Goal: Information Seeking & Learning: Learn about a topic

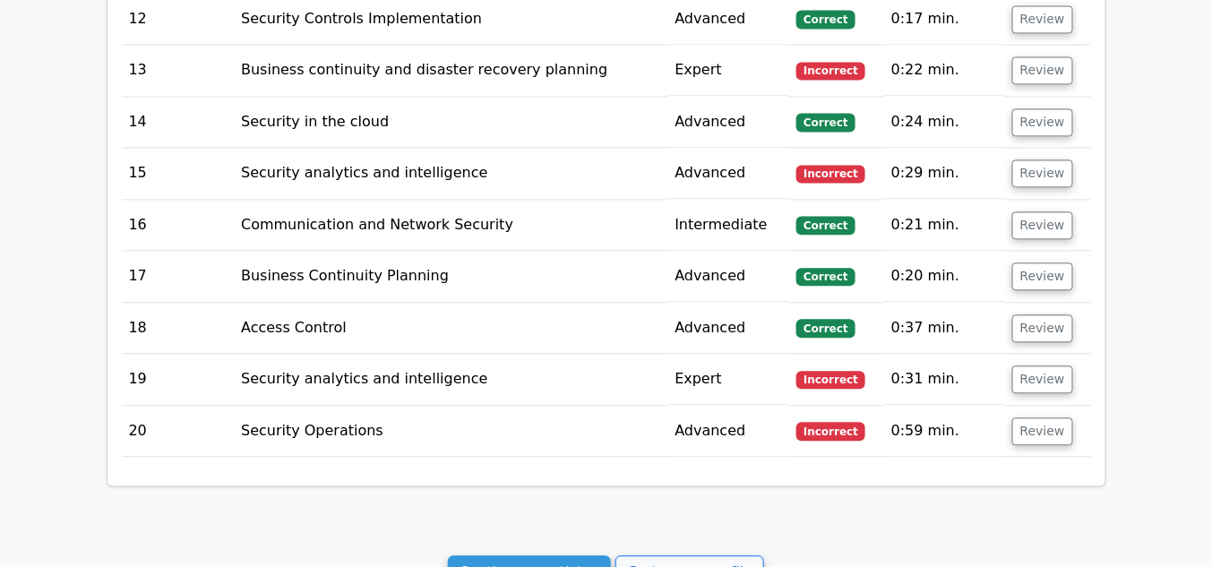
scroll to position [3106, 0]
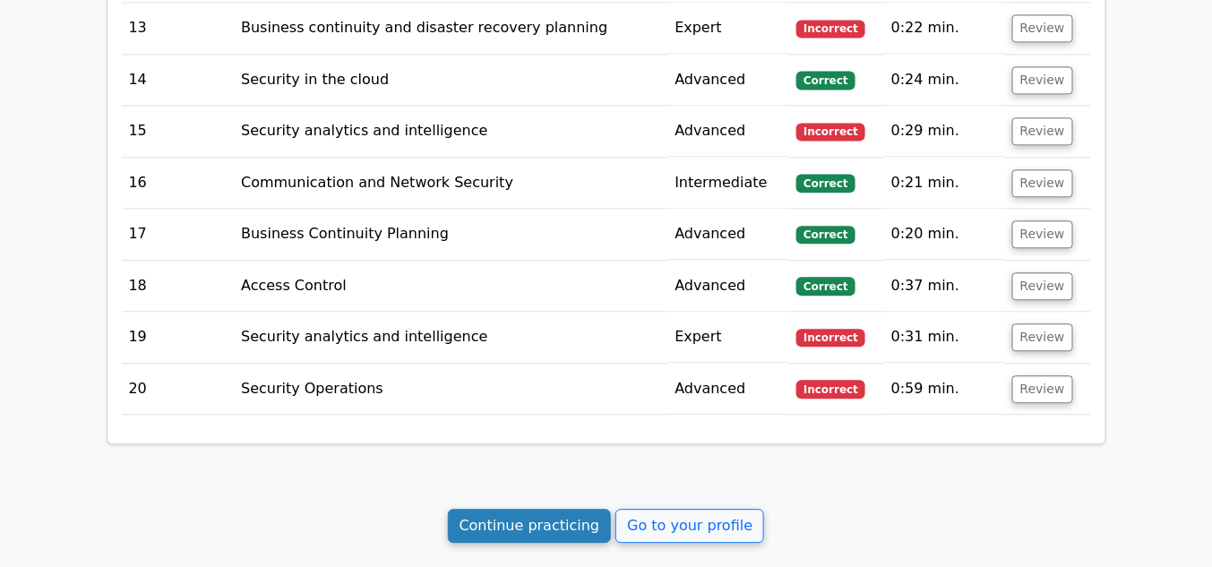
click at [566, 509] on link "Continue practicing" at bounding box center [530, 526] width 164 height 34
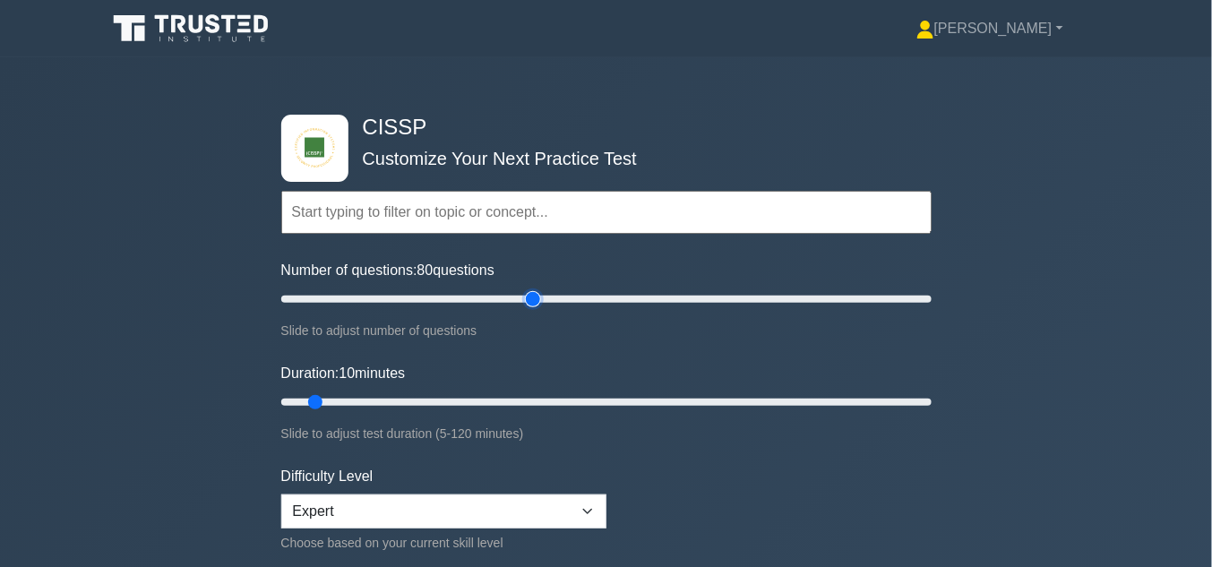
drag, startPoint x: 302, startPoint y: 301, endPoint x: 529, endPoint y: 332, distance: 228.9
type input "80"
click at [529, 310] on input "Number of questions: 80 questions" at bounding box center [606, 300] width 651 height 22
drag, startPoint x: 317, startPoint y: 398, endPoint x: 643, endPoint y: 427, distance: 327.4
type input "70"
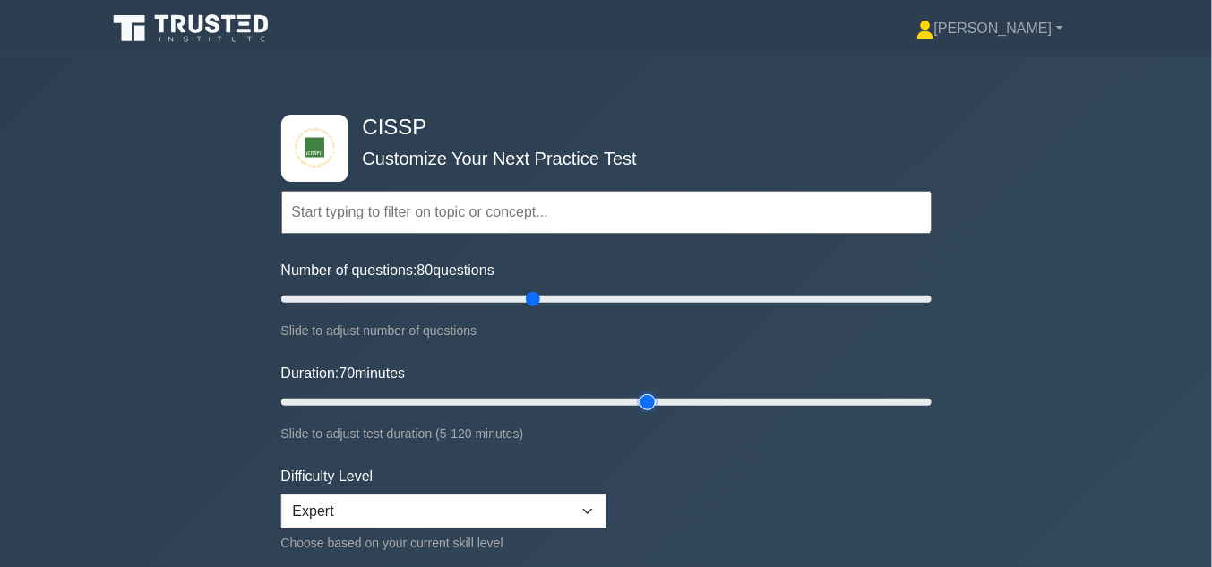
click at [643, 413] on input "Duration: 70 minutes" at bounding box center [606, 403] width 651 height 22
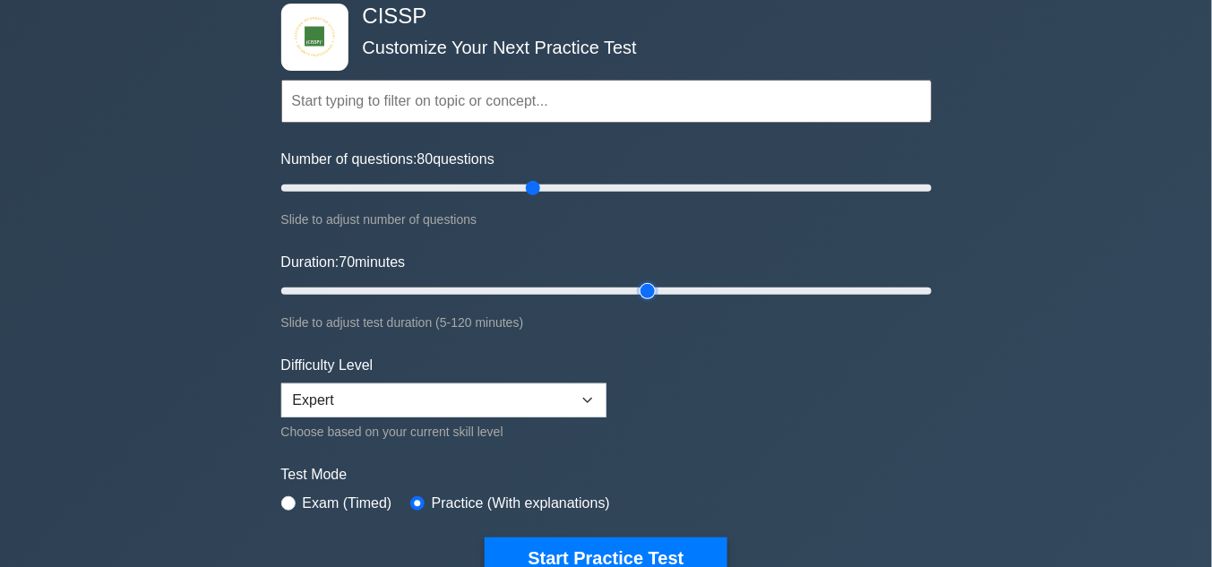
scroll to position [191, 0]
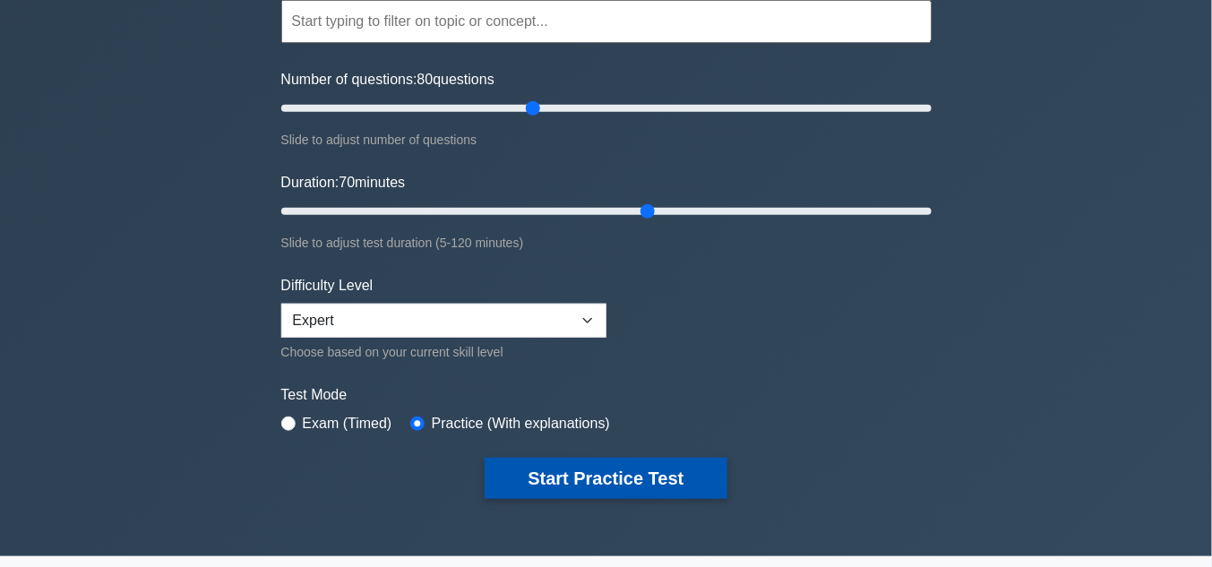
click at [604, 475] on button "Start Practice Test" at bounding box center [606, 478] width 242 height 41
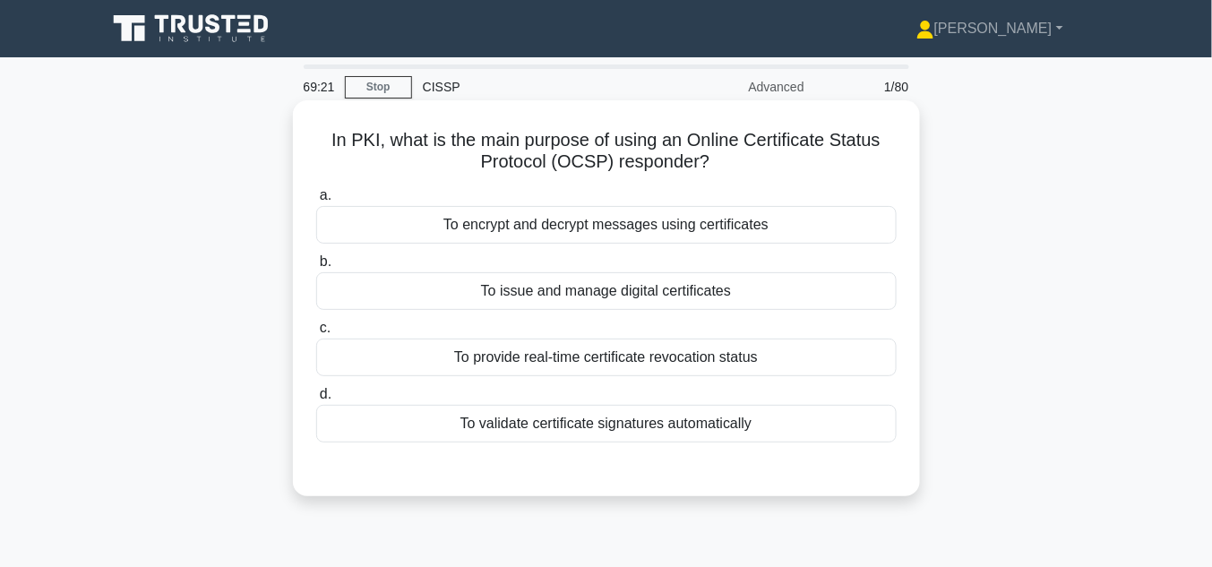
drag, startPoint x: 320, startPoint y: 135, endPoint x: 784, endPoint y: 423, distance: 546.0
click at [784, 423] on div "In PKI, what is the main purpose of using an Online Certificate Status Protocol…" at bounding box center [606, 299] width 613 height 382
copy div "In PKI, what is the main purpose of using an Online Certificate Status Protocol…"
click at [731, 358] on div "To provide real-time certificate revocation status" at bounding box center [606, 358] width 581 height 38
click at [316, 334] on input "c. To provide real-time certificate revocation status" at bounding box center [316, 329] width 0 height 12
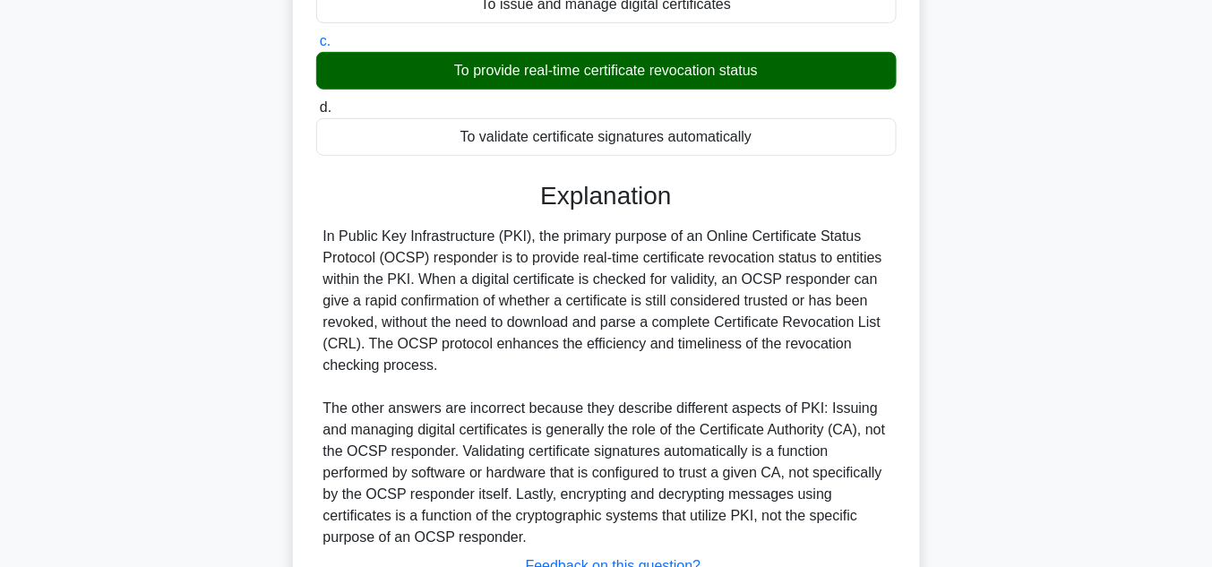
scroll to position [427, 0]
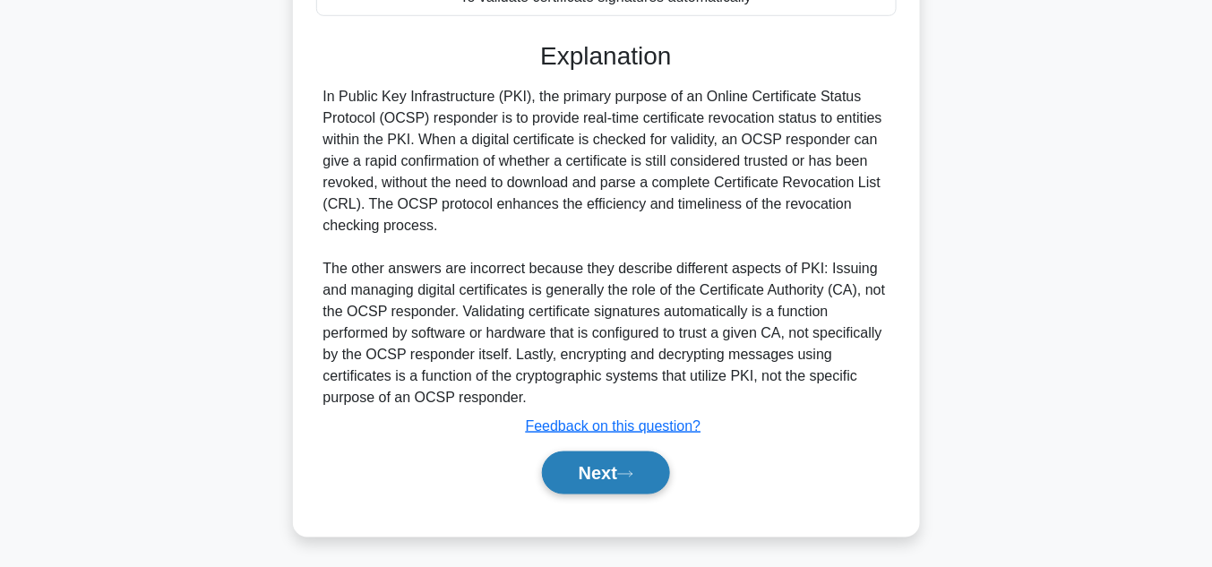
click at [634, 475] on icon at bounding box center [625, 475] width 16 height 10
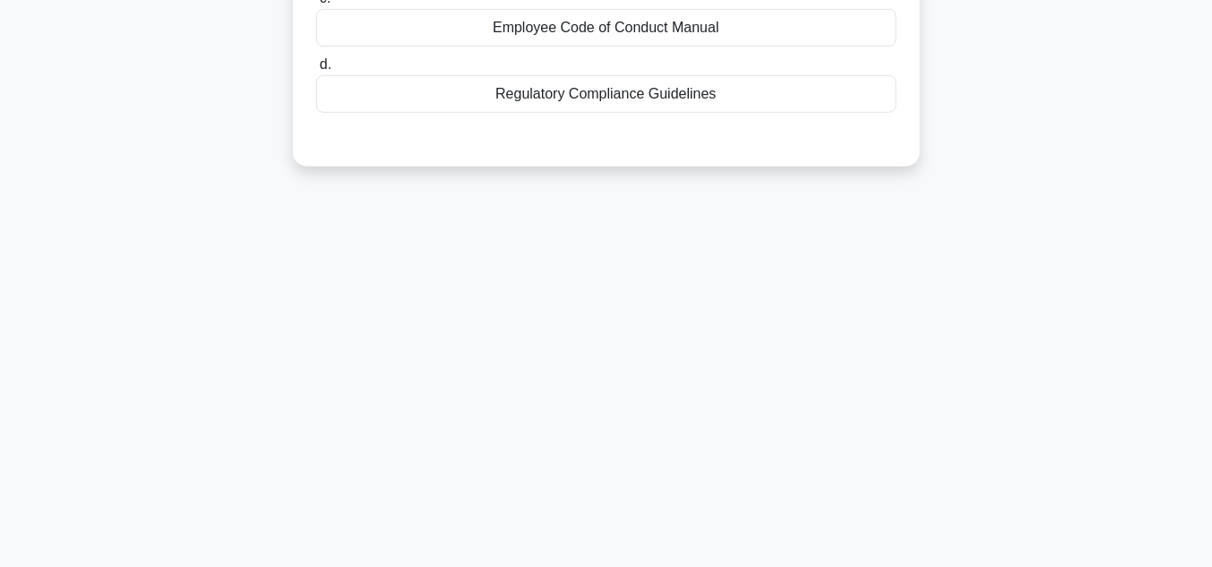
scroll to position [66, 0]
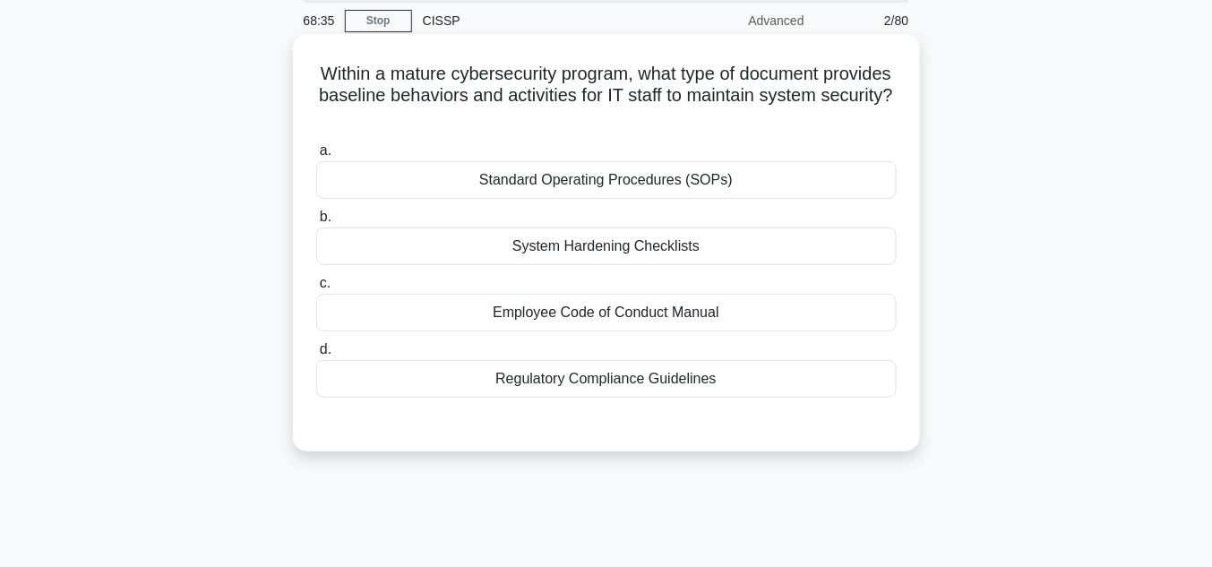
click at [596, 175] on div "Standard Operating Procedures (SOPs)" at bounding box center [606, 180] width 581 height 38
click at [316, 157] on input "a. Standard Operating Procedures (SOPs)" at bounding box center [316, 151] width 0 height 12
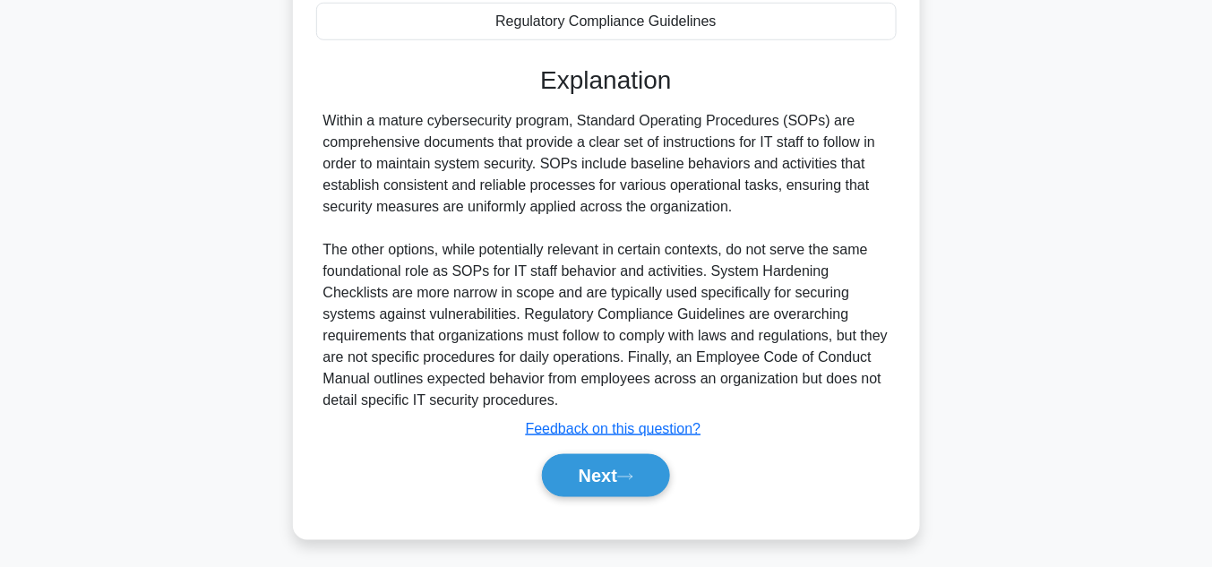
scroll to position [427, 0]
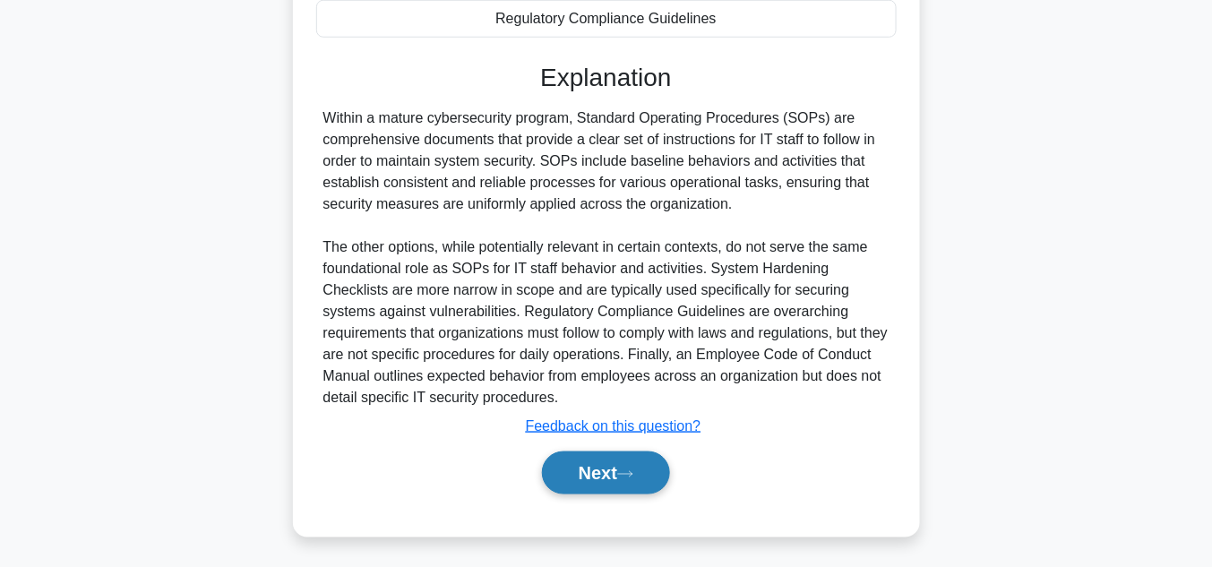
click at [574, 472] on button "Next" at bounding box center [606, 473] width 128 height 43
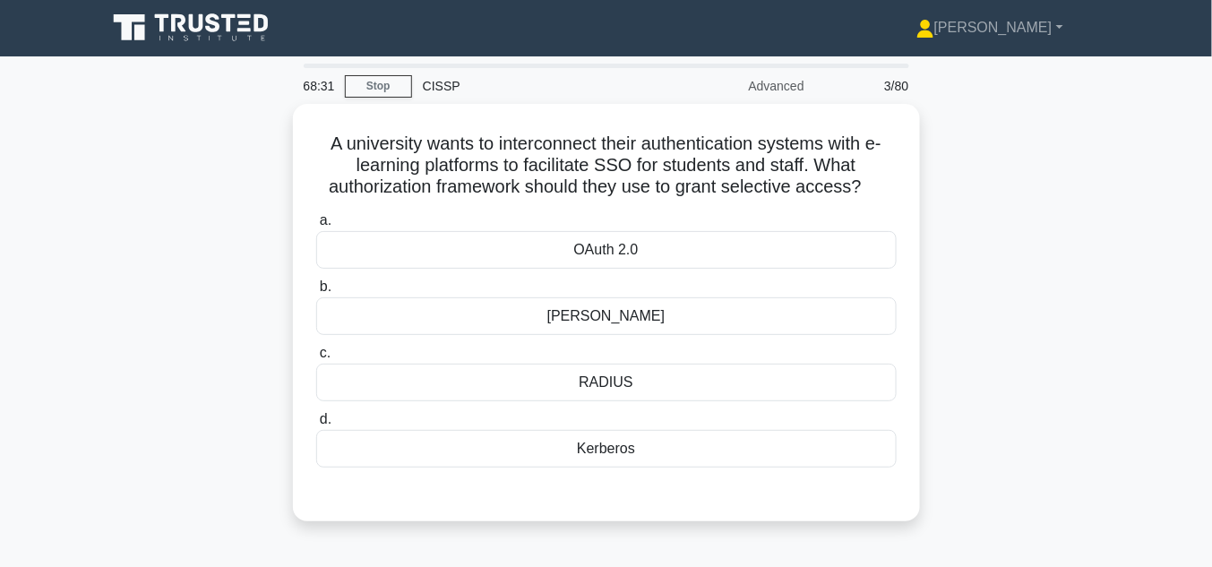
scroll to position [0, 0]
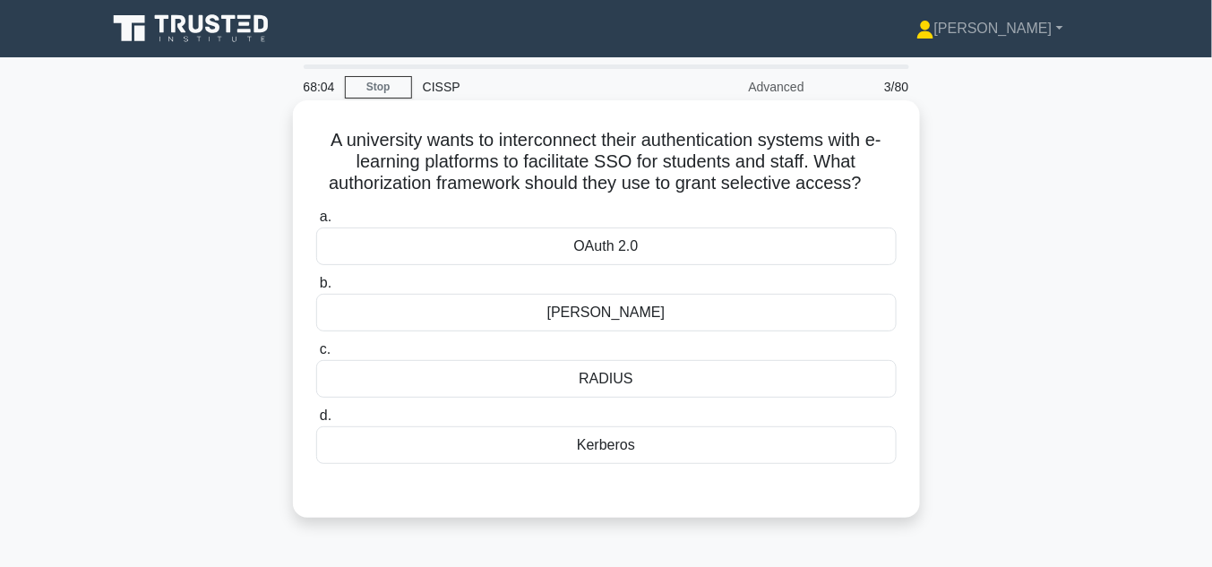
click at [616, 254] on div "OAuth 2.0" at bounding box center [606, 247] width 581 height 38
click at [316, 223] on input "a. OAuth 2.0" at bounding box center [316, 217] width 0 height 12
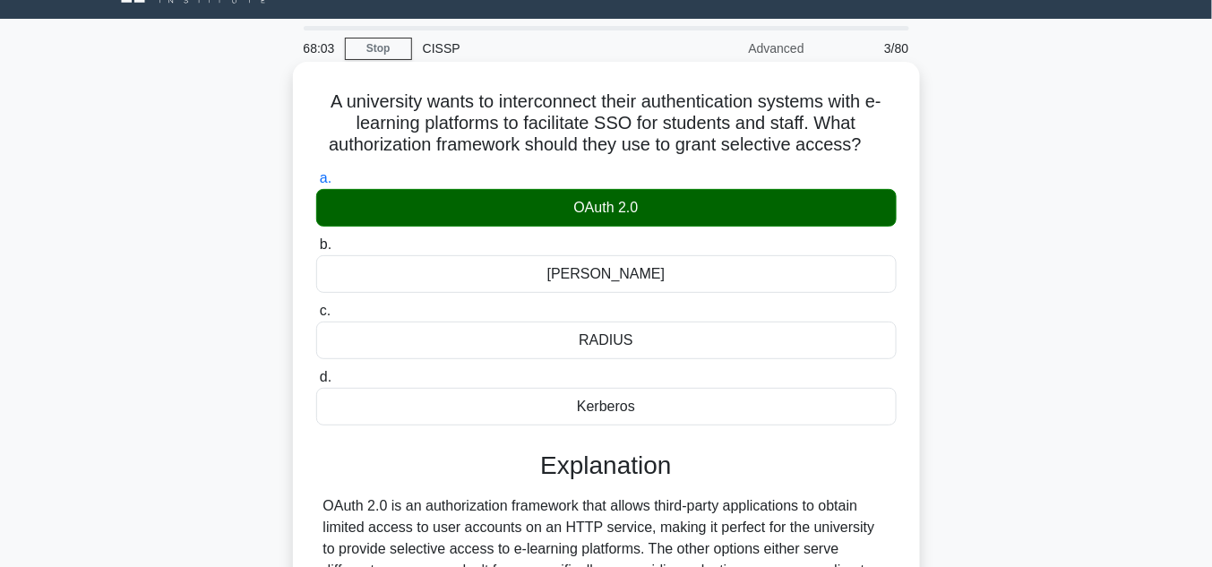
scroll to position [334, 0]
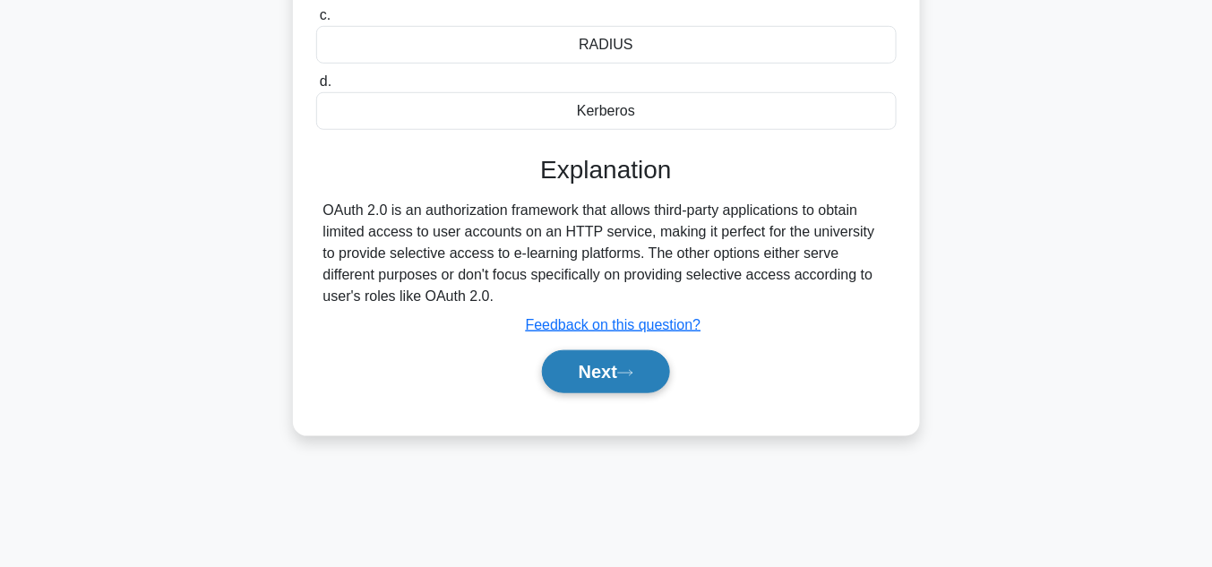
click at [628, 368] on icon at bounding box center [625, 373] width 16 height 10
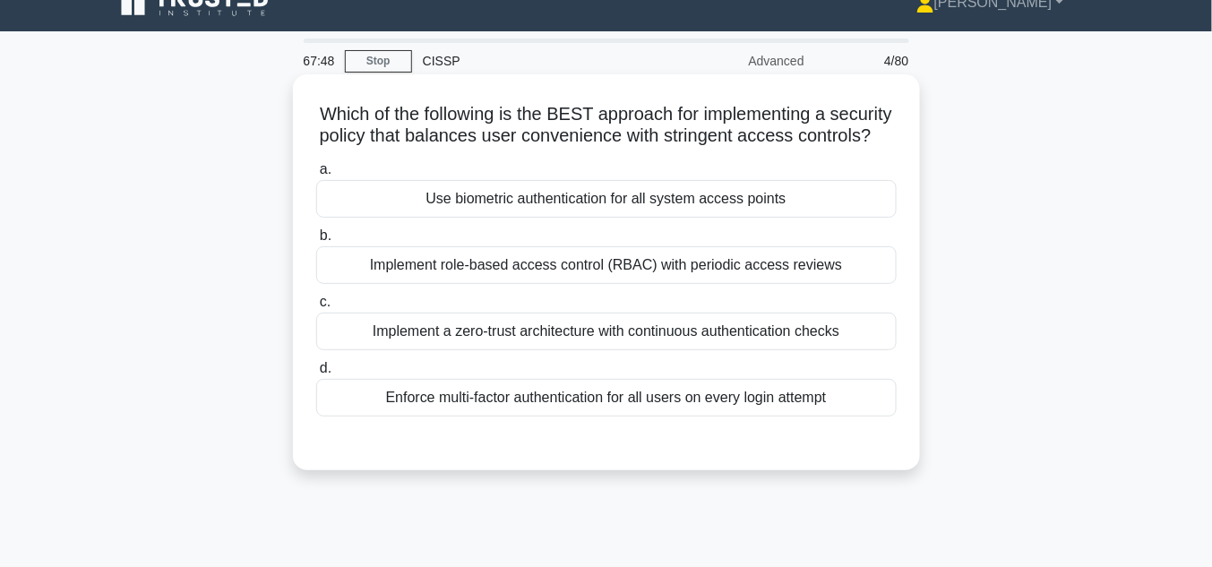
scroll to position [0, 0]
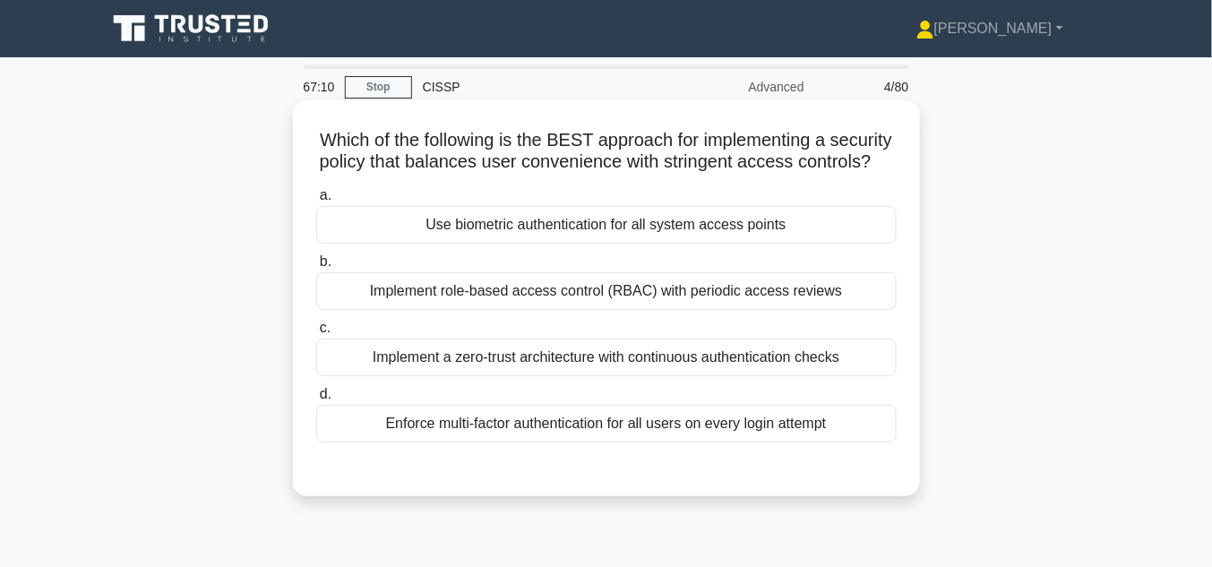
click at [727, 244] on div "Use biometric authentication for all system access points" at bounding box center [606, 225] width 581 height 38
click at [316, 202] on input "a. Use biometric authentication for all system access points" at bounding box center [316, 196] width 0 height 12
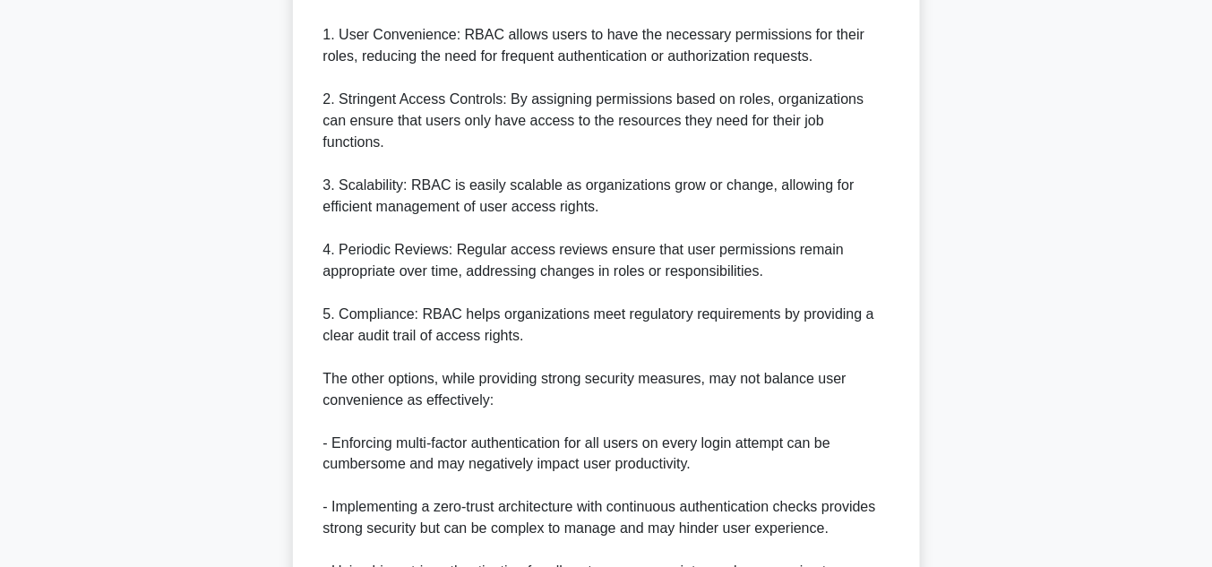
scroll to position [812, 0]
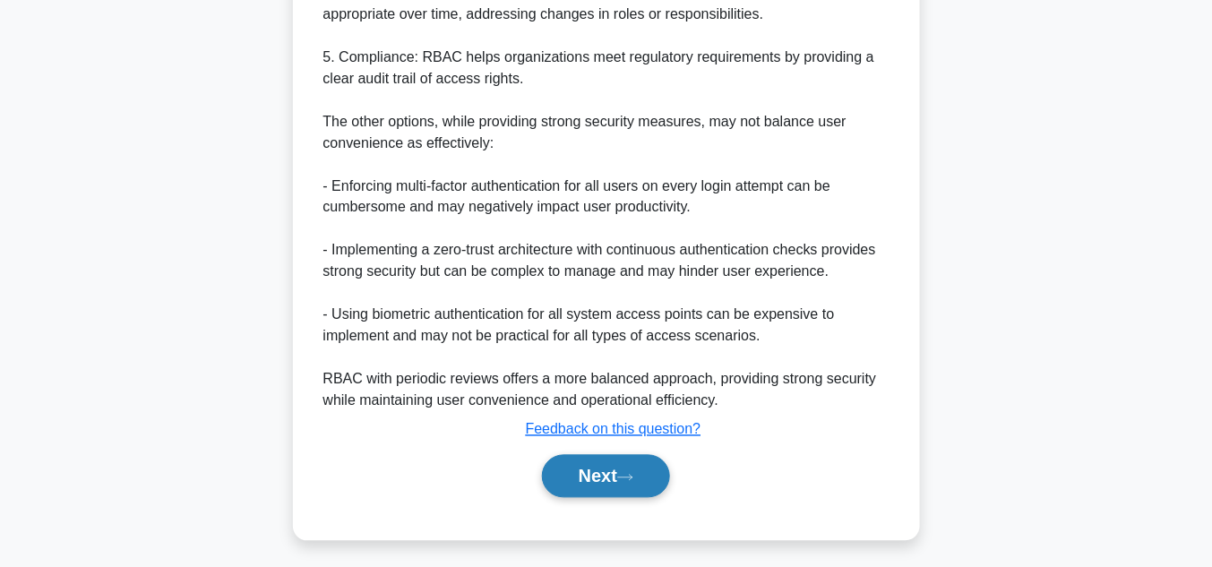
click at [620, 470] on button "Next" at bounding box center [606, 476] width 128 height 43
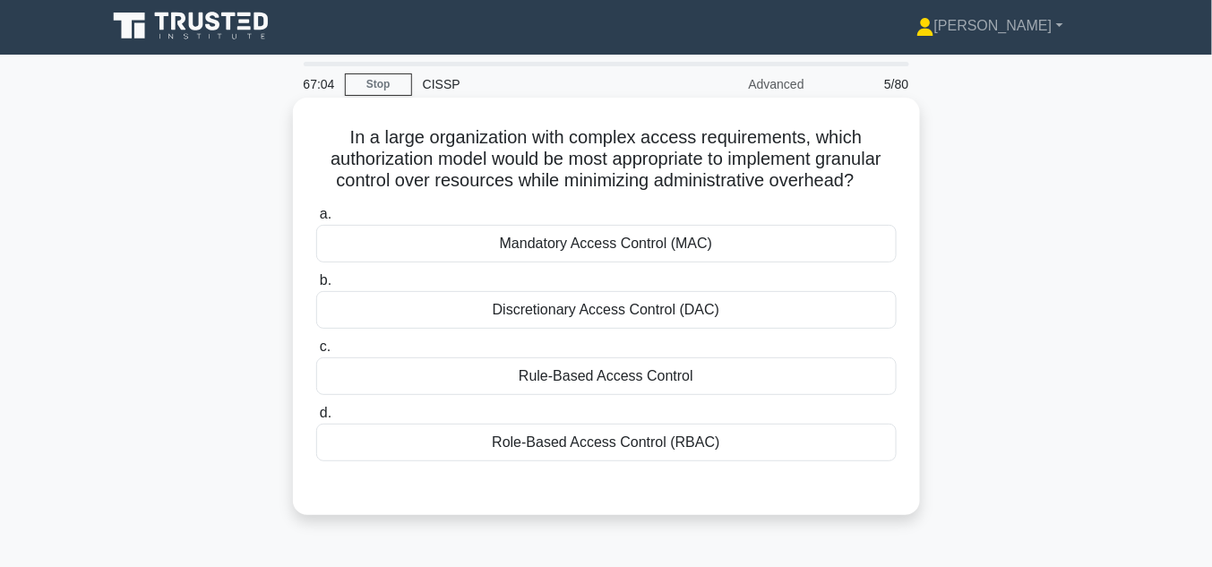
scroll to position [0, 0]
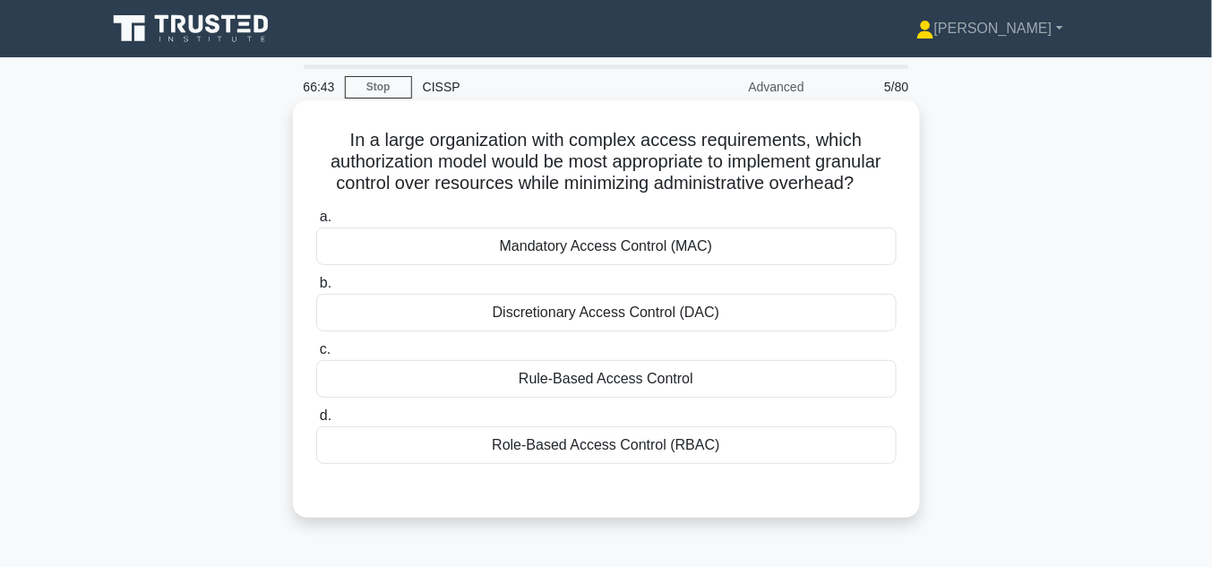
click at [632, 247] on div "Mandatory Access Control (MAC)" at bounding box center [606, 247] width 581 height 38
click at [316, 223] on input "a. Mandatory Access Control (MAC)" at bounding box center [316, 217] width 0 height 12
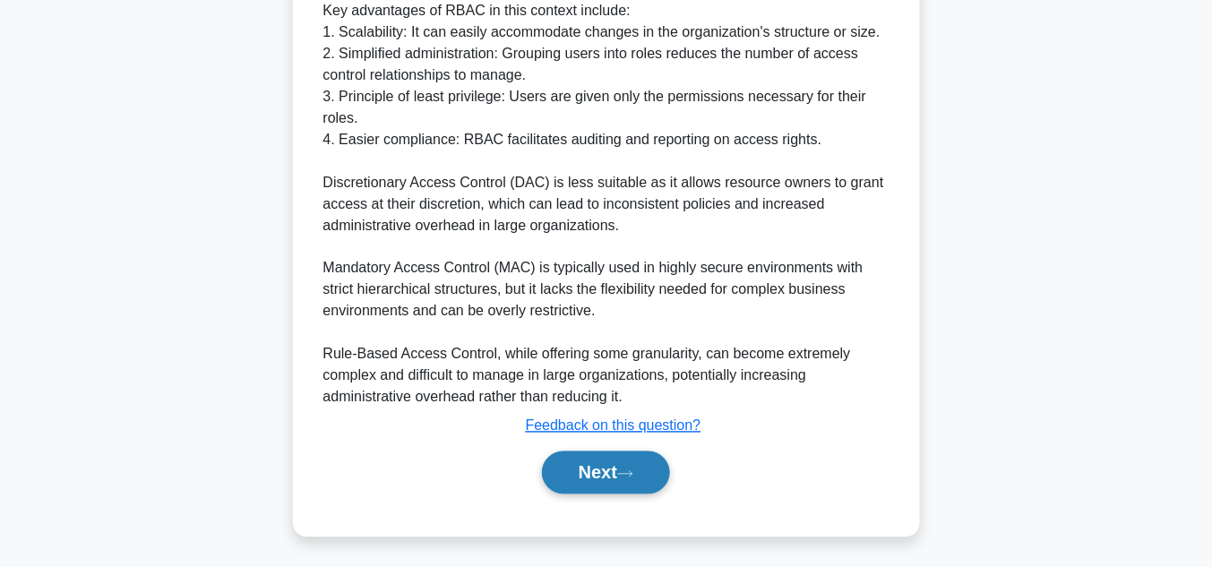
click at [610, 467] on button "Next" at bounding box center [606, 473] width 128 height 43
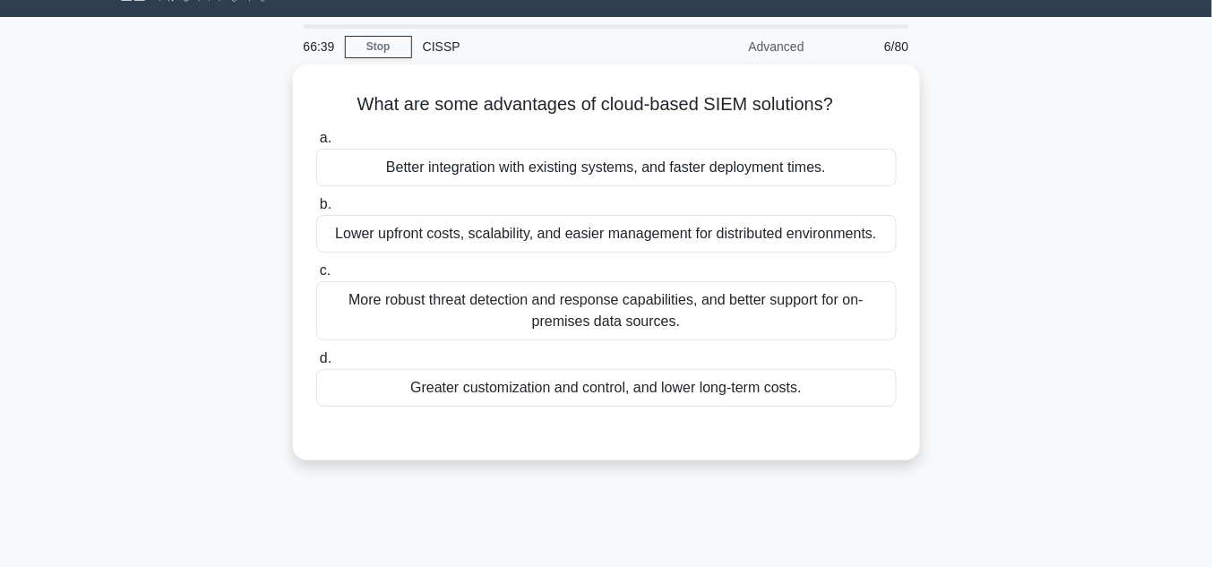
scroll to position [47, 0]
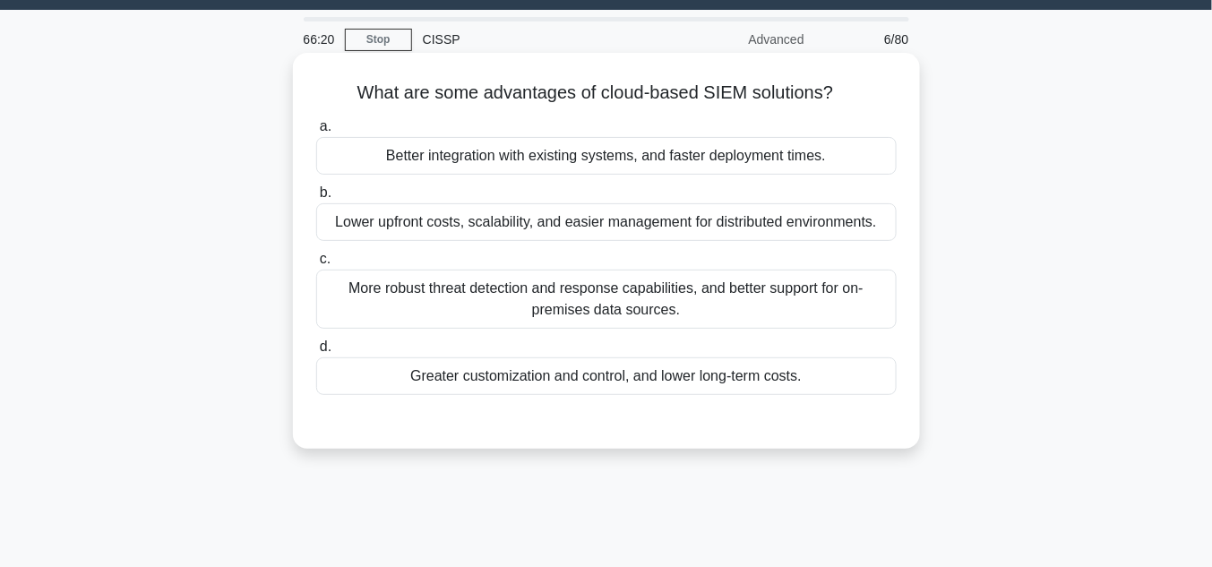
click at [613, 227] on div "Lower upfront costs, scalability, and easier management for distributed environ…" at bounding box center [606, 222] width 581 height 38
click at [316, 199] on input "b. Lower upfront costs, scalability, and easier management for distributed envi…" at bounding box center [316, 193] width 0 height 12
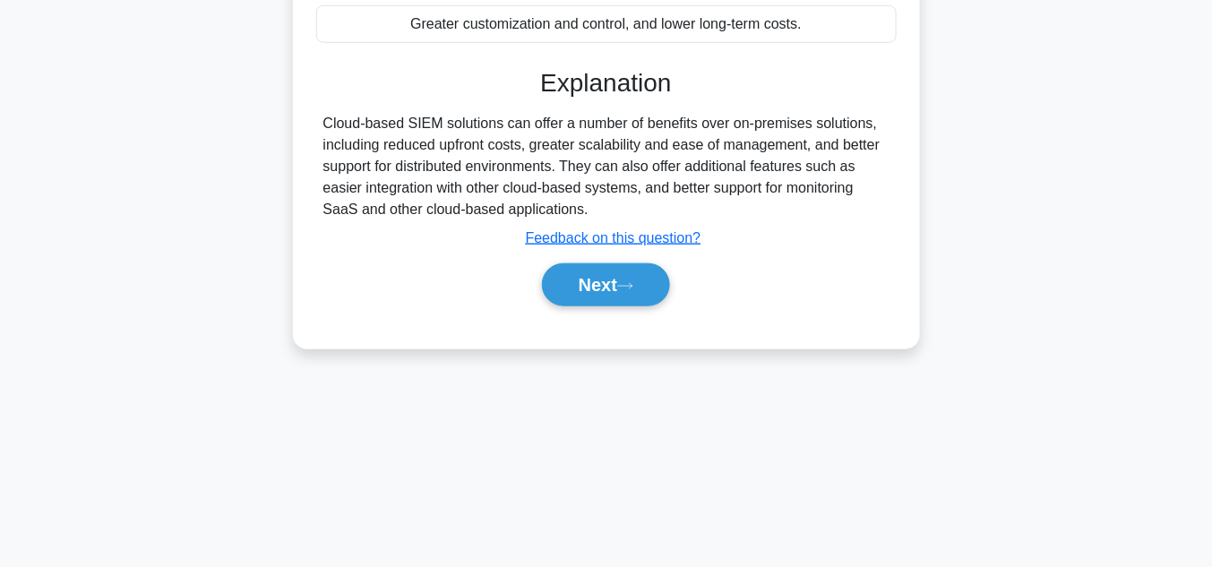
scroll to position [401, 0]
click at [605, 275] on button "Next" at bounding box center [606, 284] width 128 height 43
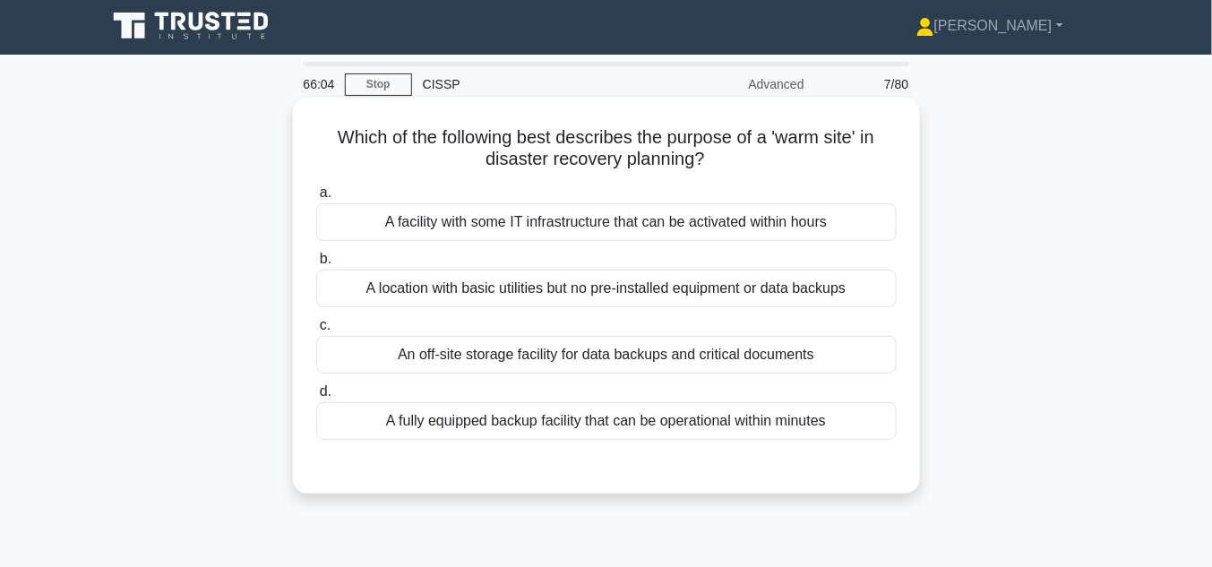
scroll to position [0, 0]
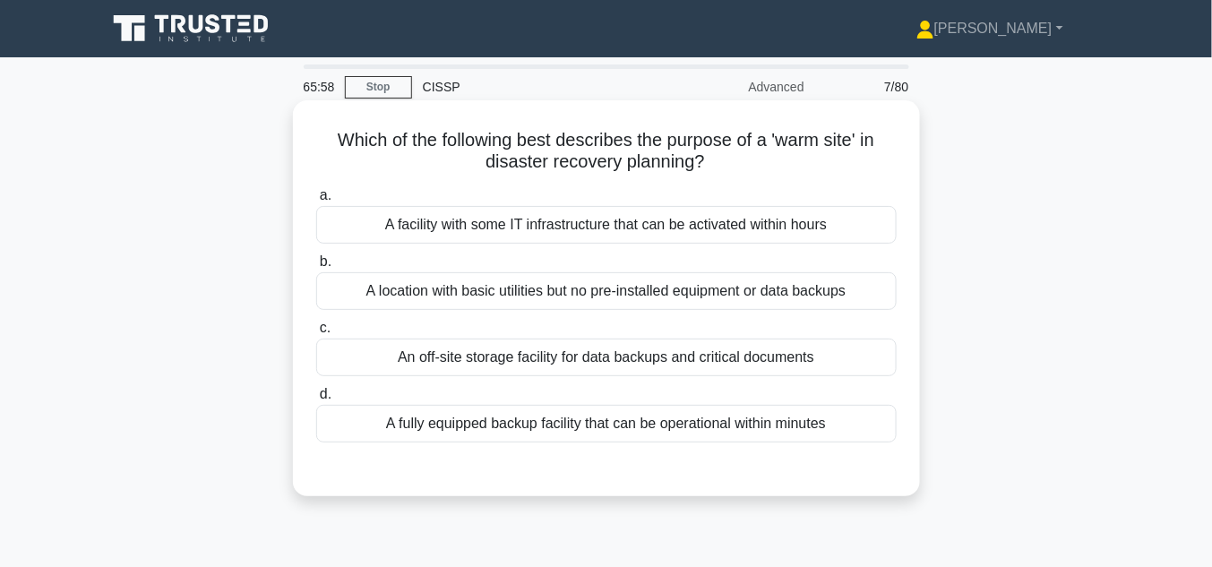
click at [609, 227] on div "A facility with some IT infrastructure that can be activated within hours" at bounding box center [606, 225] width 581 height 38
click at [316, 202] on input "a. A facility with some IT infrastructure that can be activated within hours" at bounding box center [316, 196] width 0 height 12
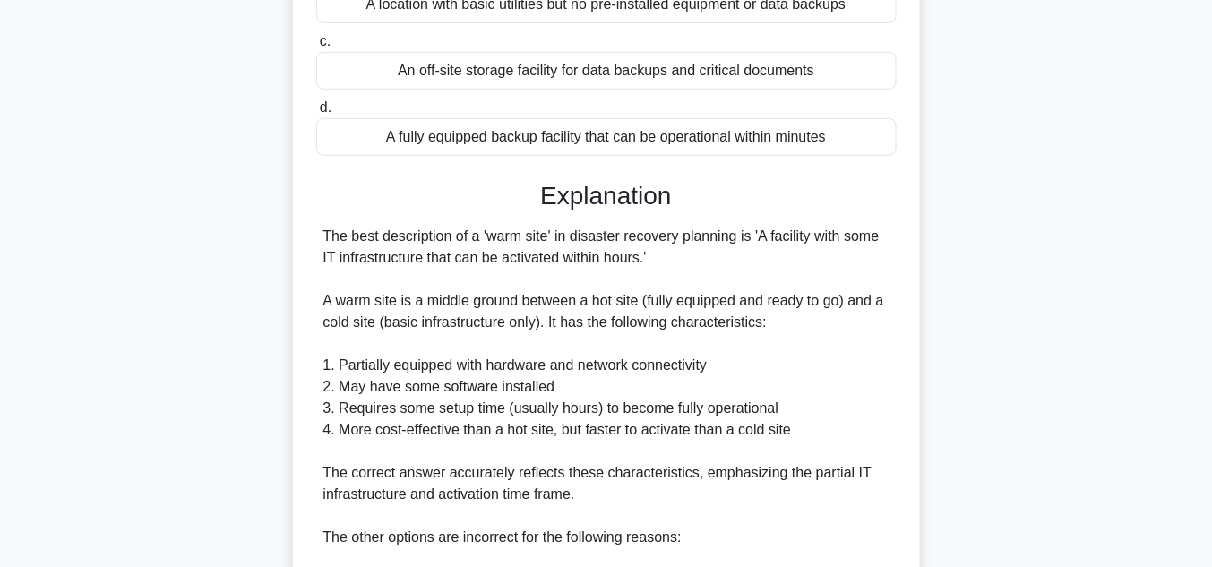
scroll to position [573, 0]
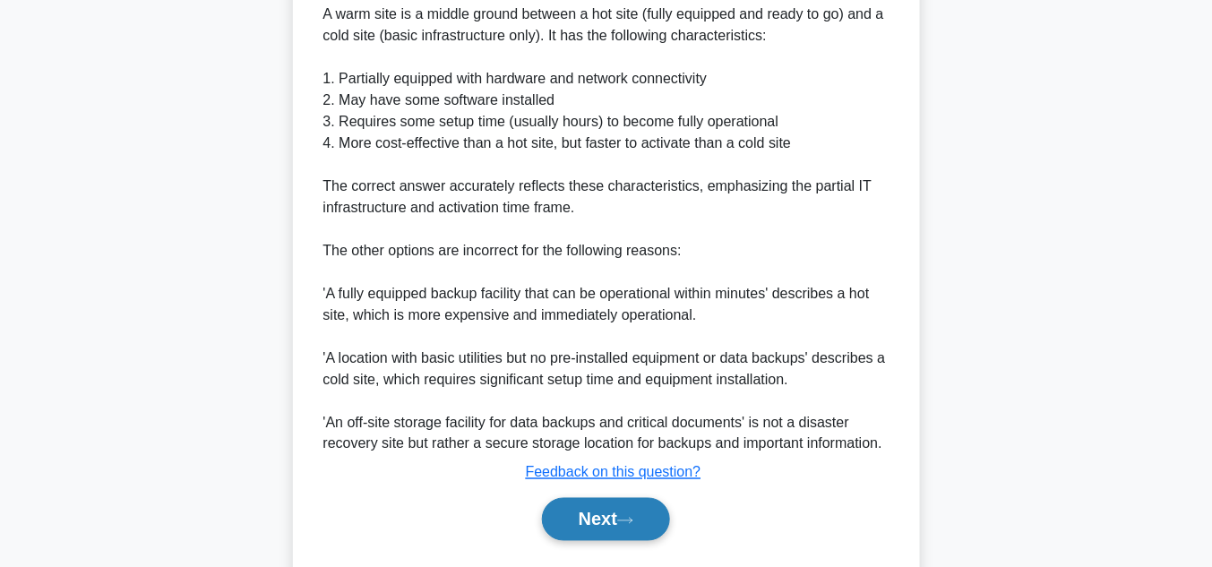
click at [622, 510] on button "Next" at bounding box center [606, 519] width 128 height 43
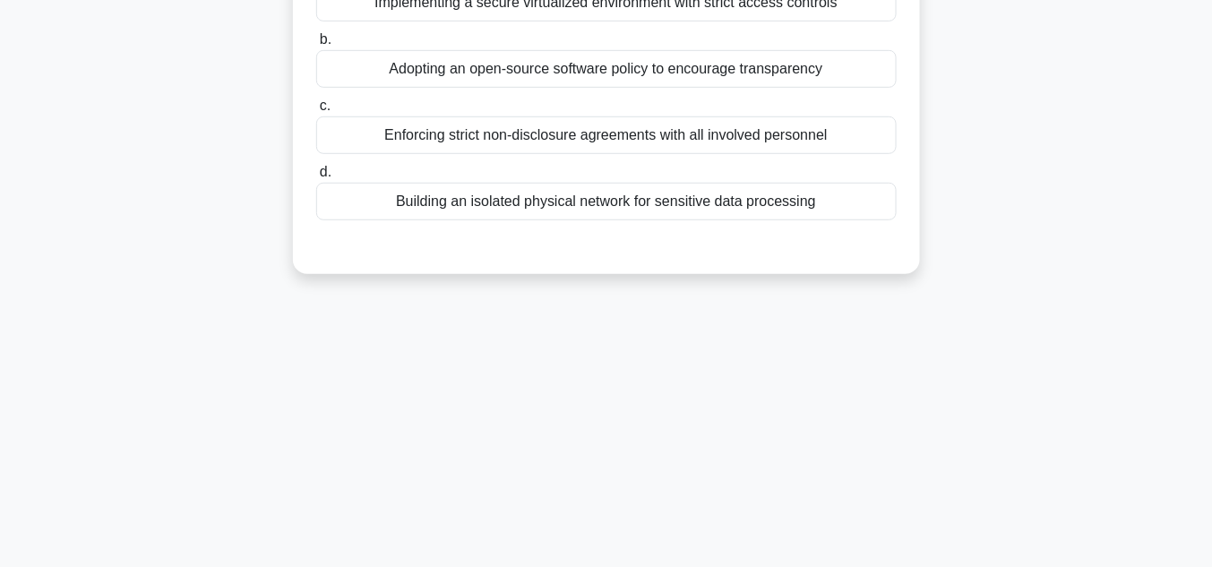
scroll to position [66, 0]
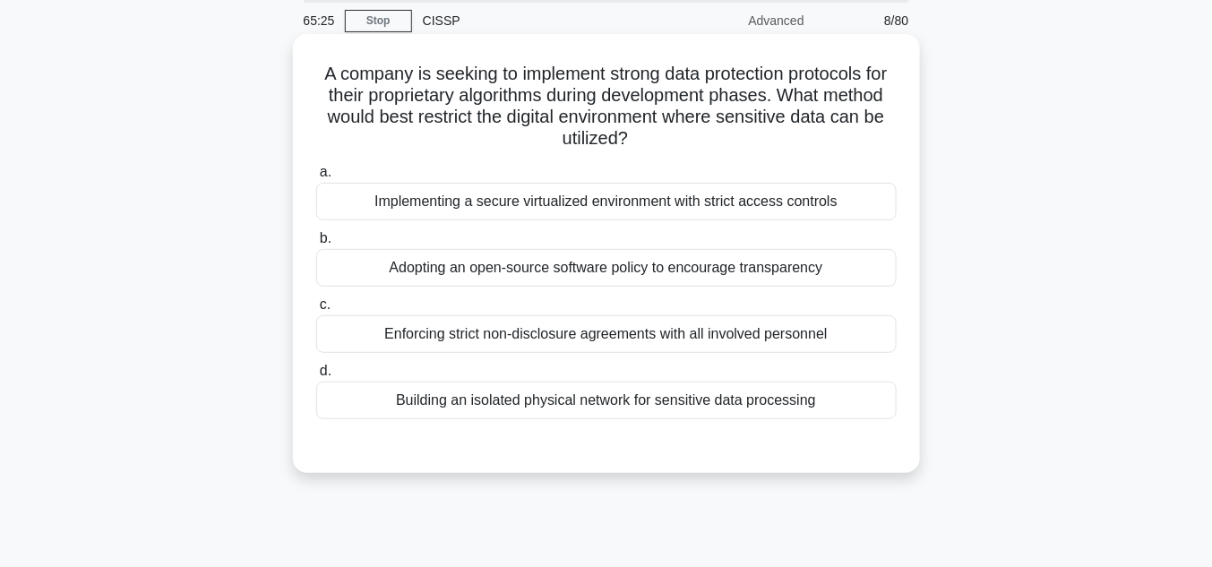
click at [612, 201] on div "Implementing a secure virtualized environment with strict access controls" at bounding box center [606, 202] width 581 height 38
click at [316, 178] on input "a. Implementing a secure virtualized environment with strict access controls" at bounding box center [316, 173] width 0 height 12
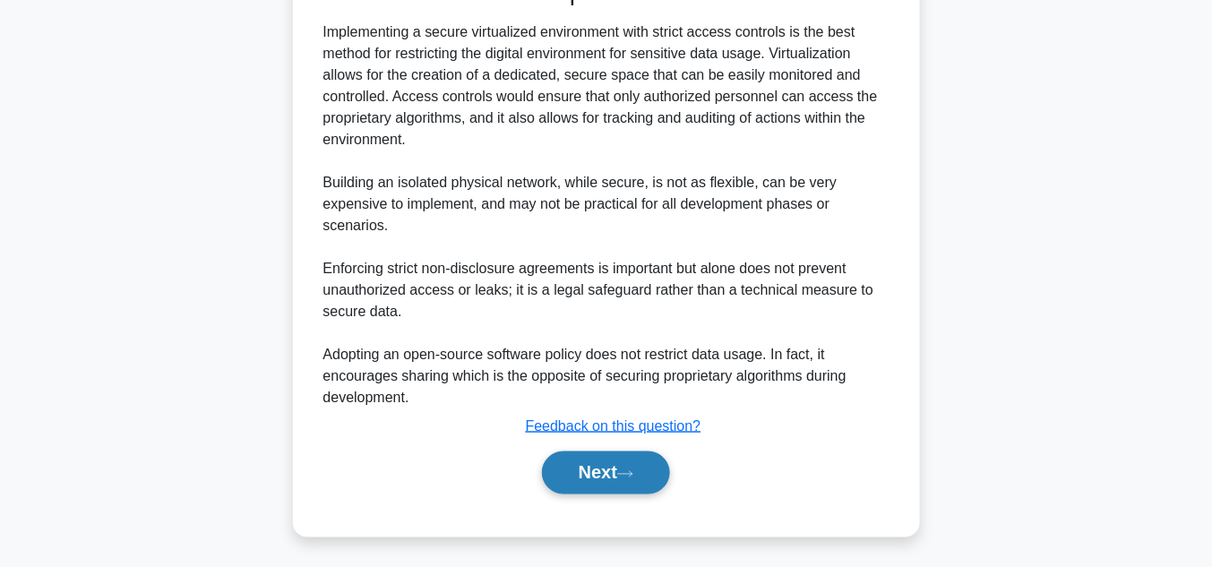
click at [609, 467] on button "Next" at bounding box center [606, 473] width 128 height 43
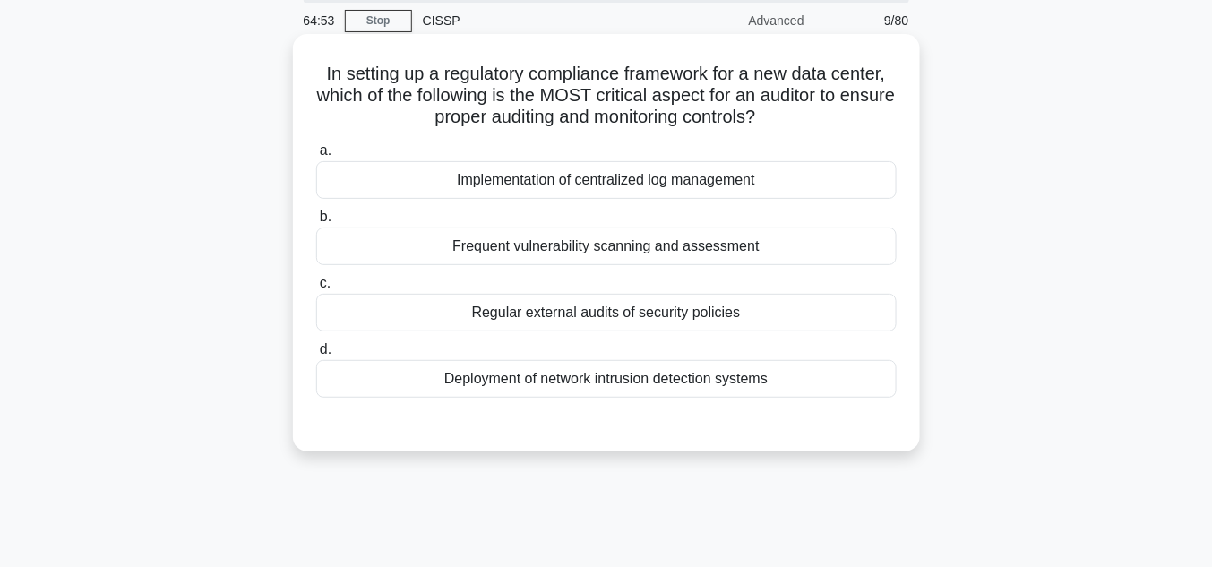
click at [700, 184] on div "Implementation of centralized log management" at bounding box center [606, 180] width 581 height 38
click at [316, 157] on input "a. Implementation of centralized log management" at bounding box center [316, 151] width 0 height 12
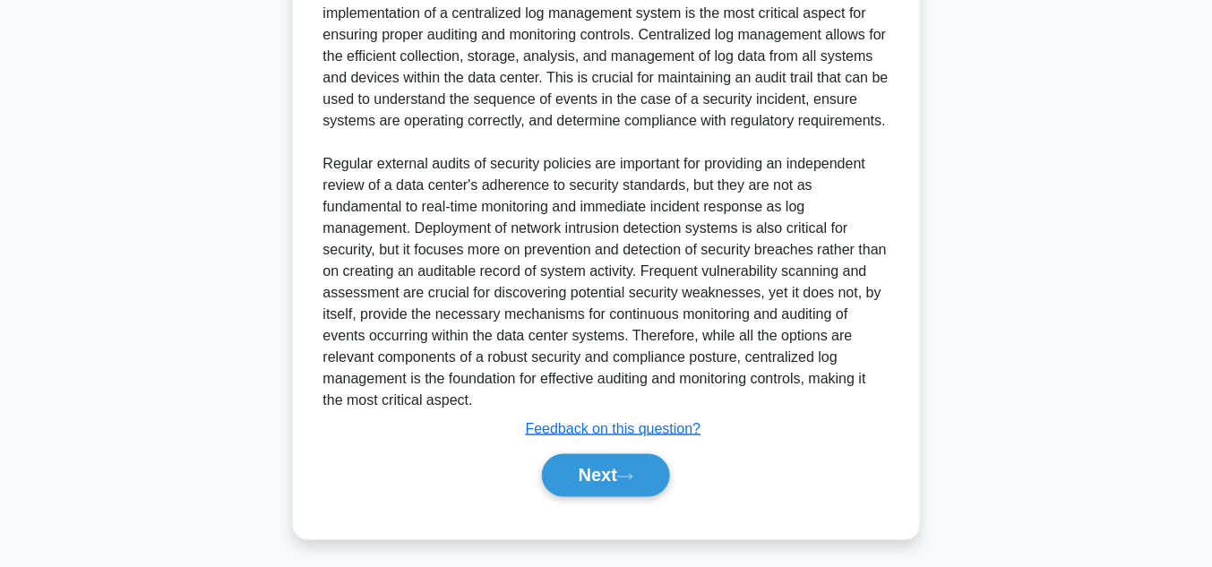
scroll to position [577, 0]
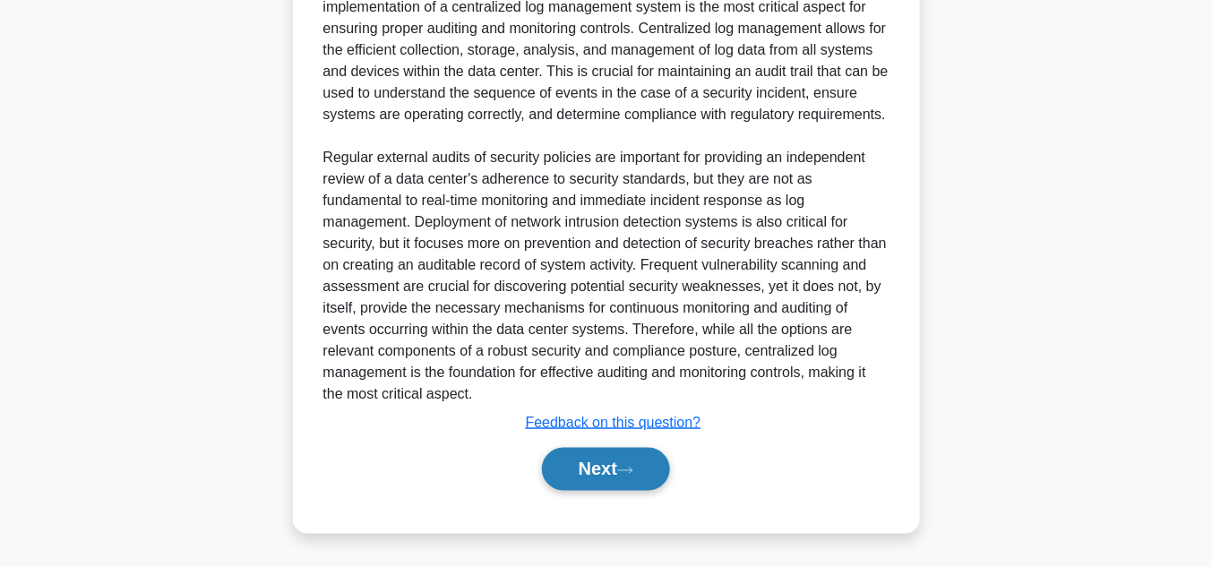
click at [617, 481] on button "Next" at bounding box center [606, 469] width 128 height 43
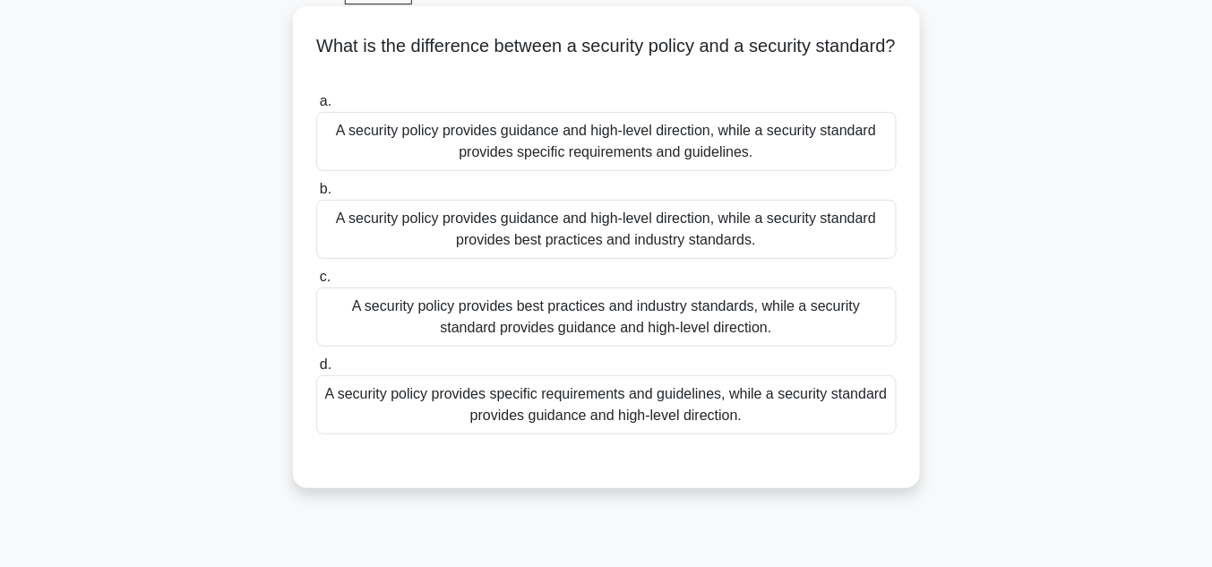
scroll to position [18, 0]
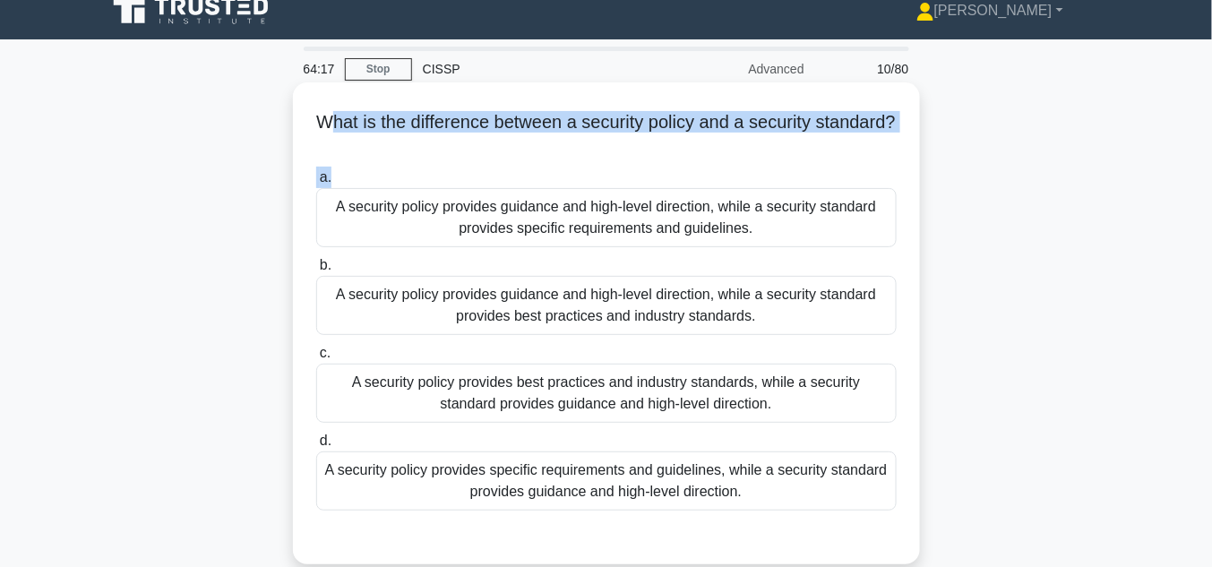
drag, startPoint x: 361, startPoint y: 122, endPoint x: 559, endPoint y: 162, distance: 202.1
click at [582, 180] on div "What is the difference between a security policy and a security standard? .spin…" at bounding box center [606, 324] width 613 height 468
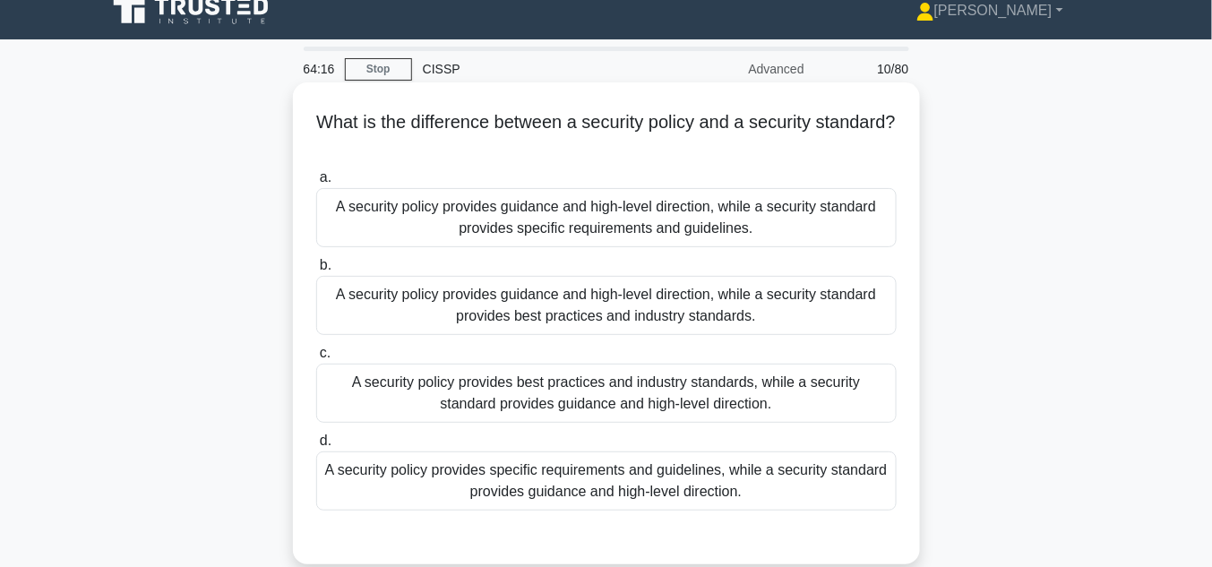
click at [354, 117] on h5 "What is the difference between a security policy and a security standard? .spin…" at bounding box center [607, 133] width 584 height 45
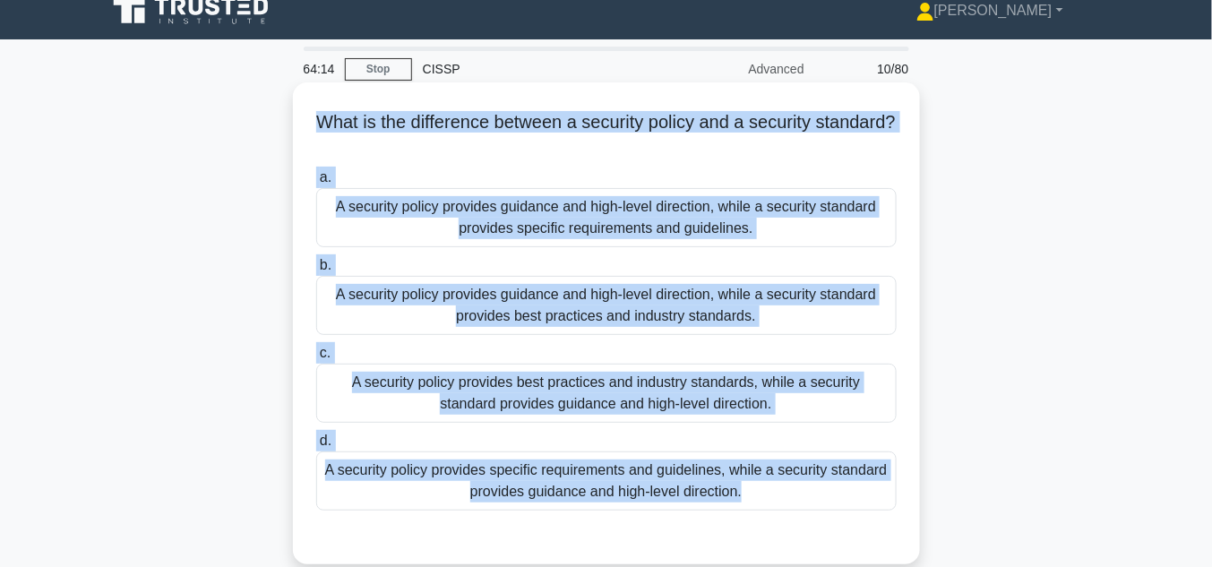
drag, startPoint x: 354, startPoint y: 117, endPoint x: 819, endPoint y: 511, distance: 609.1
click at [816, 522] on div "What is the difference between a security policy and a security standard? .spin…" at bounding box center [606, 324] width 613 height 468
copy div "What is the difference between a security policy and a security standard? .spin…"
click at [624, 212] on div "A security policy provides guidance and high-level direction, while a security …" at bounding box center [606, 217] width 581 height 59
click at [316, 184] on input "a. A security policy provides guidance and high-level direction, while a securi…" at bounding box center [316, 178] width 0 height 12
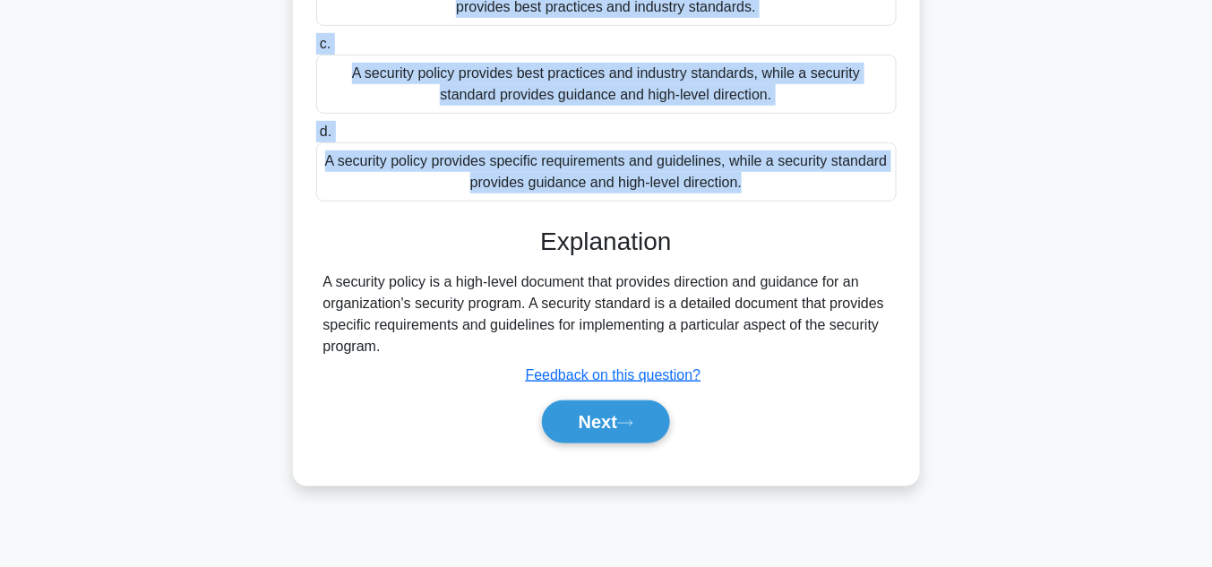
scroll to position [353, 0]
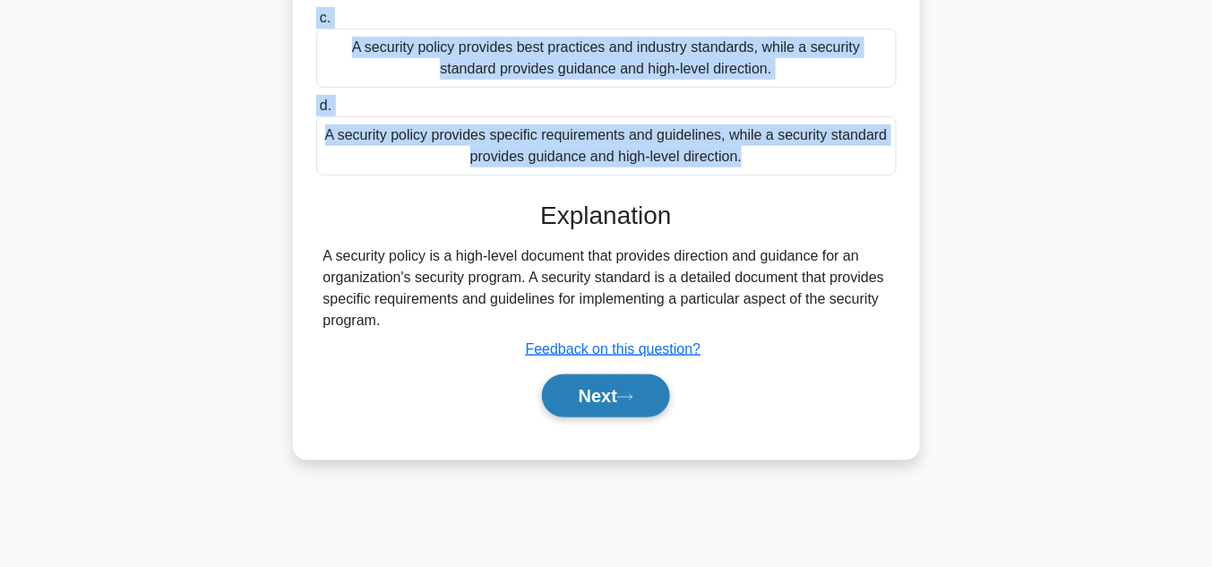
click at [613, 401] on button "Next" at bounding box center [606, 396] width 128 height 43
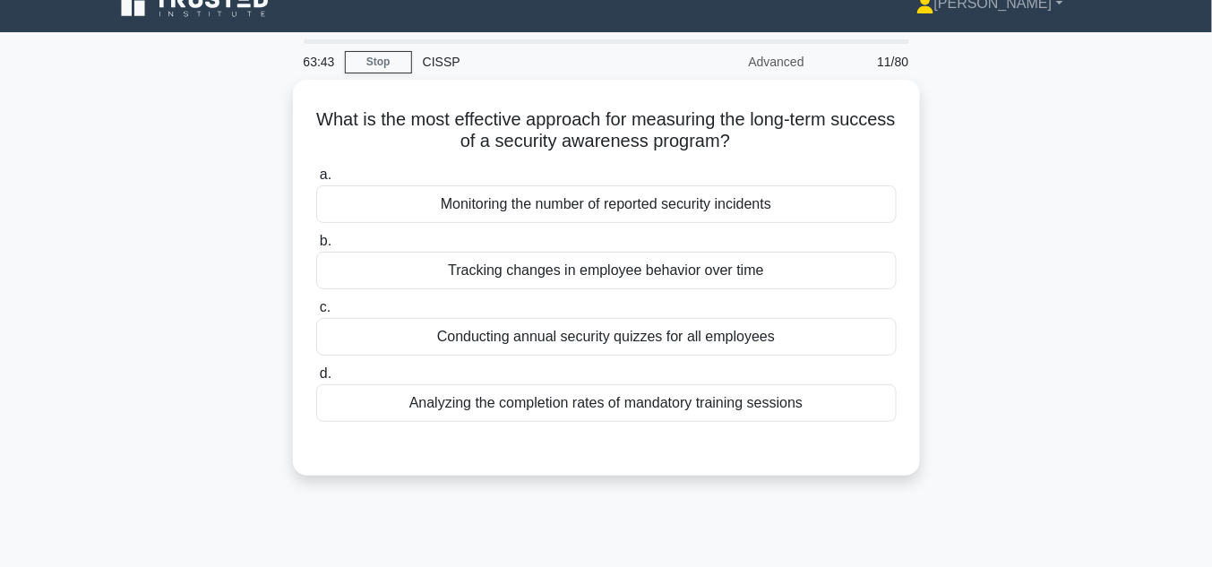
scroll to position [0, 0]
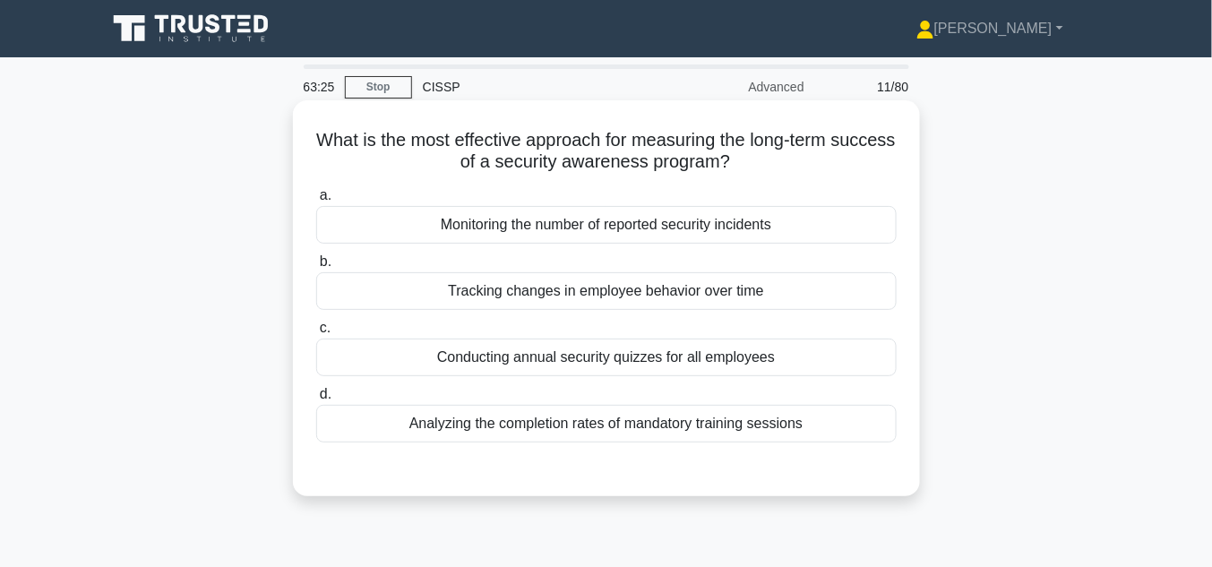
click at [634, 291] on div "Tracking changes in employee behavior over time" at bounding box center [606, 291] width 581 height 38
click at [316, 268] on input "b. Tracking changes in employee behavior over time" at bounding box center [316, 262] width 0 height 12
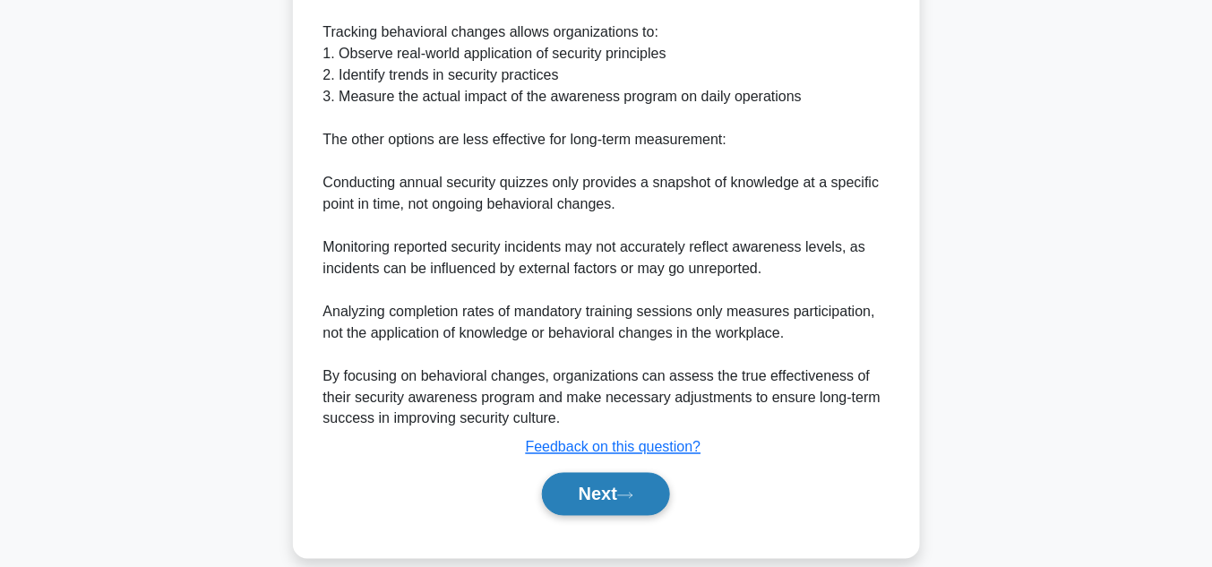
click at [645, 473] on button "Next" at bounding box center [606, 494] width 128 height 43
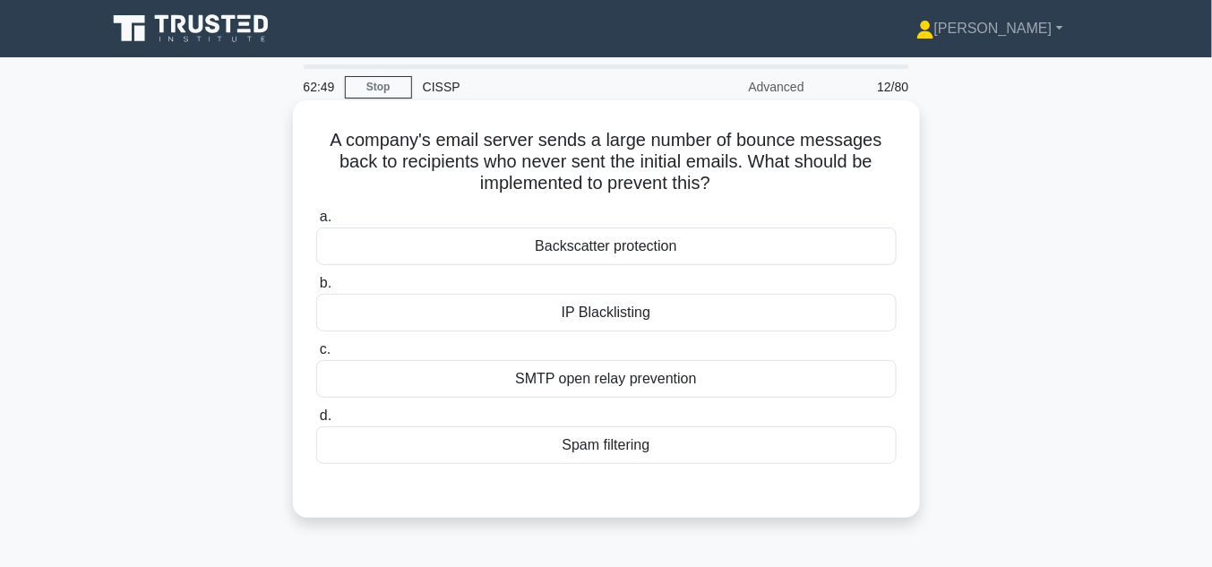
click at [603, 245] on div "Backscatter protection" at bounding box center [606, 247] width 581 height 38
click at [316, 223] on input "a. Backscatter protection" at bounding box center [316, 217] width 0 height 12
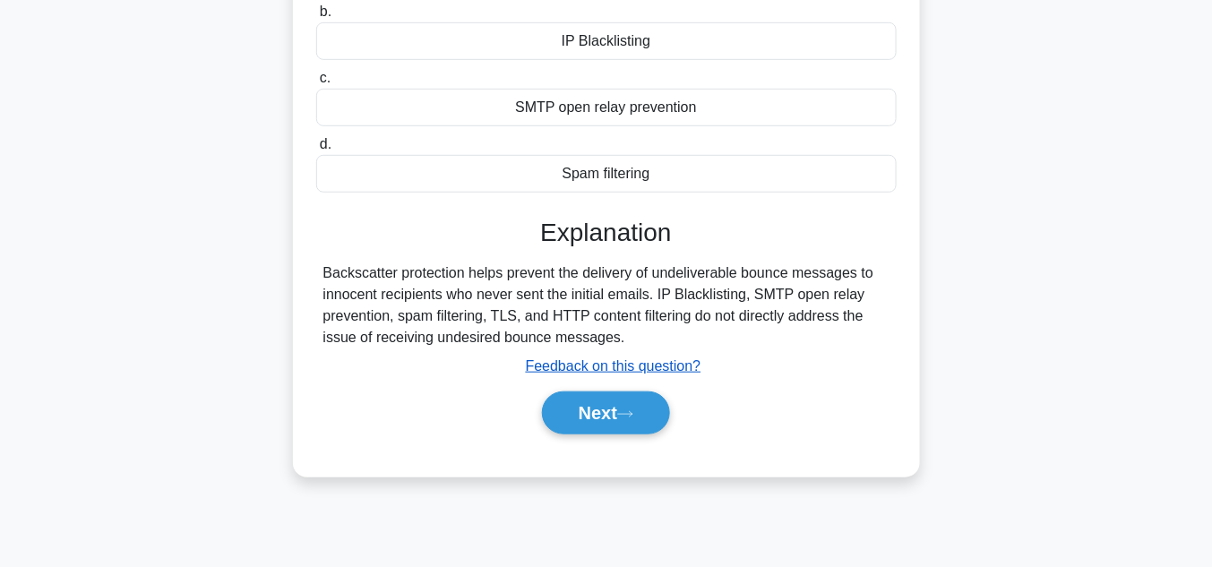
scroll to position [287, 0]
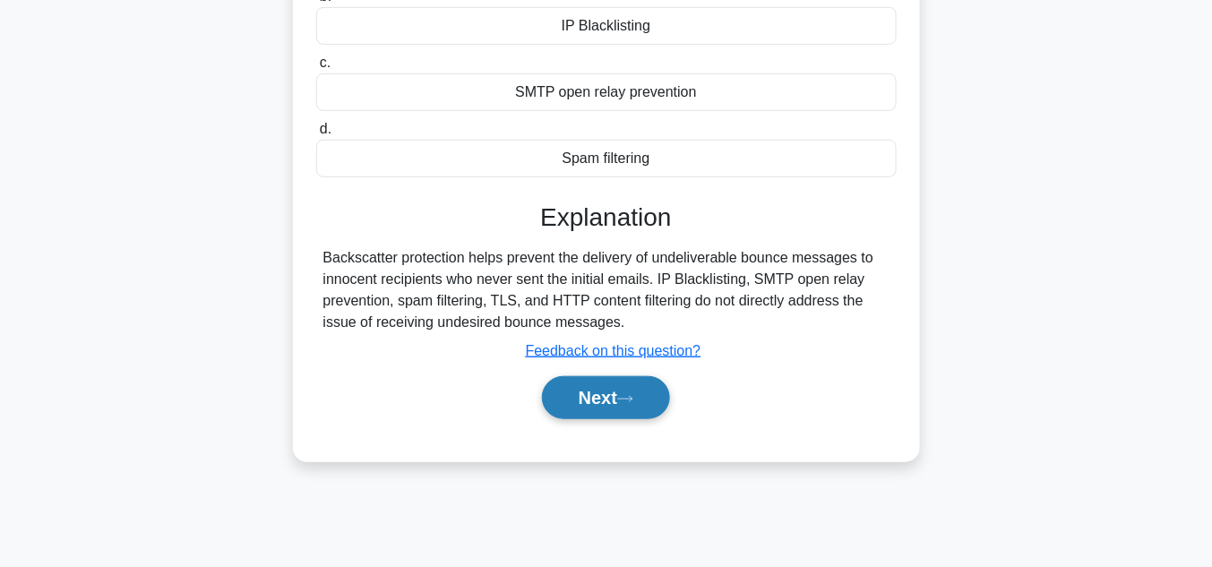
click at [615, 386] on button "Next" at bounding box center [606, 397] width 128 height 43
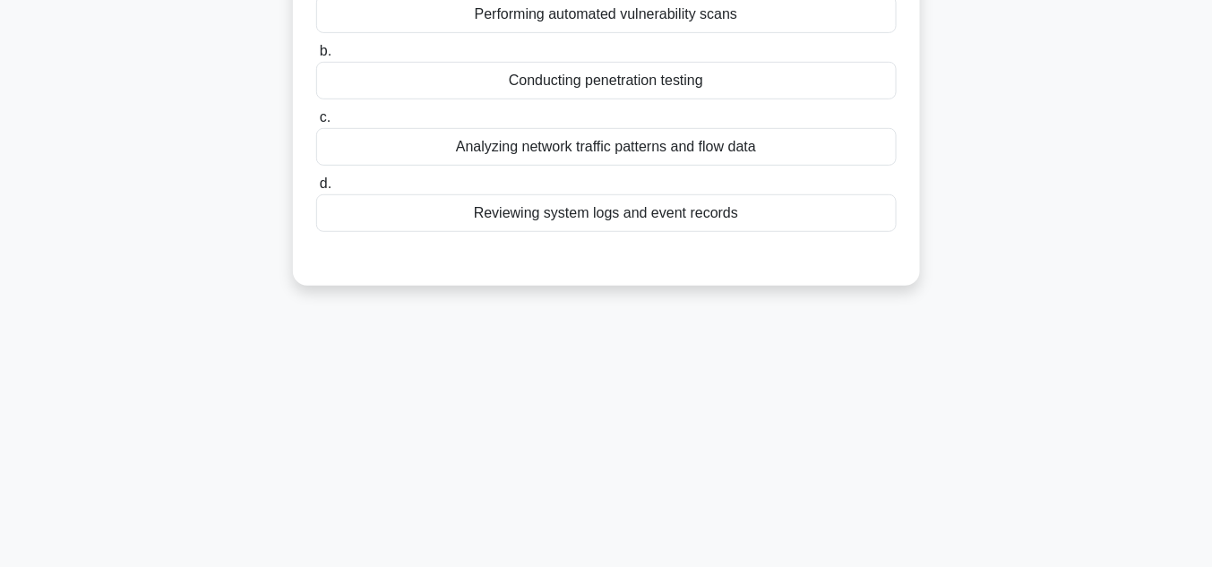
scroll to position [0, 0]
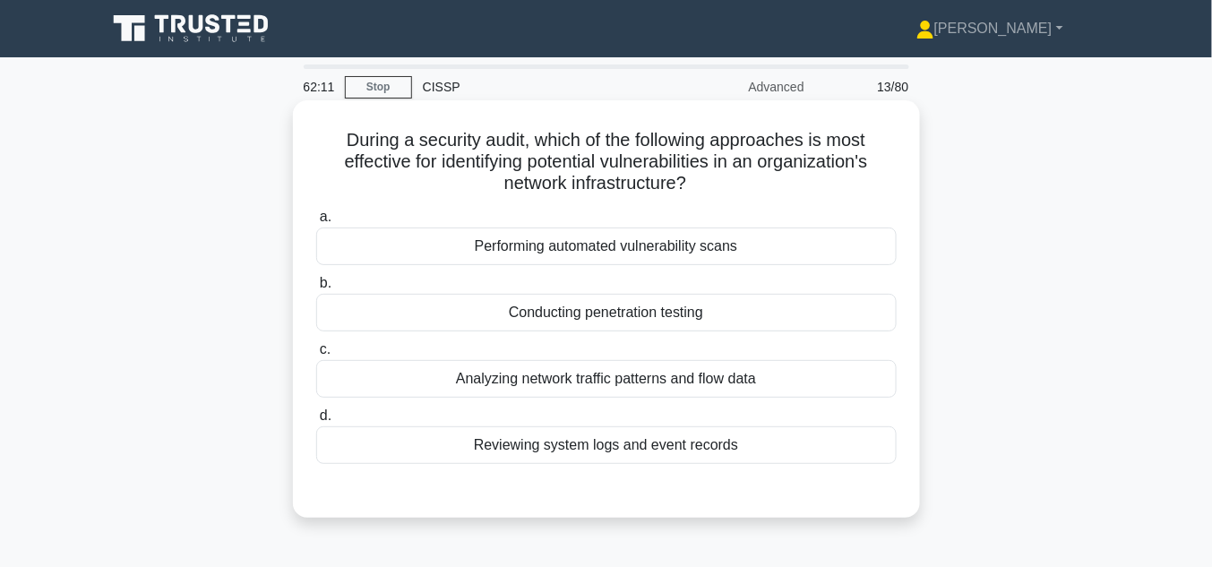
click at [577, 448] on div "Reviewing system logs and event records" at bounding box center [606, 446] width 581 height 38
click at [316, 422] on input "d. Reviewing system logs and event records" at bounding box center [316, 416] width 0 height 12
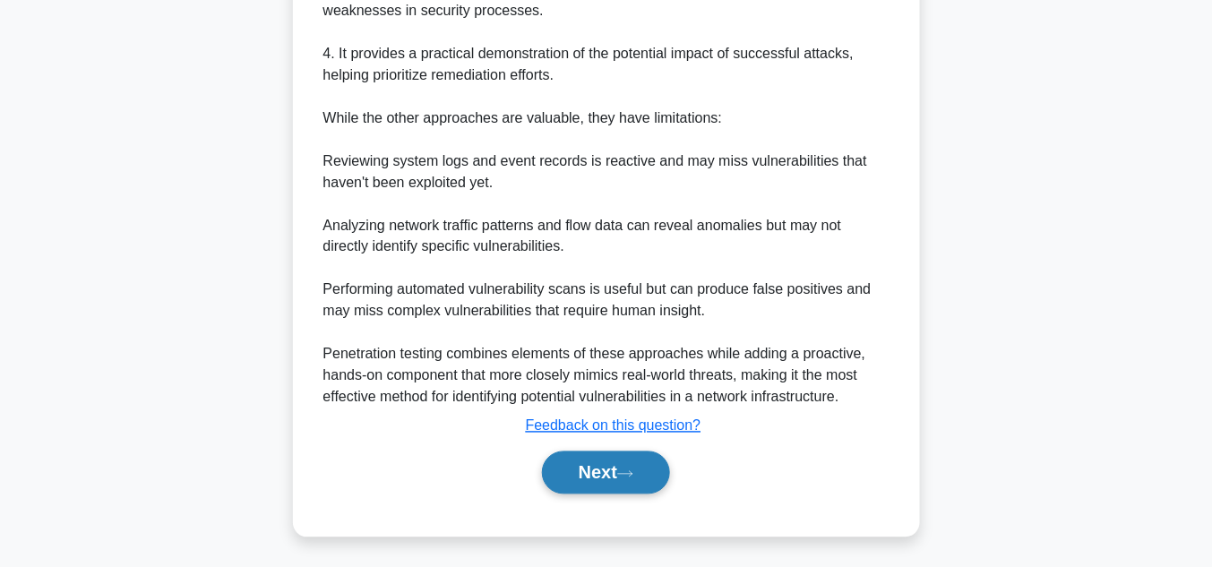
click at [603, 475] on button "Next" at bounding box center [606, 473] width 128 height 43
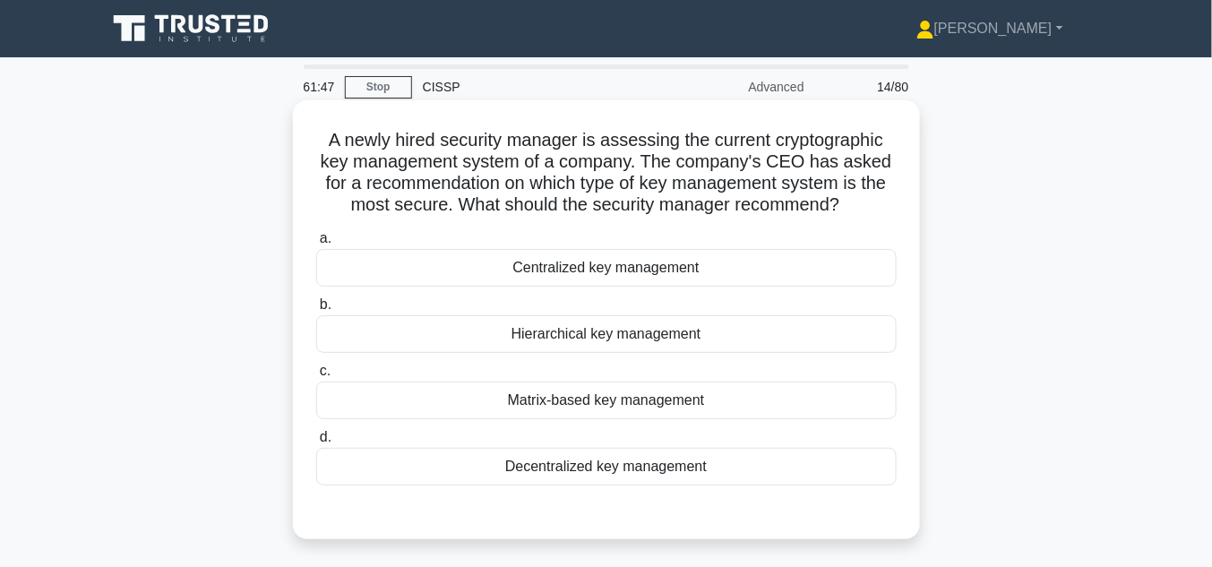
click at [590, 398] on div "Matrix-based key management" at bounding box center [606, 401] width 581 height 38
click at [316, 377] on input "c. Matrix-based key management" at bounding box center [316, 372] width 0 height 12
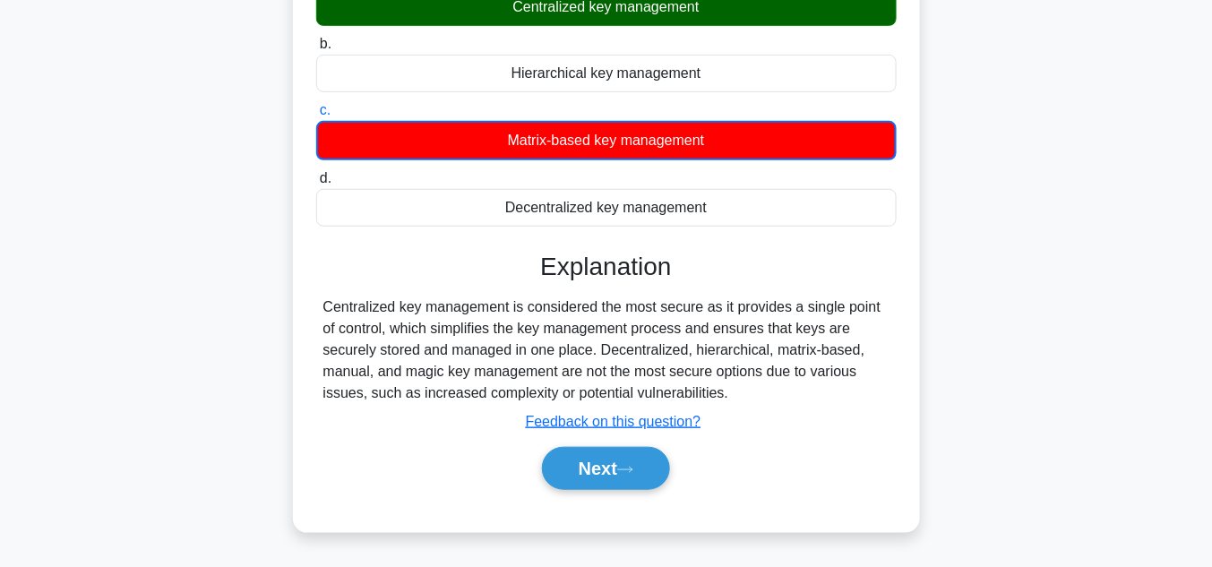
scroll to position [287, 0]
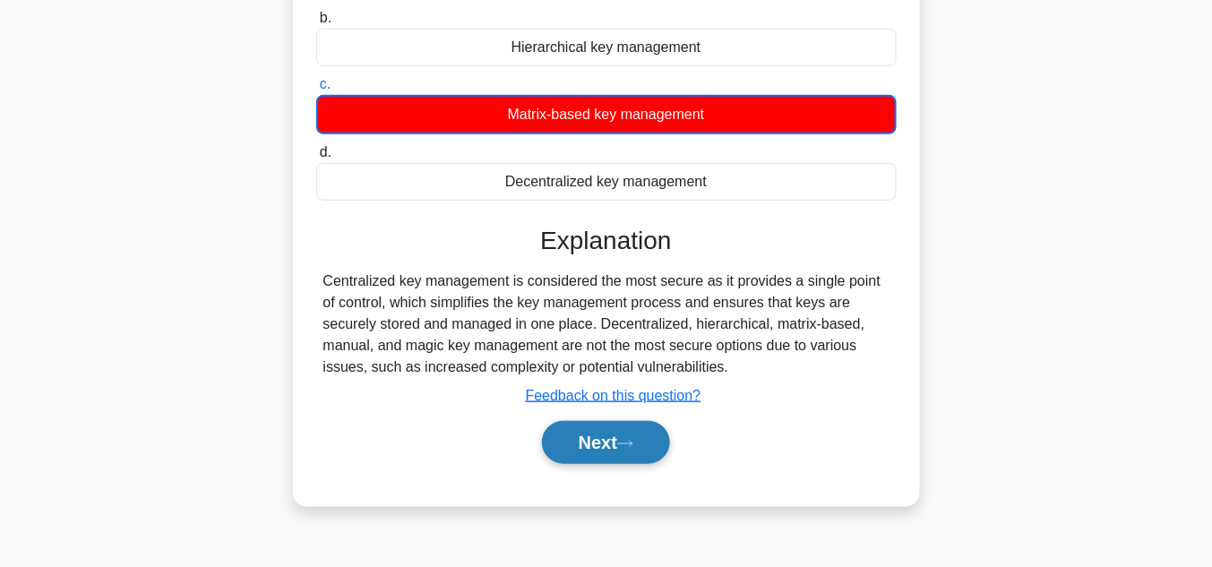
click at [616, 443] on button "Next" at bounding box center [606, 442] width 128 height 43
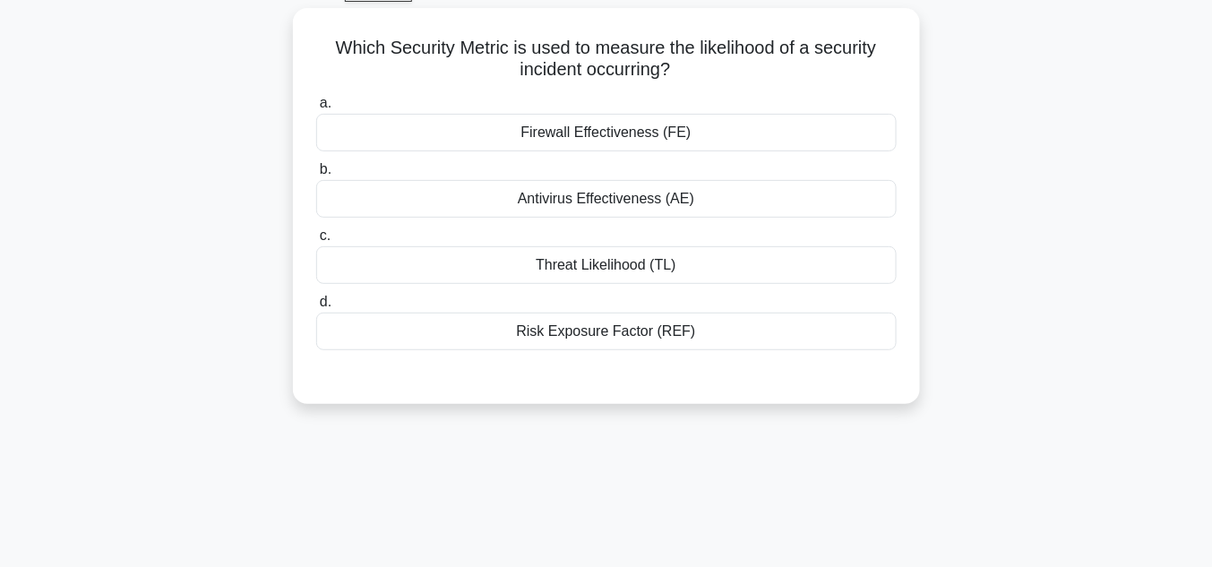
scroll to position [47, 0]
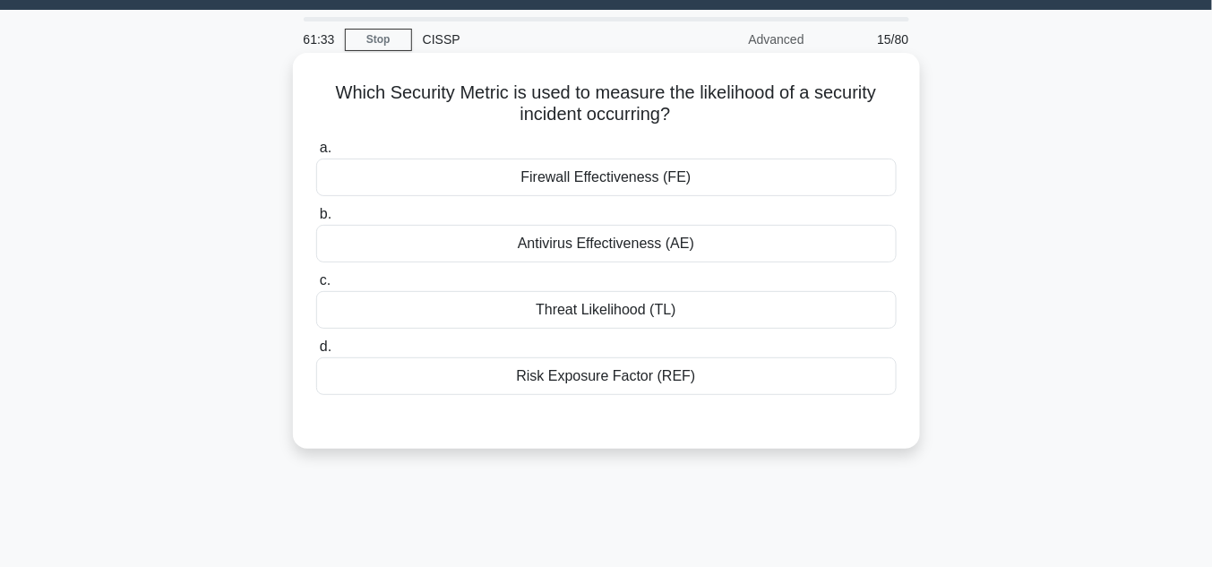
click at [657, 379] on div "Risk Exposure Factor (REF)" at bounding box center [606, 377] width 581 height 38
click at [316, 353] on input "d. Risk Exposure Factor (REF)" at bounding box center [316, 347] width 0 height 12
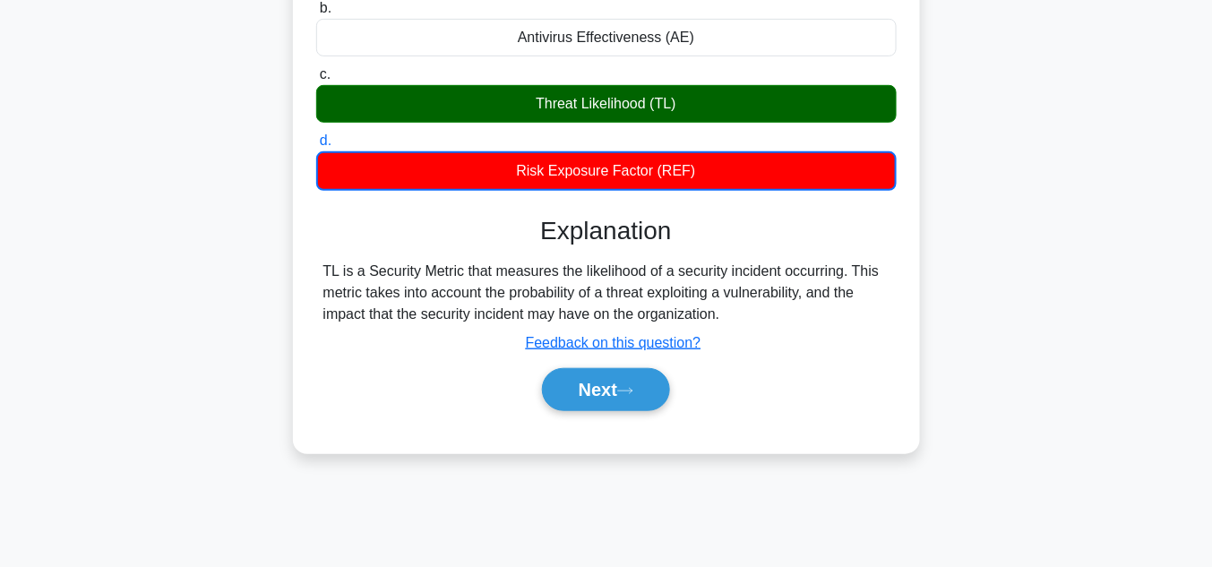
scroll to position [287, 0]
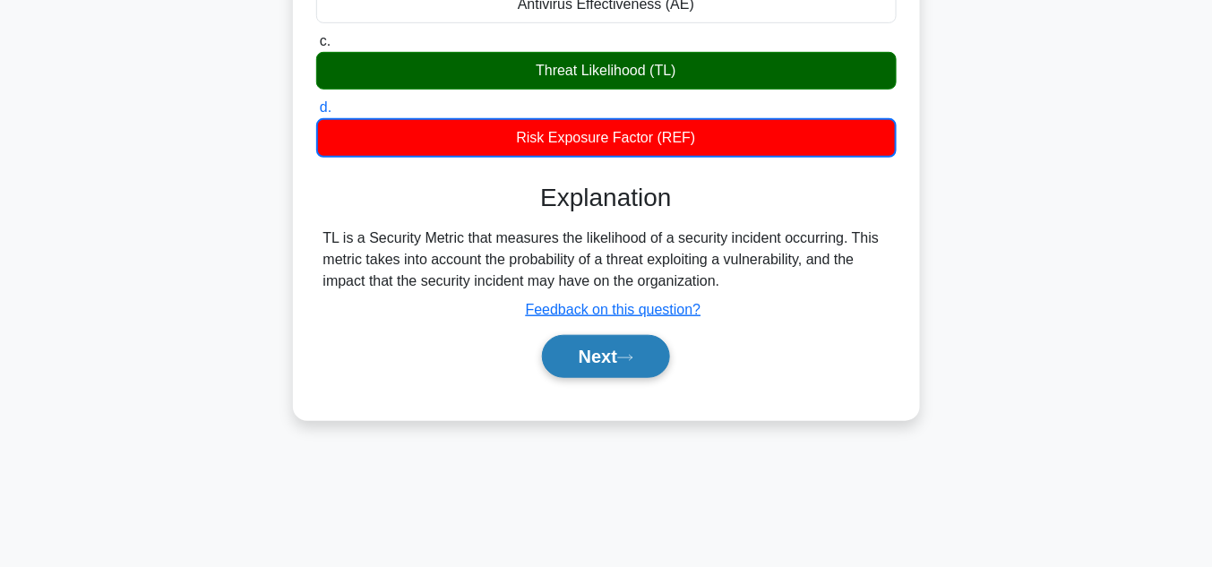
click at [634, 353] on icon at bounding box center [625, 358] width 16 height 10
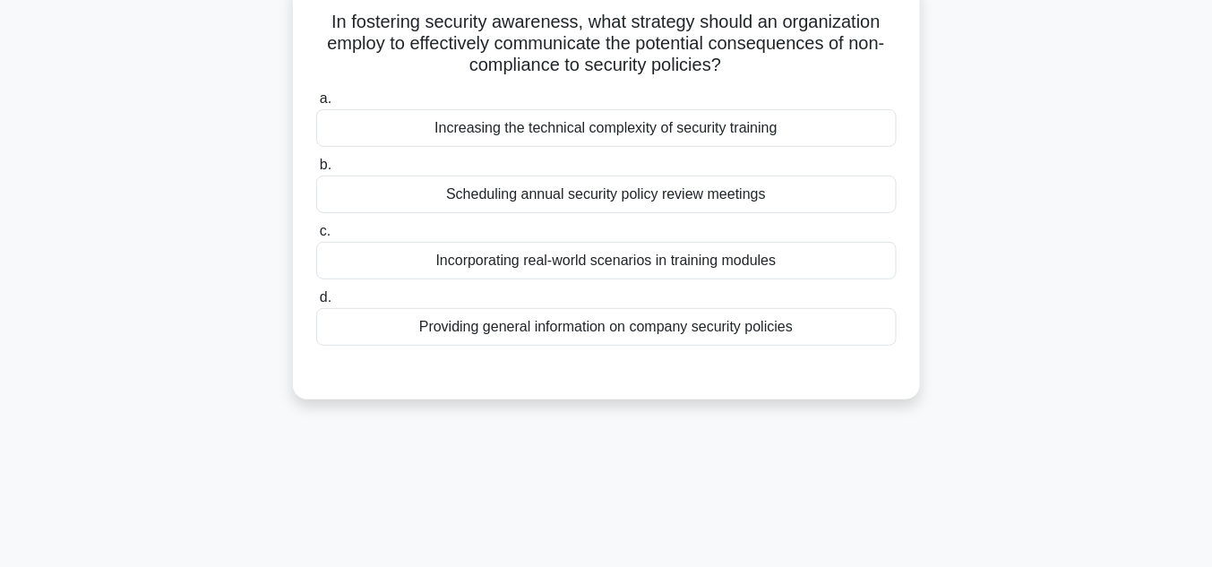
scroll to position [47, 0]
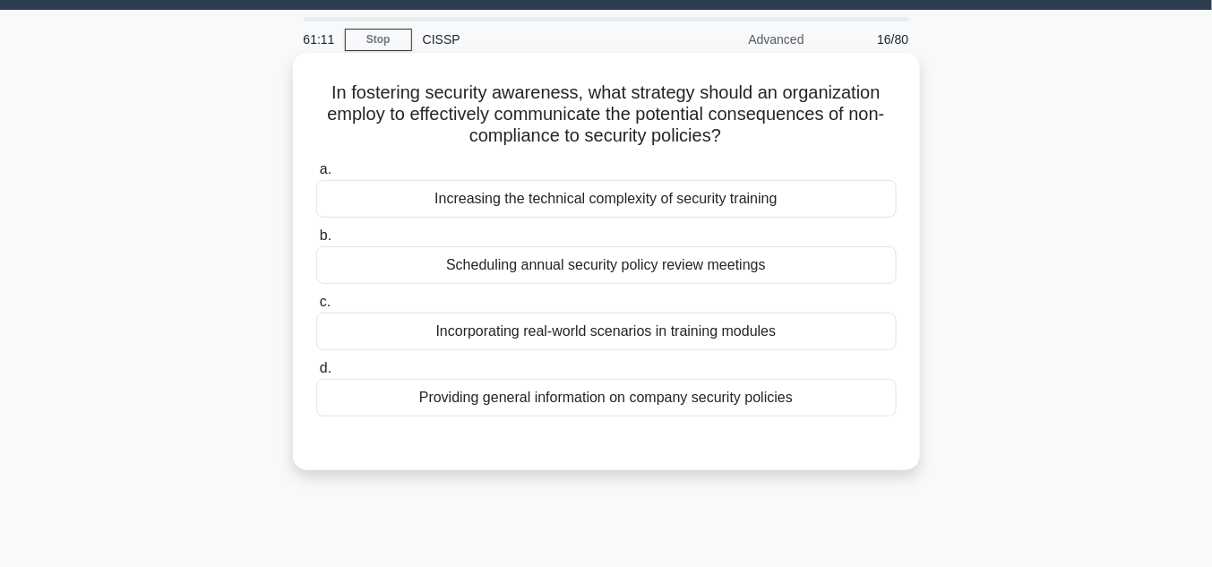
click at [661, 334] on div "Incorporating real-world scenarios in training modules" at bounding box center [606, 332] width 581 height 38
click at [316, 308] on input "c. Incorporating real-world scenarios in training modules" at bounding box center [316, 303] width 0 height 12
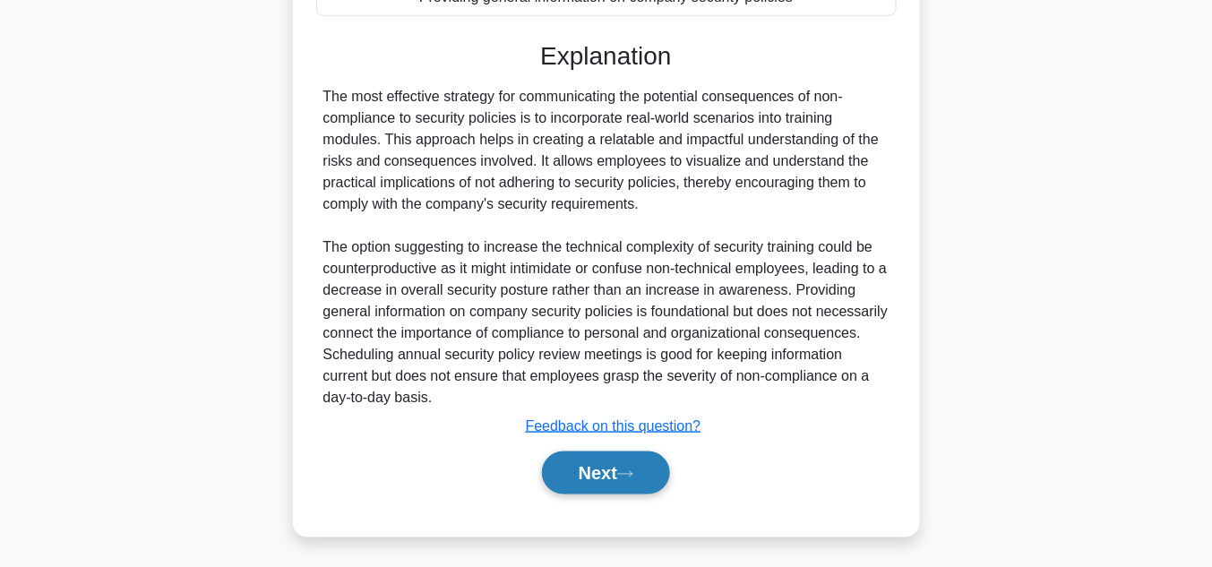
click at [616, 471] on button "Next" at bounding box center [606, 473] width 128 height 43
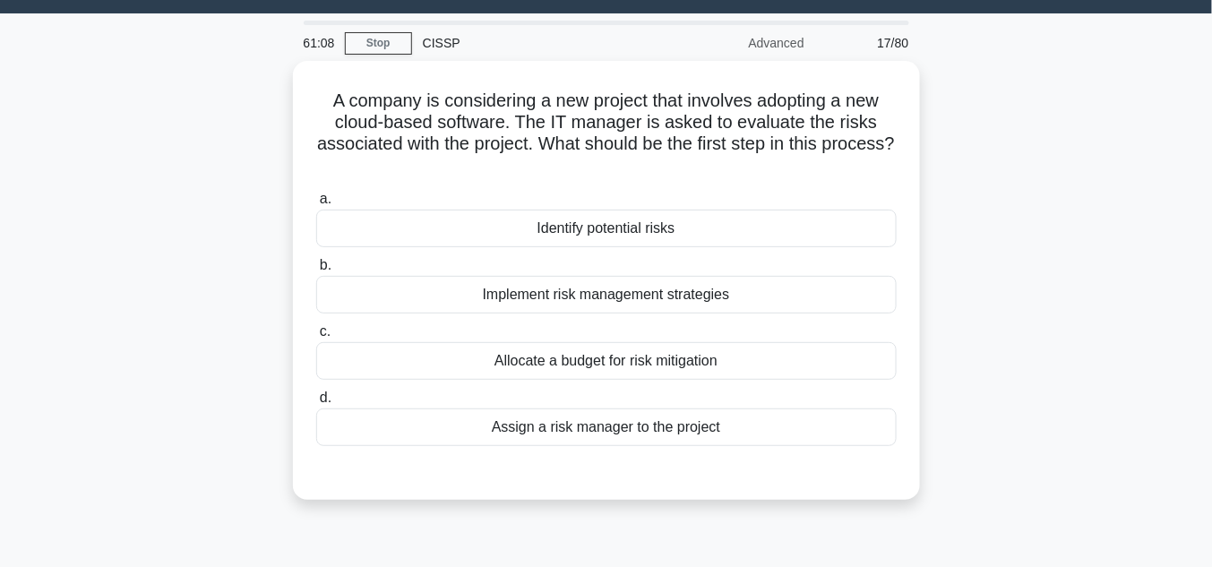
scroll to position [40, 0]
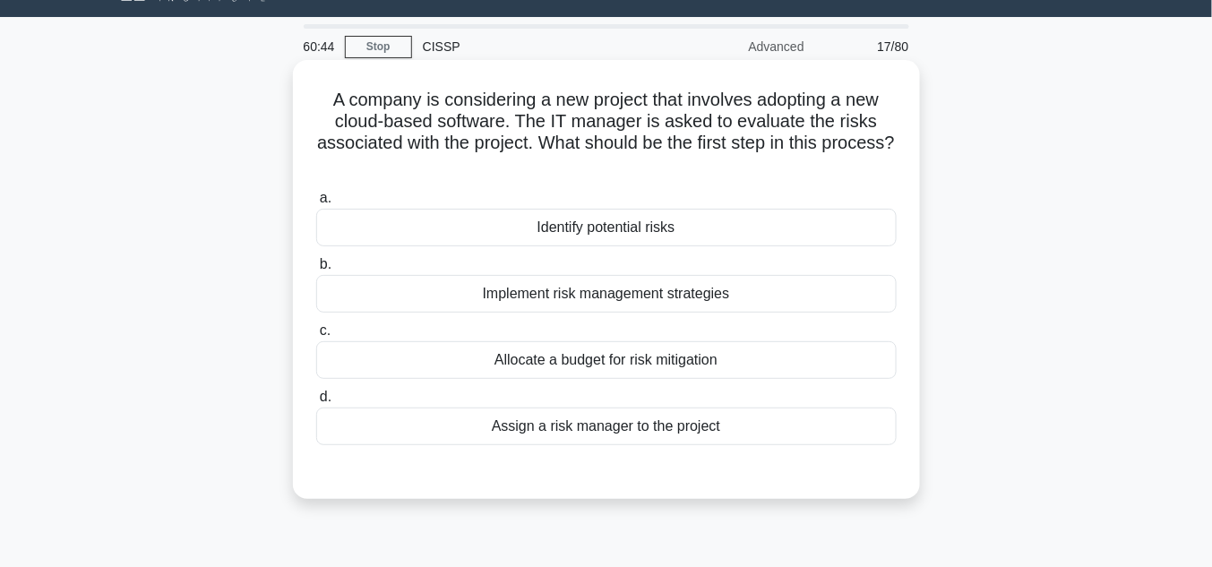
click at [651, 228] on div "Identify potential risks" at bounding box center [606, 228] width 581 height 38
click at [316, 204] on input "a. Identify potential risks" at bounding box center [316, 199] width 0 height 12
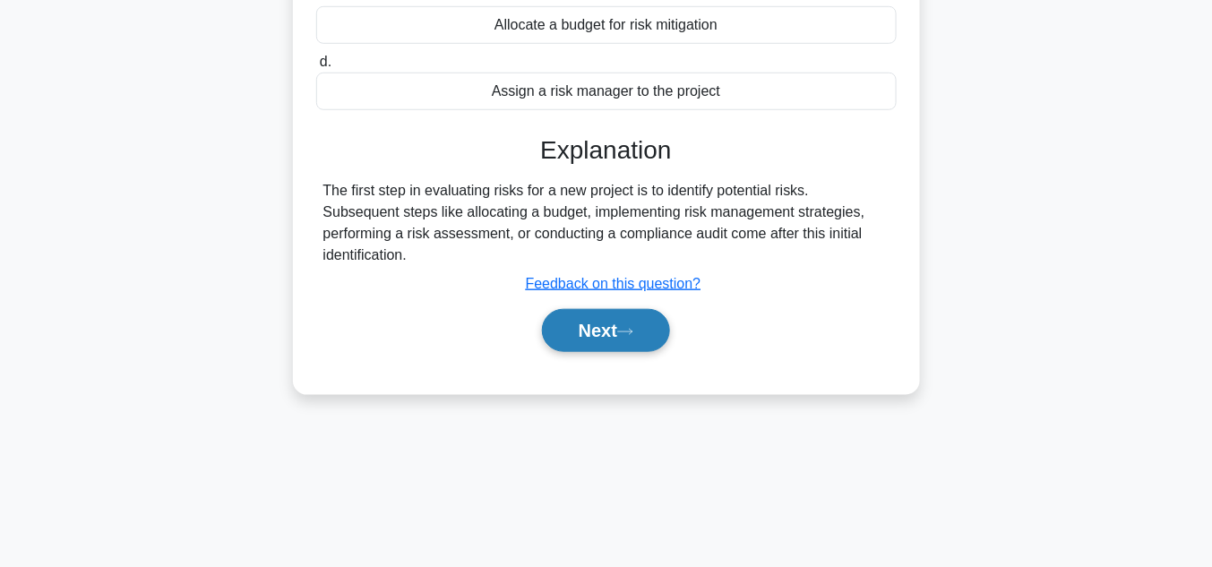
click at [643, 309] on button "Next" at bounding box center [606, 330] width 128 height 43
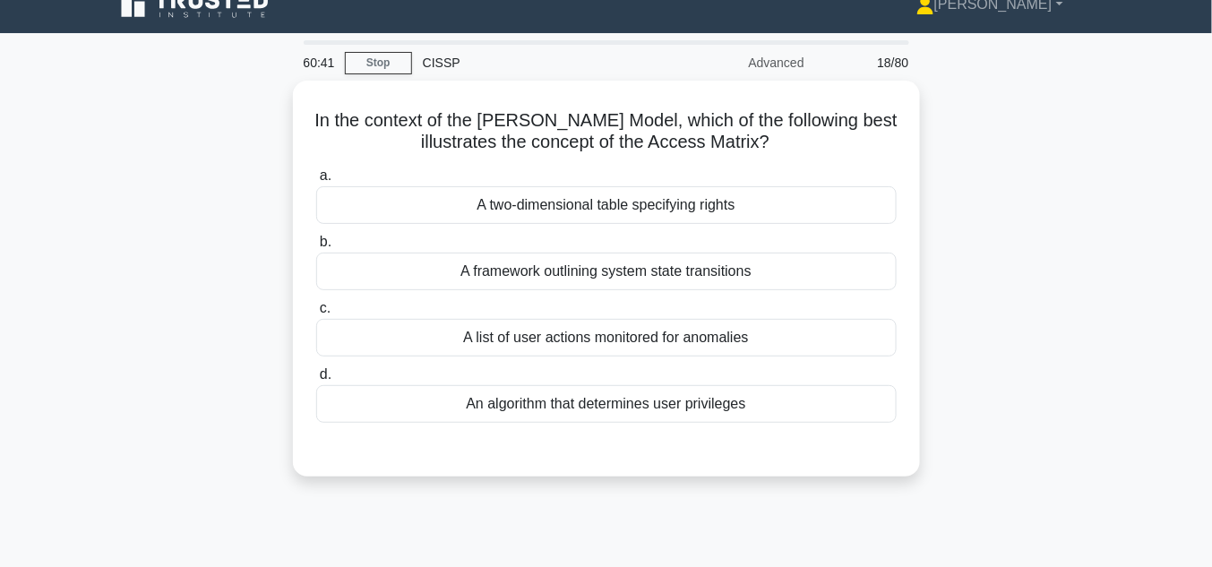
scroll to position [0, 0]
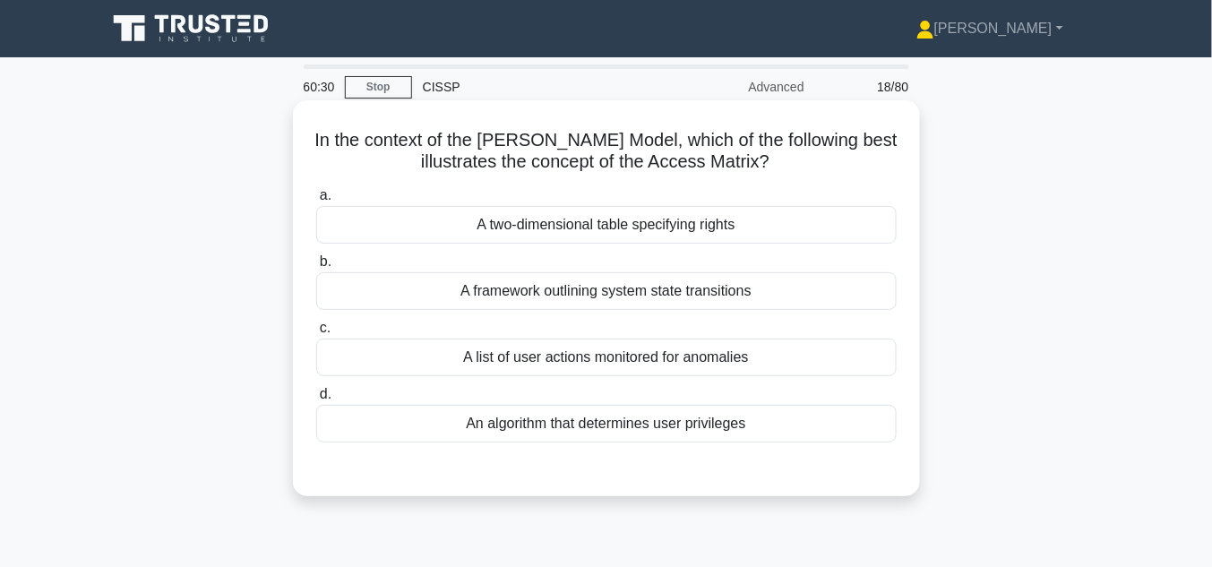
click at [655, 297] on div "A framework outlining system state transitions" at bounding box center [606, 291] width 581 height 38
click at [316, 268] on input "b. A framework outlining system state transitions" at bounding box center [316, 262] width 0 height 12
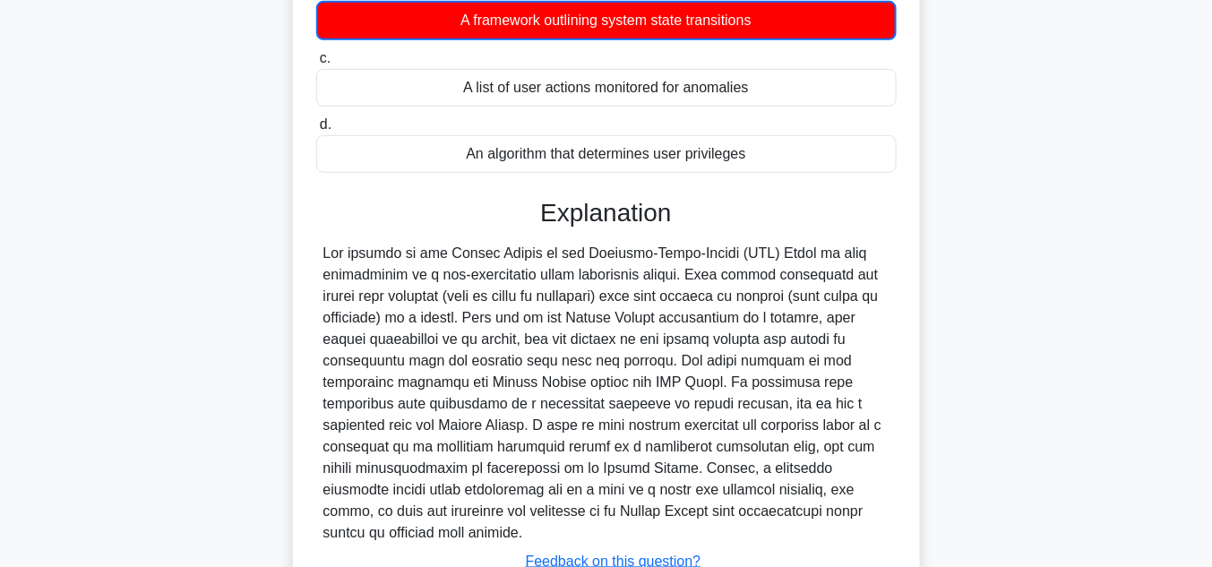
scroll to position [401, 0]
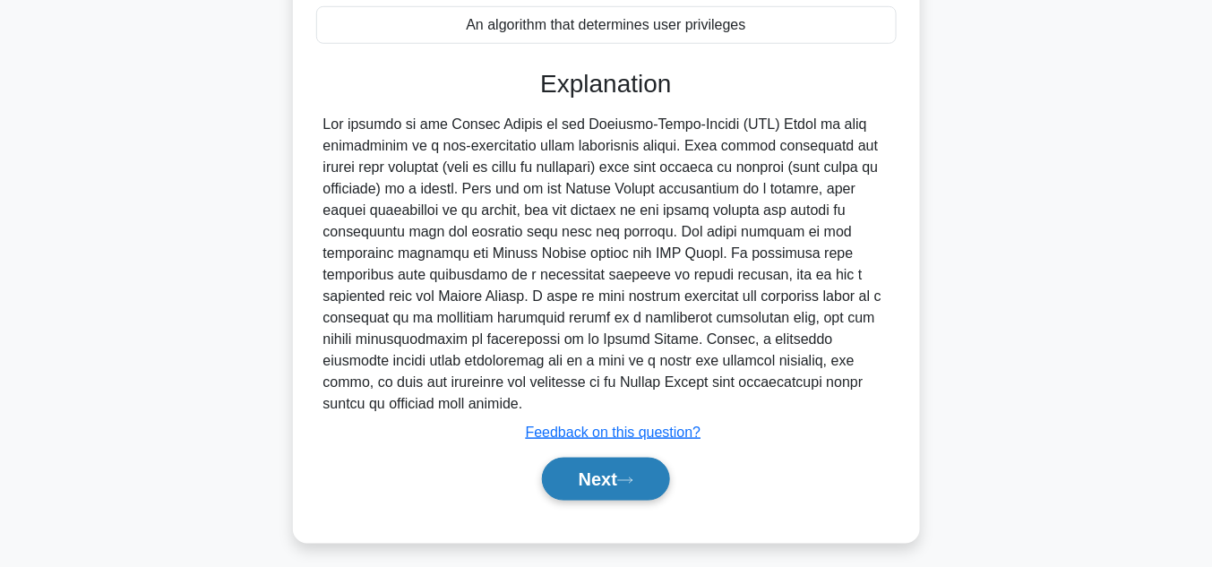
click at [623, 458] on button "Next" at bounding box center [606, 479] width 128 height 43
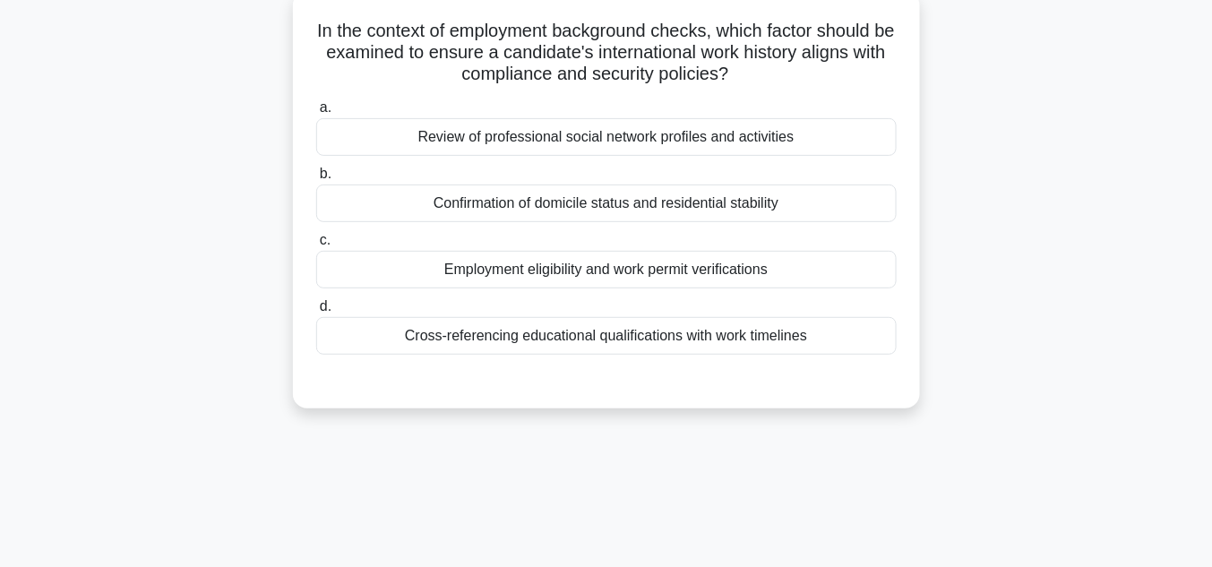
scroll to position [0, 0]
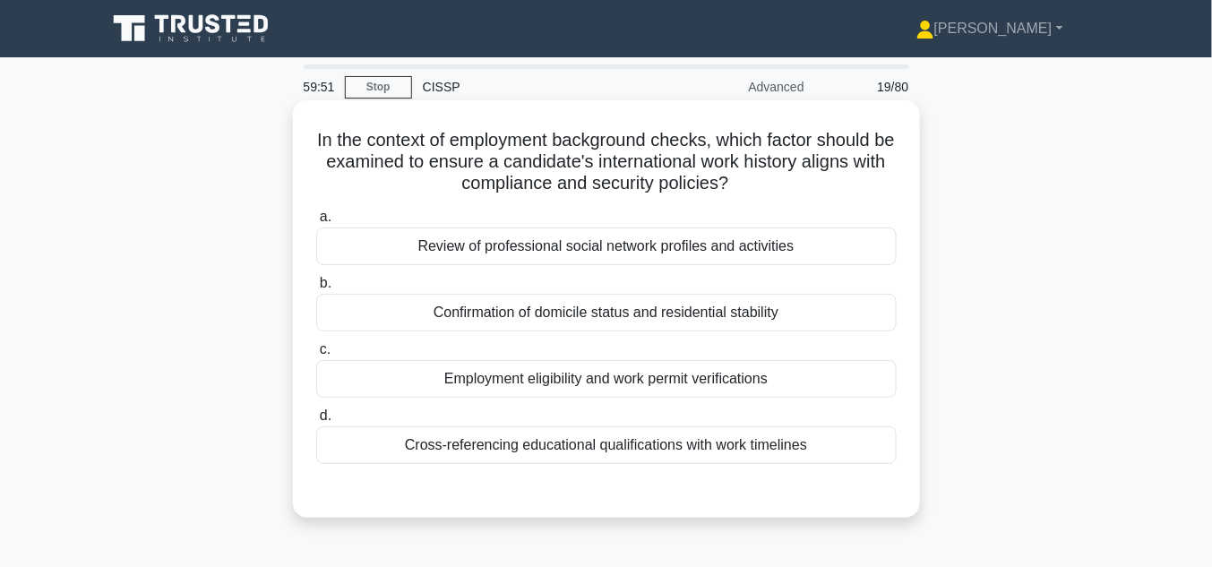
click at [705, 313] on div "Confirmation of domicile status and residential stability" at bounding box center [606, 313] width 581 height 38
click at [316, 289] on input "b. Confirmation of domicile status and residential stability" at bounding box center [316, 284] width 0 height 12
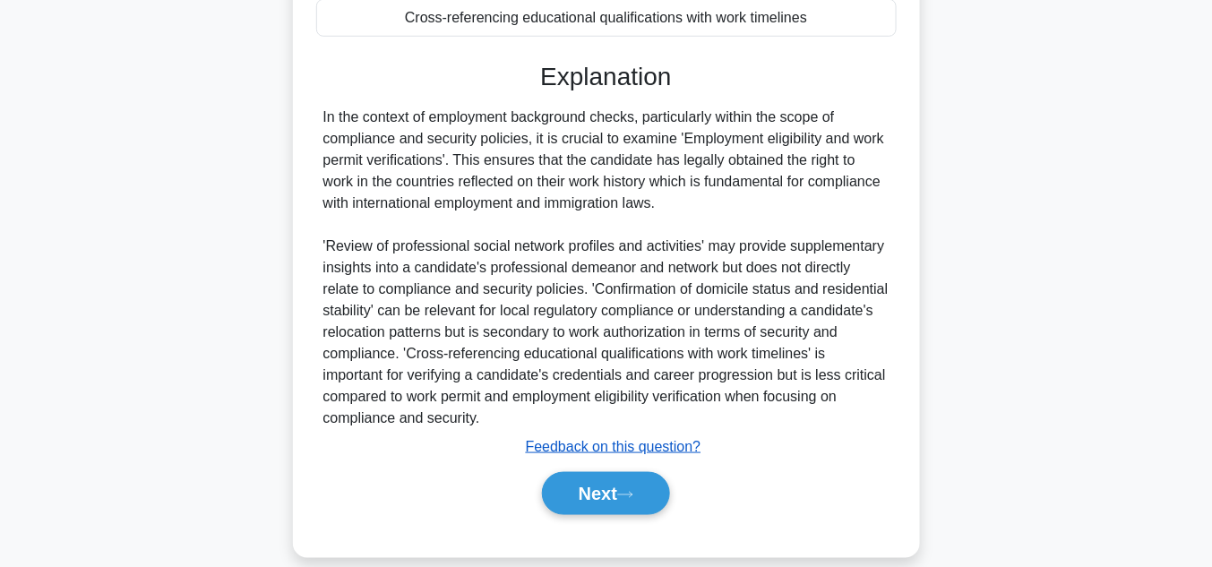
scroll to position [450, 0]
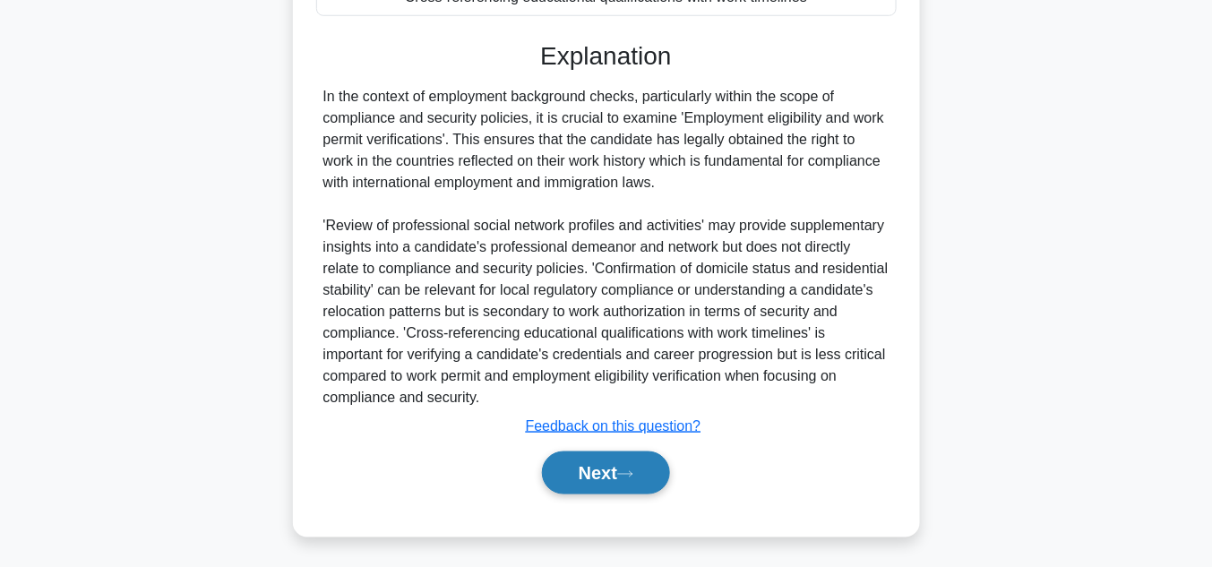
click at [617, 474] on button "Next" at bounding box center [606, 473] width 128 height 43
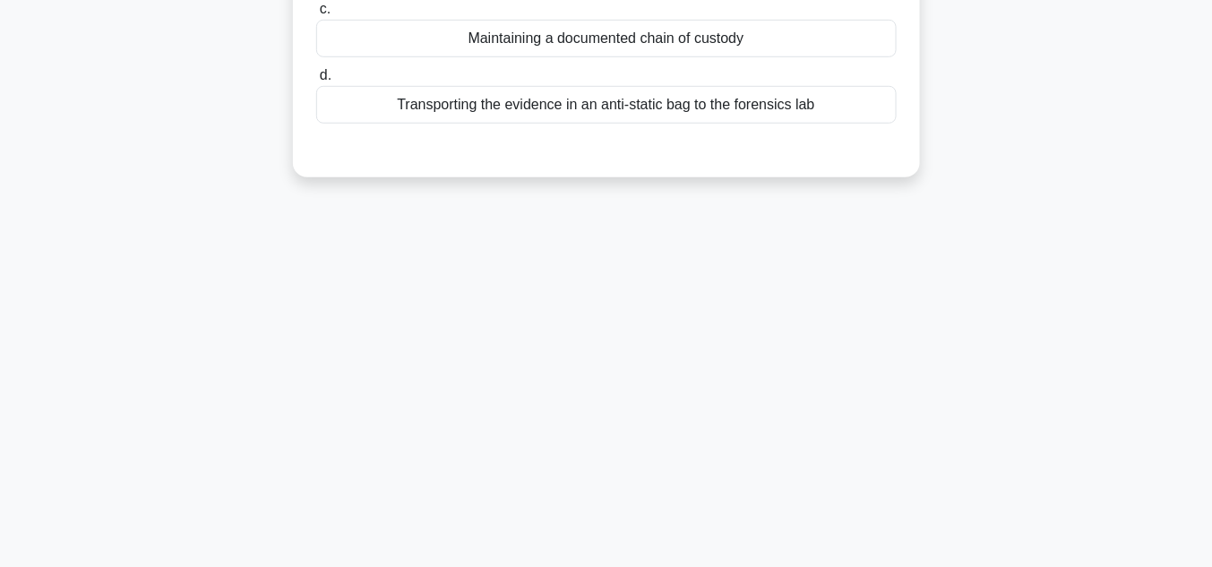
scroll to position [66, 0]
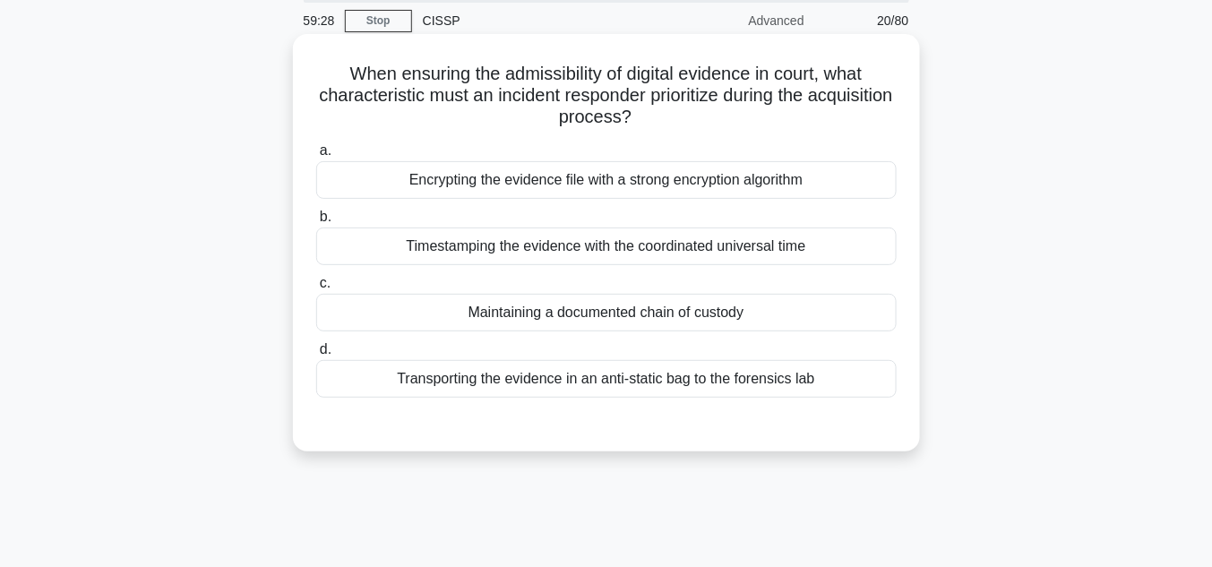
click at [565, 249] on div "Timestamping the evidence with the coordinated universal time" at bounding box center [606, 247] width 581 height 38
click at [316, 223] on input "b. Timestamping the evidence with the coordinated universal time" at bounding box center [316, 217] width 0 height 12
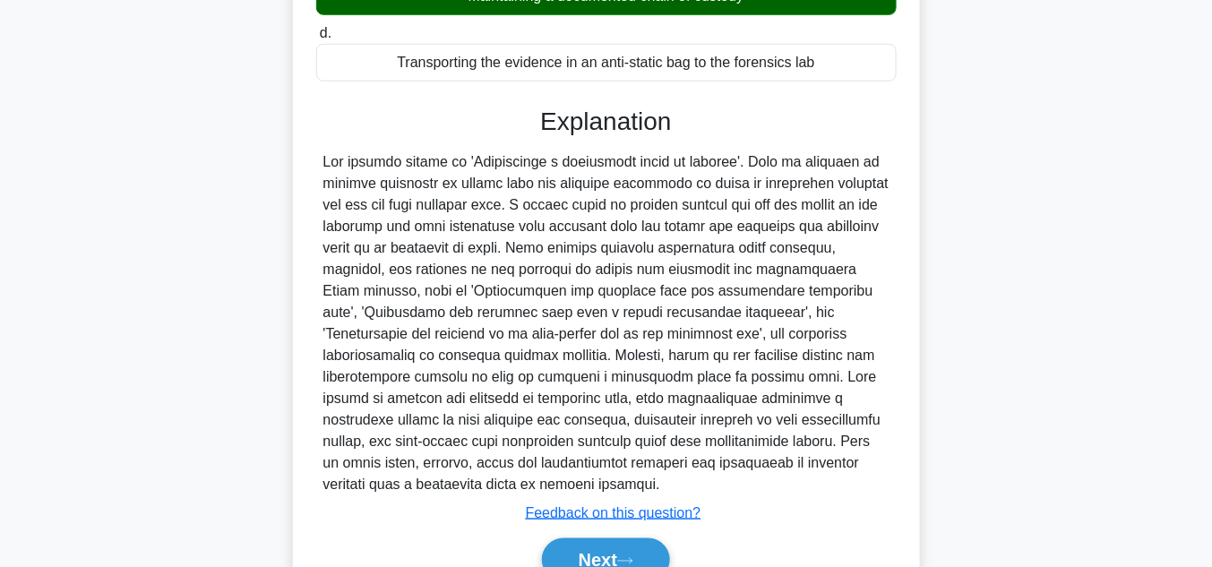
scroll to position [401, 0]
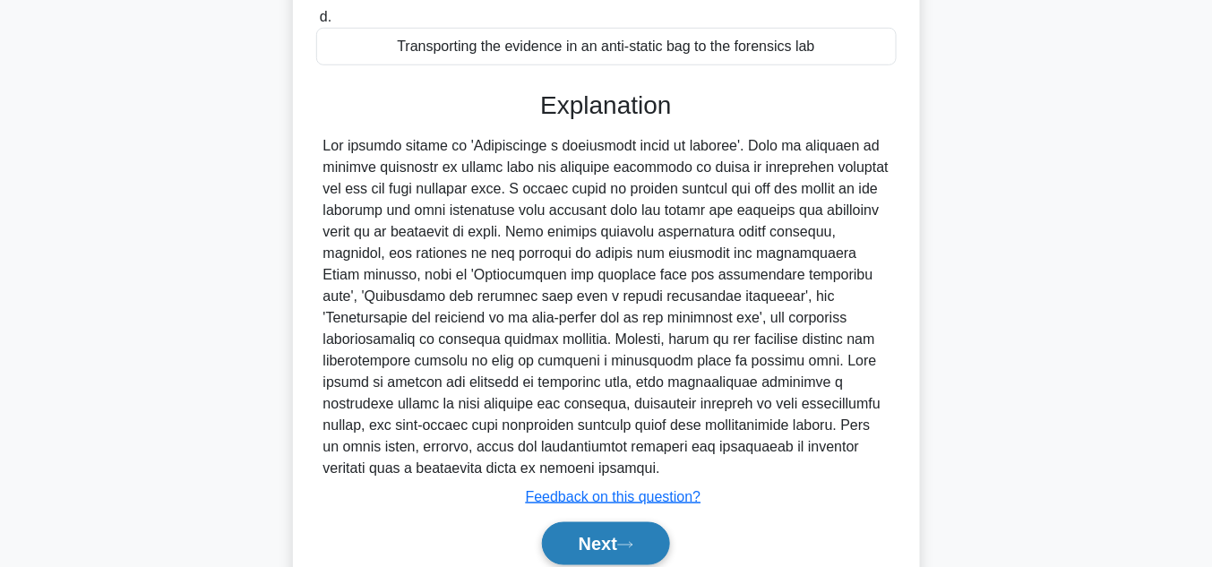
click at [648, 530] on button "Next" at bounding box center [606, 543] width 128 height 43
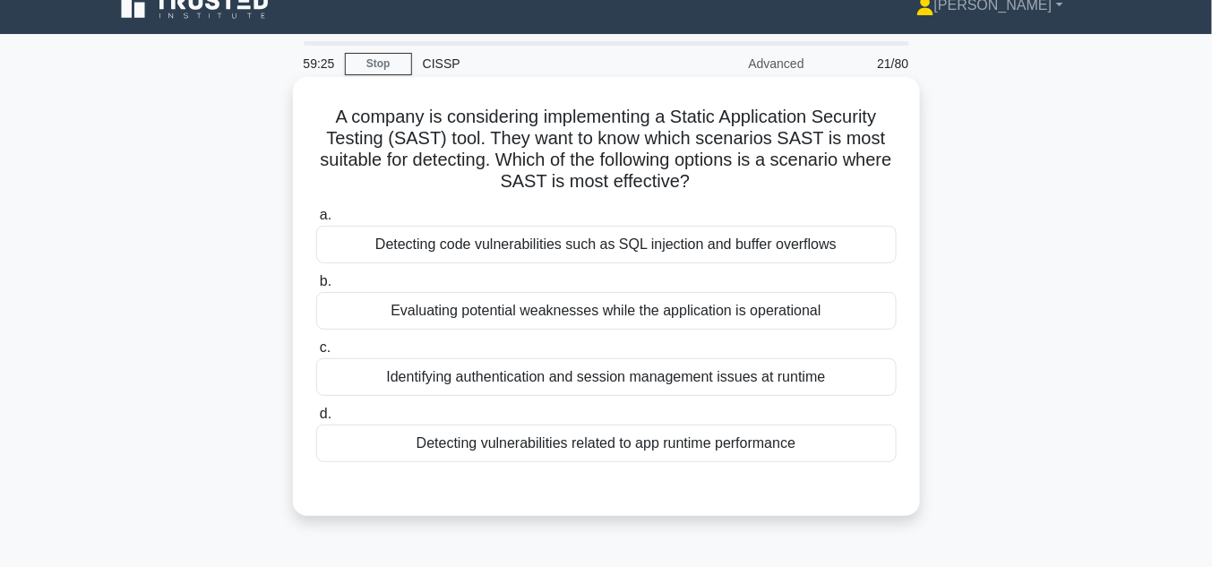
scroll to position [18, 0]
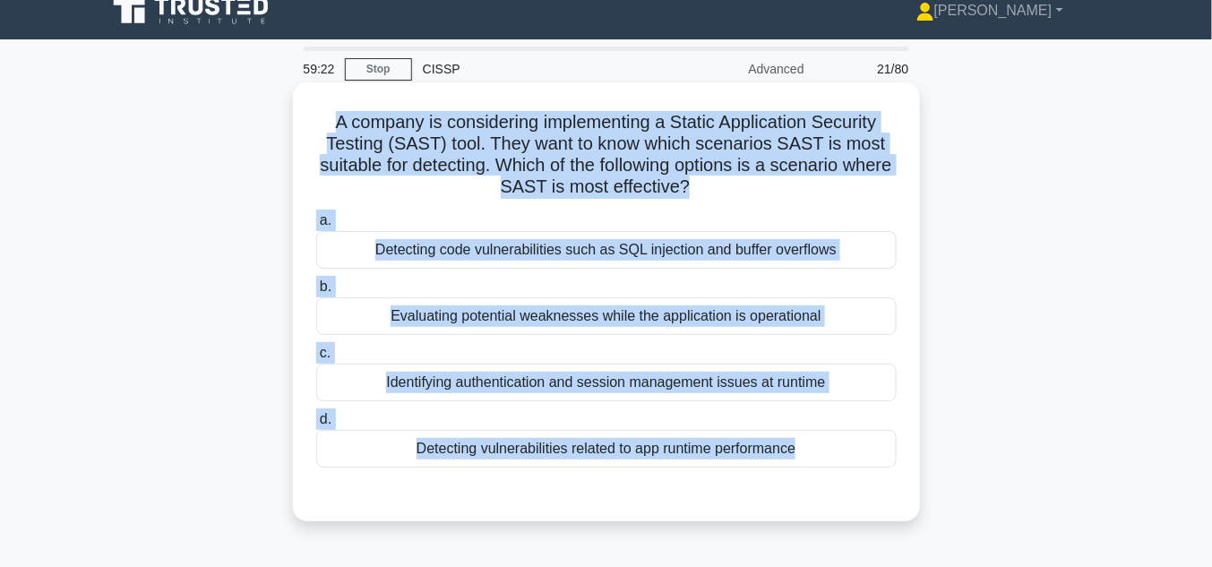
drag, startPoint x: 324, startPoint y: 124, endPoint x: 878, endPoint y: 477, distance: 656.7
click at [878, 477] on div "A company is considering implementing a Static Application Security Testing (SA…" at bounding box center [606, 302] width 613 height 425
copy div "A company is considering implementing a Static Application Security Testing (SA…"
click at [560, 253] on div "Detecting code vulnerabilities such as SQL injection and buffer overflows" at bounding box center [606, 250] width 581 height 38
click at [316, 227] on input "a. Detecting code vulnerabilities such as SQL injection and buffer overflows" at bounding box center [316, 221] width 0 height 12
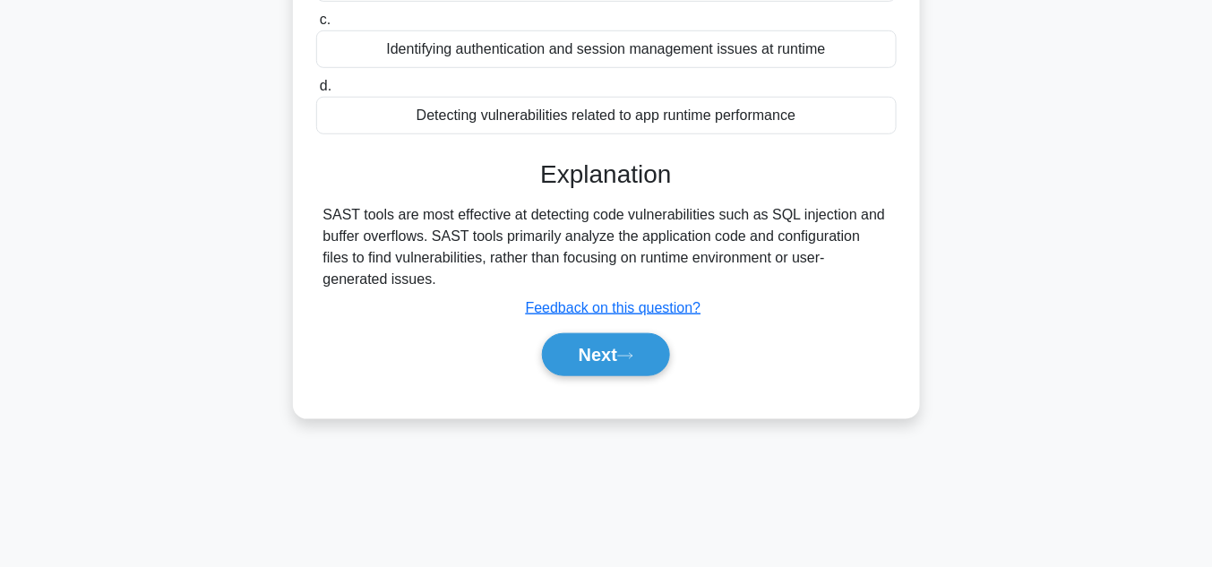
scroll to position [353, 0]
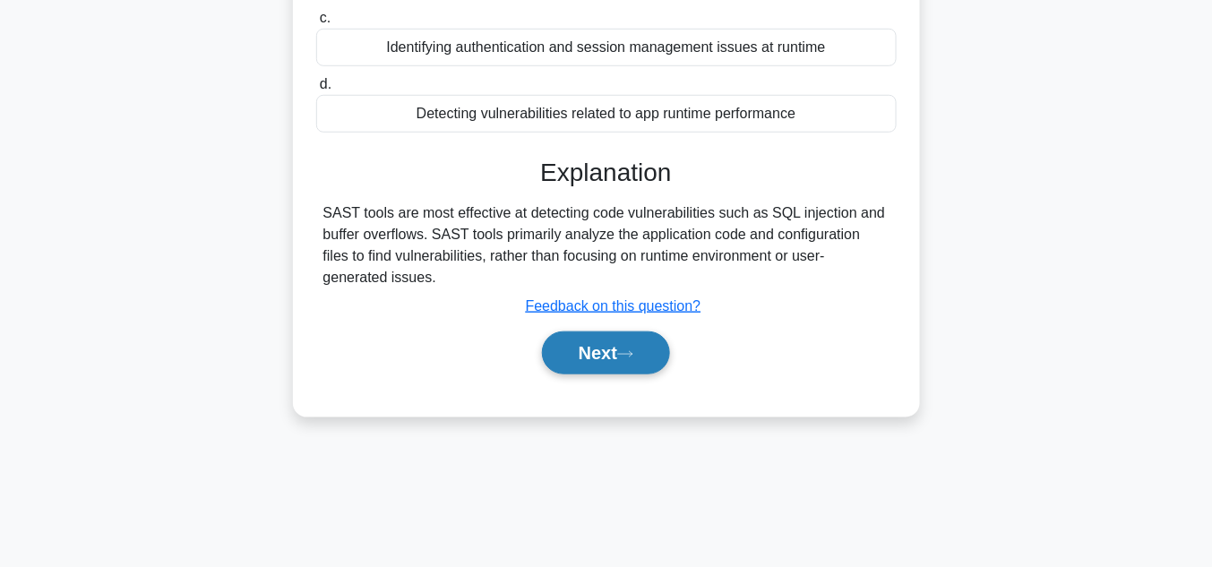
click at [596, 342] on button "Next" at bounding box center [606, 353] width 128 height 43
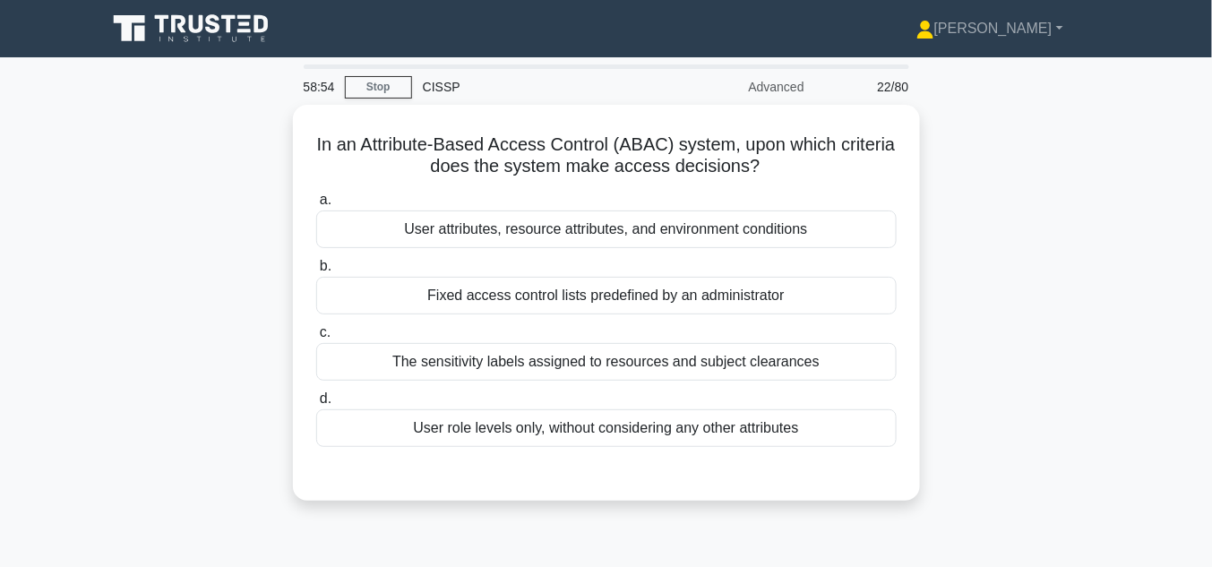
scroll to position [0, 0]
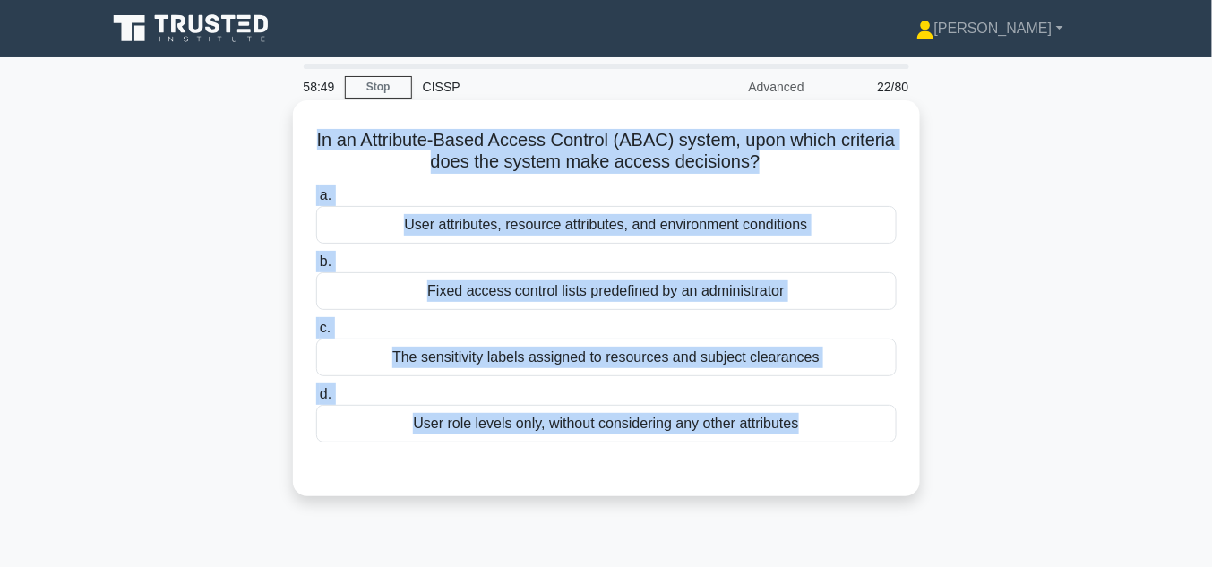
drag, startPoint x: 338, startPoint y: 138, endPoint x: 841, endPoint y: 472, distance: 604.4
click at [841, 472] on div "In an Attribute-Based Access Control (ABAC) system, upon which criteria does th…" at bounding box center [606, 299] width 613 height 382
copy div "In an Attribute-Based Access Control (ABAC) system, upon which criteria does th…"
click at [582, 229] on div "User attributes, resource attributes, and environment conditions" at bounding box center [606, 225] width 581 height 38
click at [316, 202] on input "a. User attributes, resource attributes, and environment conditions" at bounding box center [316, 196] width 0 height 12
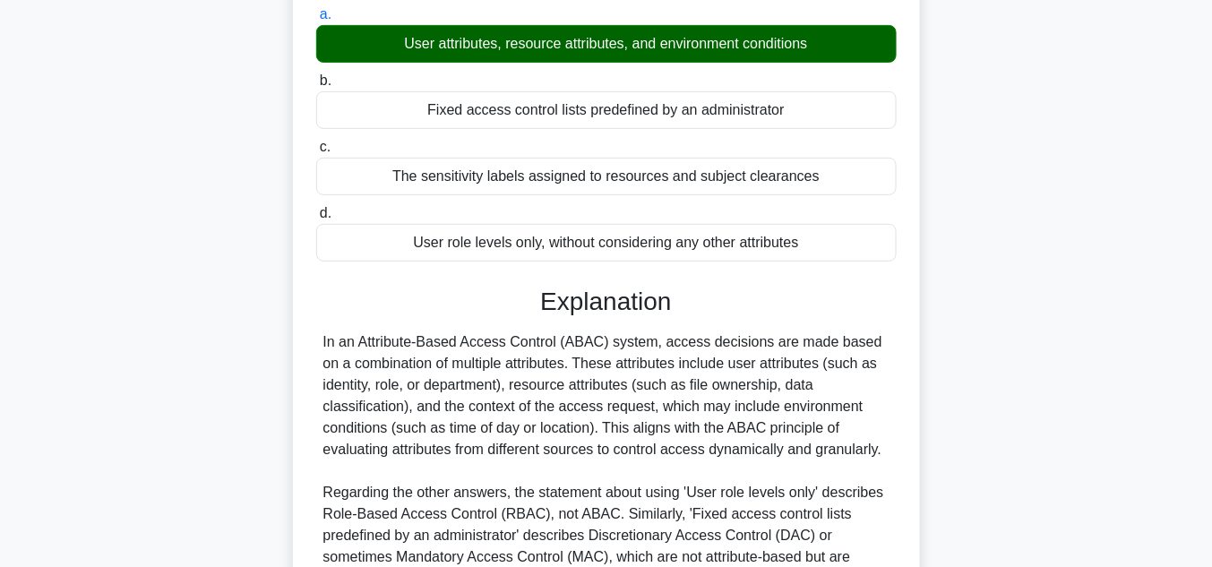
scroll to position [382, 0]
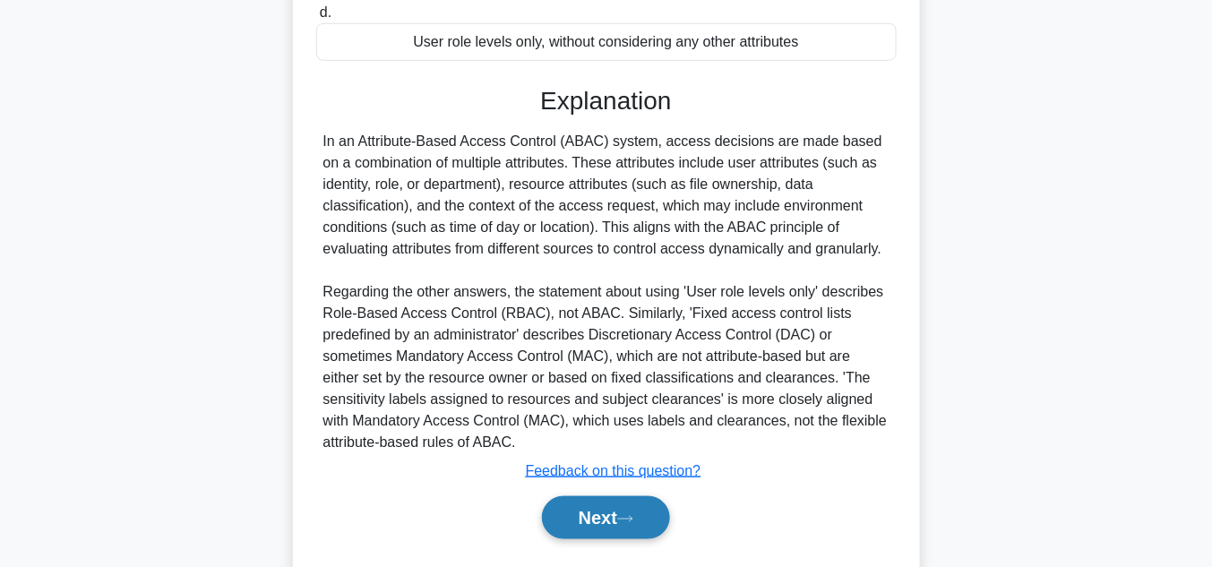
click at [607, 514] on button "Next" at bounding box center [606, 517] width 128 height 43
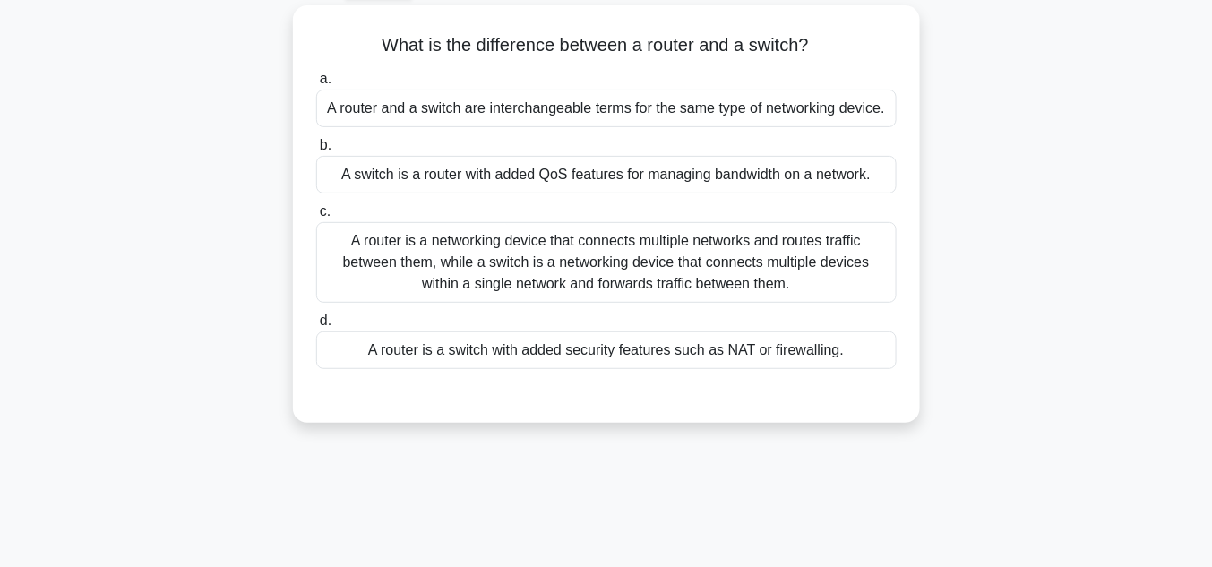
scroll to position [95, 0]
click at [455, 256] on div "A router is a networking device that connects multiple networks and routes traf…" at bounding box center [606, 262] width 581 height 81
click at [316, 218] on input "c. A router is a networking device that connects multiple networks and routes t…" at bounding box center [316, 212] width 0 height 12
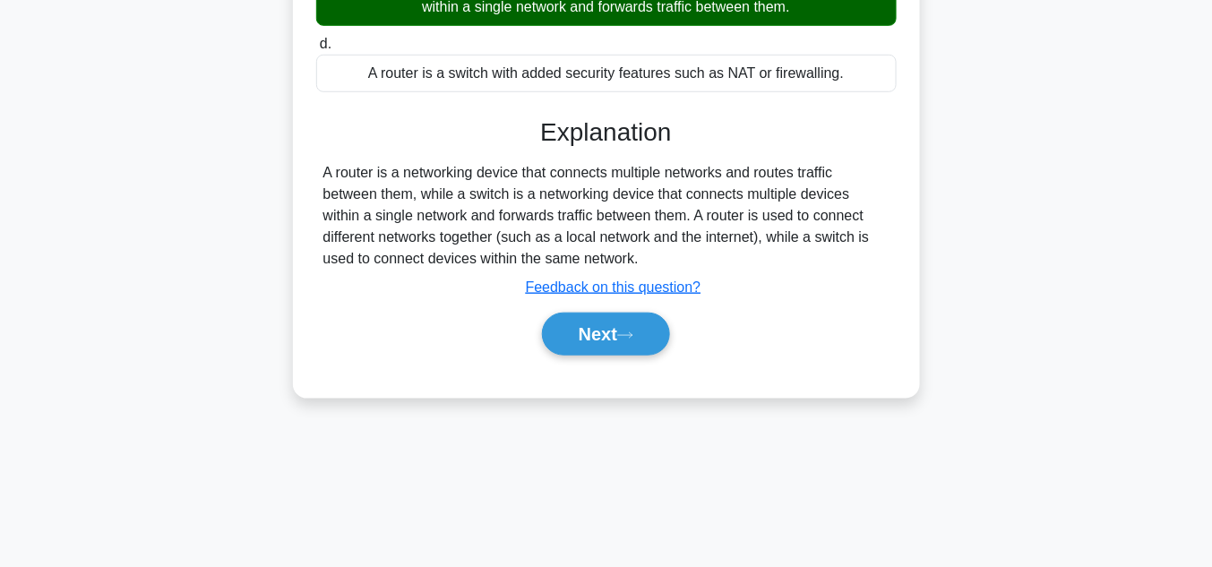
scroll to position [401, 0]
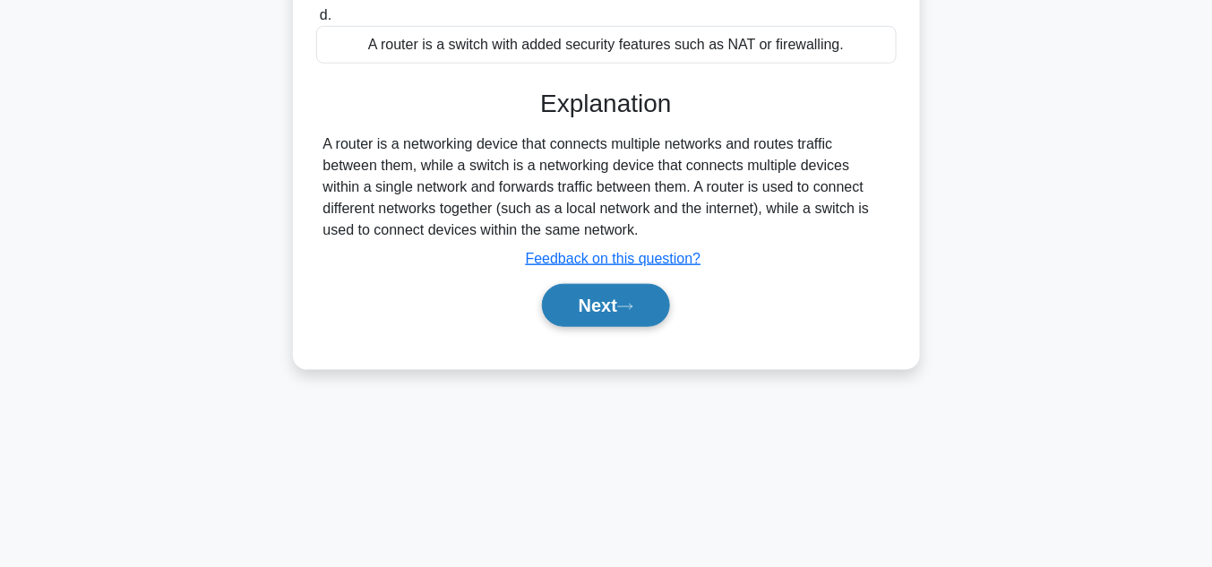
click at [620, 297] on button "Next" at bounding box center [606, 305] width 128 height 43
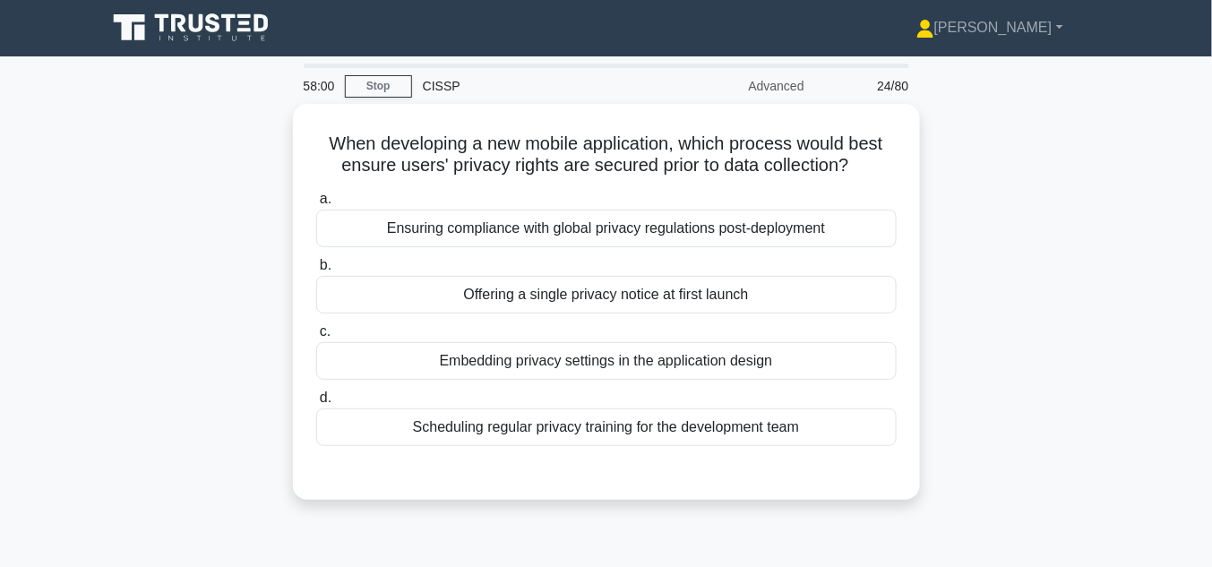
scroll to position [0, 0]
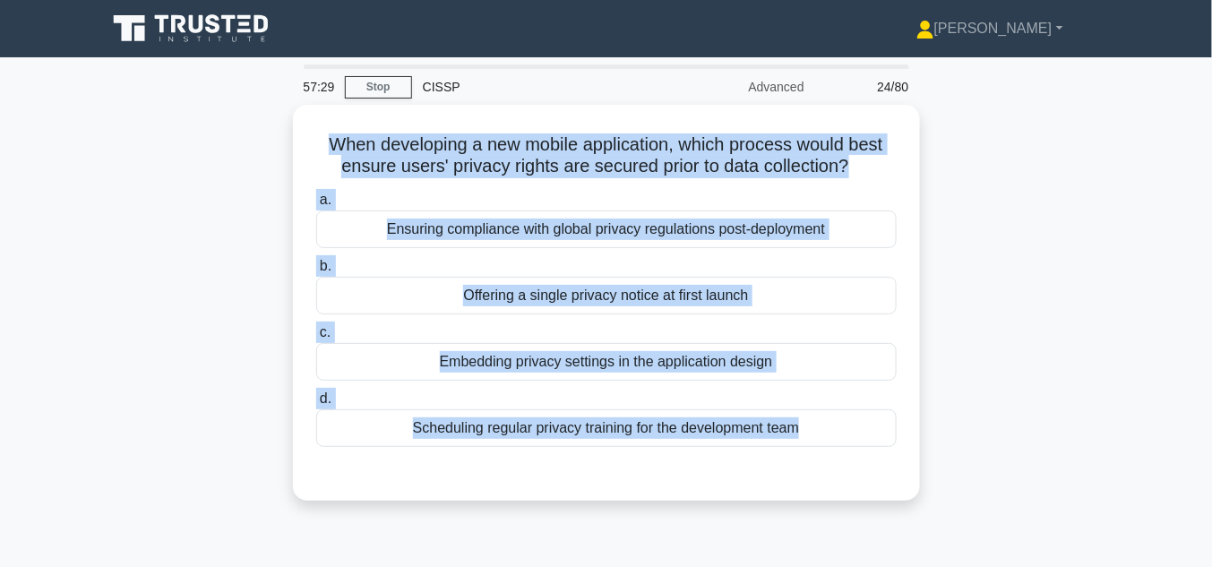
drag, startPoint x: 315, startPoint y: 134, endPoint x: 935, endPoint y: 507, distance: 723.2
click at [935, 507] on div "When developing a new mobile application, which process would best ensure users…" at bounding box center [606, 314] width 1021 height 418
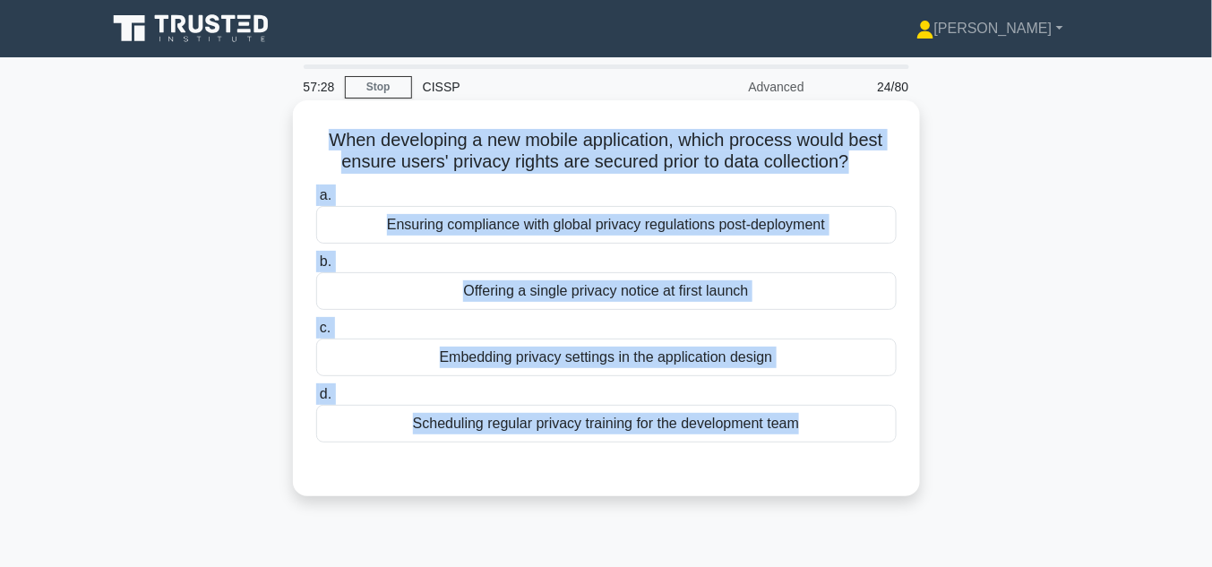
copy div "When developing a new mobile application, which process would best ensure users…"
click at [651, 361] on div "Embedding privacy settings in the application design" at bounding box center [606, 358] width 581 height 38
click at [316, 334] on input "c. Embedding privacy settings in the application design" at bounding box center [316, 329] width 0 height 12
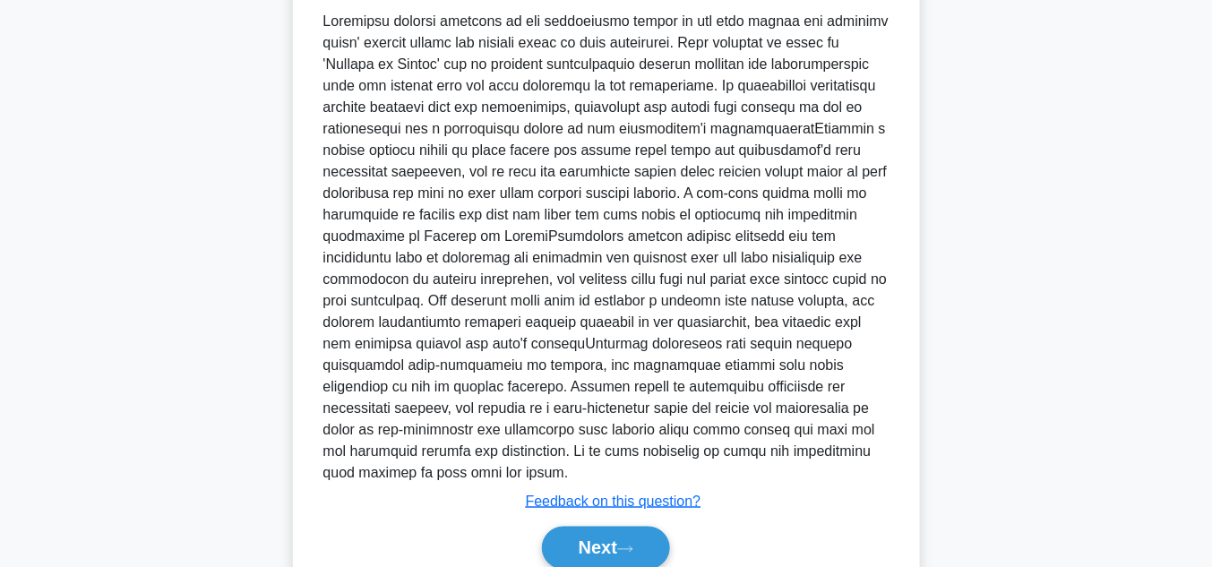
scroll to position [577, 0]
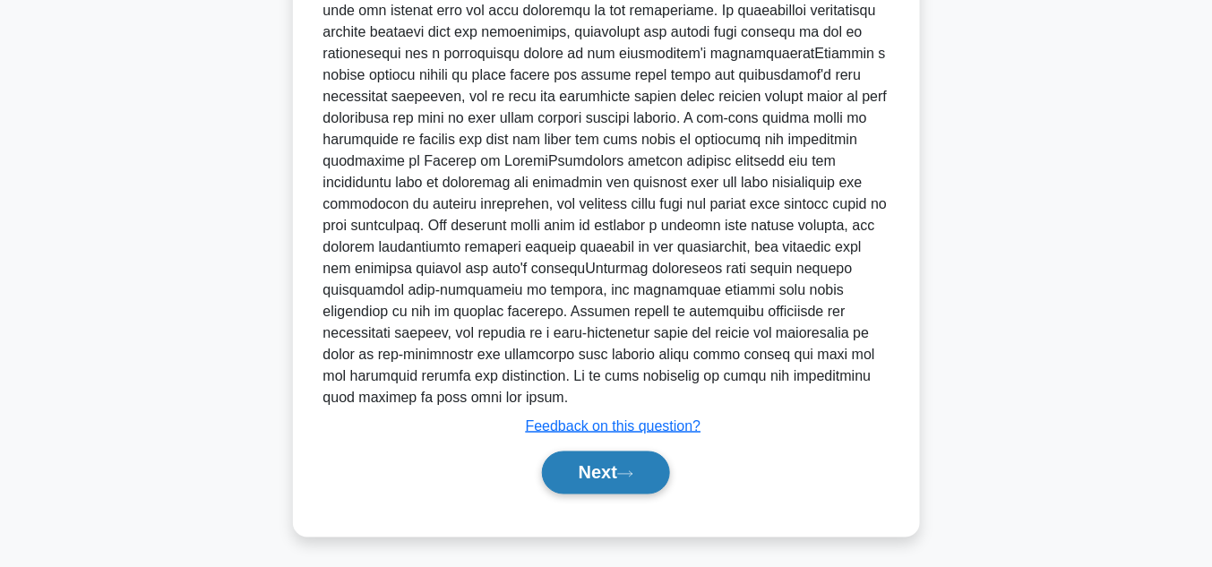
click at [613, 482] on button "Next" at bounding box center [606, 473] width 128 height 43
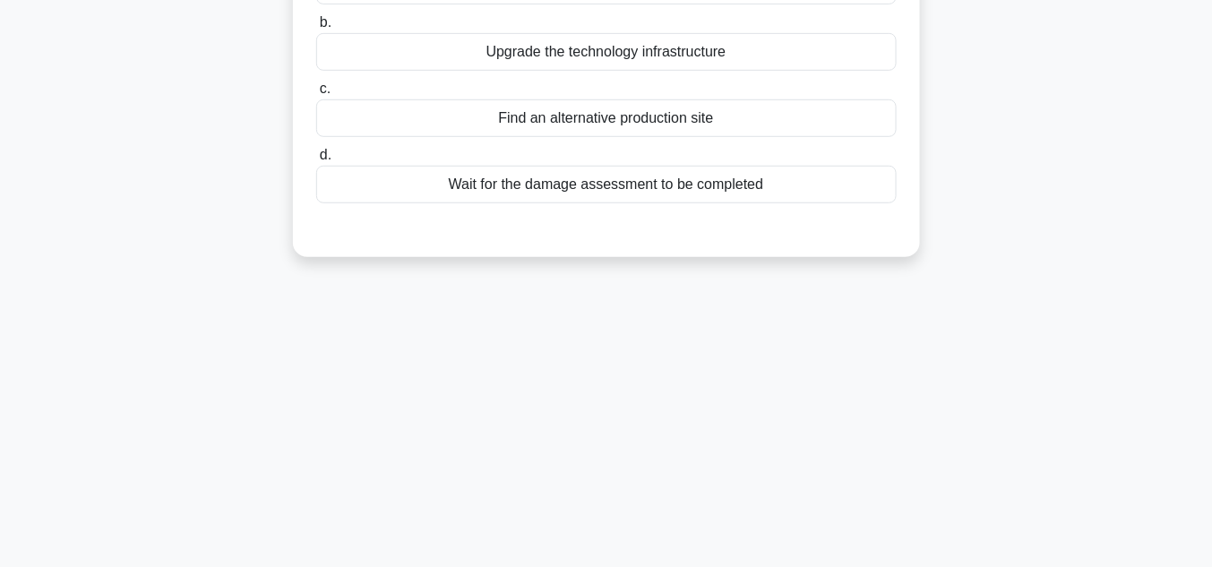
scroll to position [66, 0]
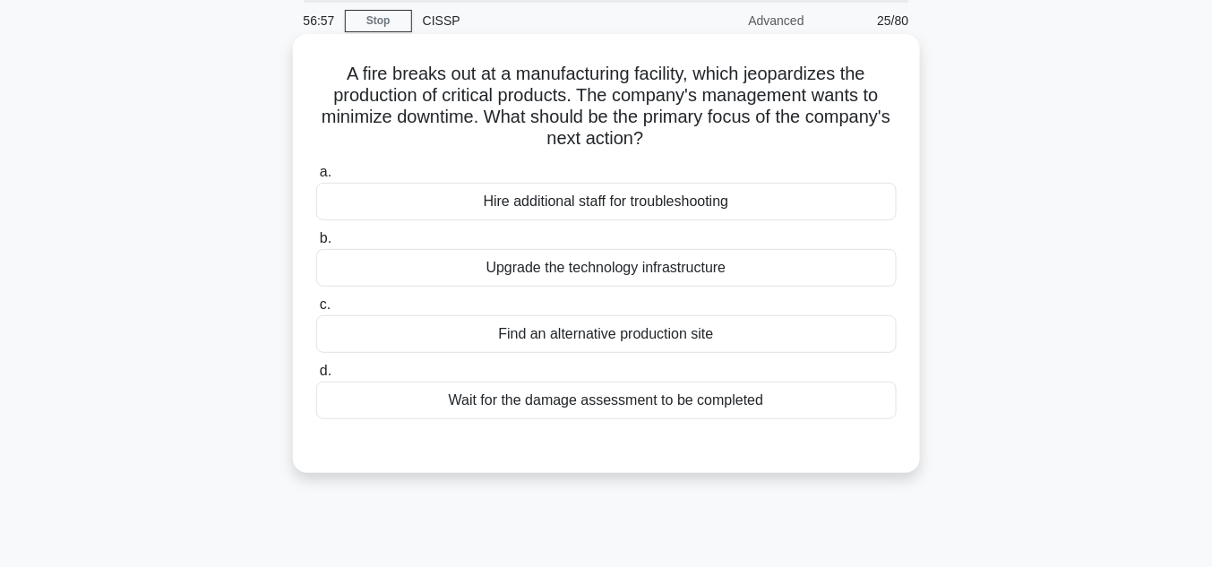
drag, startPoint x: 320, startPoint y: 75, endPoint x: 785, endPoint y: 408, distance: 571.6
click at [785, 408] on div "A fire breaks out at a manufacturing facility, which jeopardizes the production…" at bounding box center [606, 253] width 613 height 425
copy div "A fire breaks out at a manufacturing facility, which jeopardizes the production…"
click at [591, 332] on div "Find an alternative production site" at bounding box center [606, 334] width 581 height 38
click at [316, 311] on input "c. Find an alternative production site" at bounding box center [316, 305] width 0 height 12
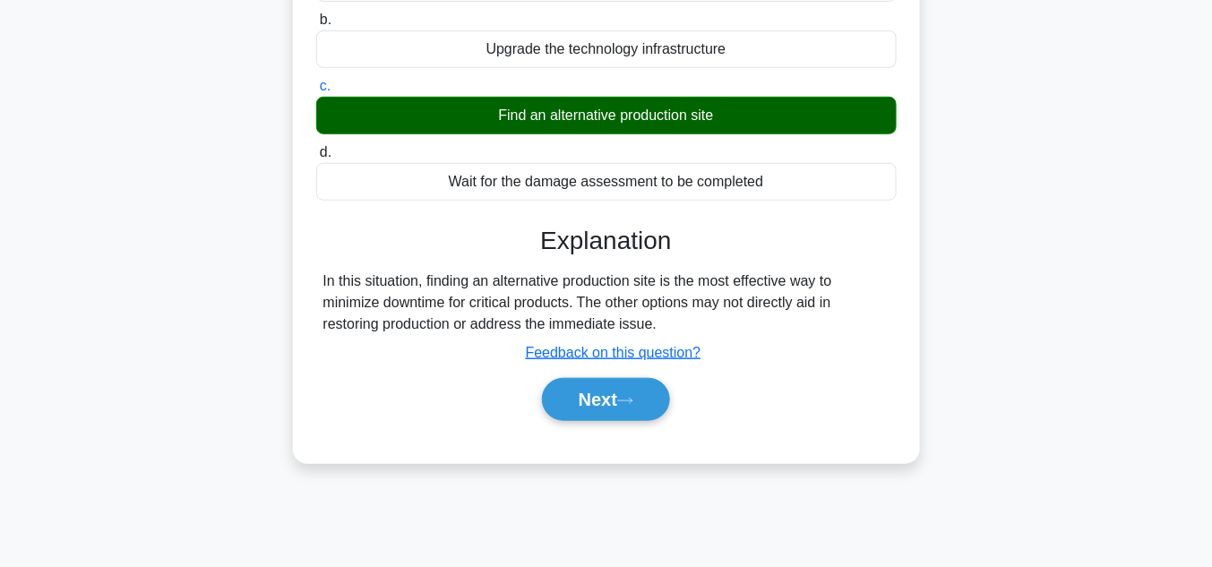
scroll to position [353, 0]
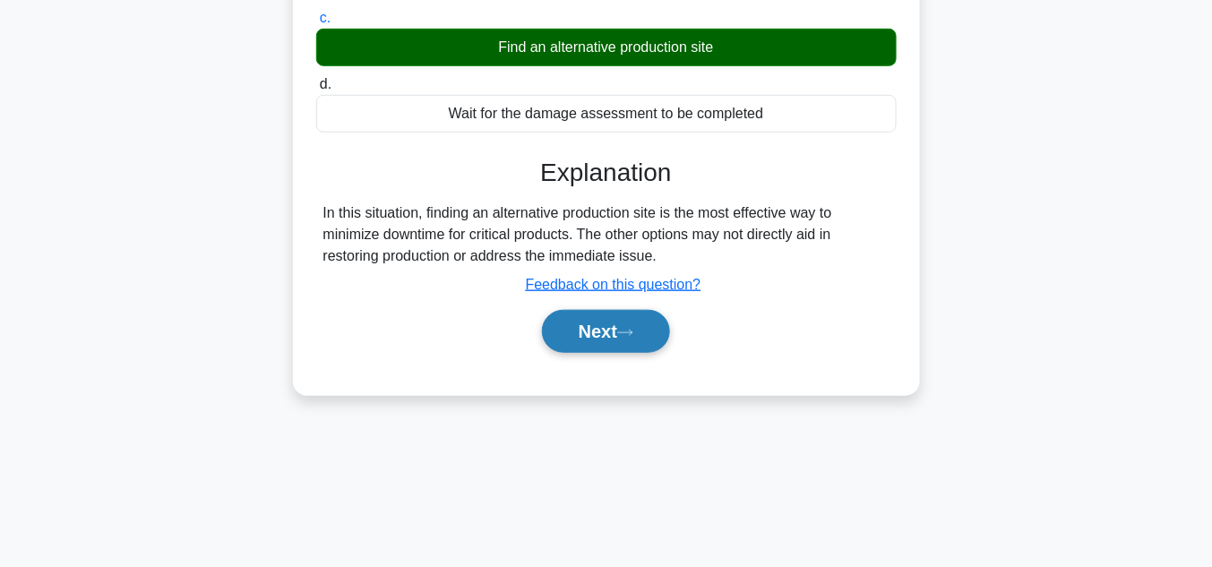
click at [608, 334] on button "Next" at bounding box center [606, 331] width 128 height 43
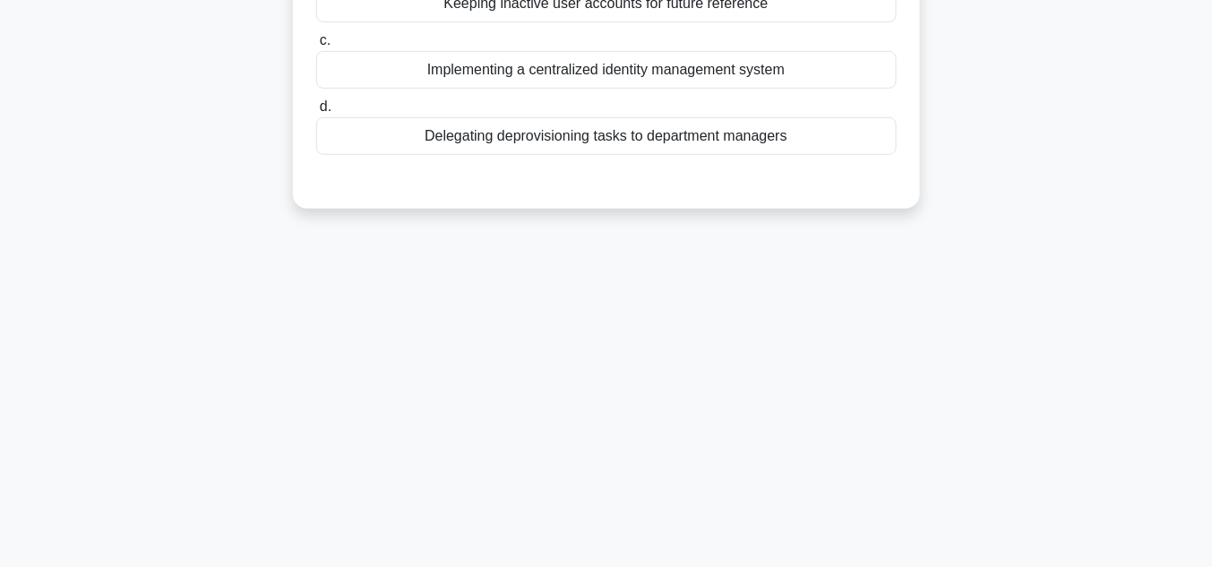
scroll to position [66, 0]
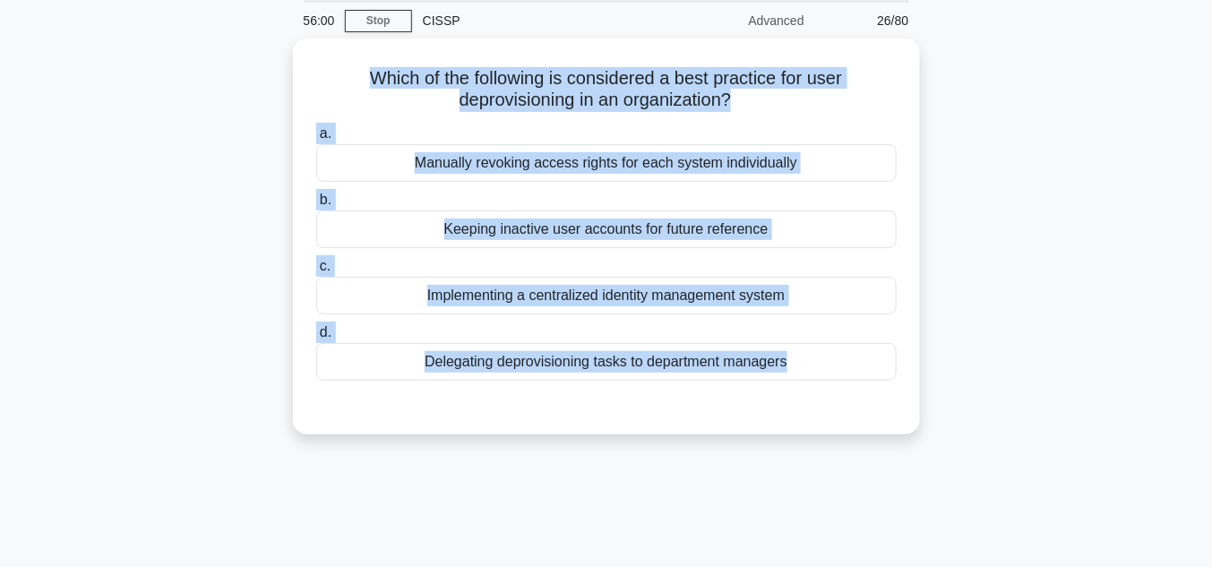
drag, startPoint x: 358, startPoint y: 65, endPoint x: 960, endPoint y: 396, distance: 686.2
click at [960, 396] on div "Which of the following is considered a best practice for user deprovisioning in…" at bounding box center [606, 248] width 1021 height 418
copy div "Which of the following is considered a best practice for user deprovisioning in…"
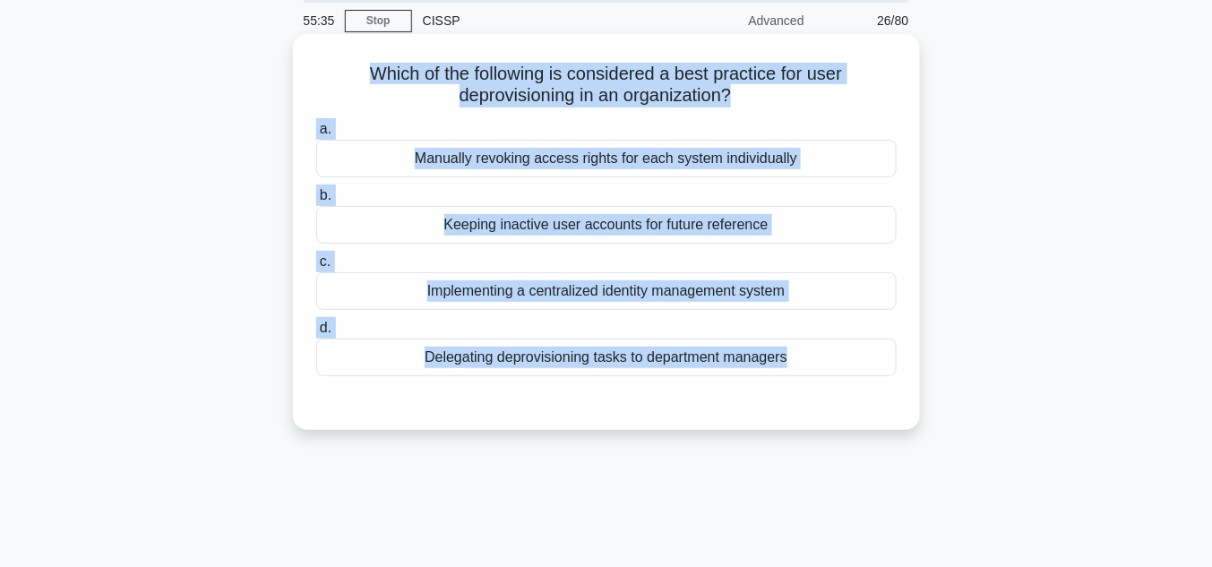
click at [756, 284] on div "Implementing a centralized identity management system" at bounding box center [606, 291] width 581 height 38
click at [316, 268] on input "c. Implementing a centralized identity management system" at bounding box center [316, 262] width 0 height 12
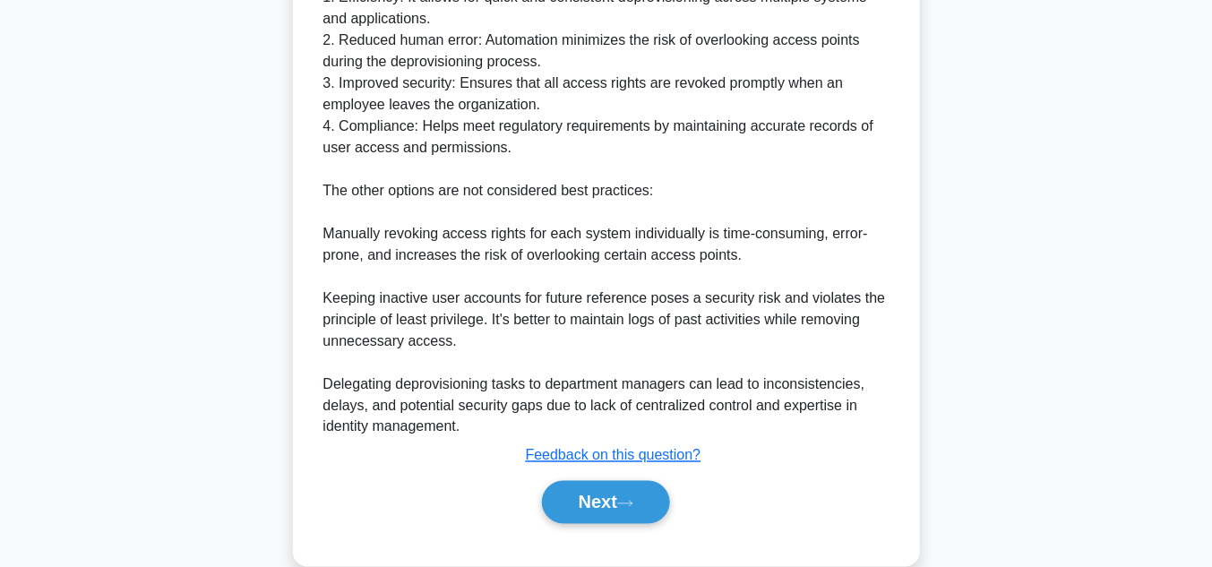
scroll to position [620, 0]
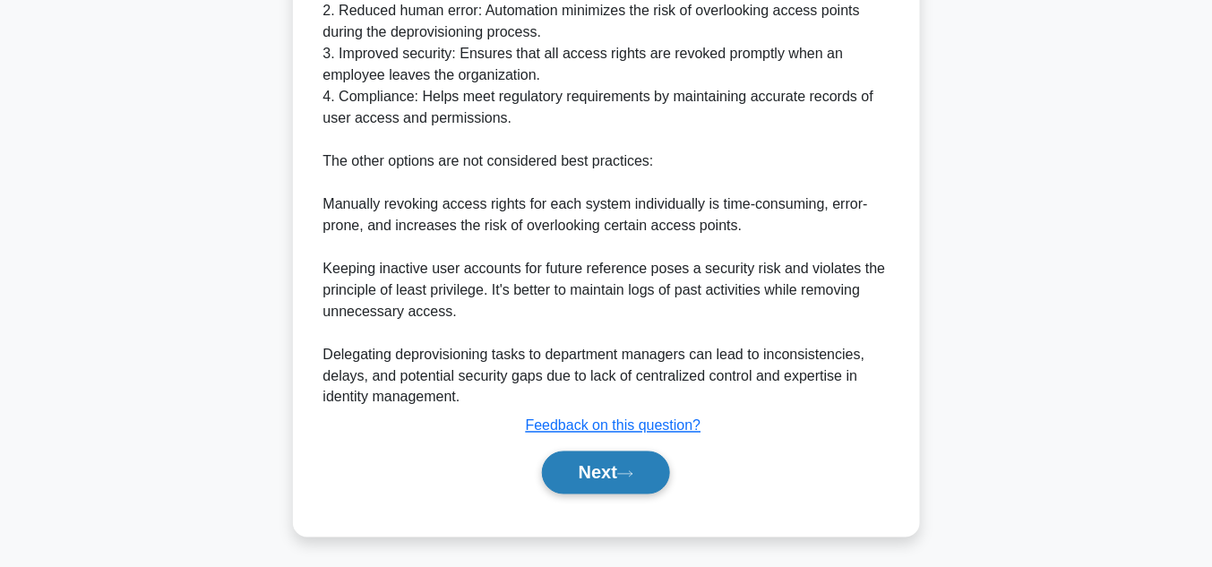
click at [630, 470] on icon at bounding box center [625, 475] width 16 height 10
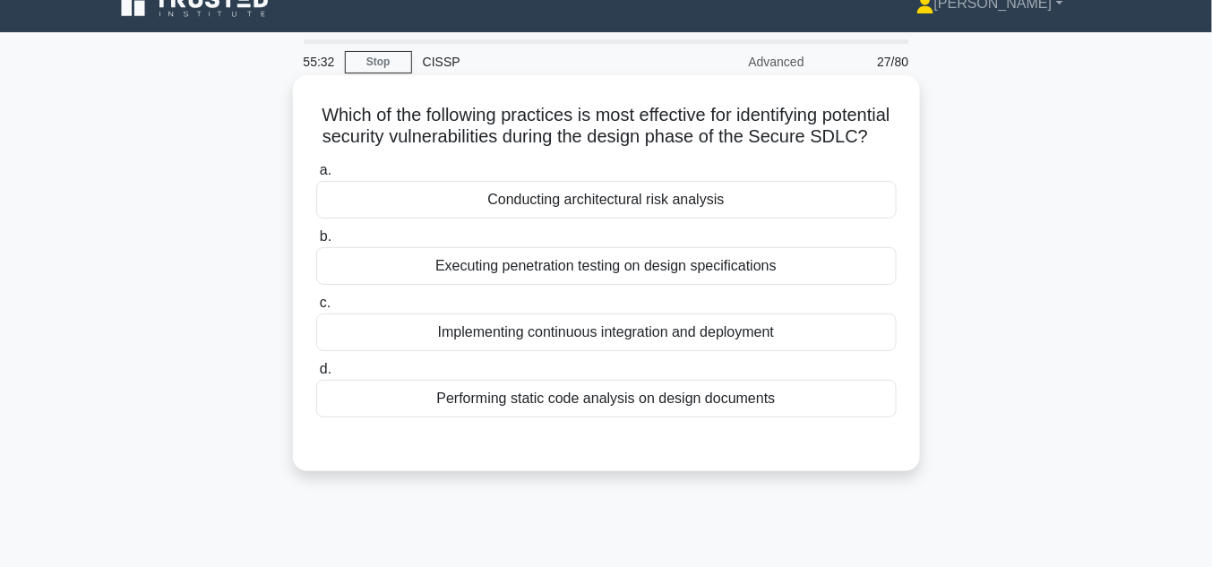
scroll to position [18, 0]
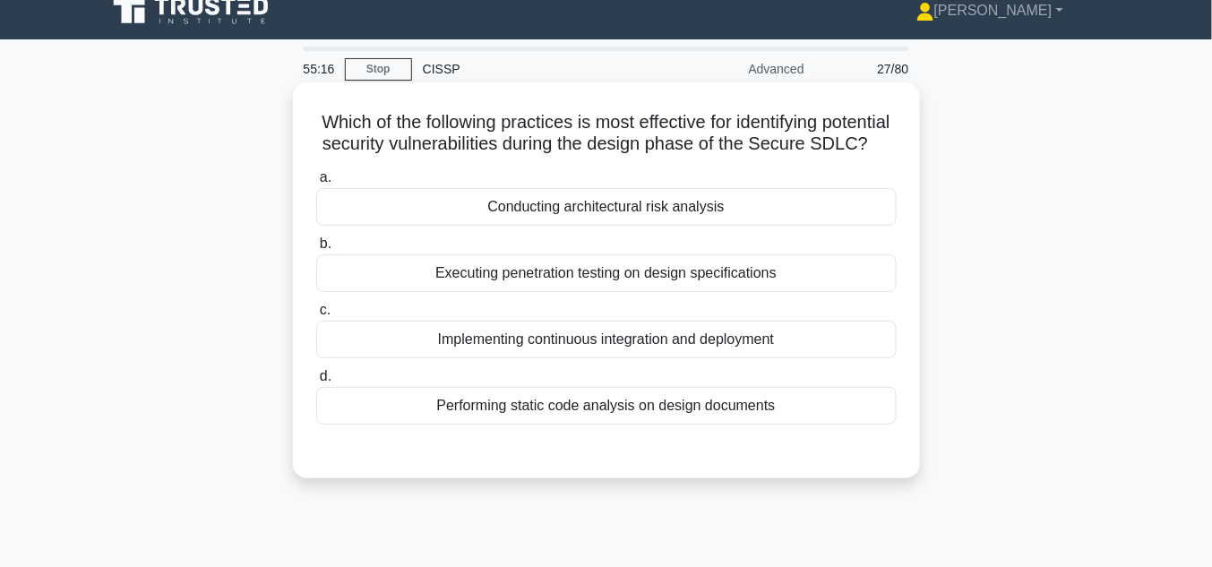
click at [628, 358] on div "Implementing continuous integration and deployment" at bounding box center [606, 340] width 581 height 38
click at [316, 316] on input "c. Implementing continuous integration and deployment" at bounding box center [316, 311] width 0 height 12
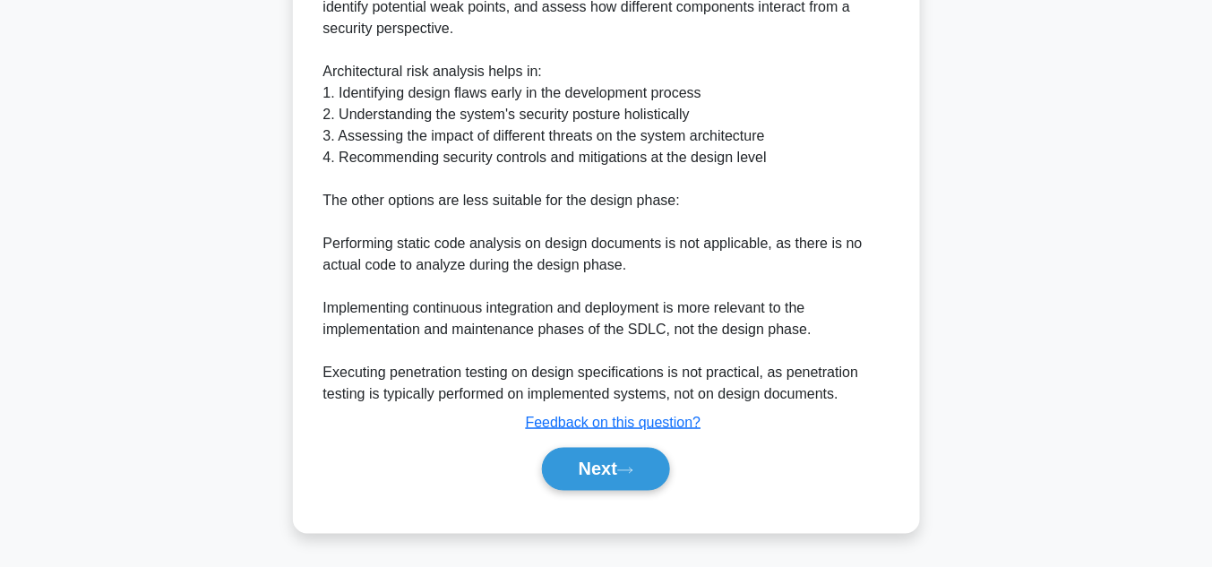
scroll to position [600, 0]
click at [613, 470] on button "Next" at bounding box center [606, 469] width 128 height 43
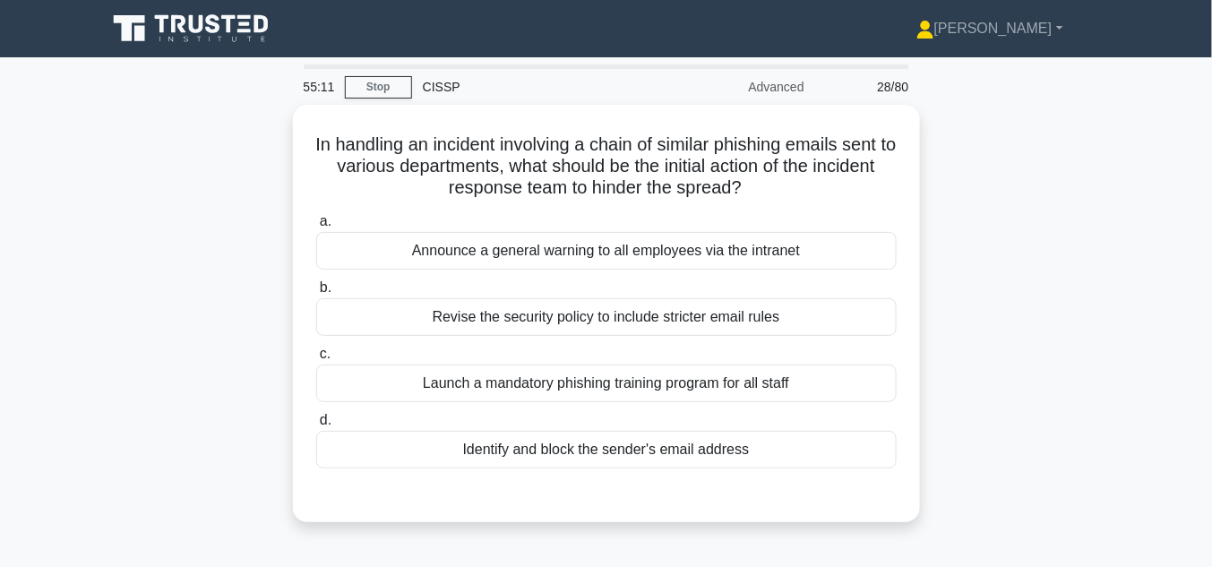
scroll to position [0, 0]
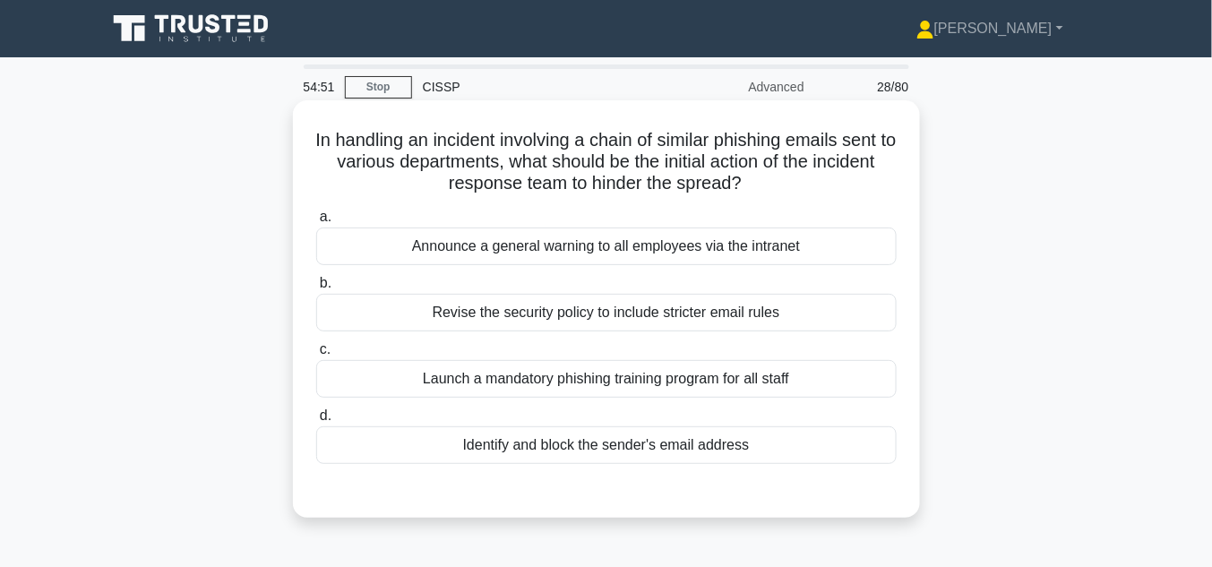
click at [665, 448] on div "Identify and block the sender's email address" at bounding box center [606, 446] width 581 height 38
click at [316, 422] on input "d. Identify and block the sender's email address" at bounding box center [316, 416] width 0 height 12
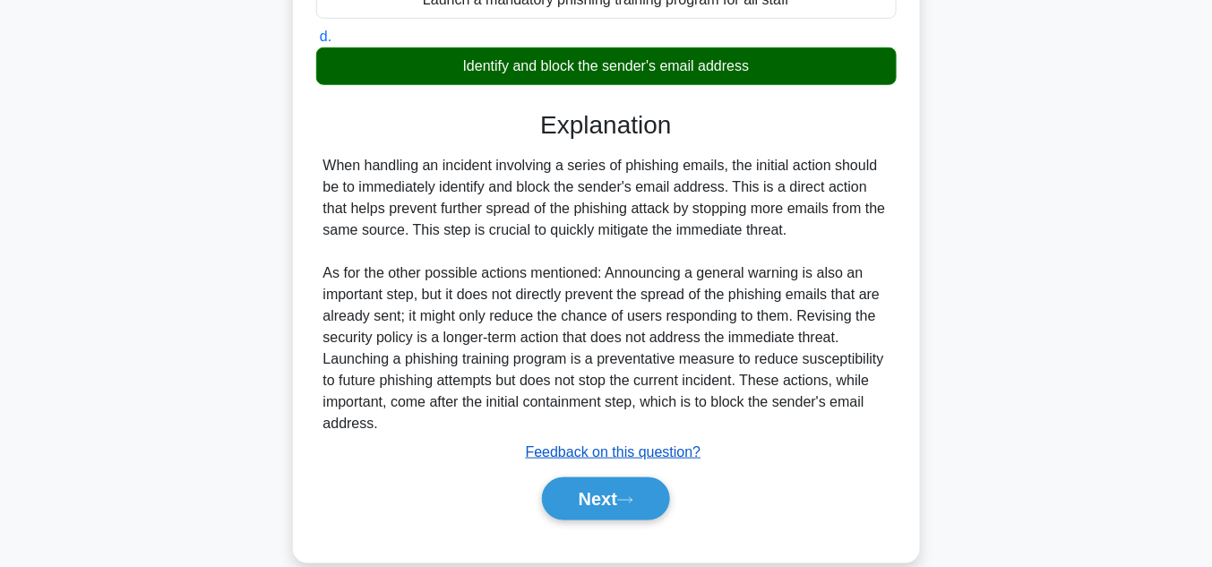
scroll to position [382, 0]
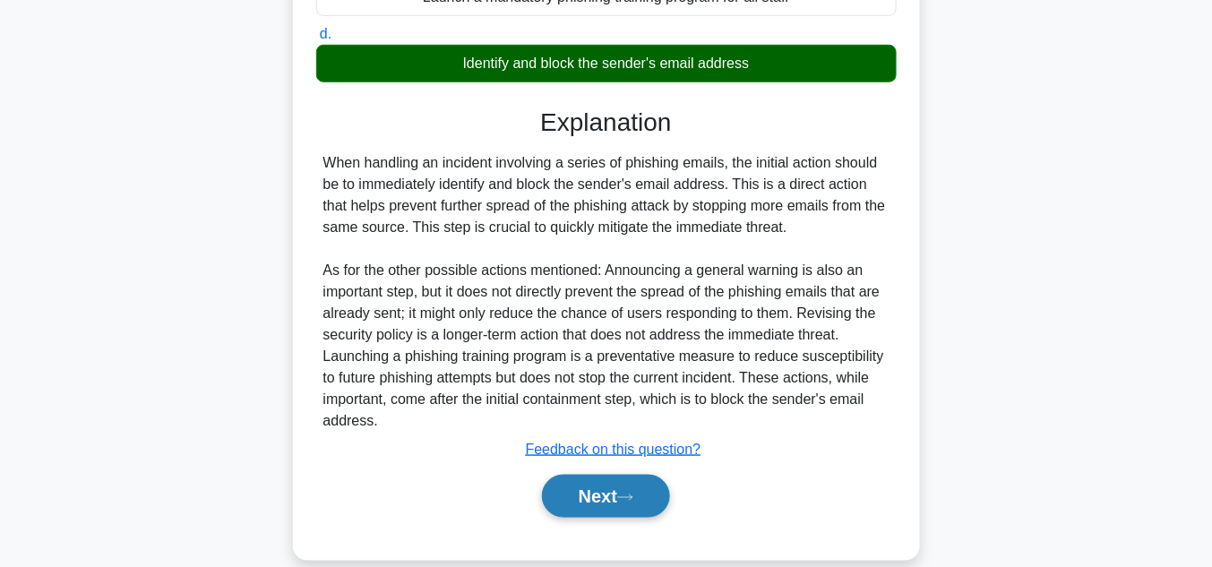
click at [631, 488] on button "Next" at bounding box center [606, 496] width 128 height 43
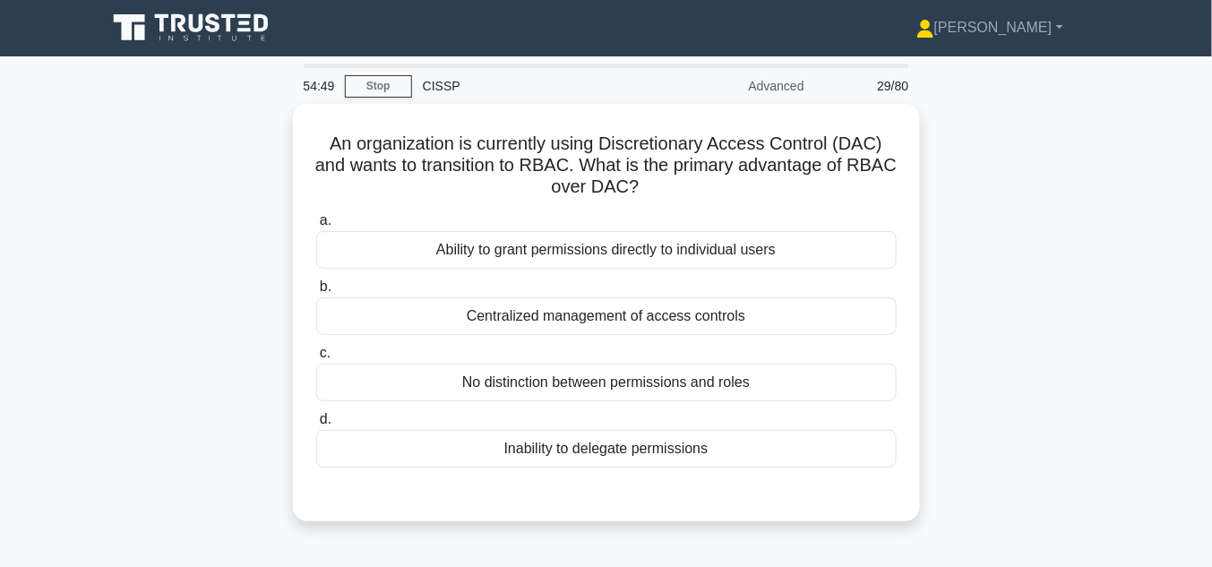
scroll to position [0, 0]
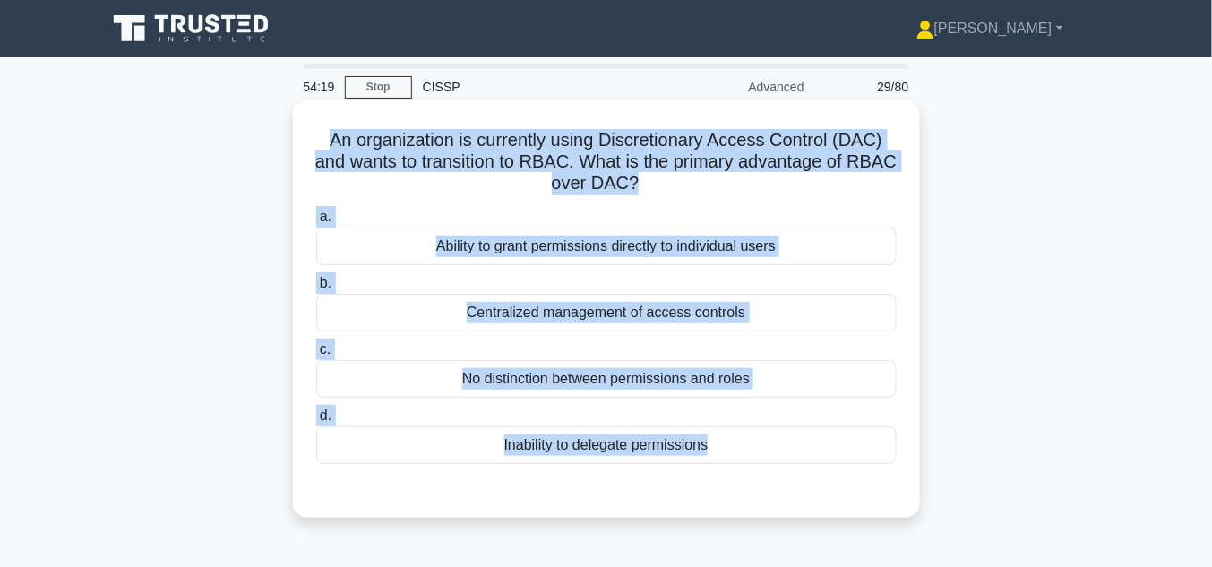
drag, startPoint x: 310, startPoint y: 143, endPoint x: 755, endPoint y: 464, distance: 548.8
click at [755, 467] on div "An organization is currently using Discretionary Access Control (DAC) and wants…" at bounding box center [606, 309] width 613 height 403
copy div "An organization is currently using Discretionary Access Control (DAC) and wants…"
click at [616, 313] on div "Centralized management of access controls" at bounding box center [606, 313] width 581 height 38
click at [316, 289] on input "b. Centralized management of access controls" at bounding box center [316, 284] width 0 height 12
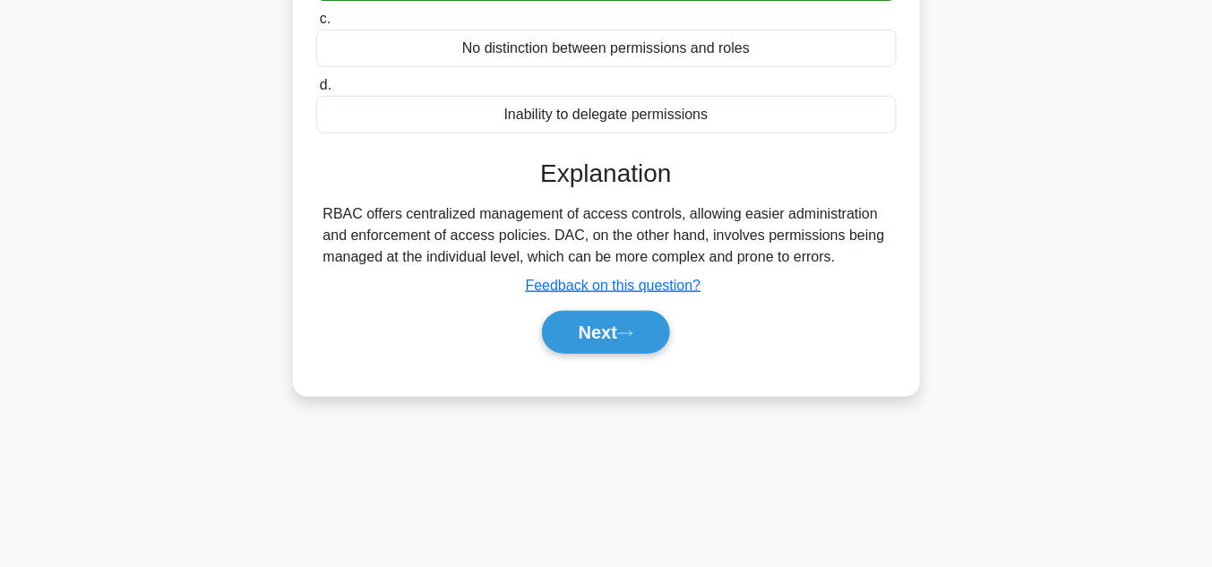
scroll to position [334, 0]
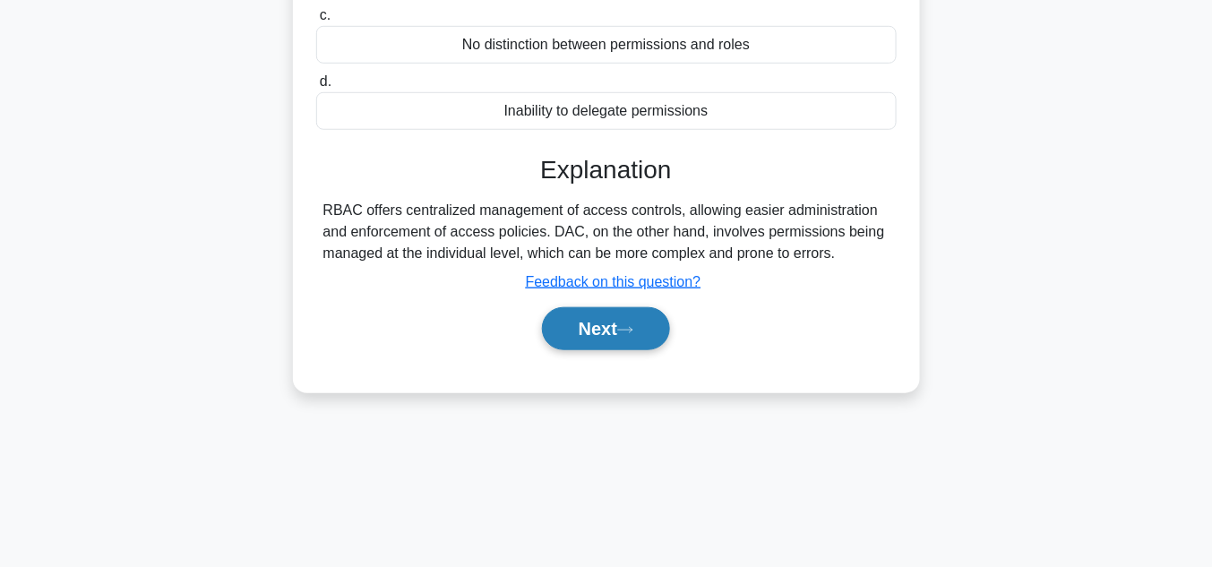
click at [608, 323] on button "Next" at bounding box center [606, 328] width 128 height 43
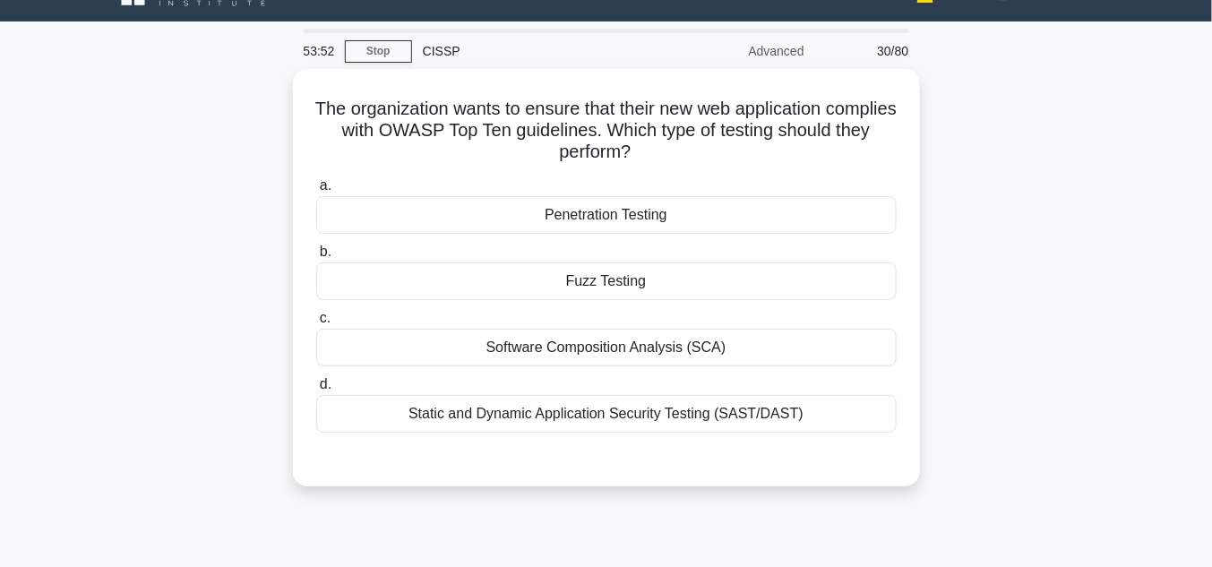
scroll to position [0, 0]
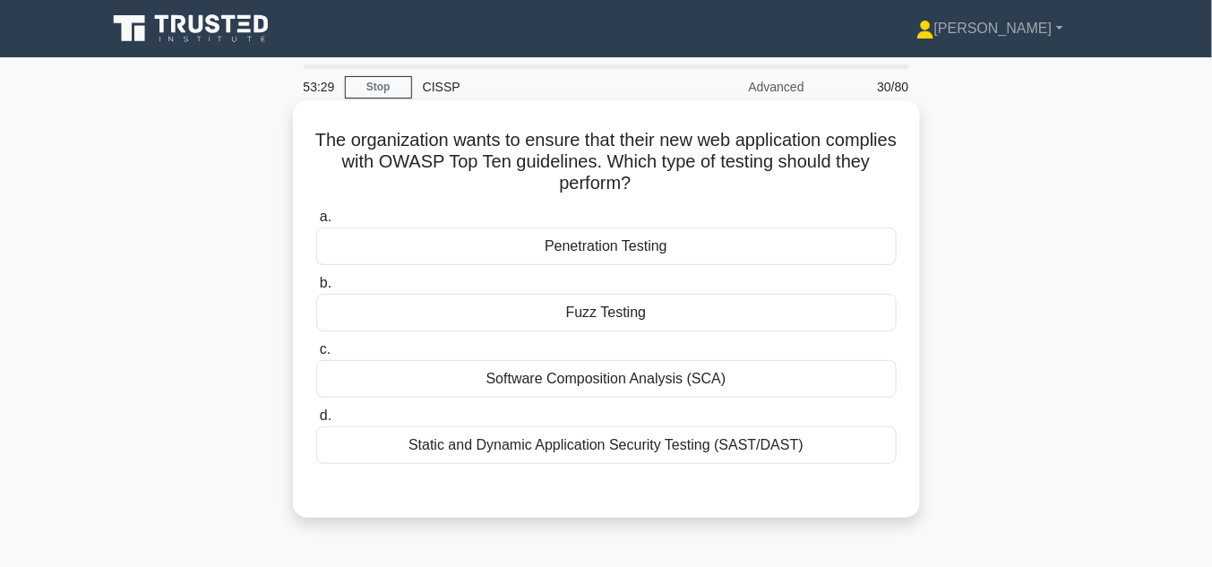
drag, startPoint x: 339, startPoint y: 134, endPoint x: 905, endPoint y: 455, distance: 650.8
click at [905, 455] on div "The organization wants to ensure that their new web application complies with O…" at bounding box center [606, 309] width 613 height 403
copy div "The organization wants to ensure that their new web application complies with O…"
click at [657, 443] on div "Static and Dynamic Application Security Testing (SAST/DAST)" at bounding box center [606, 446] width 581 height 38
click at [316, 422] on input "d. Static and Dynamic Application Security Testing (SAST/DAST)" at bounding box center [316, 416] width 0 height 12
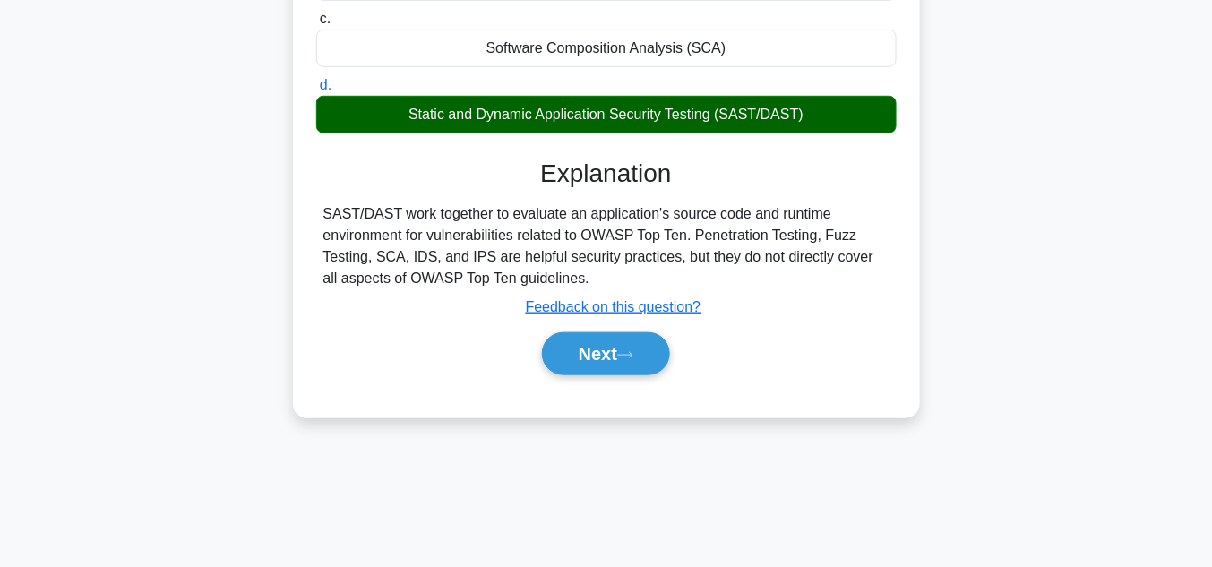
scroll to position [334, 0]
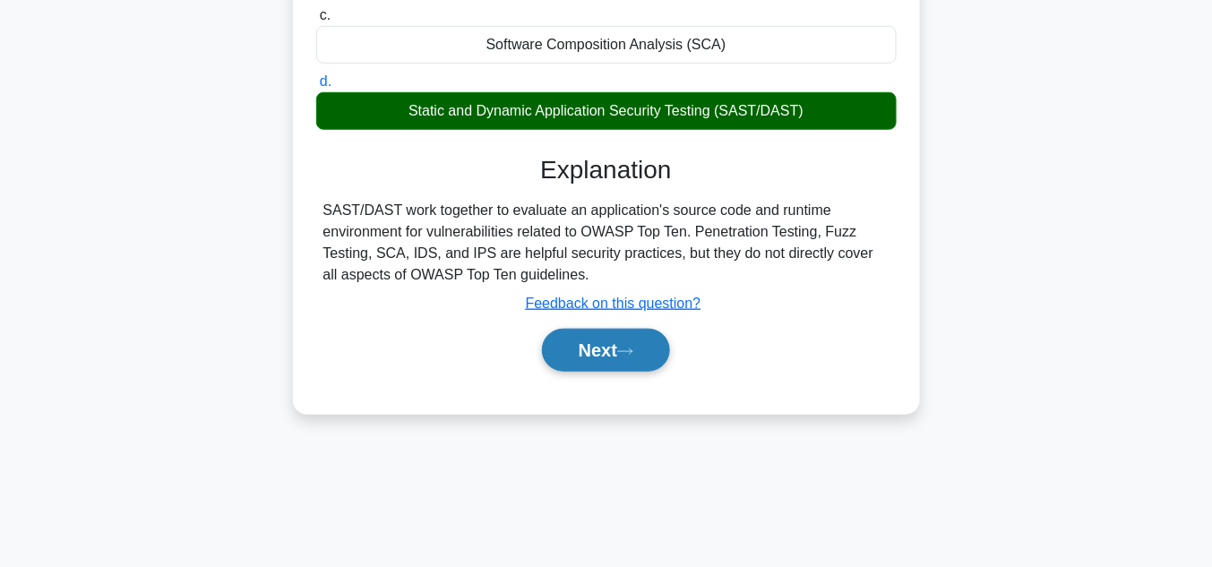
click at [629, 343] on button "Next" at bounding box center [606, 350] width 128 height 43
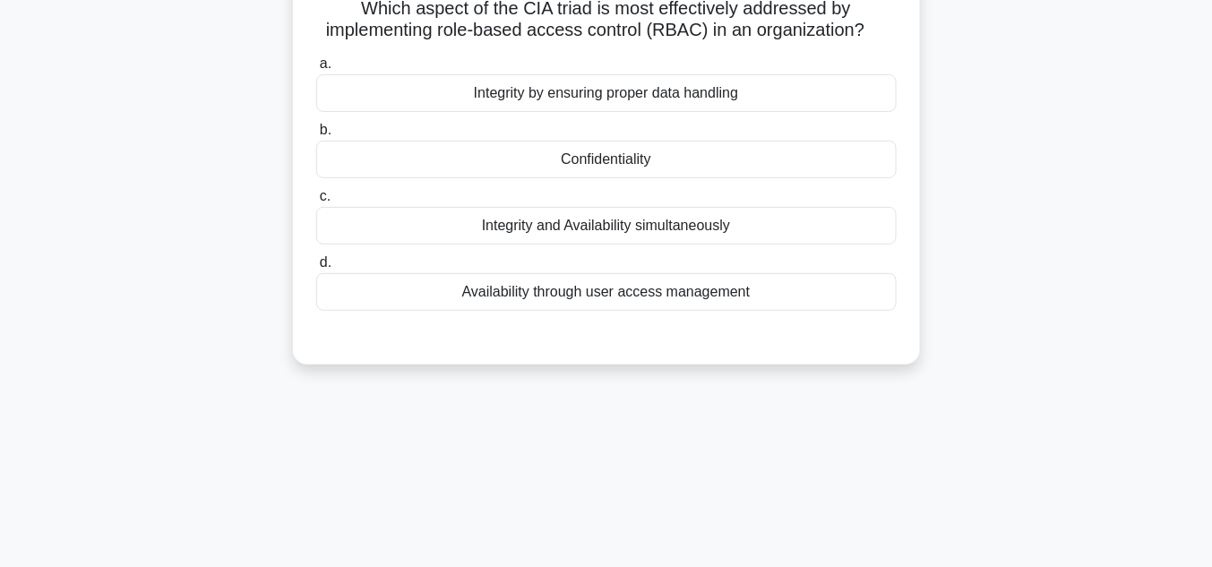
scroll to position [47, 0]
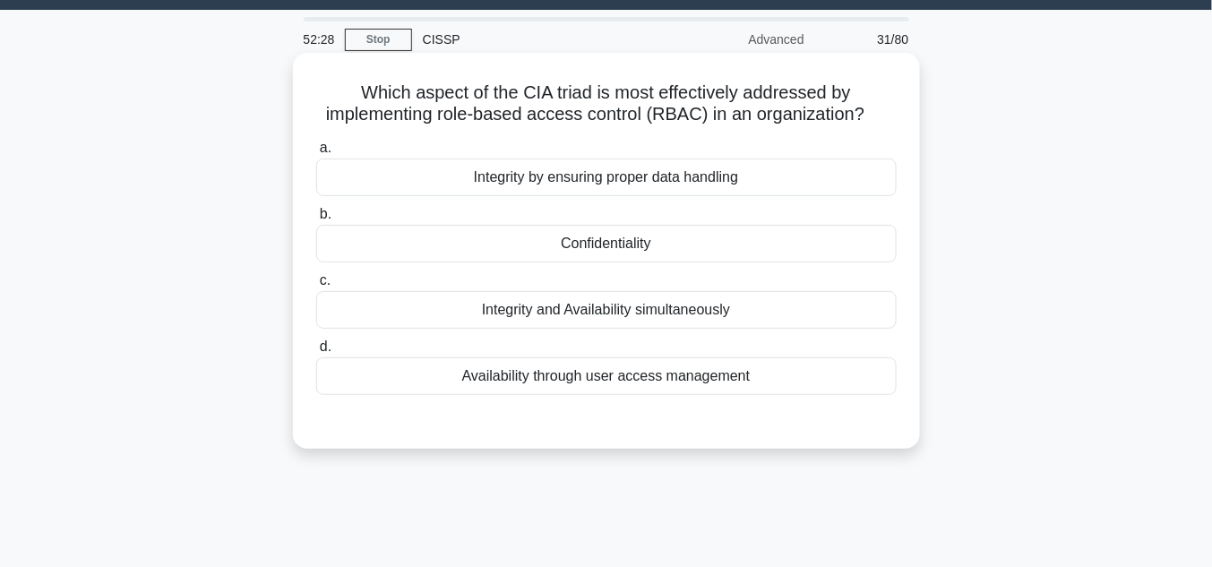
click at [601, 378] on div "Availability through user access management" at bounding box center [606, 377] width 581 height 38
click at [316, 353] on input "d. Availability through user access management" at bounding box center [316, 347] width 0 height 12
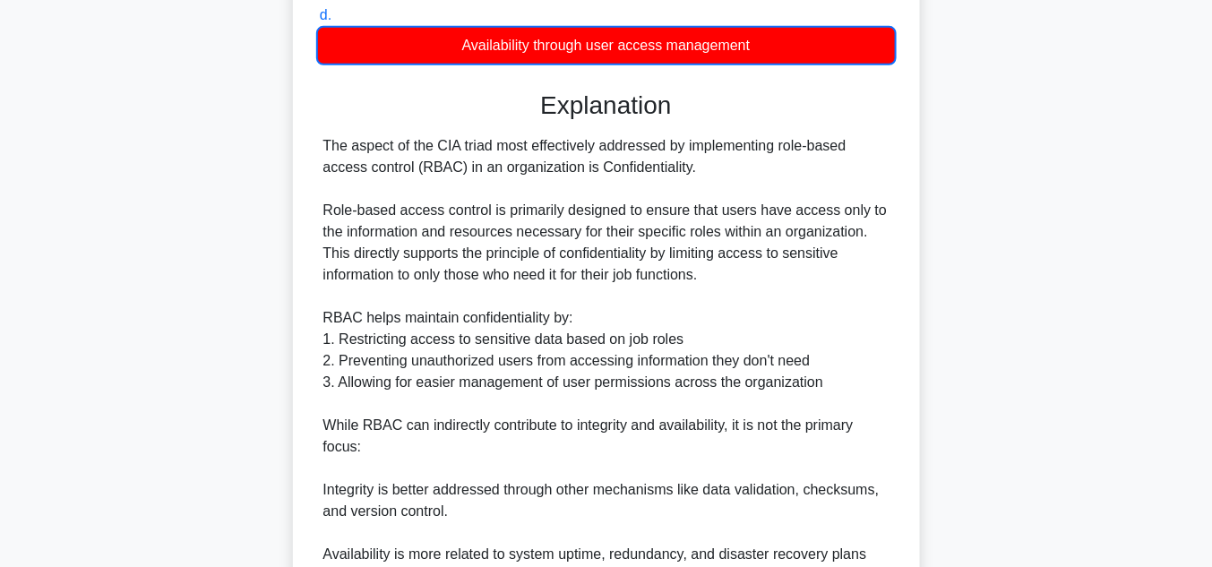
scroll to position [382, 0]
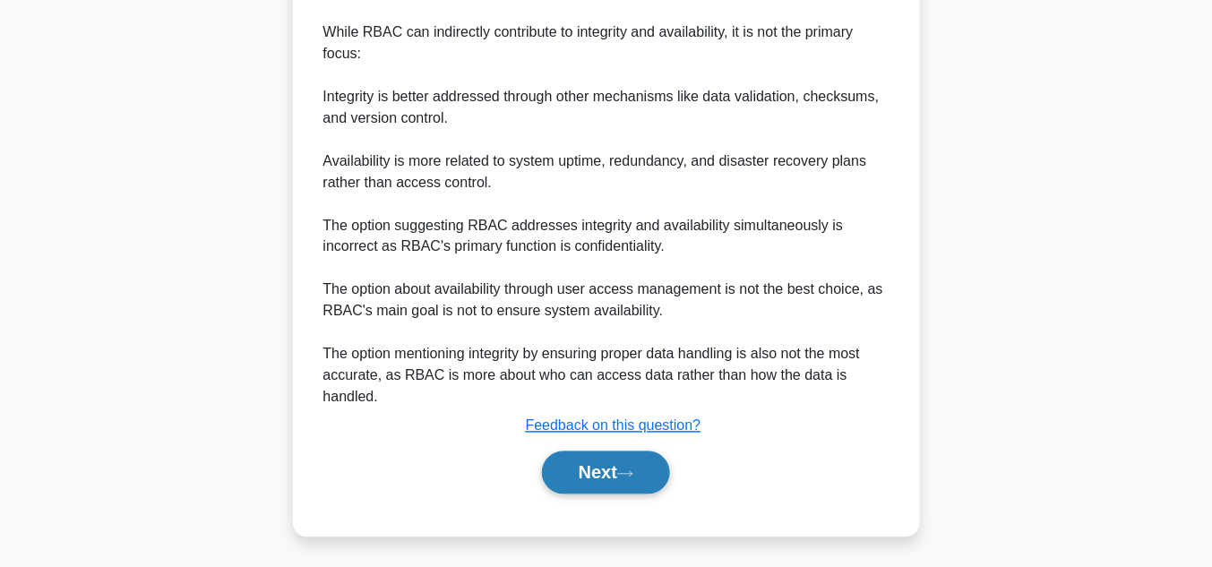
click at [618, 467] on button "Next" at bounding box center [606, 473] width 128 height 43
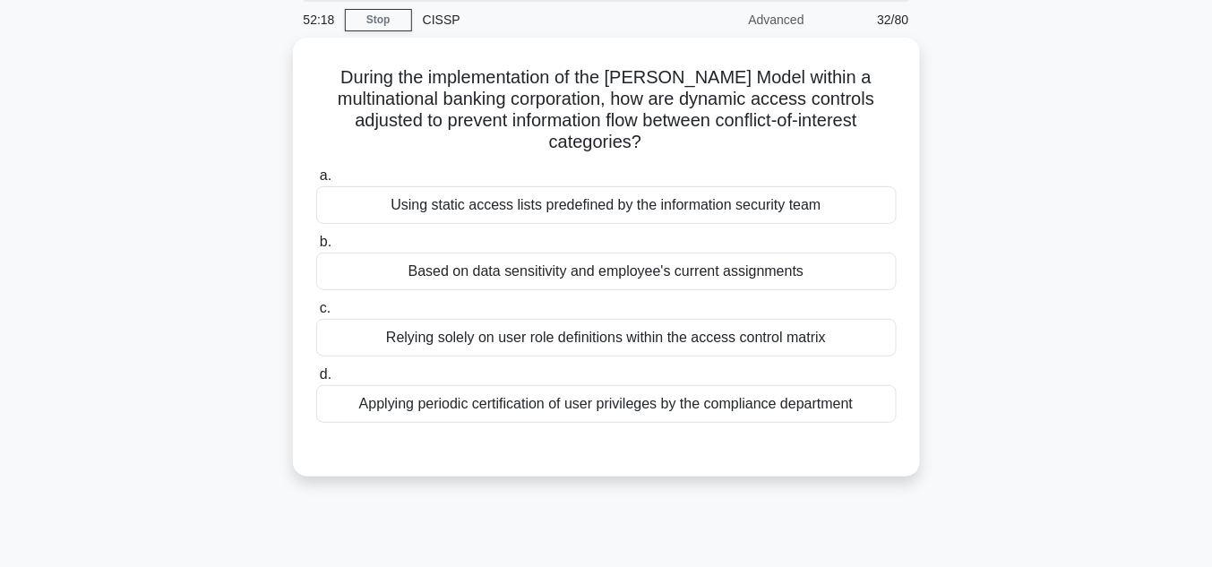
scroll to position [66, 0]
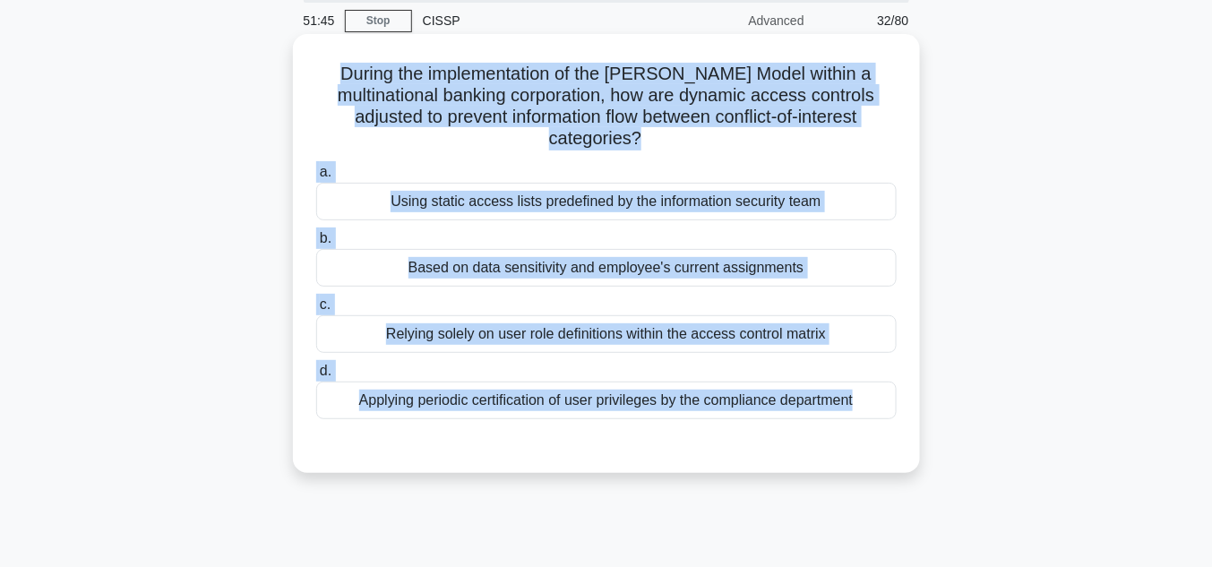
drag, startPoint x: 348, startPoint y: 71, endPoint x: 813, endPoint y: 460, distance: 606.2
click at [812, 460] on div "During the implementation of the Brewer-Nash Model within a multinational banki…" at bounding box center [606, 253] width 613 height 425
copy div "During the implementation of the Brewer-Nash Model within a multinational banki…"
click at [560, 266] on div "Based on data sensitivity and employee's current assignments" at bounding box center [606, 268] width 581 height 38
click at [316, 245] on input "b. Based on data sensitivity and employee's current assignments" at bounding box center [316, 239] width 0 height 12
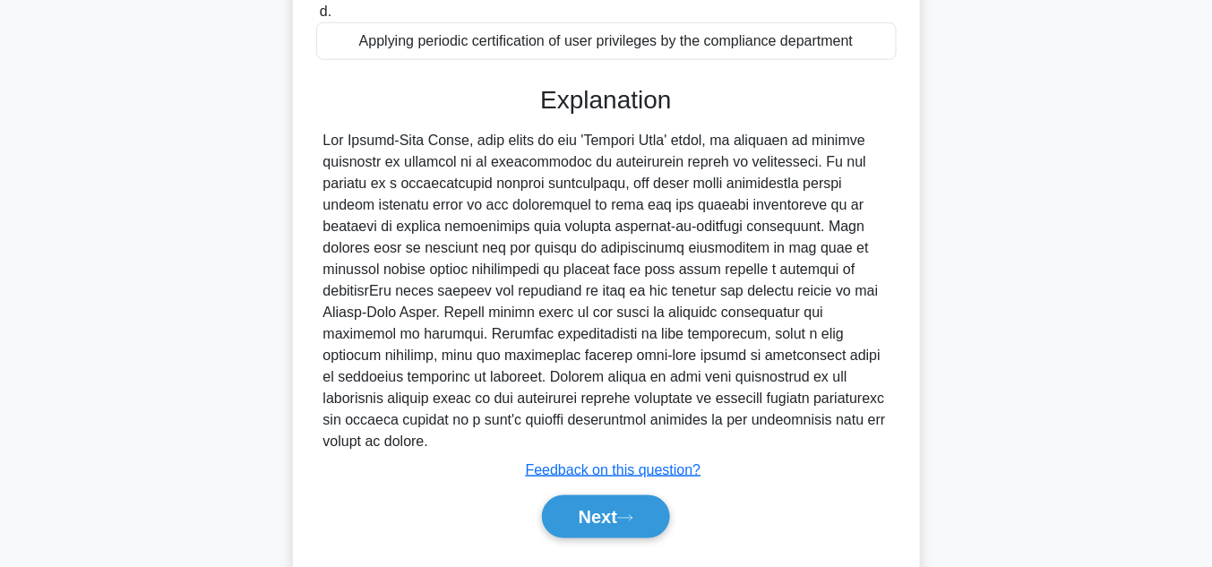
scroll to position [448, 0]
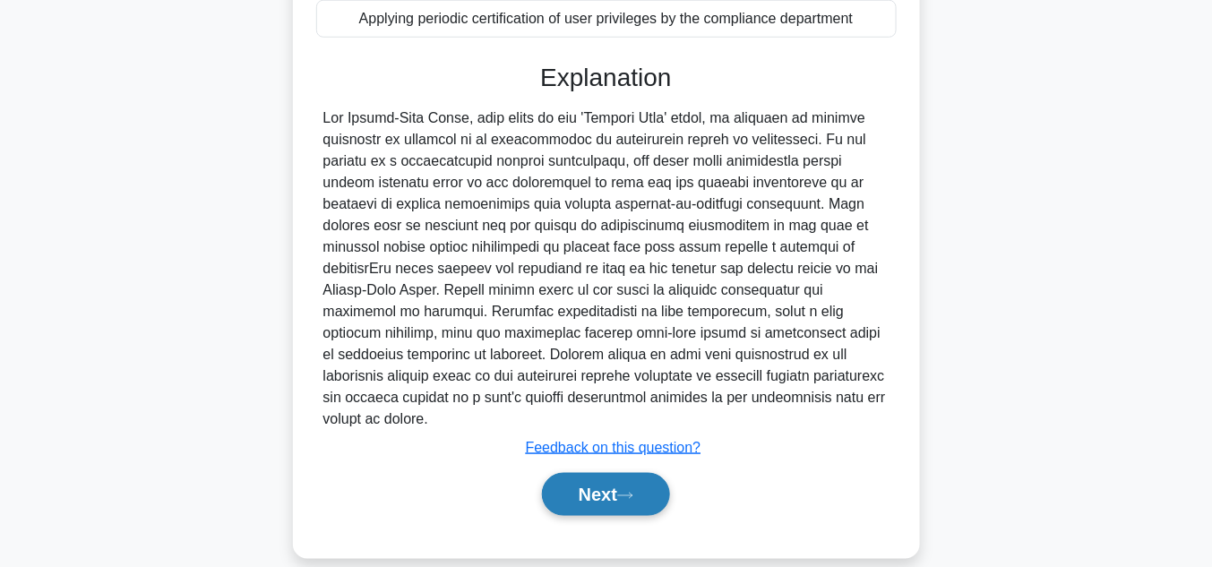
click at [624, 473] on button "Next" at bounding box center [606, 494] width 128 height 43
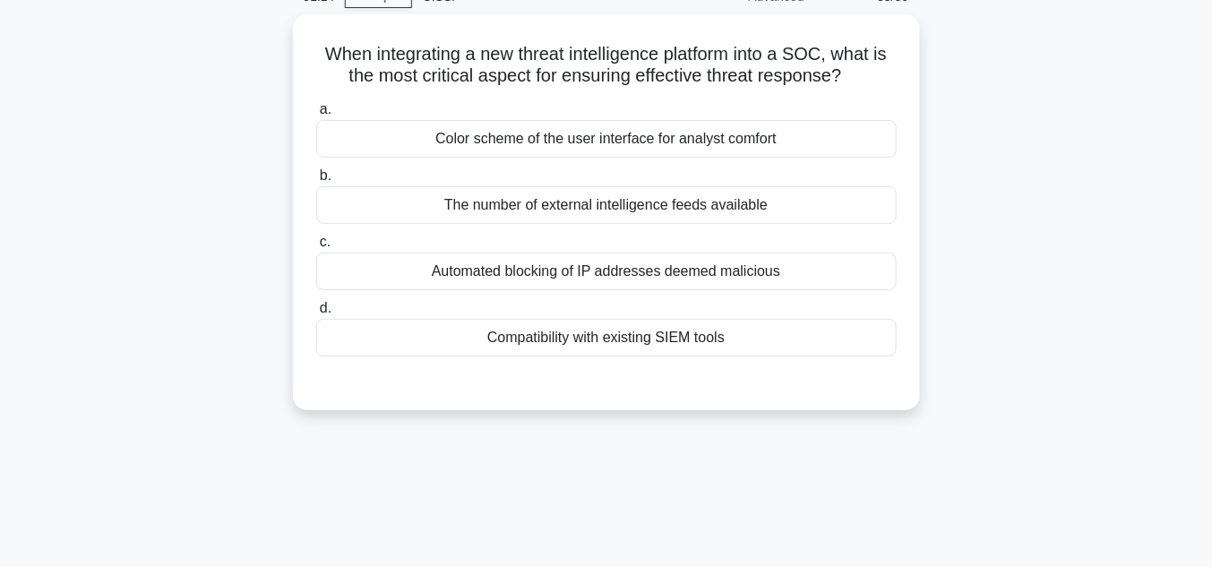
scroll to position [66, 0]
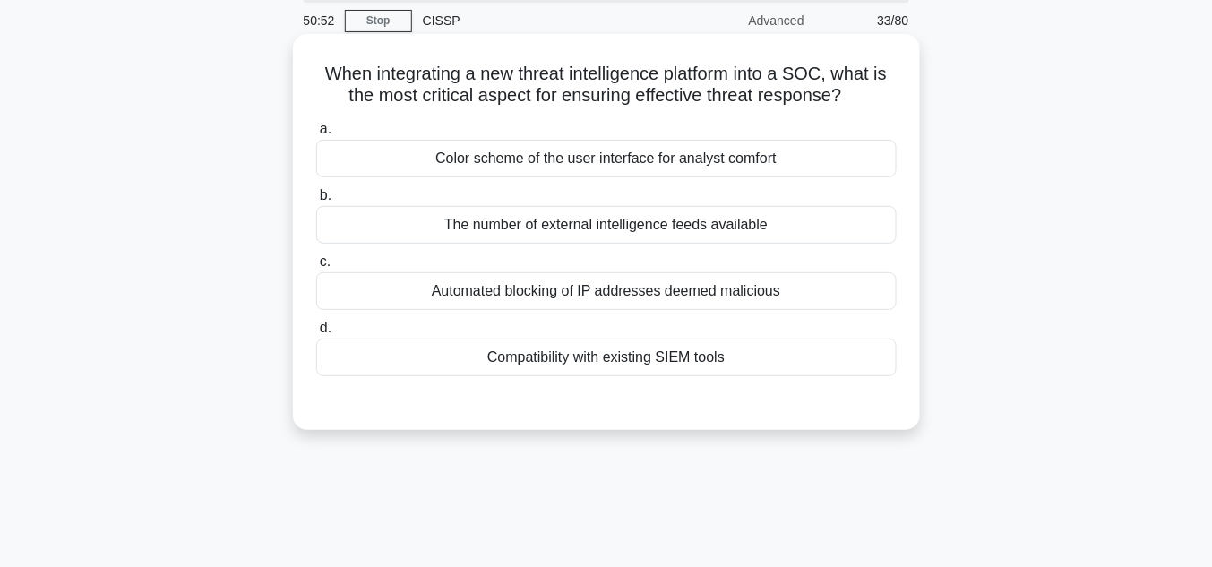
click at [726, 356] on div "Compatibility with existing SIEM tools" at bounding box center [606, 358] width 581 height 38
click at [316, 334] on input "d. Compatibility with existing SIEM tools" at bounding box center [316, 329] width 0 height 12
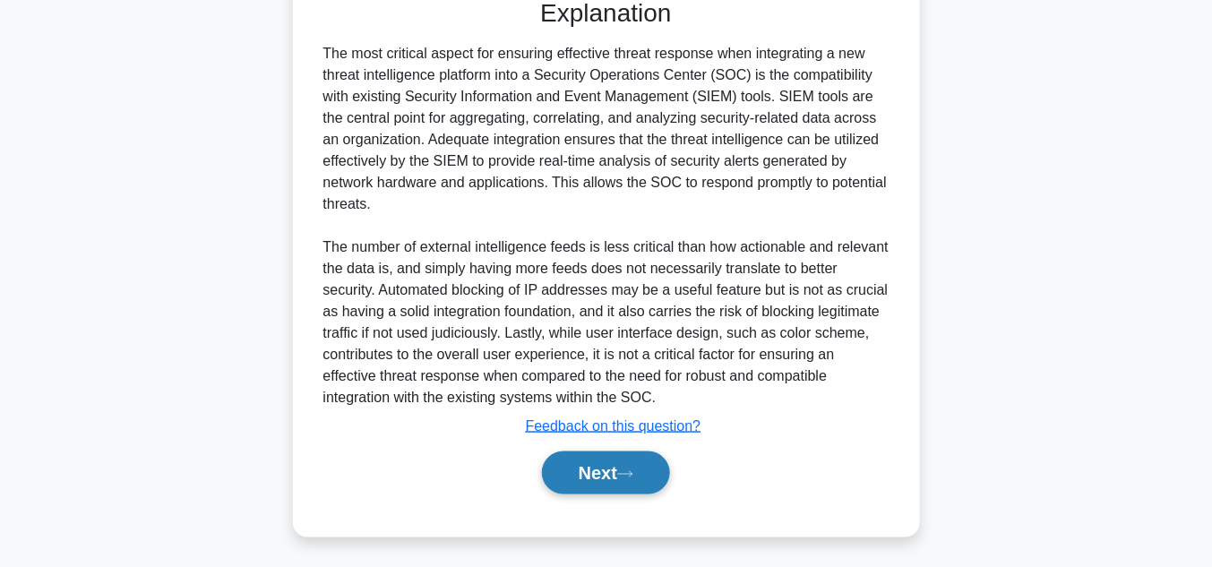
click at [605, 467] on button "Next" at bounding box center [606, 473] width 128 height 43
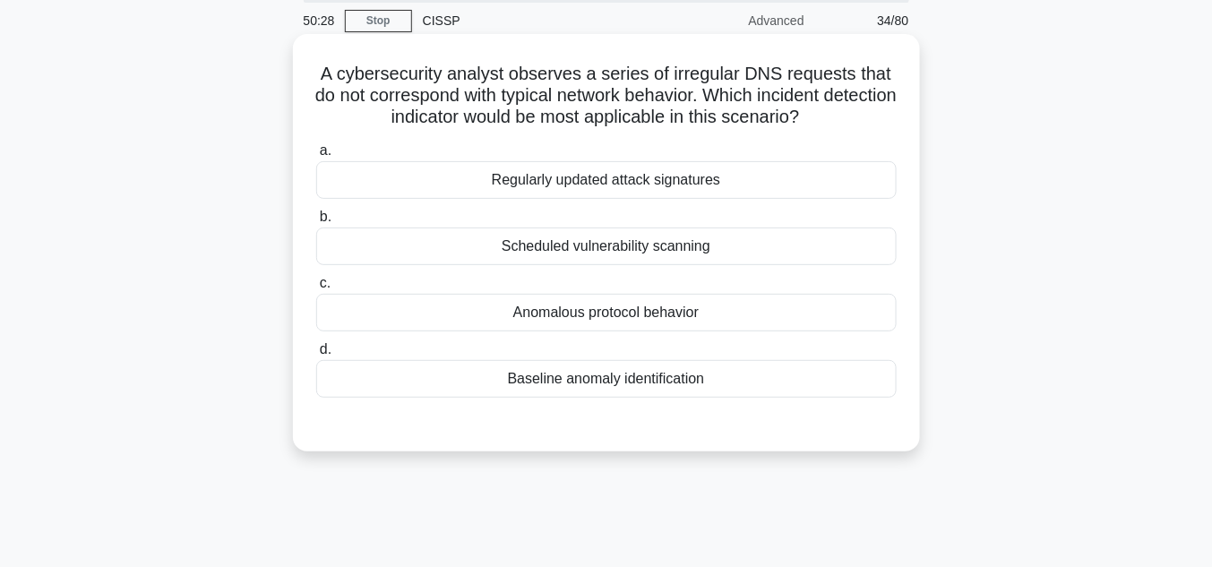
click at [657, 315] on div "Anomalous protocol behavior" at bounding box center [606, 313] width 581 height 38
click at [316, 289] on input "c. Anomalous protocol behavior" at bounding box center [316, 284] width 0 height 12
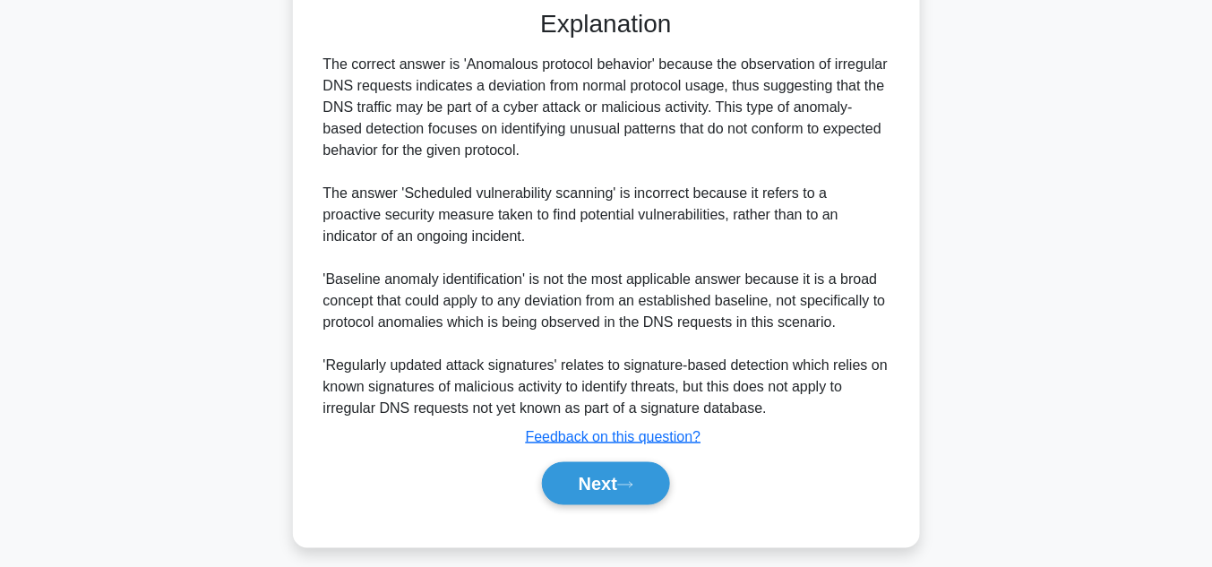
scroll to position [491, 0]
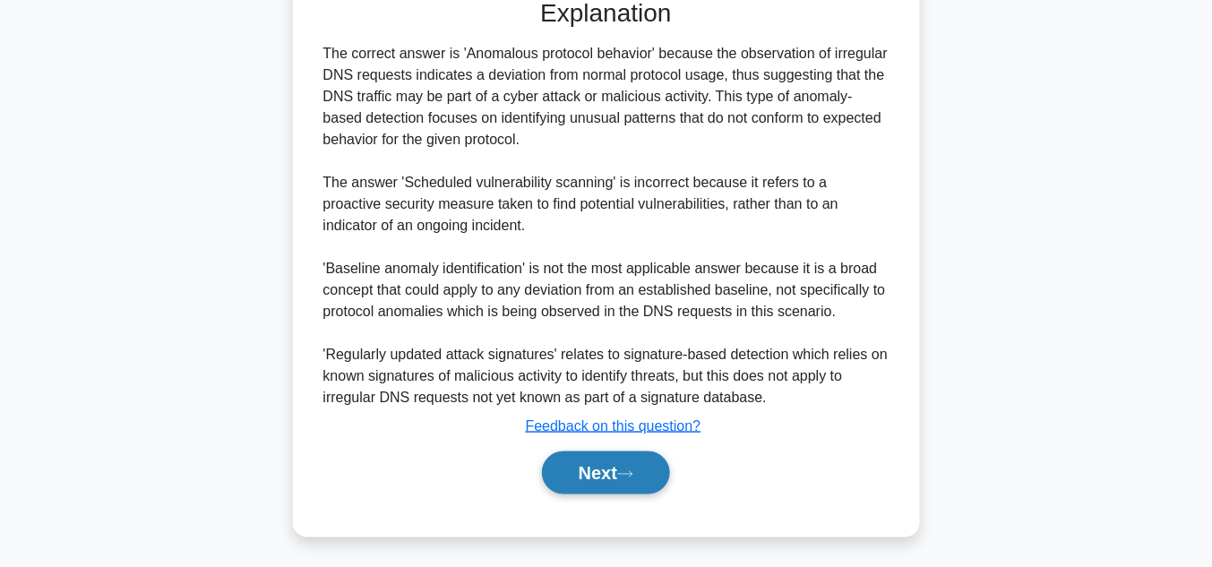
click at [617, 460] on button "Next" at bounding box center [606, 473] width 128 height 43
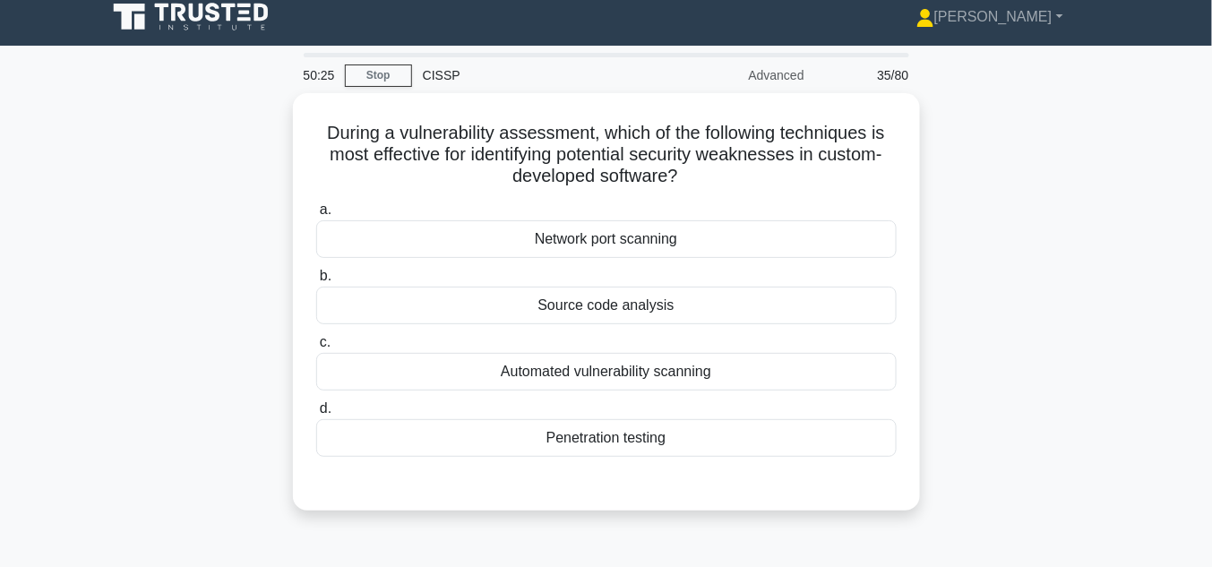
scroll to position [0, 0]
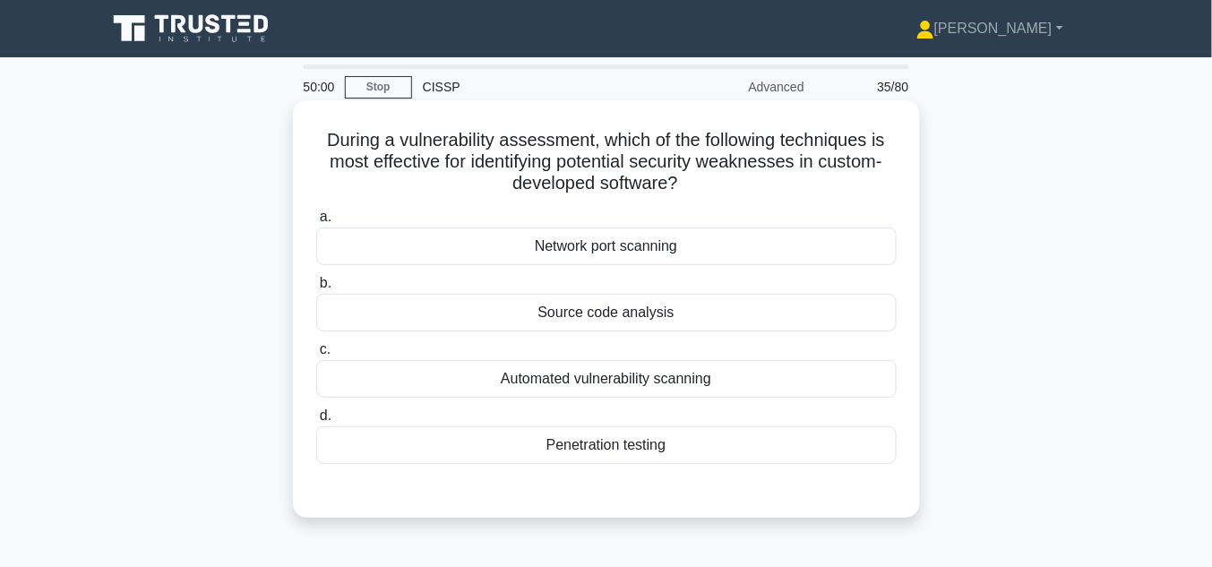
click at [660, 315] on div "Source code analysis" at bounding box center [606, 313] width 581 height 38
click at [316, 289] on input "b. Source code analysis" at bounding box center [316, 284] width 0 height 12
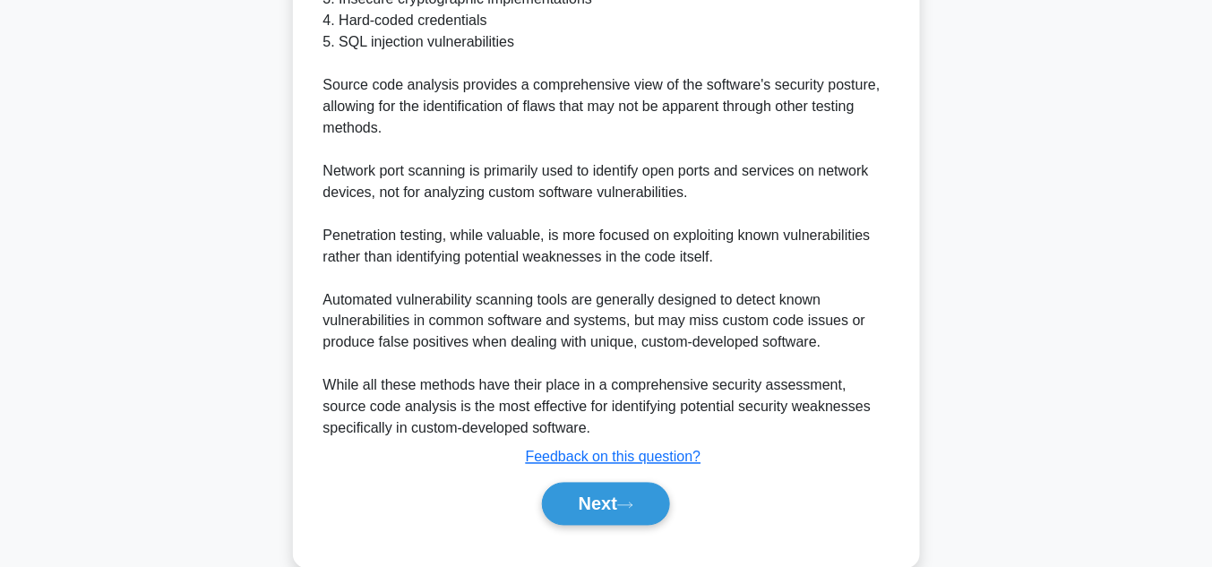
scroll to position [728, 0]
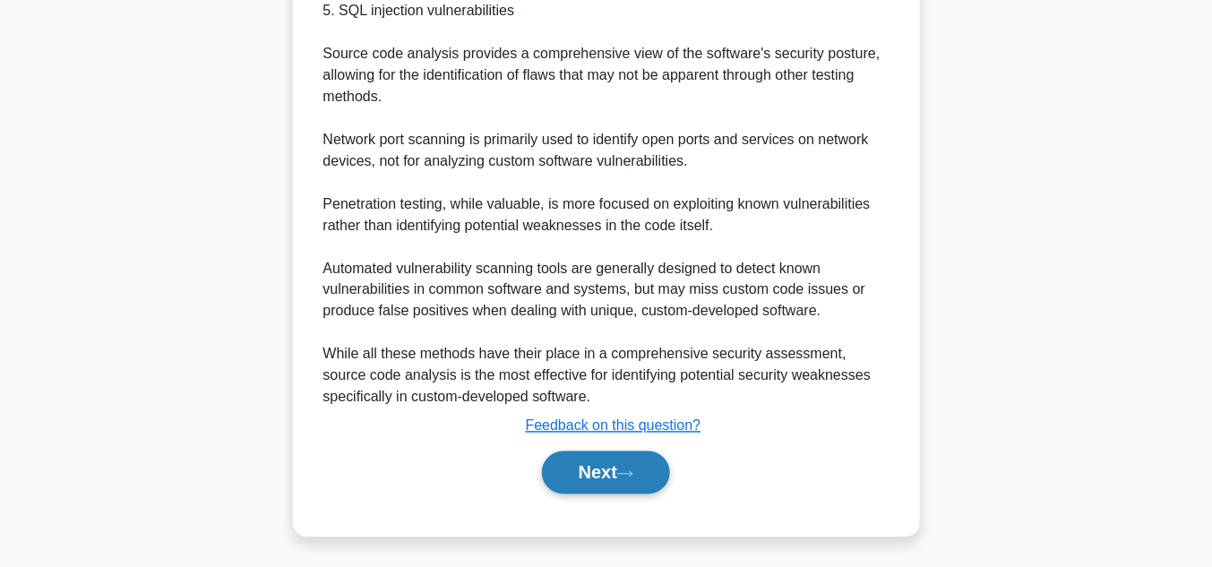
click at [602, 469] on button "Next" at bounding box center [606, 473] width 128 height 43
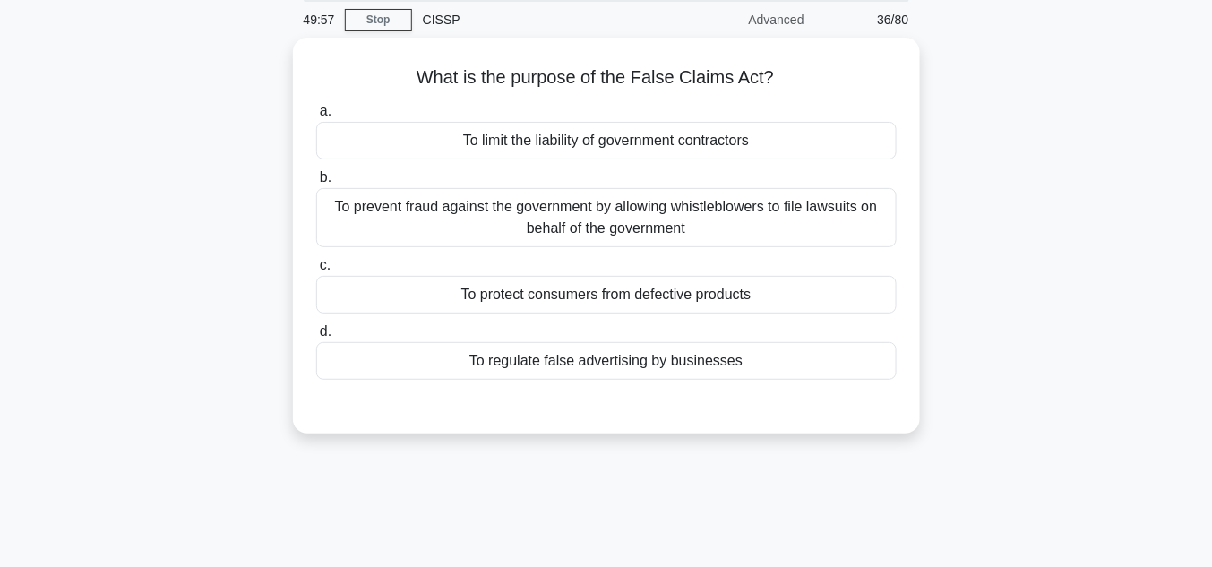
scroll to position [66, 0]
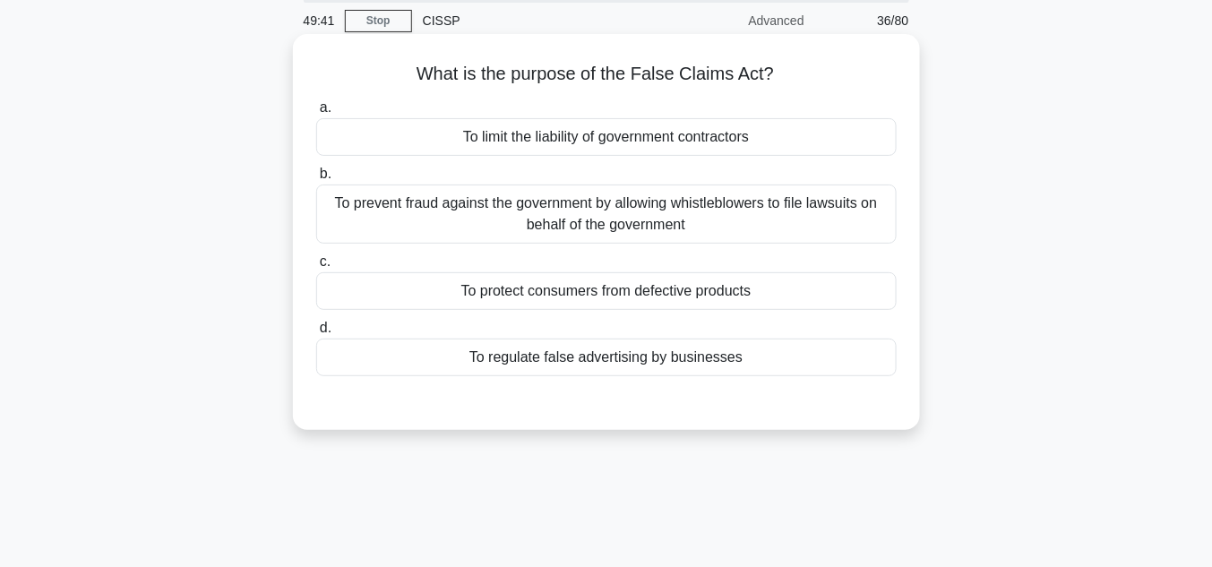
click at [579, 215] on div "To prevent fraud against the government by allowing whistleblowers to file laws…" at bounding box center [606, 214] width 581 height 59
click at [316, 180] on input "b. To prevent fraud against the government by allowing whistleblowers to file l…" at bounding box center [316, 174] width 0 height 12
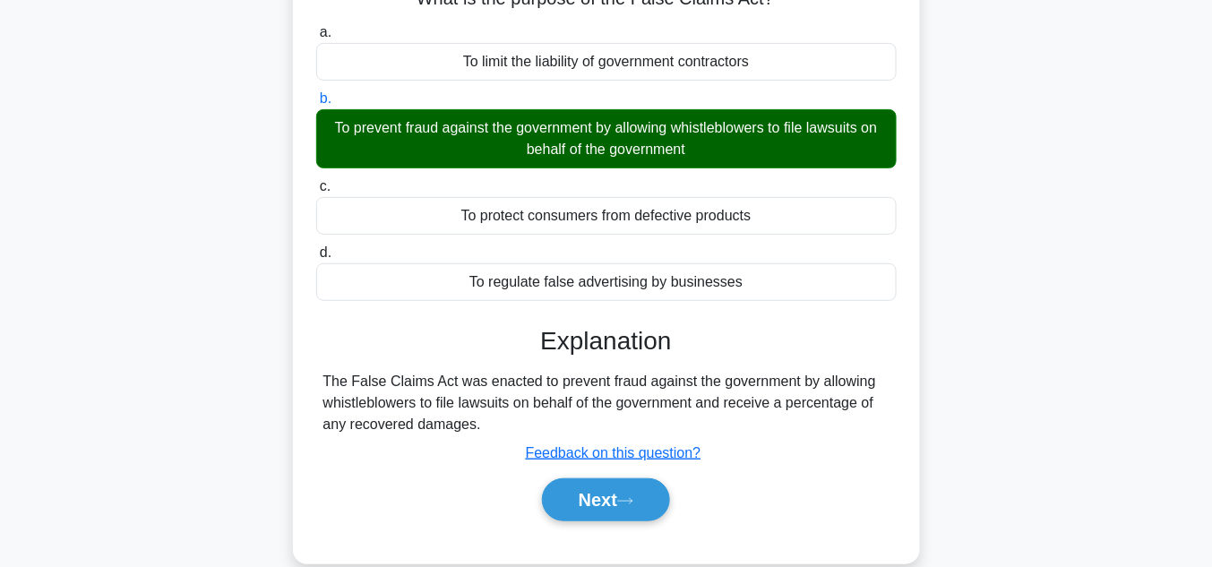
scroll to position [353, 0]
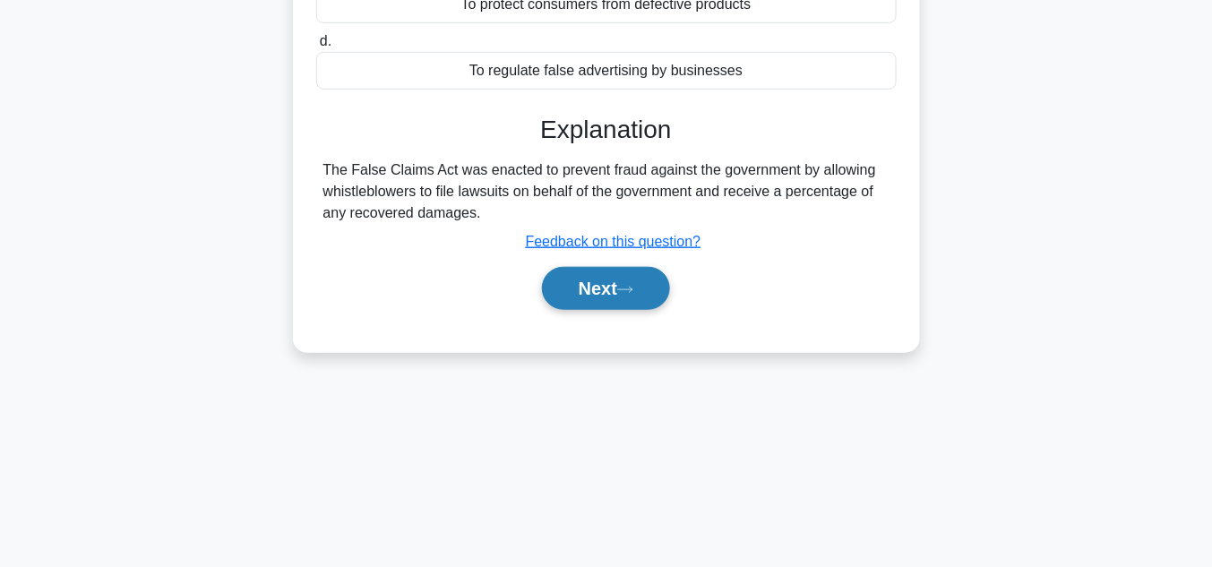
click at [600, 293] on button "Next" at bounding box center [606, 288] width 128 height 43
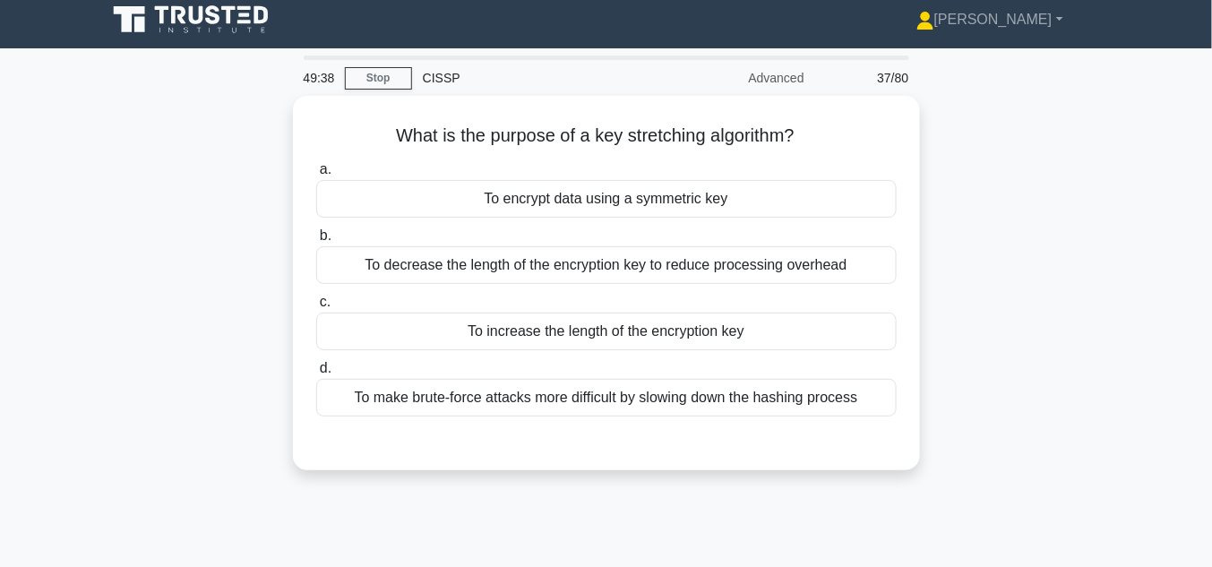
scroll to position [0, 0]
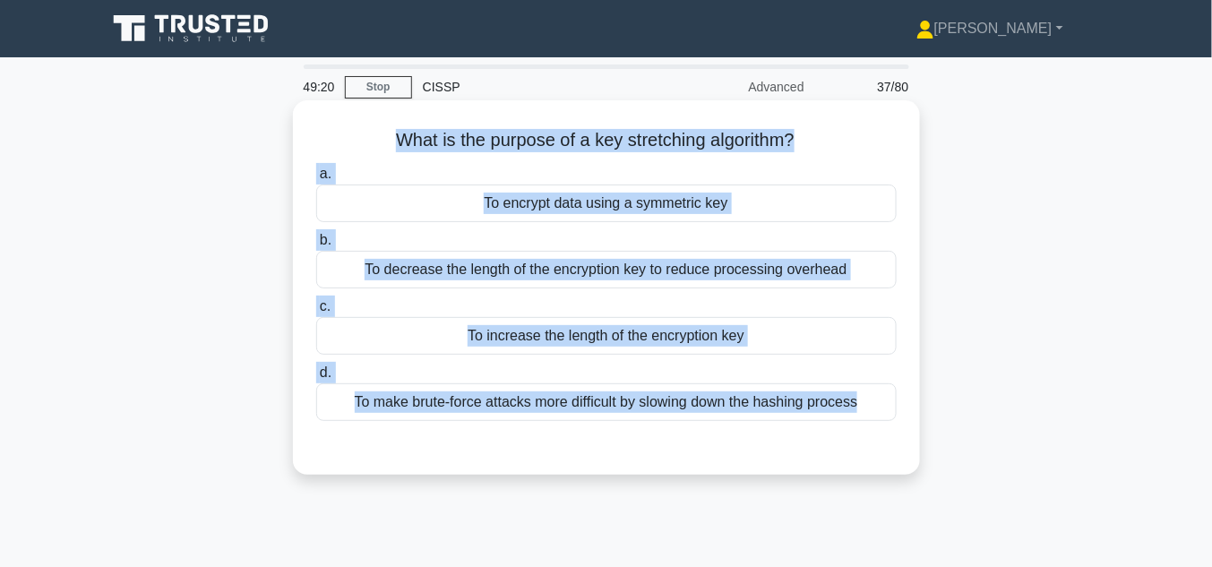
drag, startPoint x: 359, startPoint y: 150, endPoint x: 902, endPoint y: 458, distance: 624.4
click at [902, 459] on div "What is the purpose of a key stretching algorithm? .spinner_0XTQ{transform-orig…" at bounding box center [606, 288] width 613 height 360
click at [755, 397] on div "To make brute-force attacks more difficult by slowing down the hashing process" at bounding box center [606, 403] width 581 height 38
click at [316, 379] on input "d. To make brute-force attacks more difficult by slowing down the hashing proce…" at bounding box center [316, 373] width 0 height 12
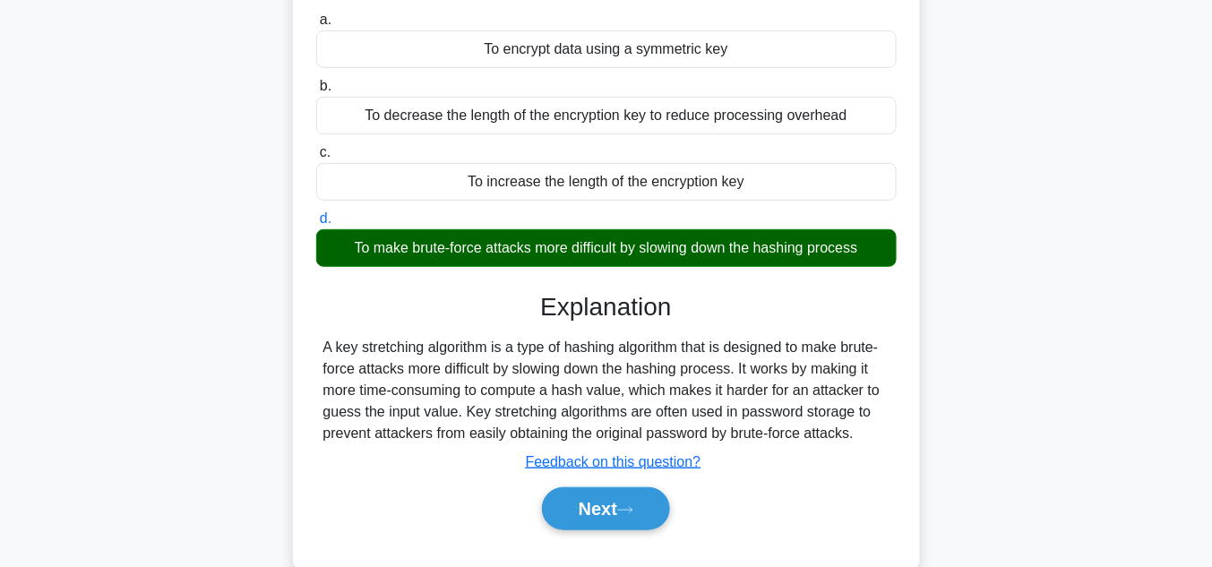
scroll to position [287, 0]
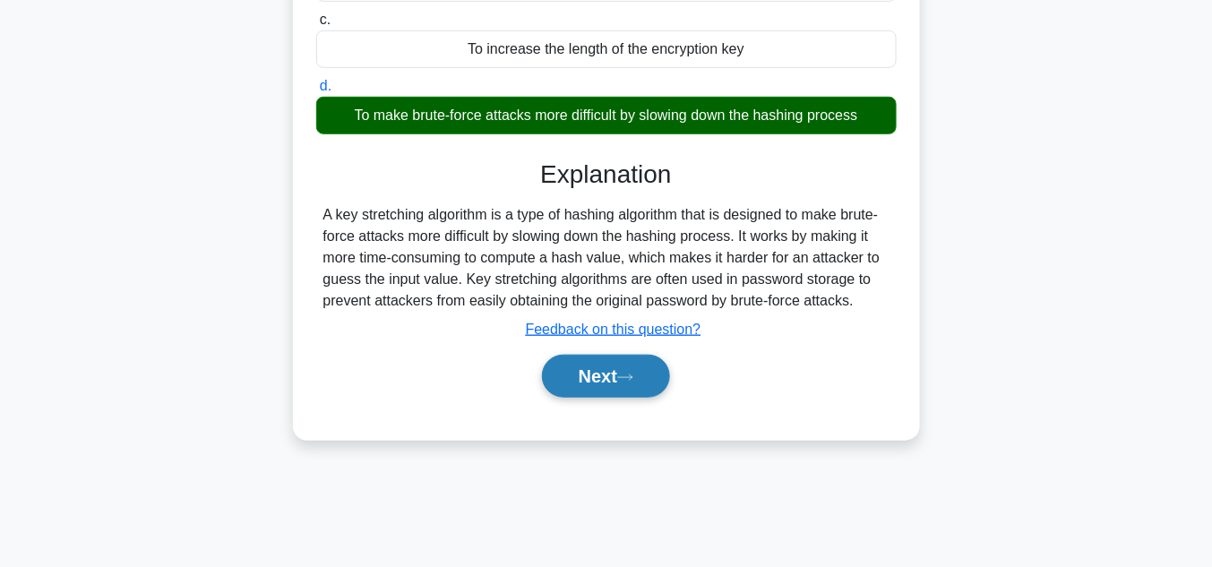
click at [619, 369] on button "Next" at bounding box center [606, 376] width 128 height 43
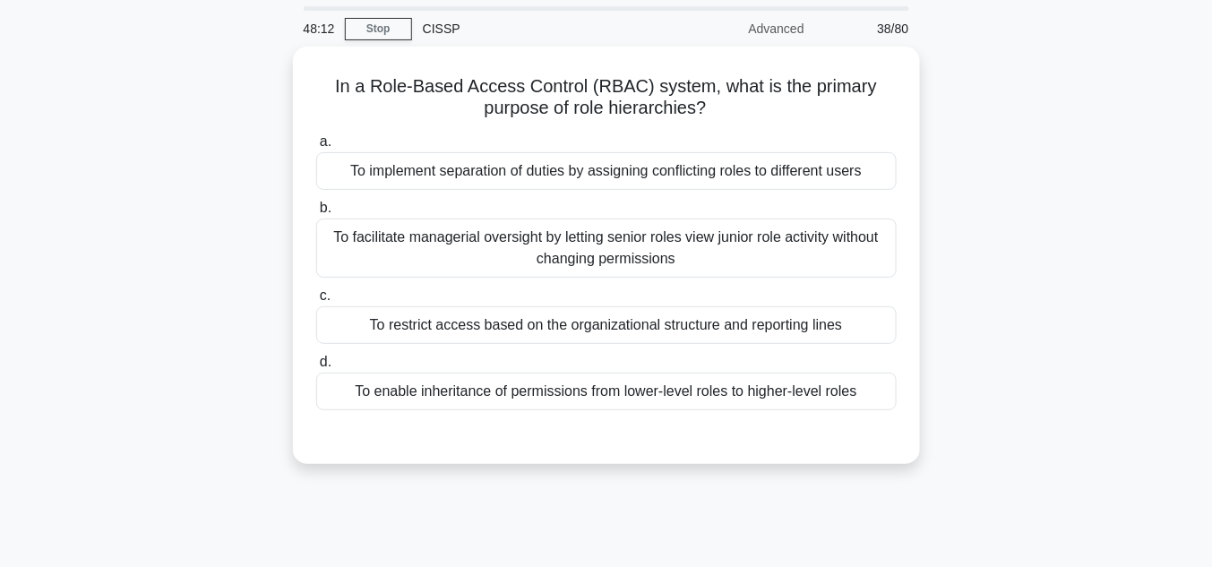
scroll to position [47, 0]
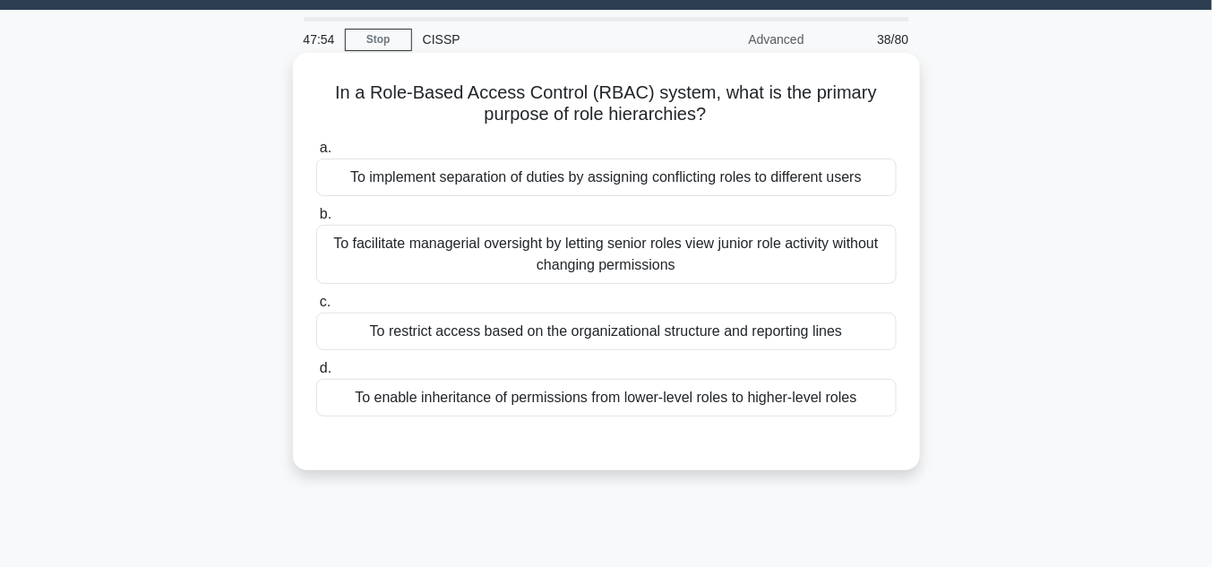
click at [605, 402] on div "To enable inheritance of permissions from lower-level roles to higher-level rol…" at bounding box center [606, 398] width 581 height 38
click at [316, 375] on input "d. To enable inheritance of permissions from lower-level roles to higher-level …" at bounding box center [316, 369] width 0 height 12
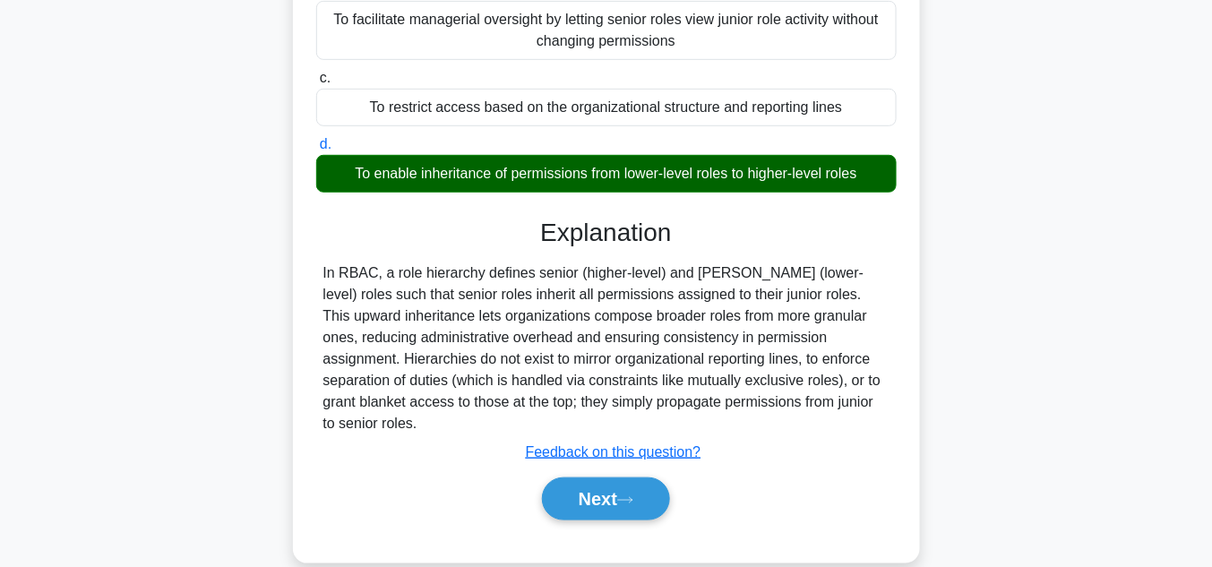
scroll to position [382, 0]
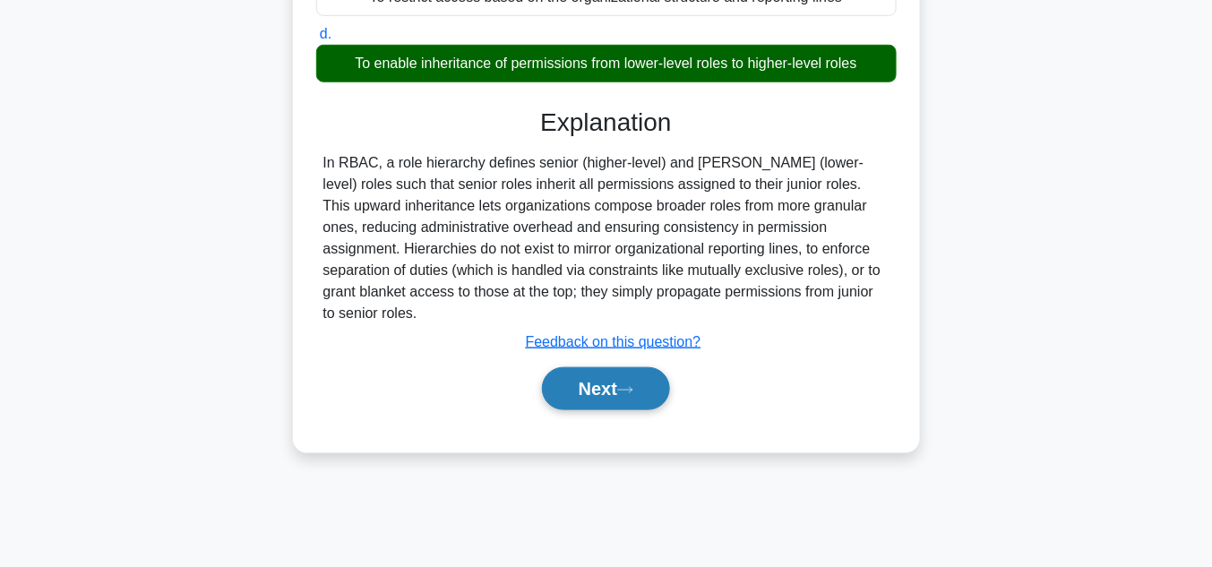
click at [627, 367] on button "Next" at bounding box center [606, 388] width 128 height 43
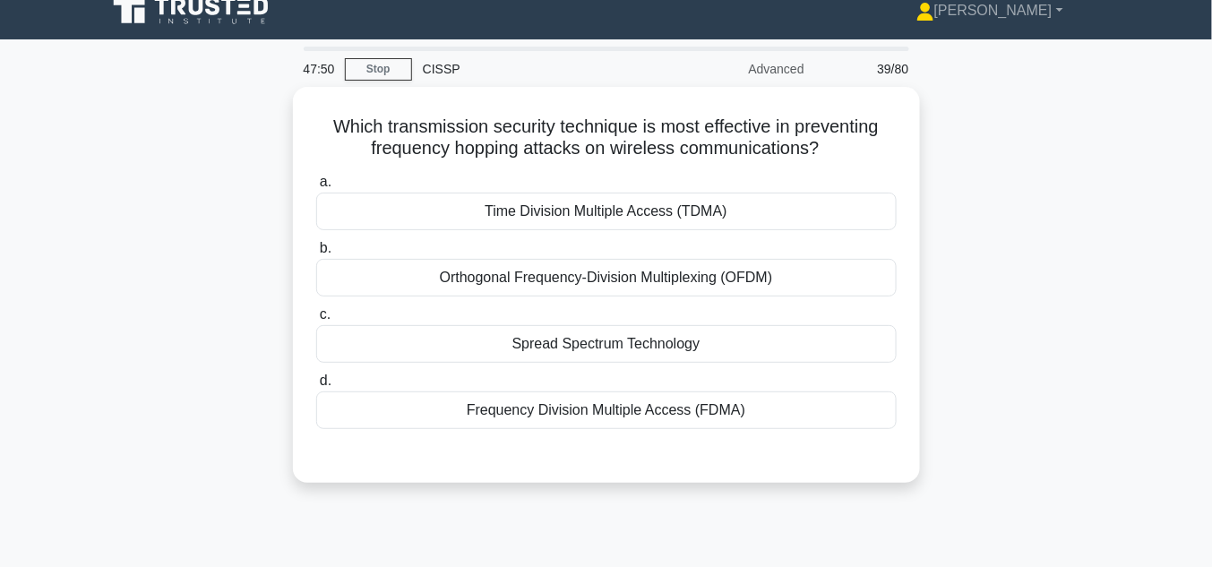
scroll to position [0, 0]
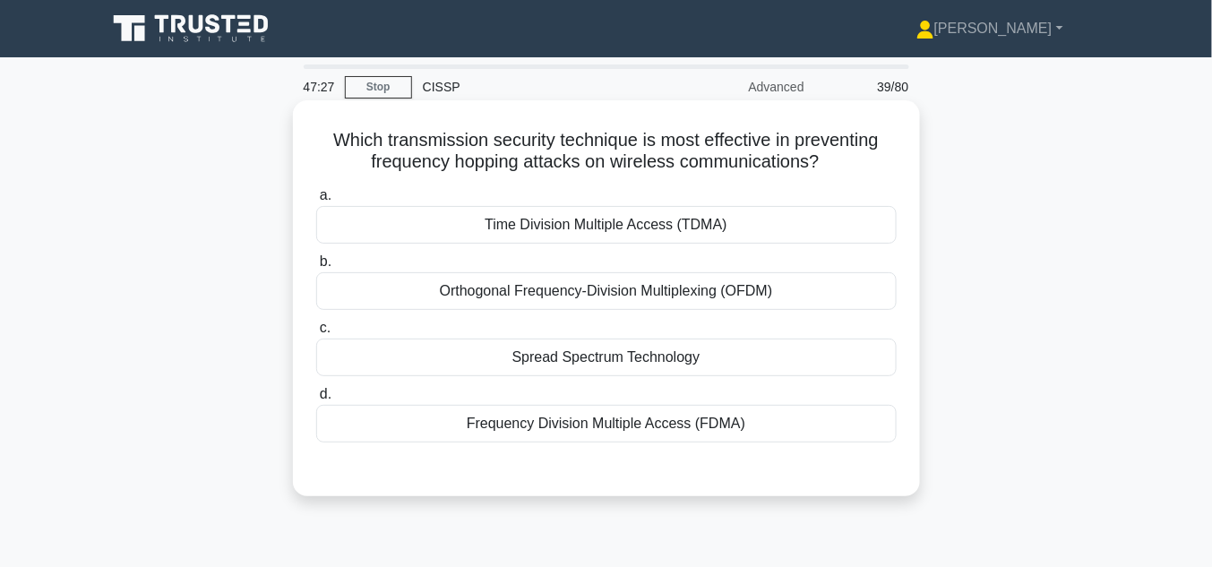
drag, startPoint x: 323, startPoint y: 134, endPoint x: 757, endPoint y: 436, distance: 529.2
click at [757, 436] on div "Which transmission security technique is most effective in preventing frequency…" at bounding box center [606, 299] width 613 height 382
click at [614, 359] on div "Spread Spectrum Technology" at bounding box center [606, 358] width 581 height 38
click at [316, 334] on input "c. Spread Spectrum Technology" at bounding box center [316, 329] width 0 height 12
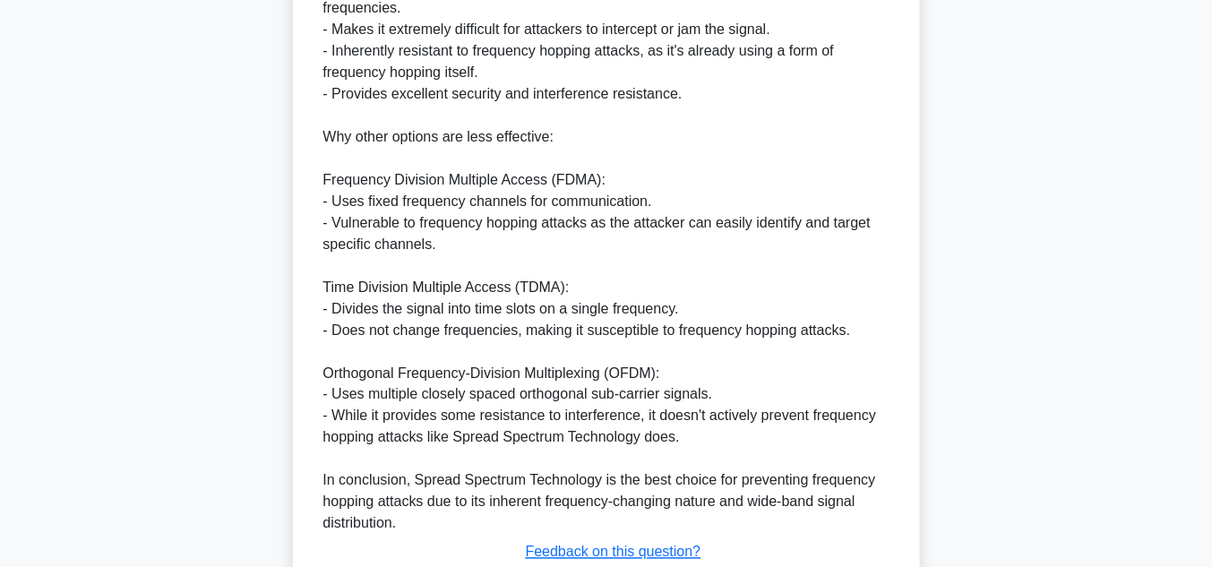
scroll to position [717, 0]
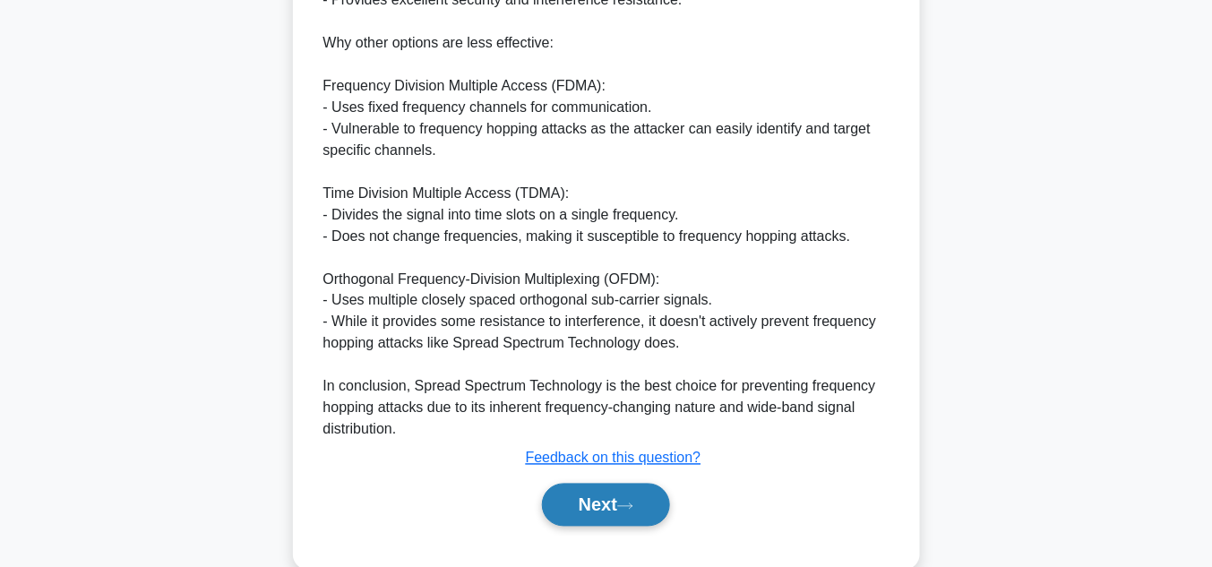
click at [584, 496] on button "Next" at bounding box center [606, 505] width 128 height 43
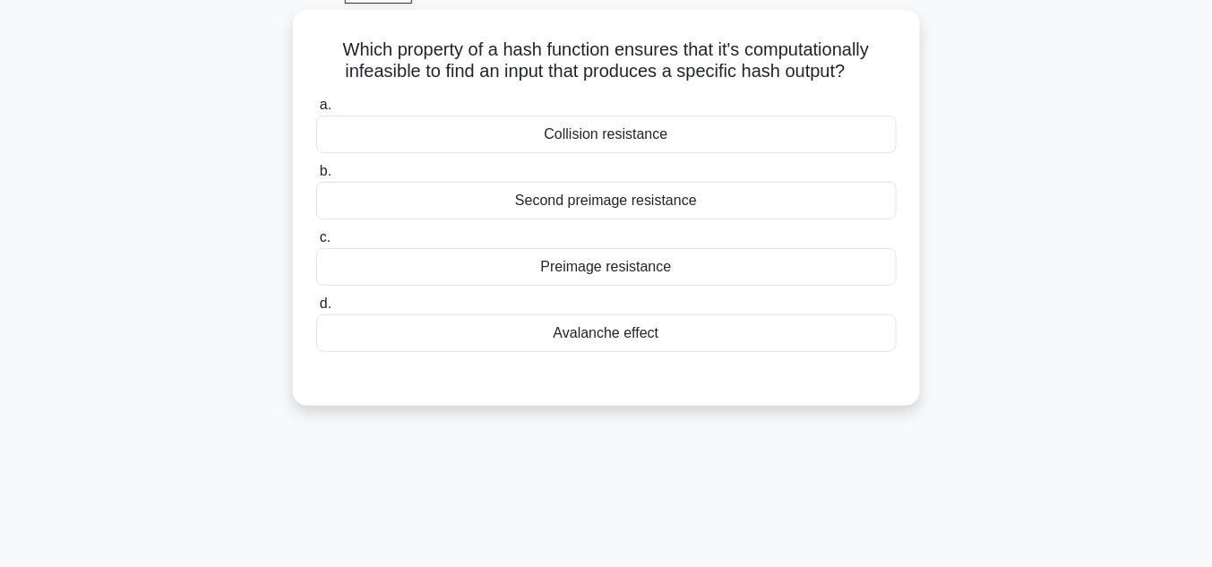
scroll to position [18, 0]
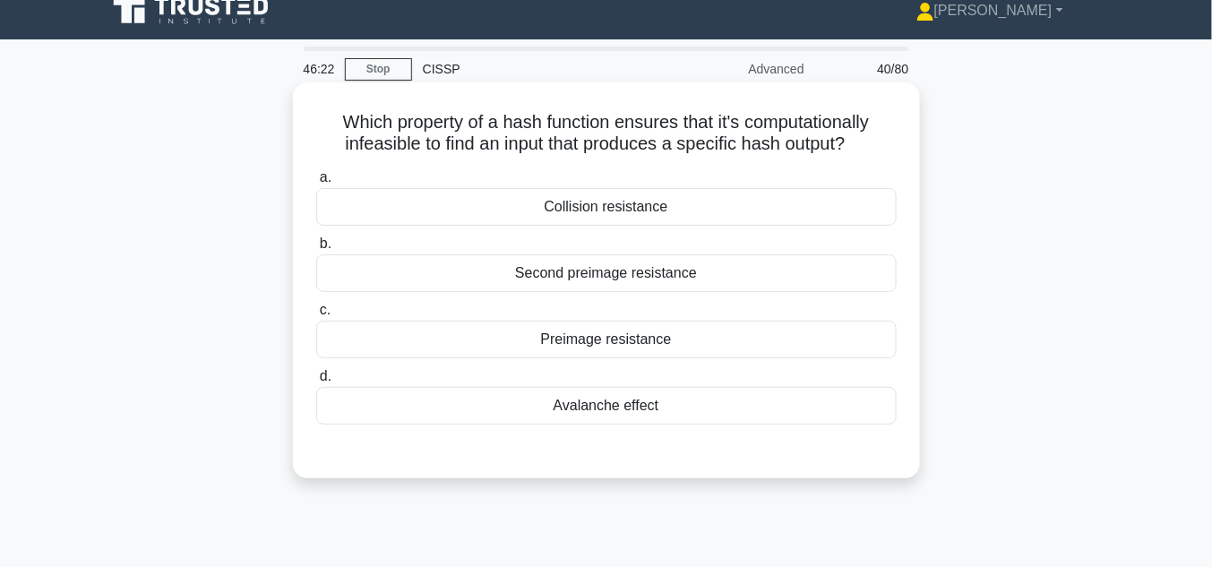
click at [588, 209] on div "Collision resistance" at bounding box center [606, 207] width 581 height 38
click at [316, 184] on input "a. Collision resistance" at bounding box center [316, 178] width 0 height 12
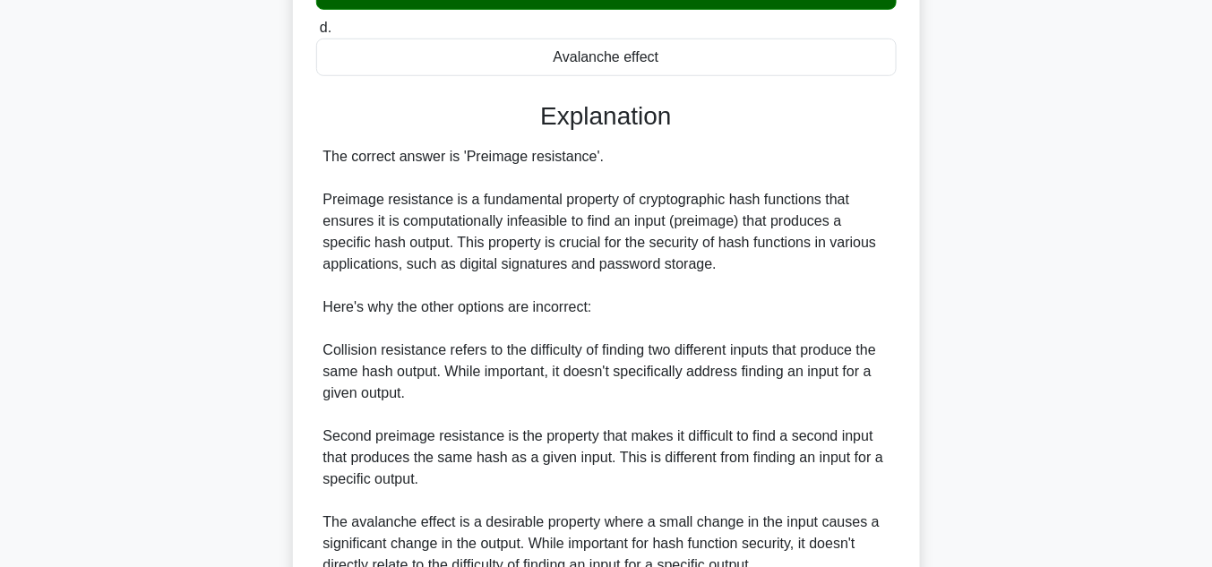
scroll to position [210, 0]
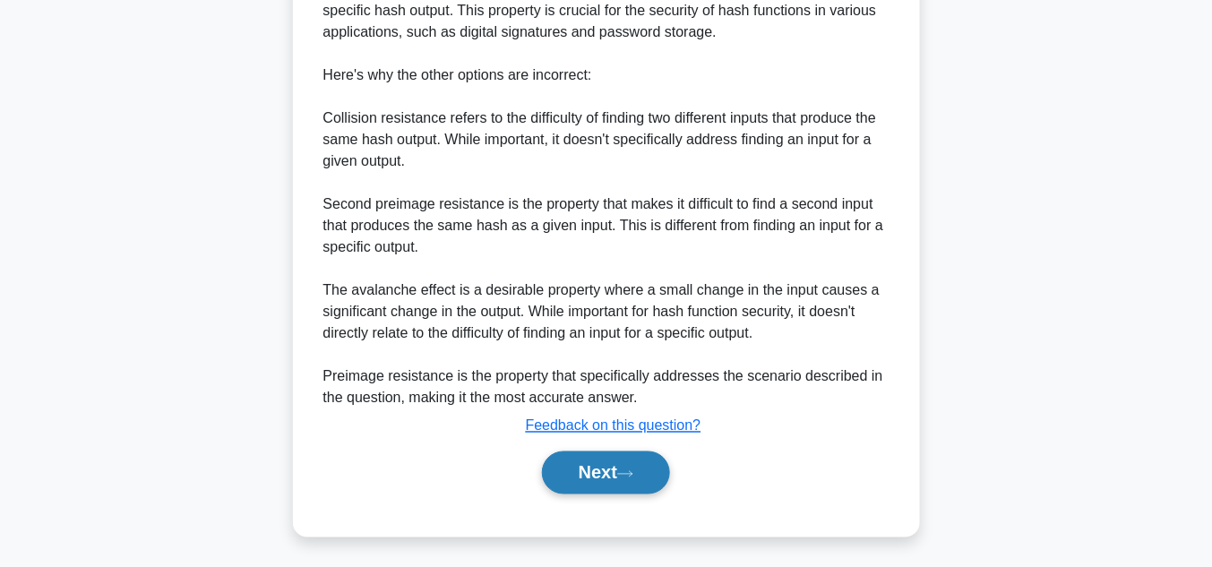
click at [643, 464] on button "Next" at bounding box center [606, 473] width 128 height 43
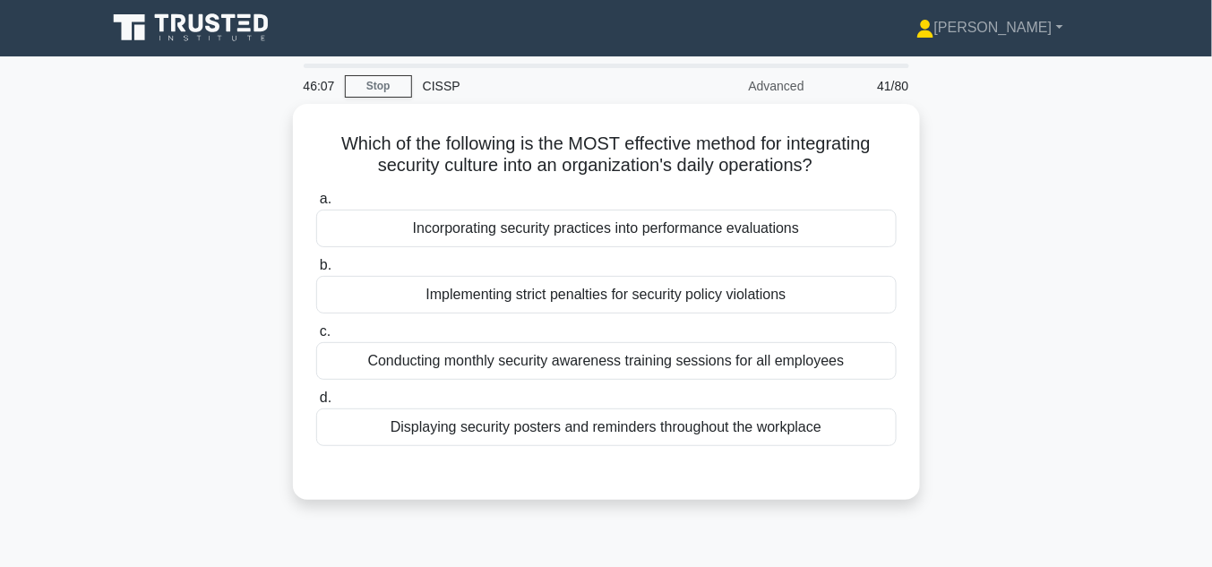
scroll to position [0, 0]
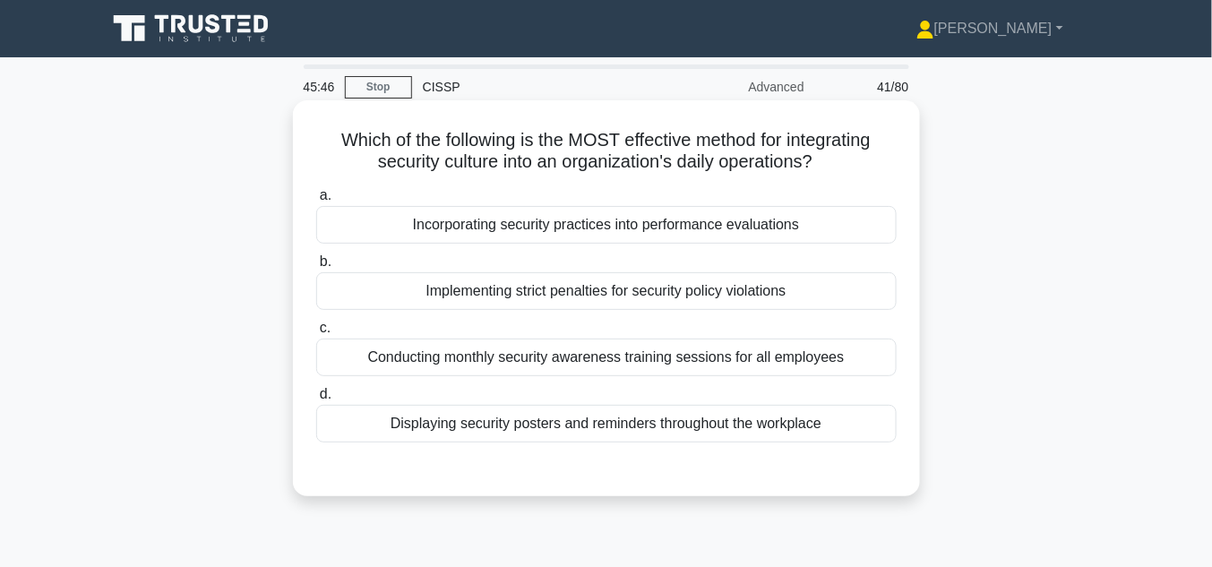
click at [637, 359] on div "Conducting monthly security awareness training sessions for all employees" at bounding box center [606, 358] width 581 height 38
click at [316, 334] on input "c. Conducting monthly security awareness training sessions for all employees" at bounding box center [316, 329] width 0 height 12
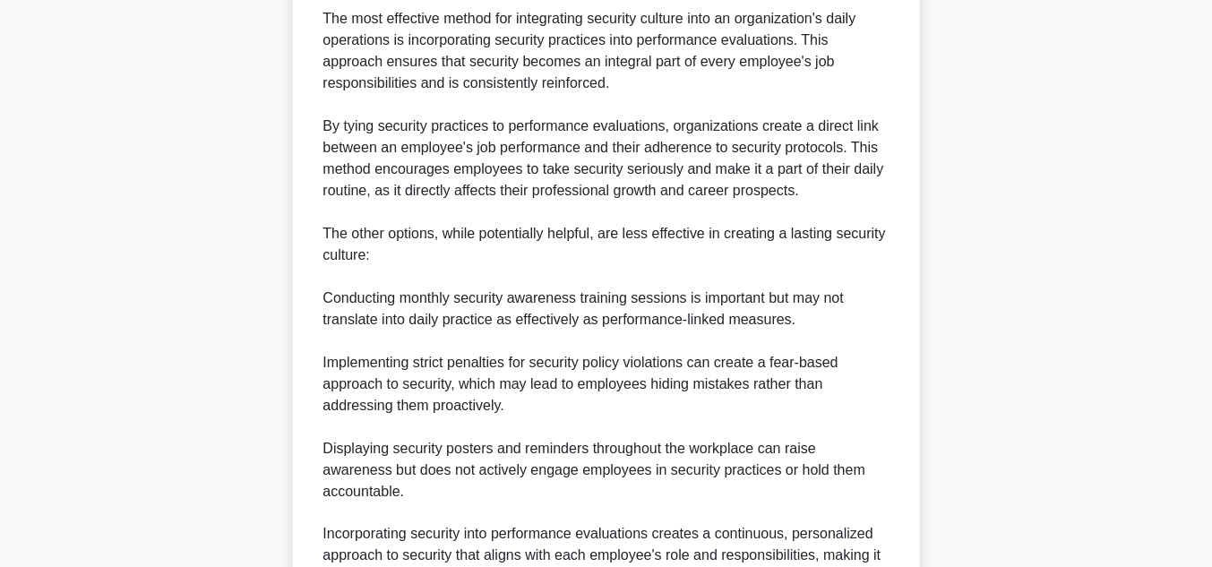
scroll to position [621, 0]
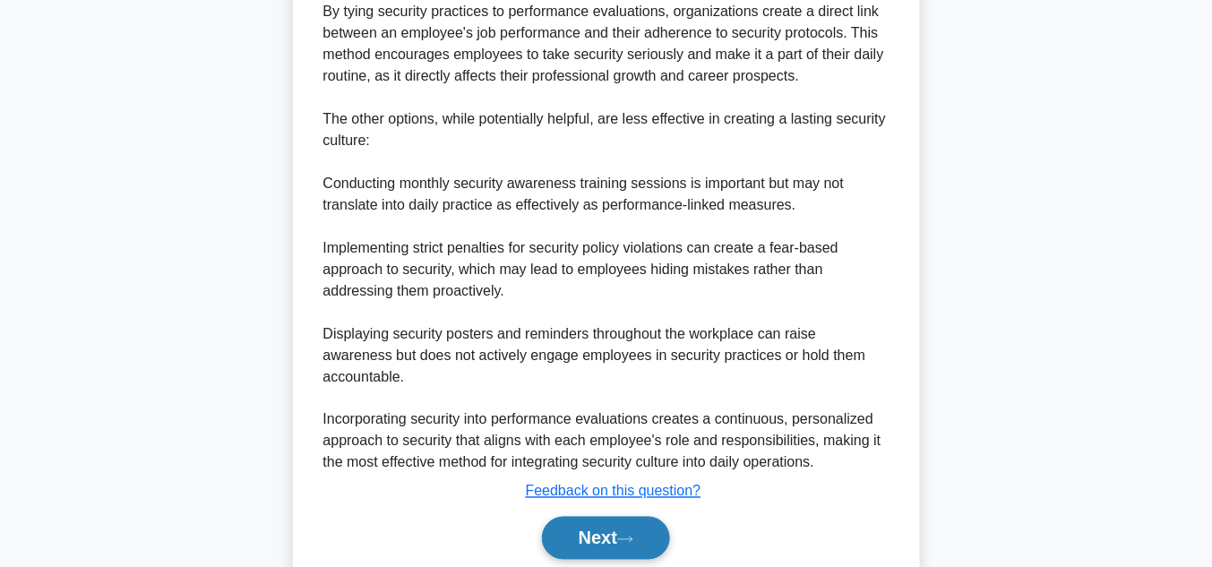
click at [618, 517] on button "Next" at bounding box center [606, 538] width 128 height 43
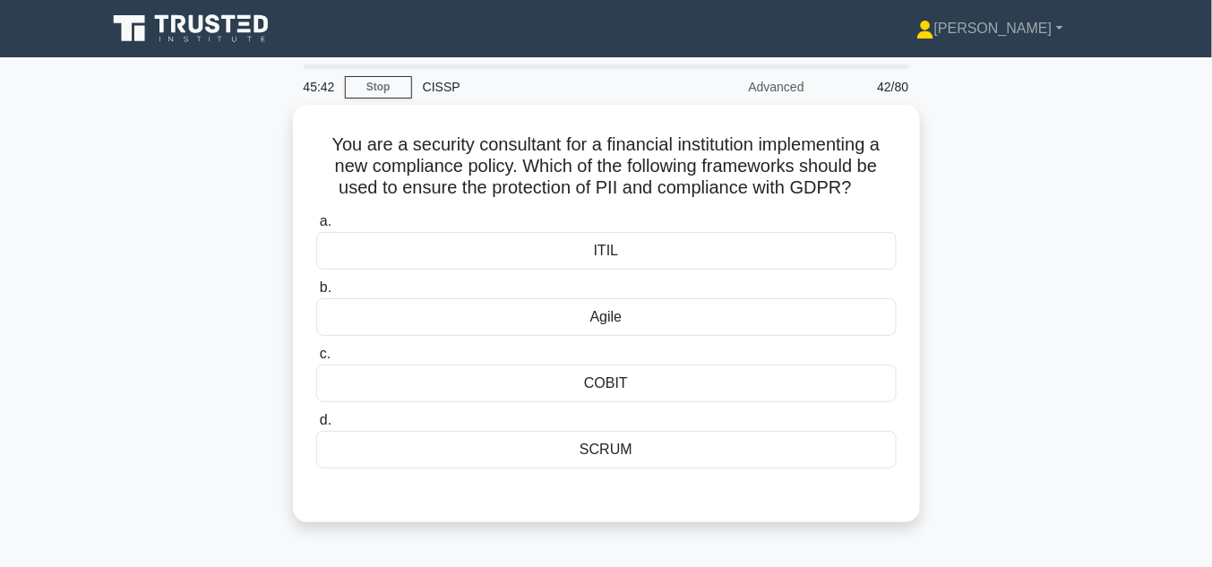
scroll to position [0, 0]
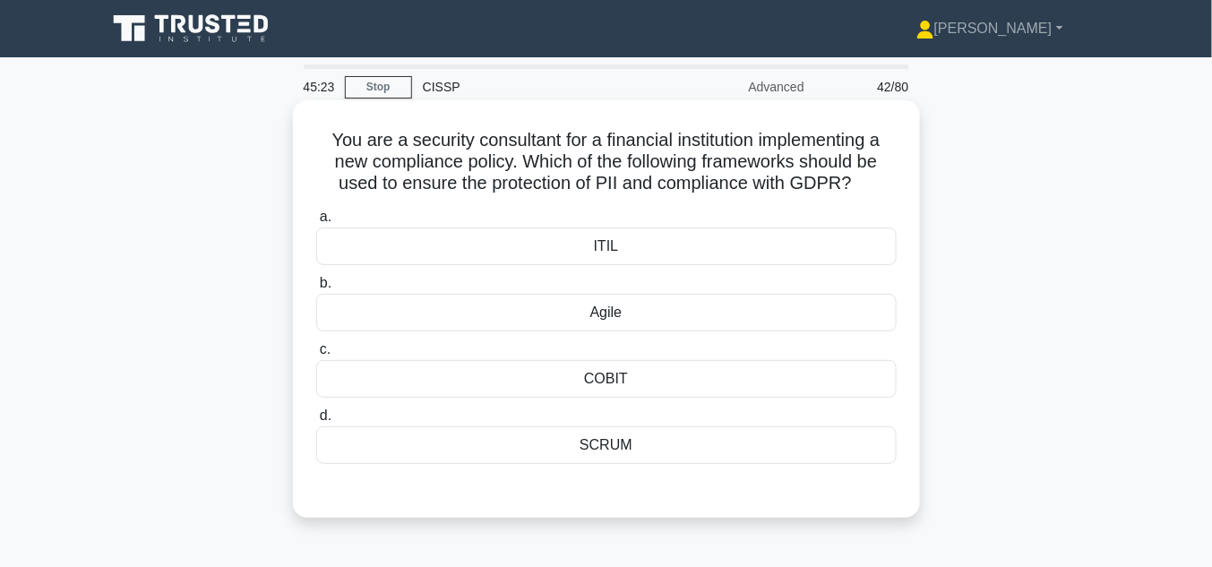
click at [587, 245] on div "ITIL" at bounding box center [606, 247] width 581 height 38
click at [316, 223] on input "a. ITIL" at bounding box center [316, 217] width 0 height 12
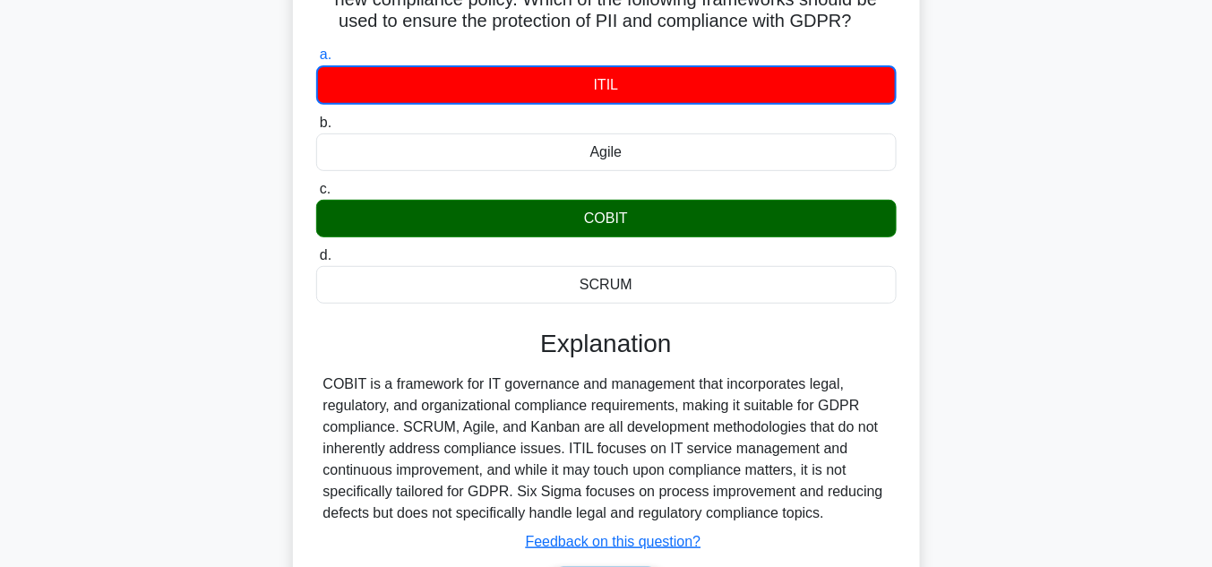
scroll to position [238, 0]
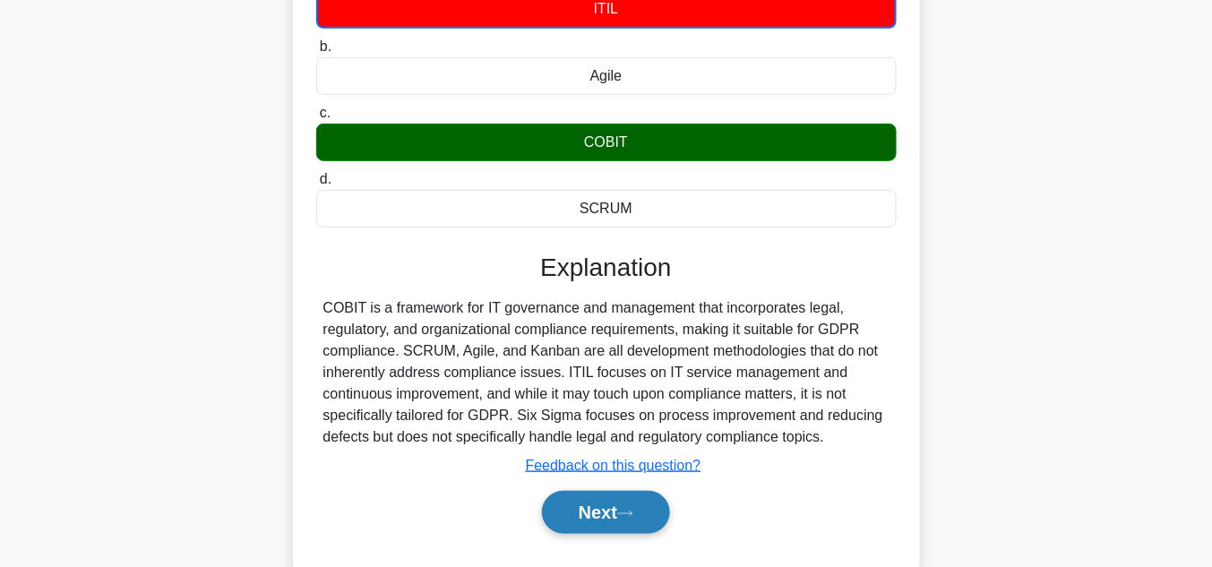
click at [631, 510] on icon at bounding box center [625, 514] width 16 height 10
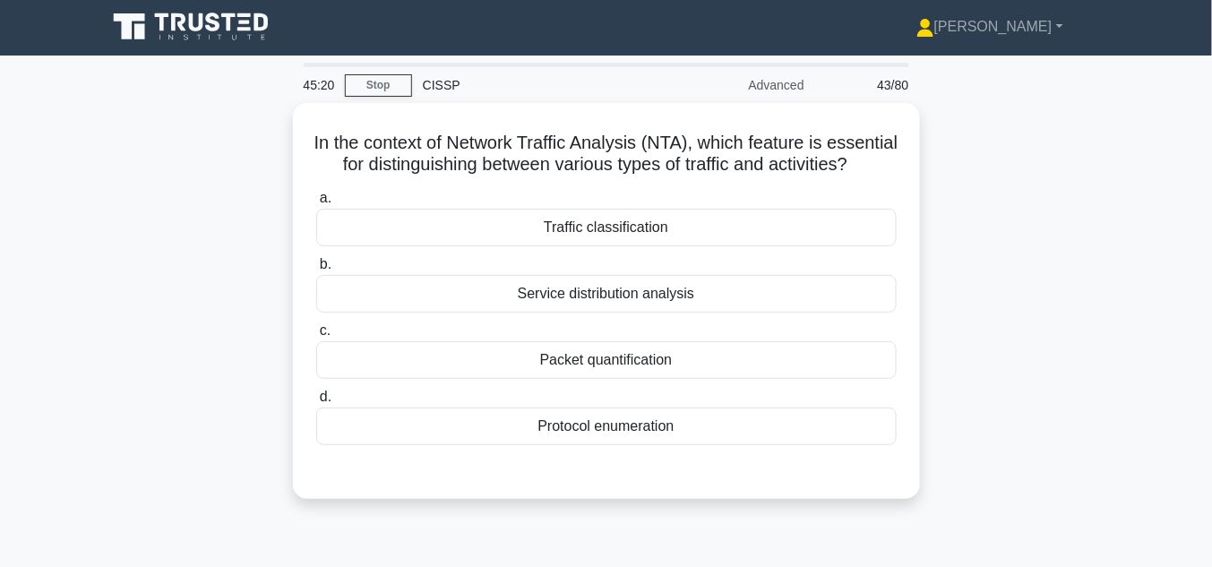
scroll to position [0, 0]
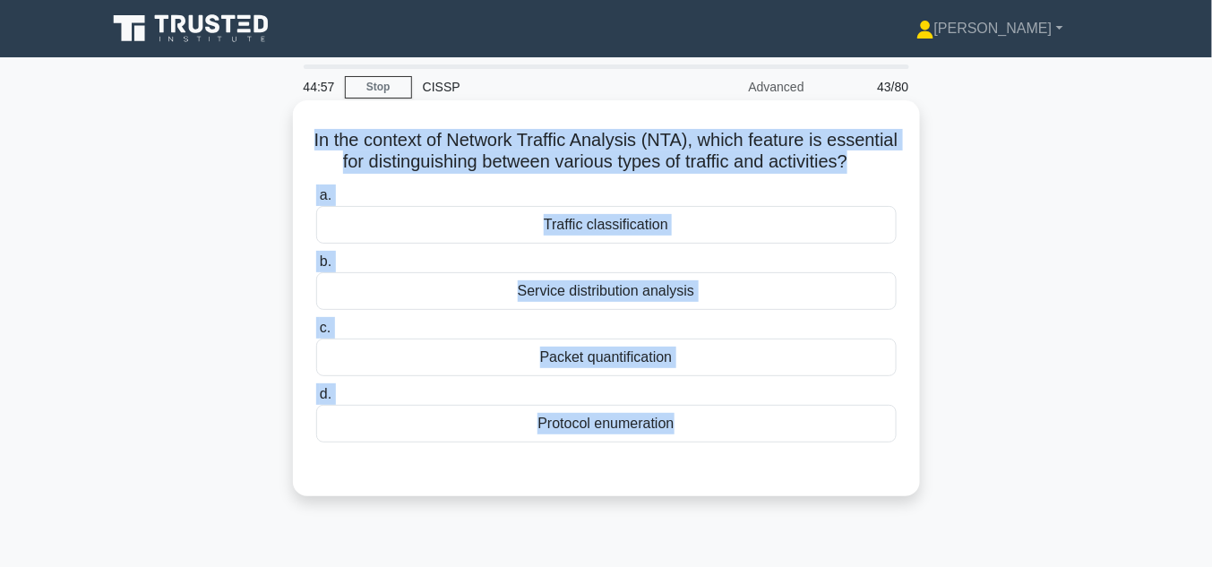
drag, startPoint x: 332, startPoint y: 133, endPoint x: 913, endPoint y: 475, distance: 674.0
click at [913, 475] on div "In the context of Network Traffic Analysis (NTA), which feature is essential fo…" at bounding box center [606, 298] width 627 height 396
click at [596, 244] on div "Traffic classification" at bounding box center [606, 225] width 581 height 38
click at [316, 202] on input "a. Traffic classification" at bounding box center [316, 196] width 0 height 12
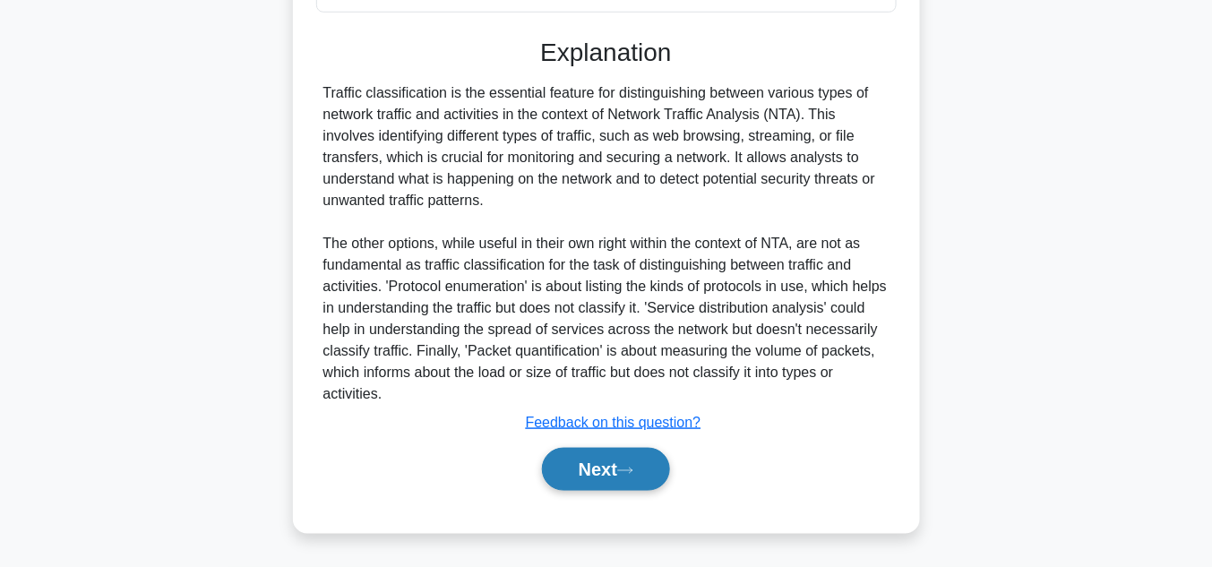
click at [651, 487] on button "Next" at bounding box center [606, 469] width 128 height 43
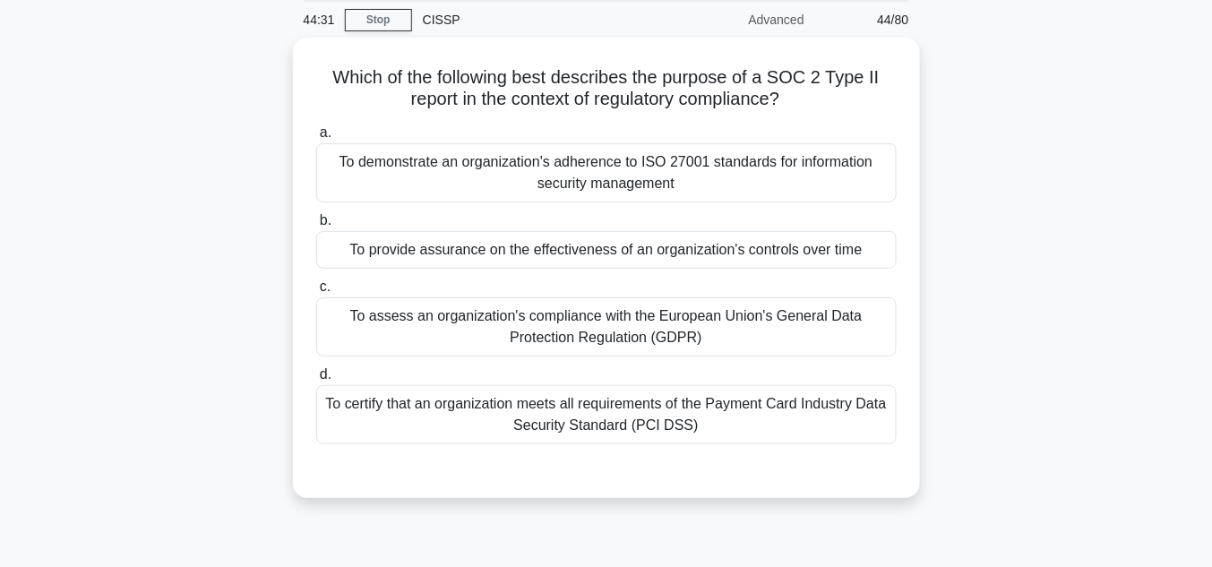
scroll to position [66, 0]
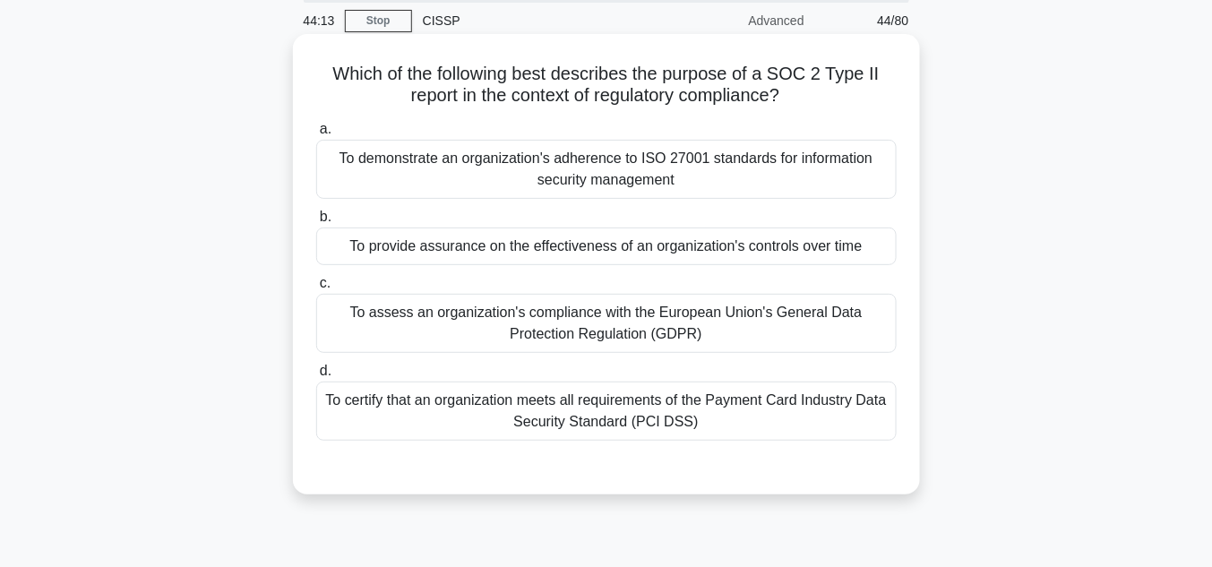
click at [706, 163] on div "To demonstrate an organization's adherence to ISO 27001 standards for informati…" at bounding box center [606, 169] width 581 height 59
click at [316, 135] on input "a. To demonstrate an organization's adherence to ISO 27001 standards for inform…" at bounding box center [316, 130] width 0 height 12
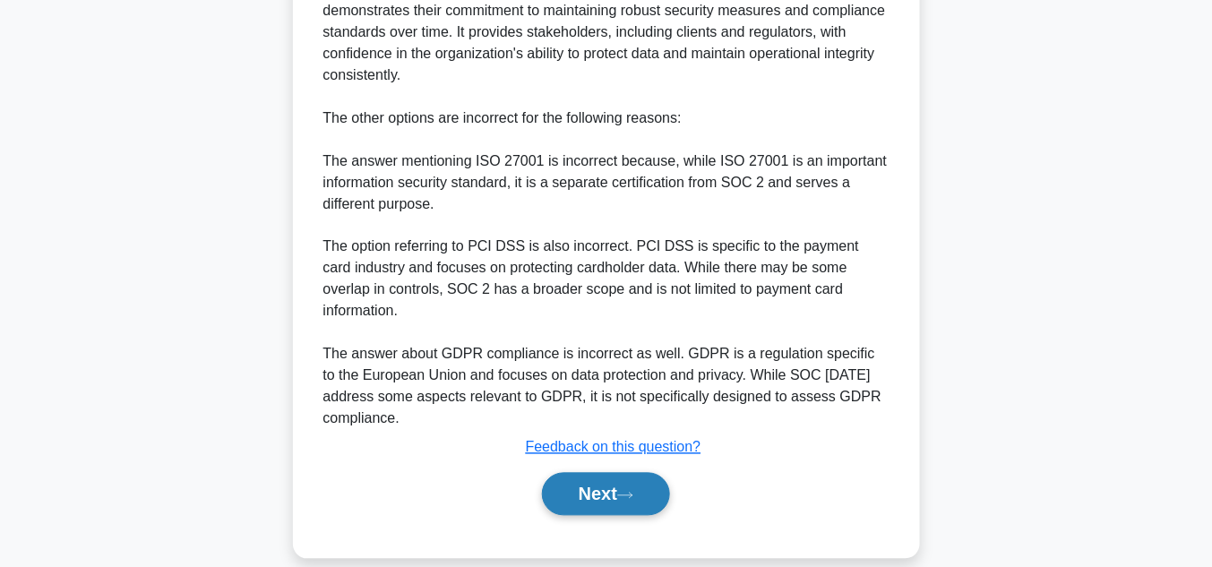
click at [638, 473] on button "Next" at bounding box center [606, 494] width 128 height 43
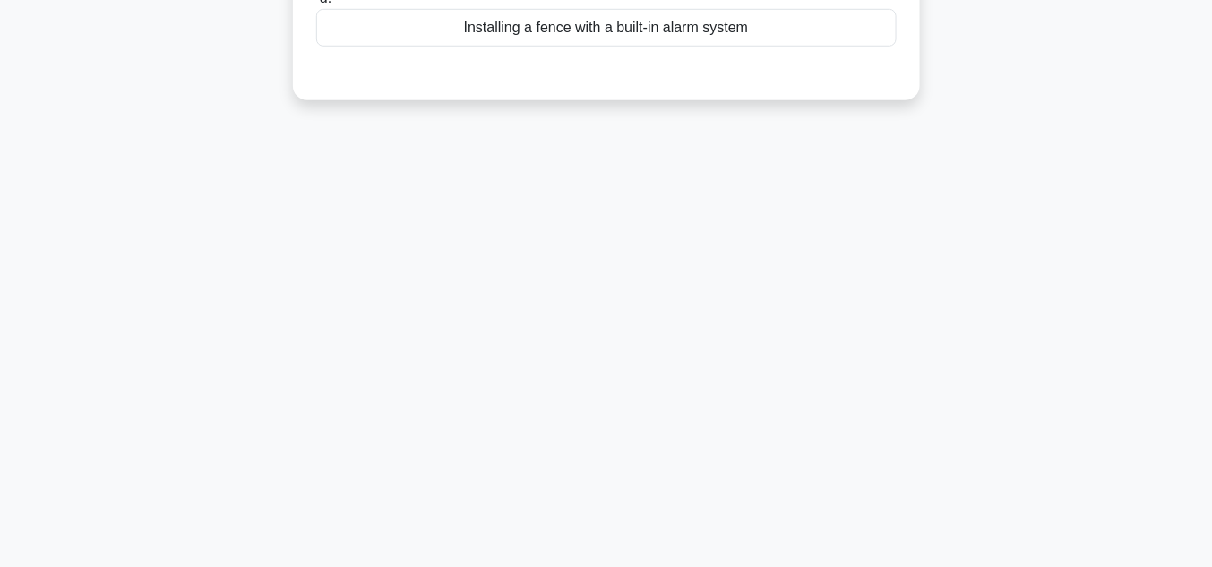
scroll to position [114, 0]
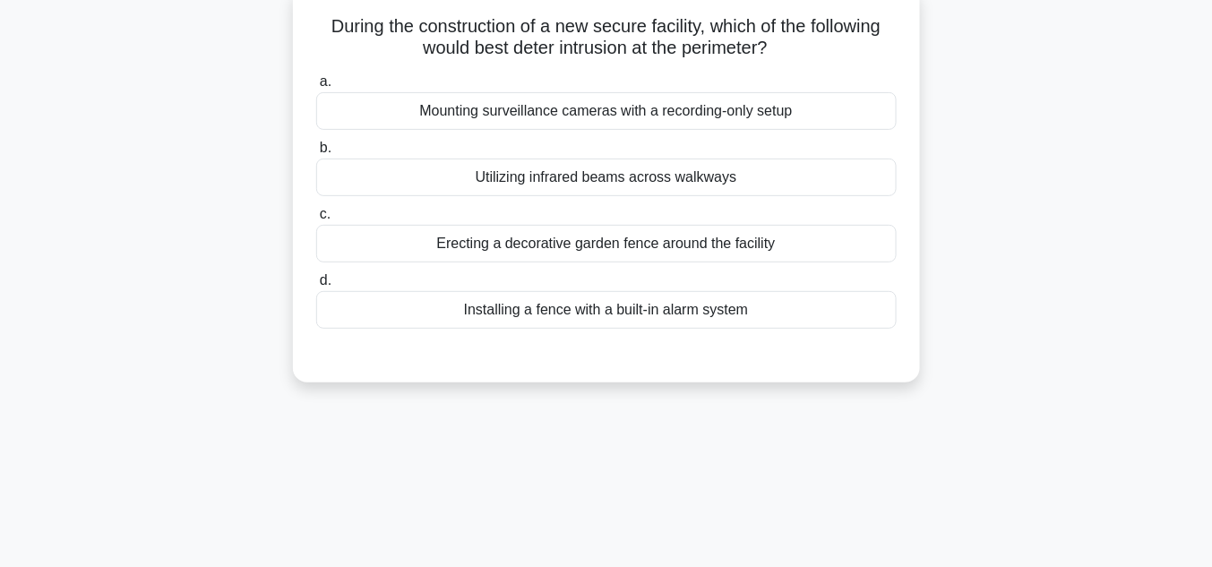
click at [632, 312] on div "Installing a fence with a built-in alarm system" at bounding box center [606, 310] width 581 height 38
click at [316, 287] on input "d. Installing a fence with a built-in alarm system" at bounding box center [316, 281] width 0 height 12
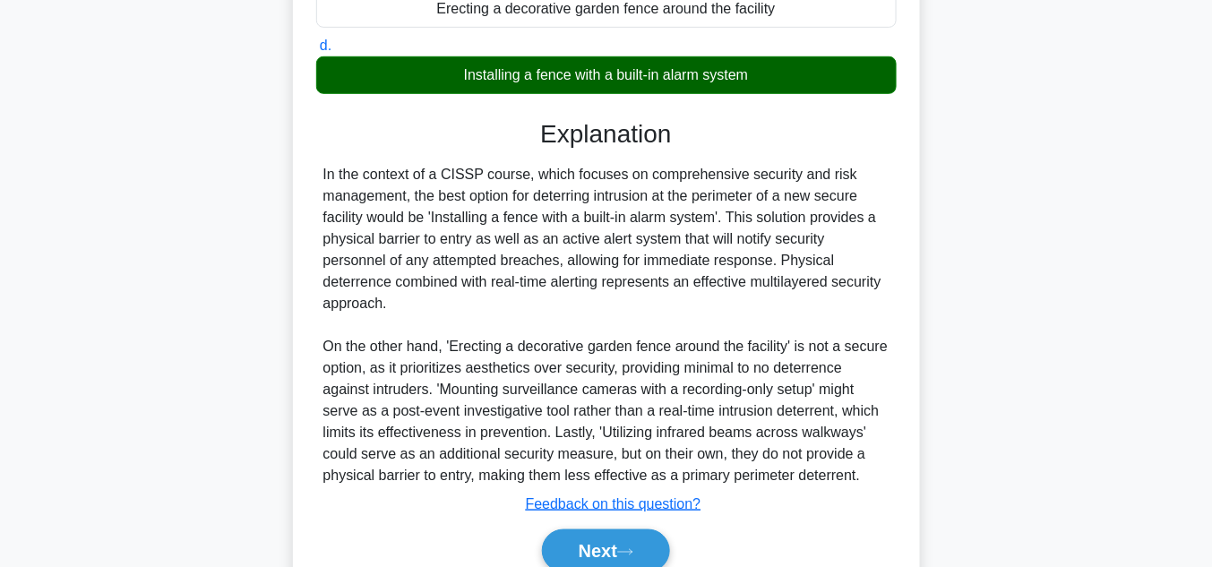
scroll to position [405, 0]
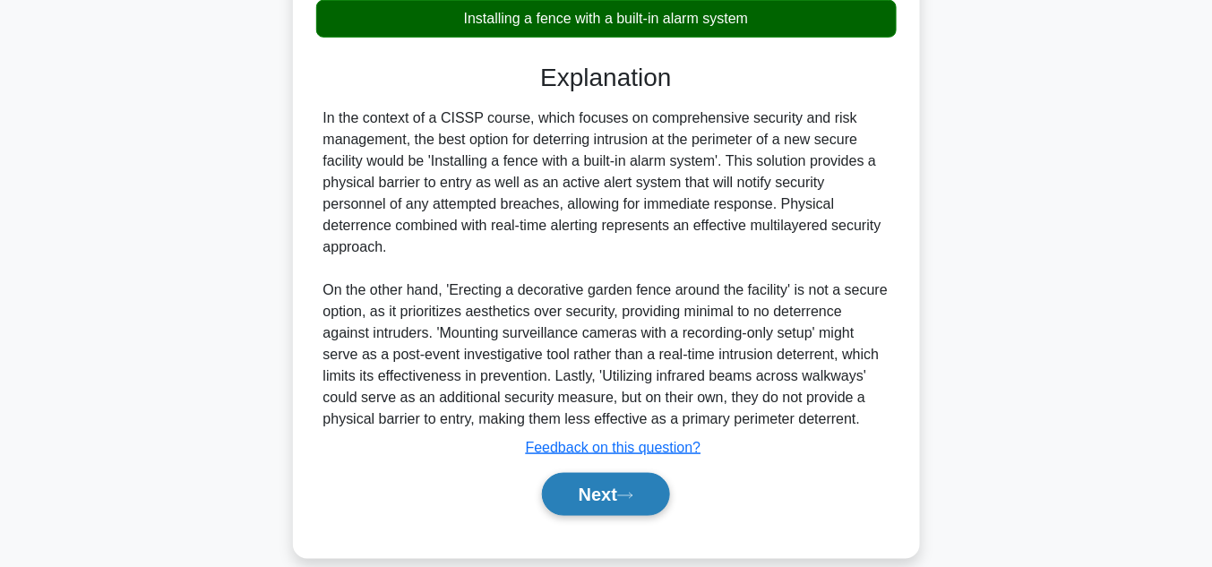
click at [616, 473] on button "Next" at bounding box center [606, 494] width 128 height 43
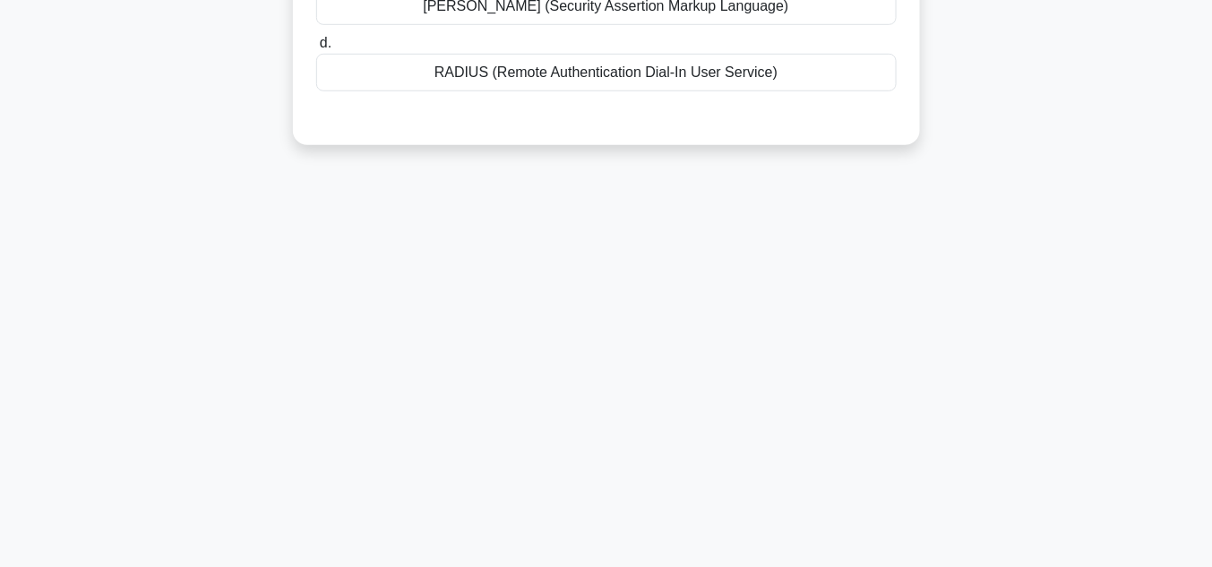
scroll to position [66, 0]
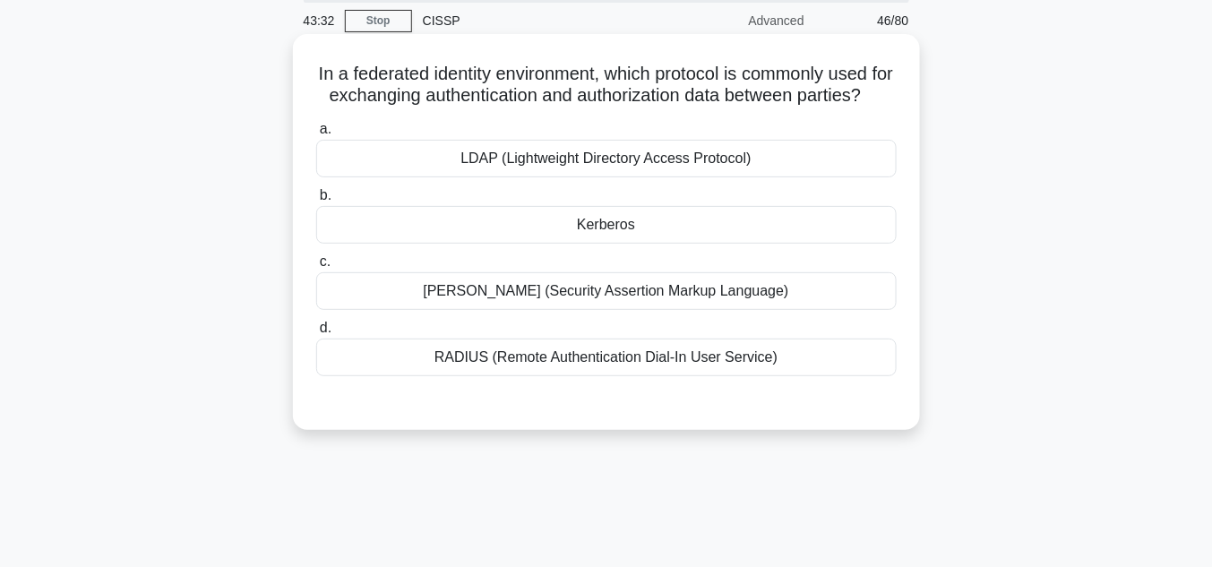
click at [627, 310] on div "SAML (Security Assertion Markup Language)" at bounding box center [606, 291] width 581 height 38
click at [316, 268] on input "c. SAML (Security Assertion Markup Language)" at bounding box center [316, 262] width 0 height 12
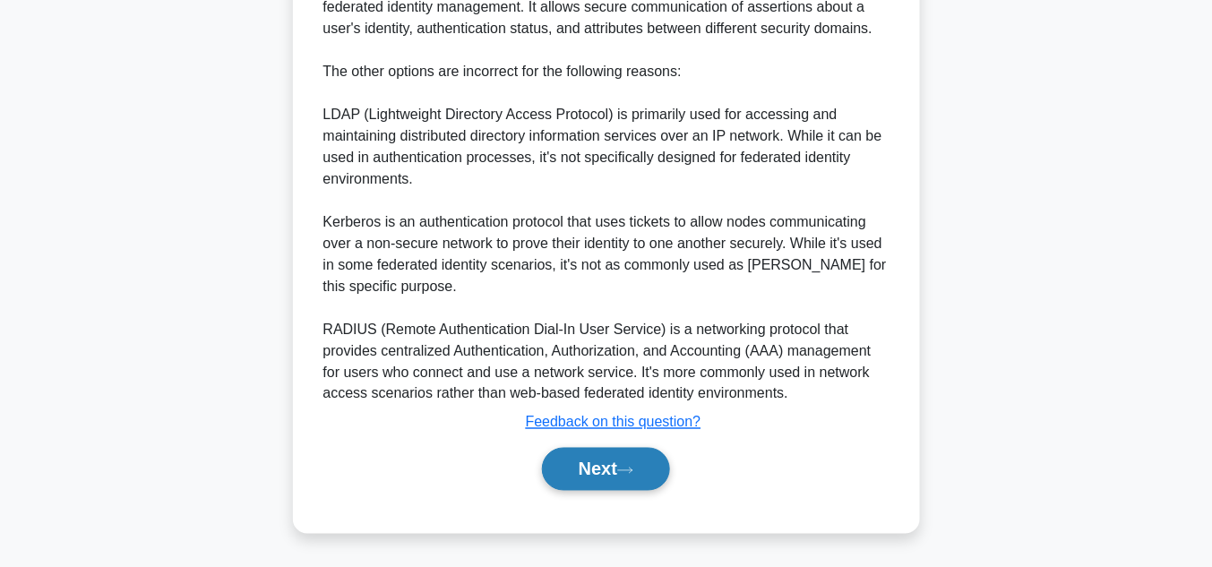
click at [612, 463] on button "Next" at bounding box center [606, 469] width 128 height 43
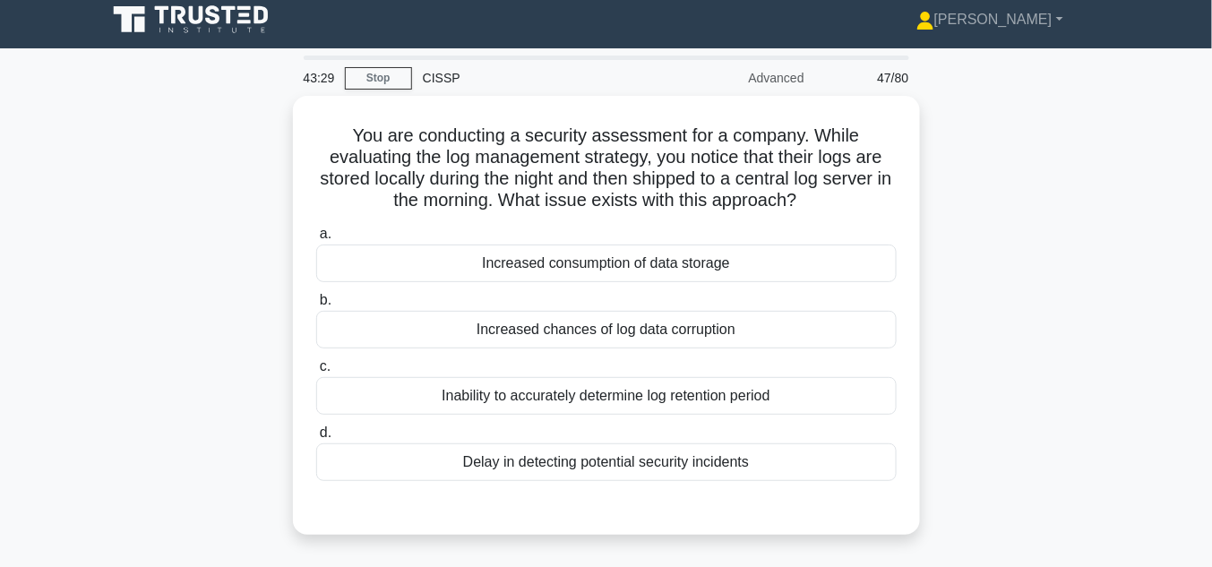
scroll to position [0, 0]
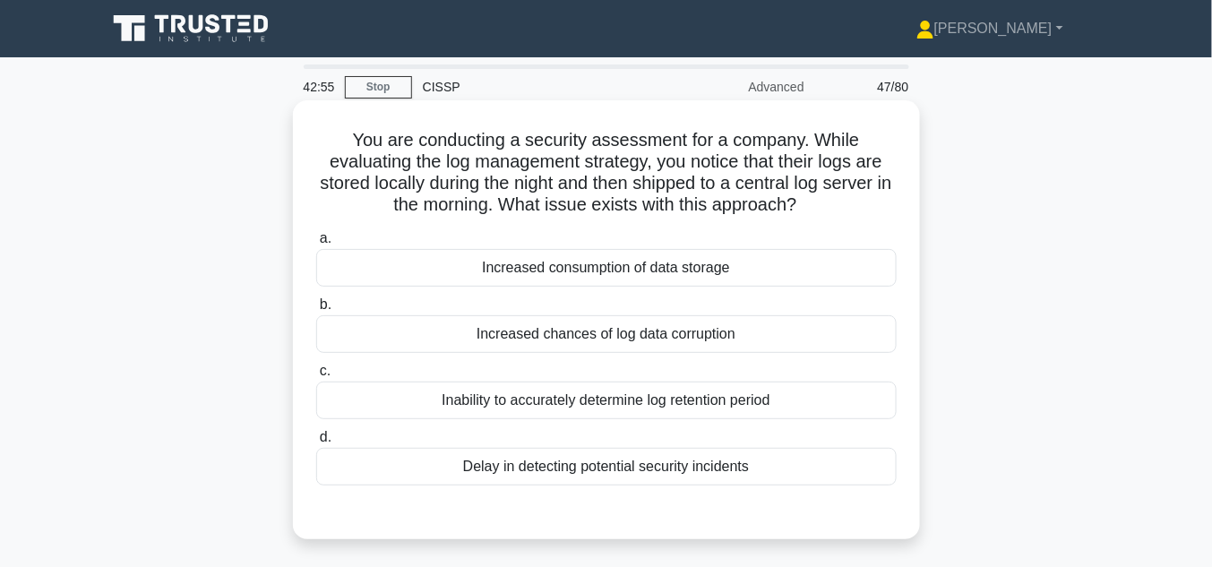
click at [644, 334] on div "Increased chances of log data corruption" at bounding box center [606, 334] width 581 height 38
click at [316, 311] on input "b. Increased chances of log data corruption" at bounding box center [316, 305] width 0 height 12
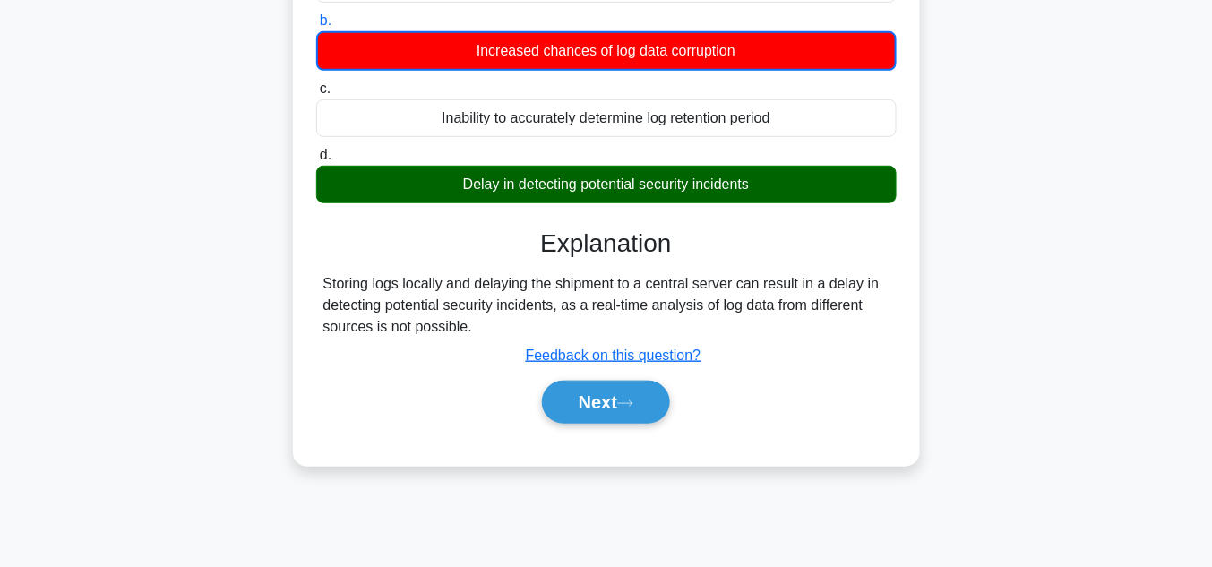
scroll to position [287, 0]
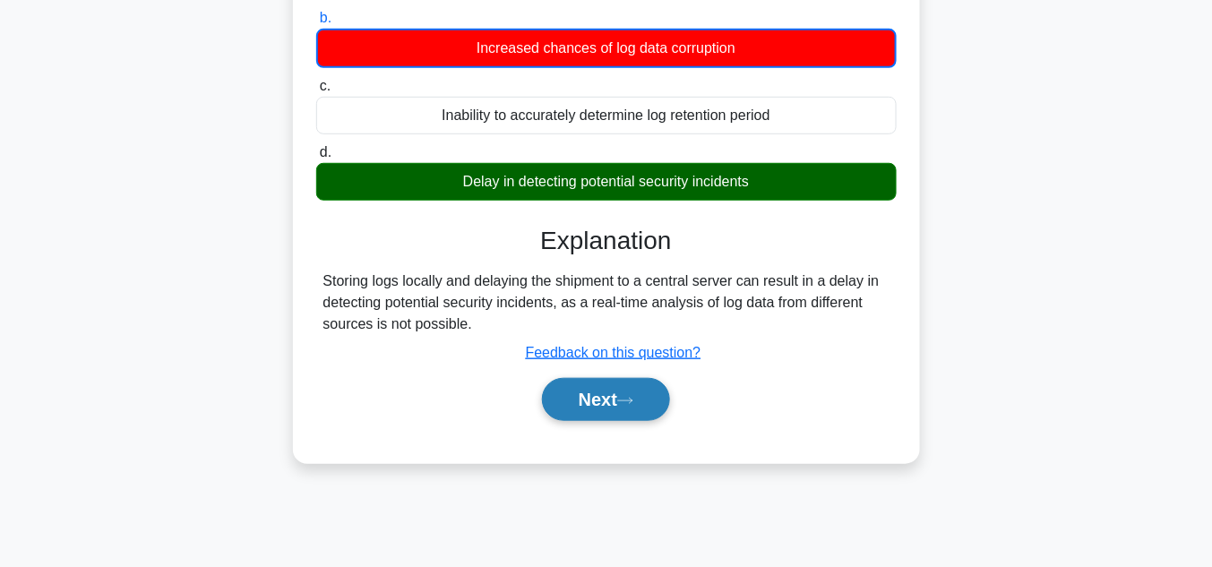
click at [634, 390] on button "Next" at bounding box center [606, 399] width 128 height 43
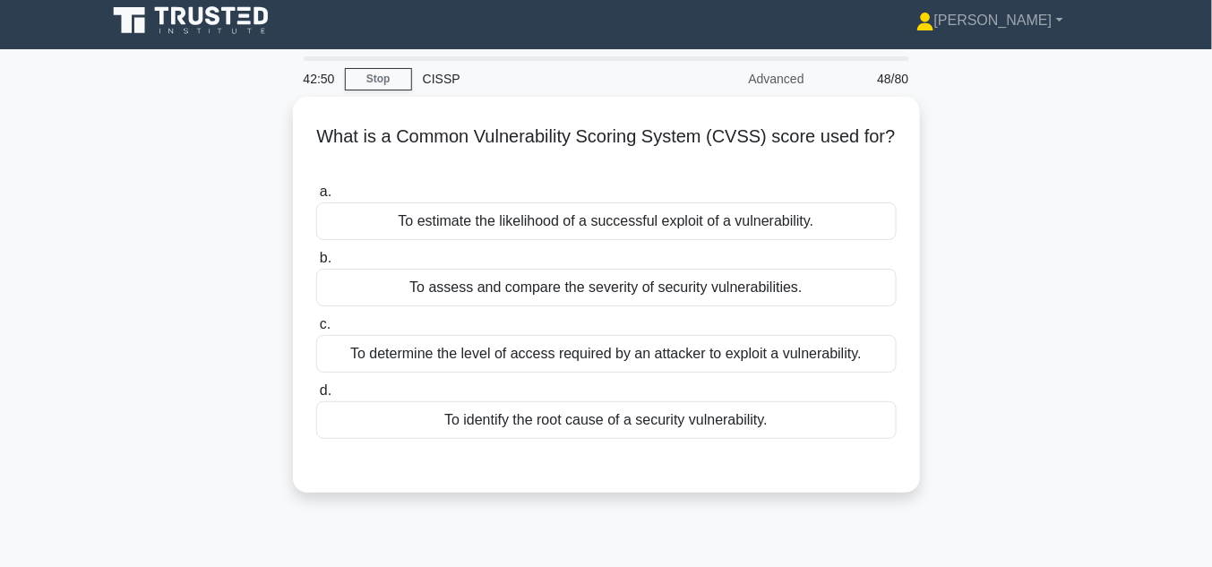
scroll to position [0, 0]
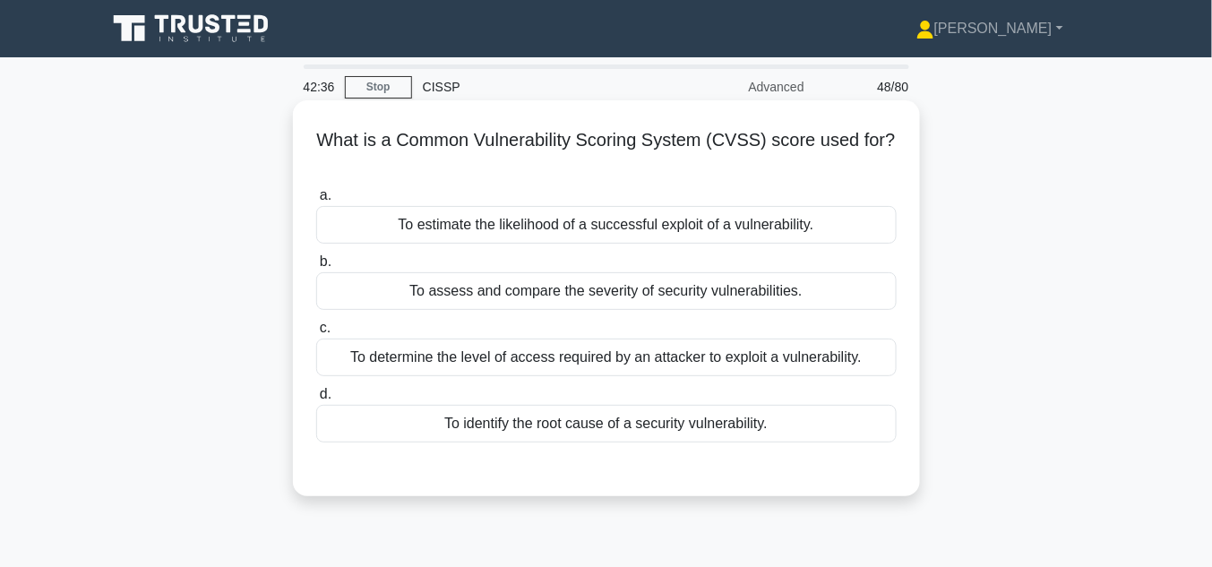
click at [577, 291] on div "To assess and compare the severity of security vulnerabilities." at bounding box center [606, 291] width 581 height 38
click at [316, 268] on input "b. To assess and compare the severity of security vulnerabilities." at bounding box center [316, 262] width 0 height 12
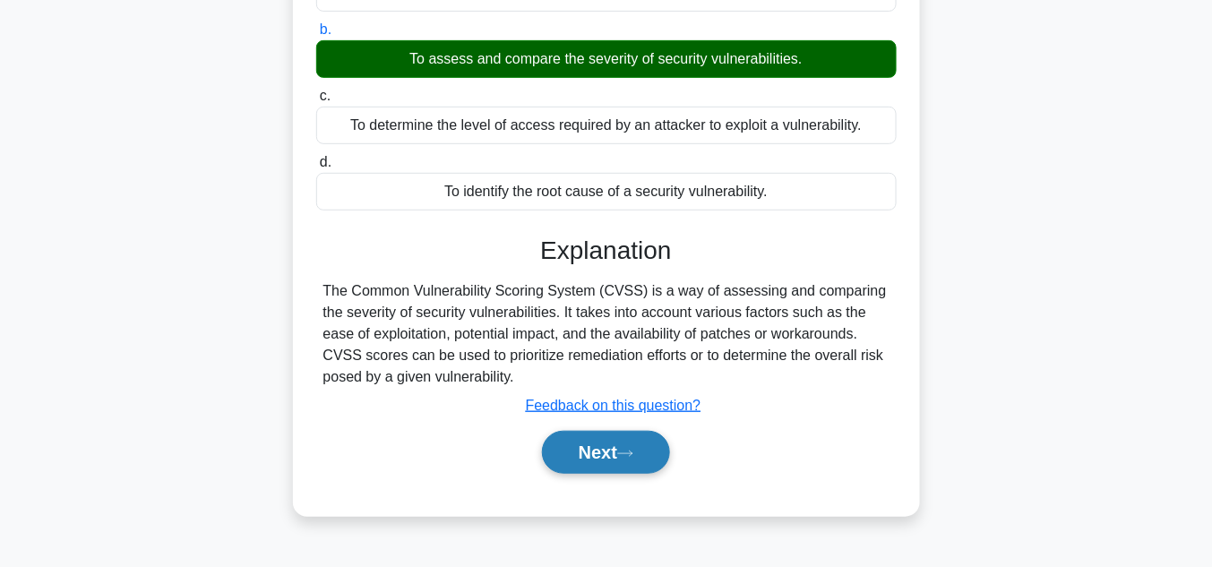
scroll to position [287, 0]
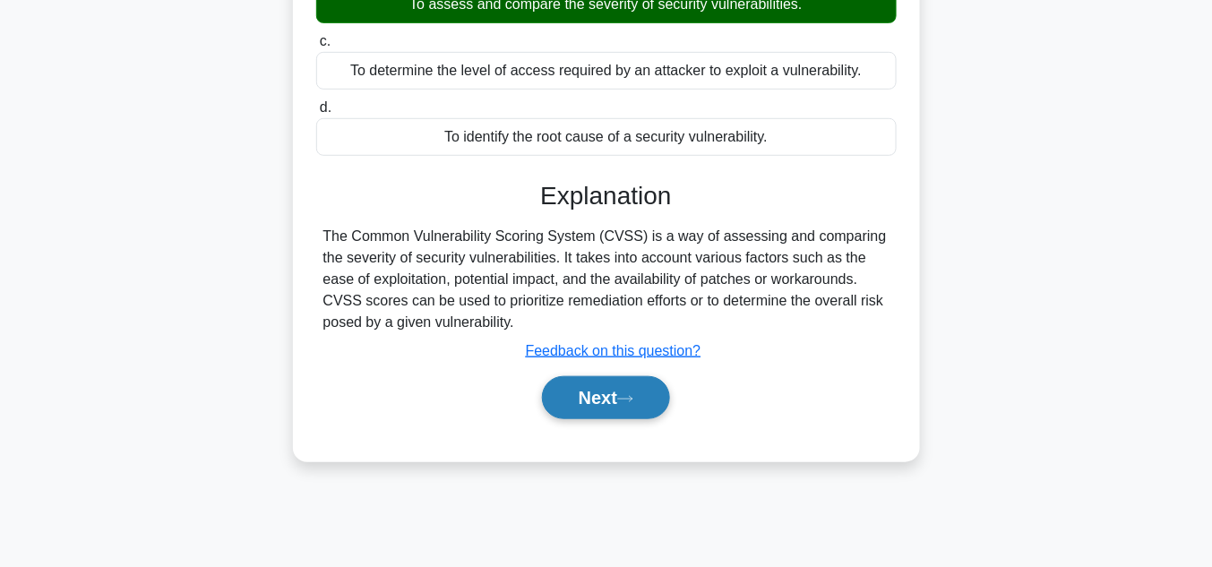
click at [628, 387] on button "Next" at bounding box center [606, 397] width 128 height 43
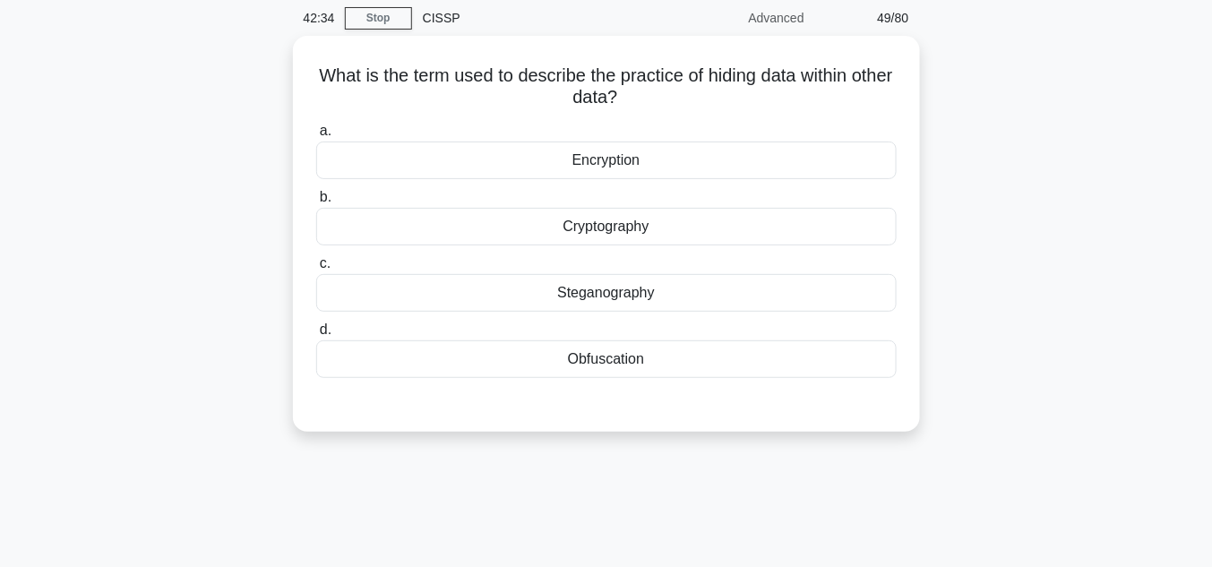
scroll to position [47, 0]
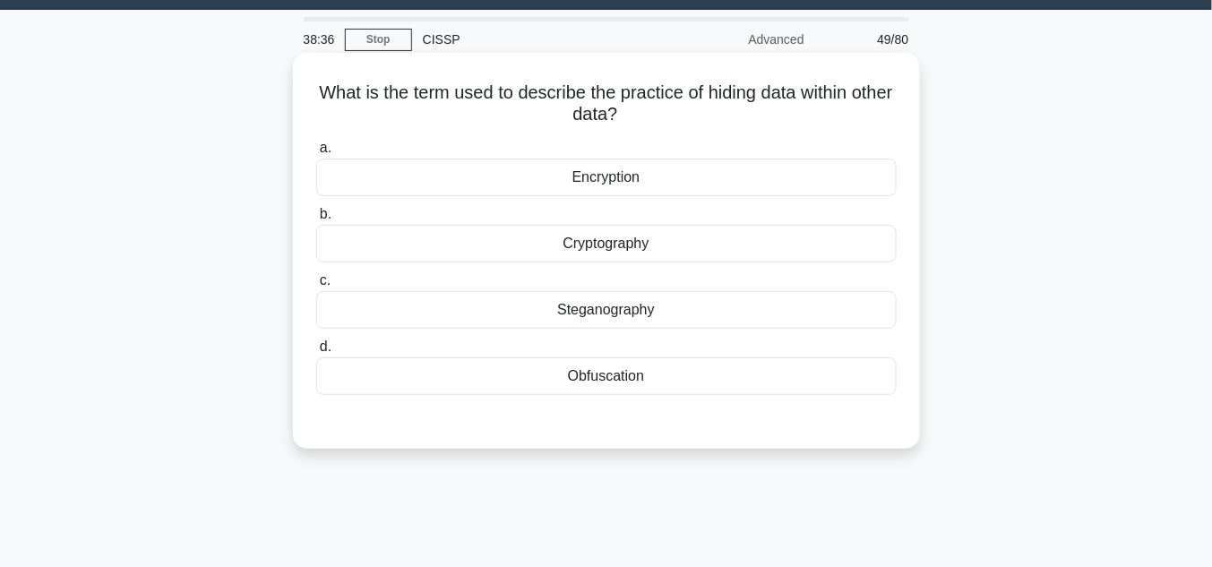
click at [613, 317] on div "Steganography" at bounding box center [606, 310] width 581 height 38
click at [316, 287] on input "c. Steganography" at bounding box center [316, 281] width 0 height 12
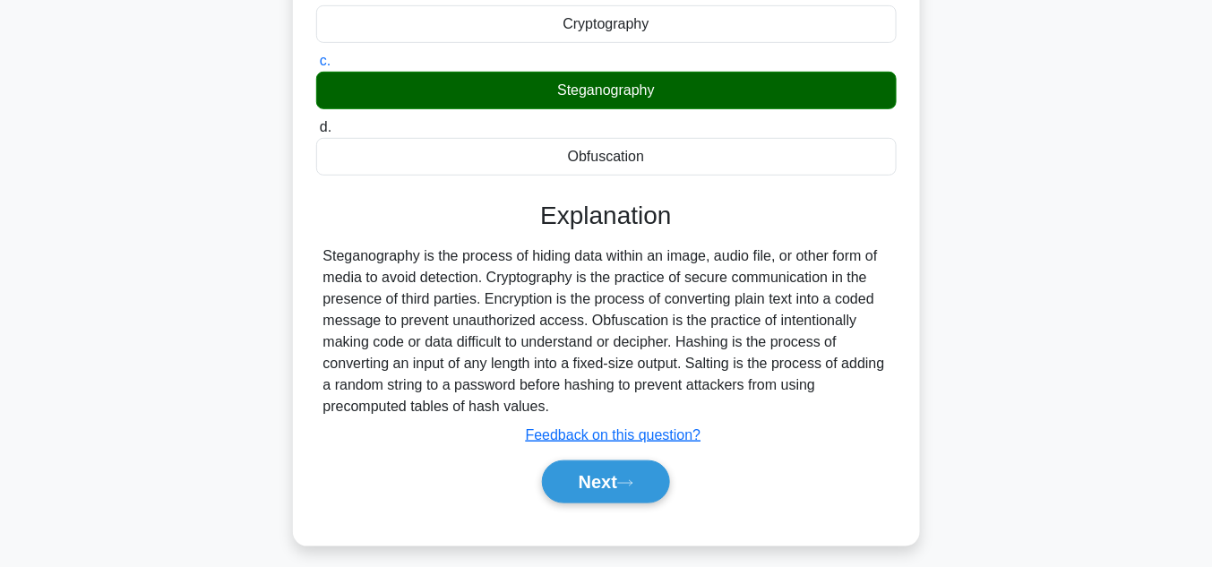
scroll to position [382, 0]
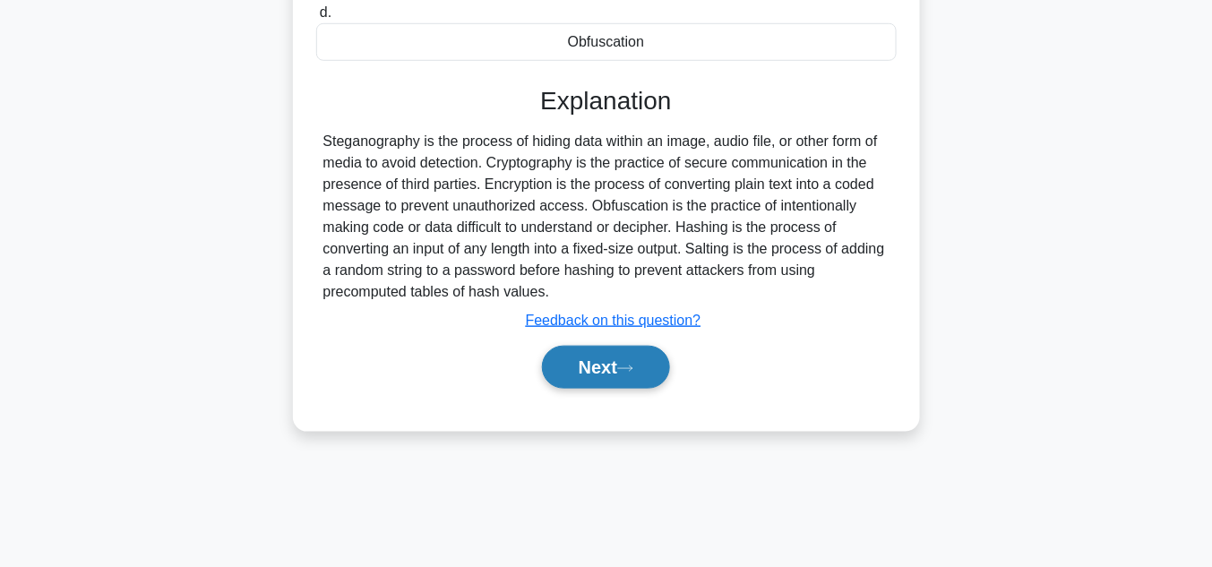
click at [613, 369] on button "Next" at bounding box center [606, 367] width 128 height 43
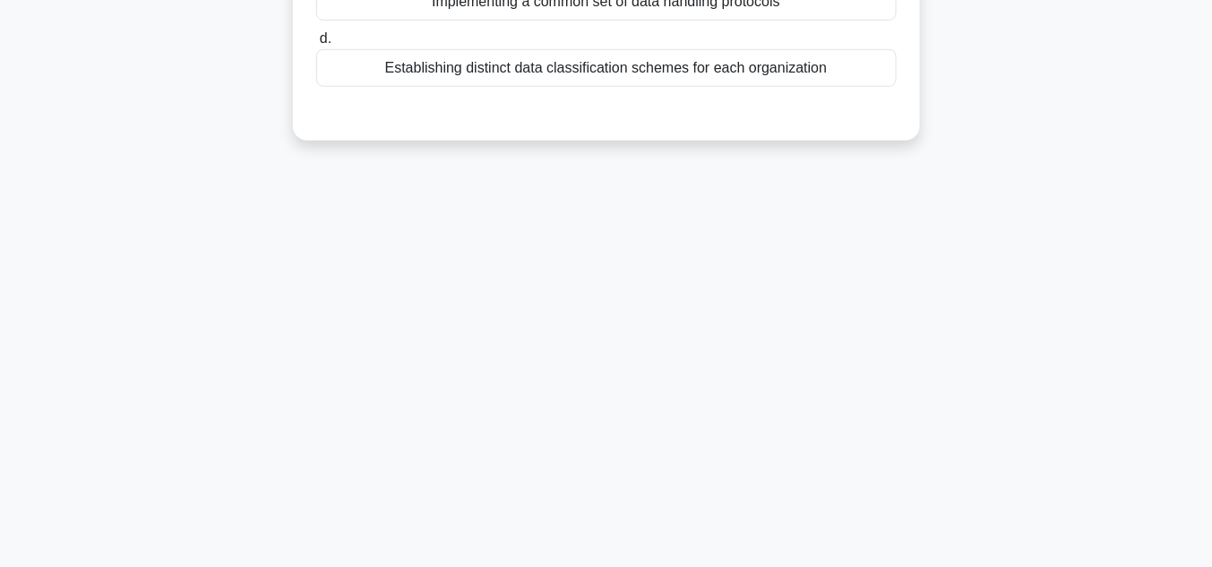
scroll to position [47, 0]
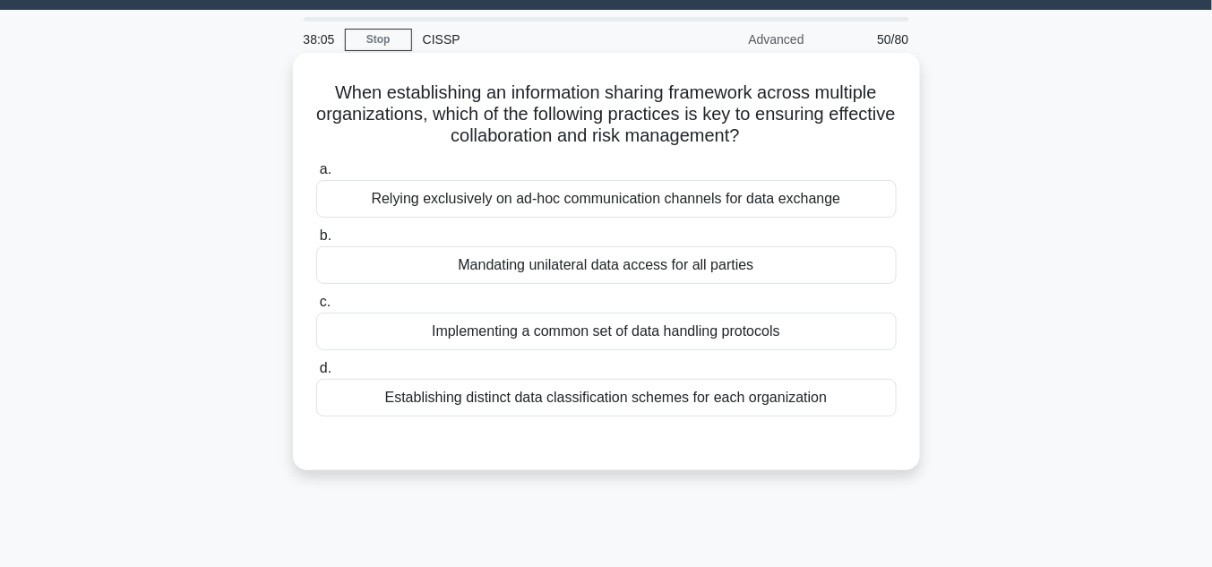
click at [566, 394] on div "Establishing distinct data classification schemes for each organization" at bounding box center [606, 398] width 581 height 38
click at [316, 375] on input "d. Establishing distinct data classification schemes for each organization" at bounding box center [316, 369] width 0 height 12
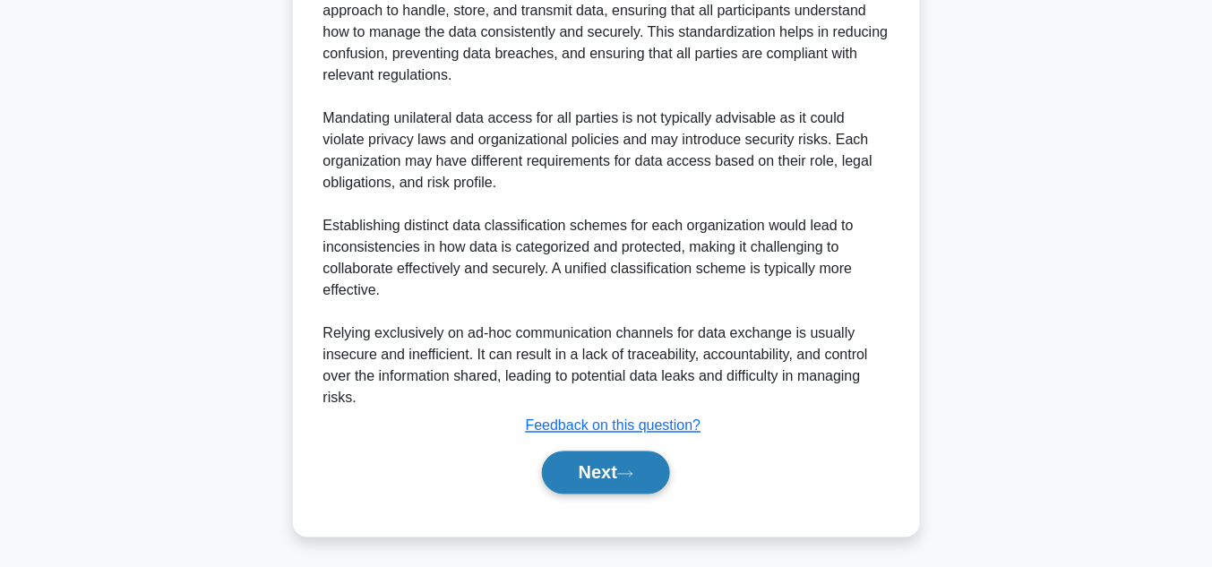
click at [592, 477] on button "Next" at bounding box center [606, 473] width 128 height 43
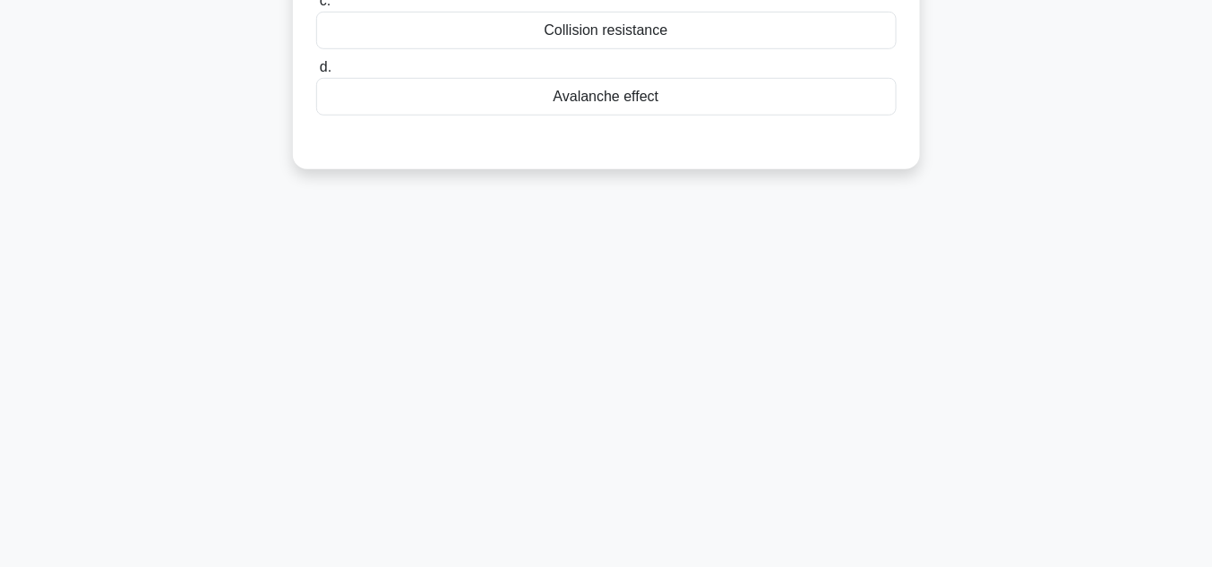
scroll to position [0, 0]
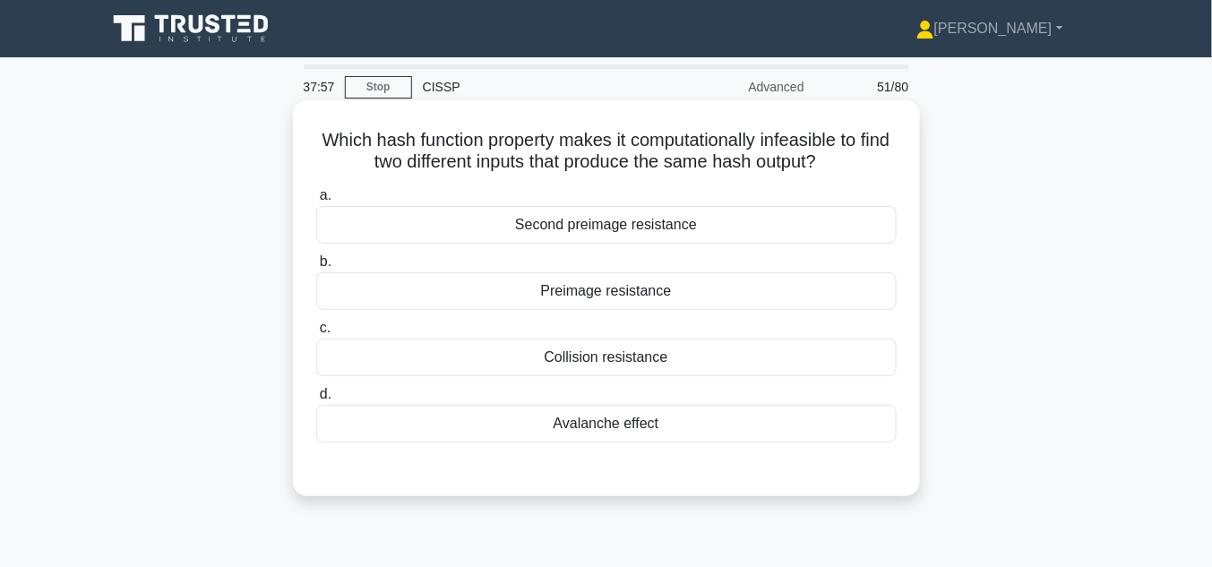
click at [612, 294] on div "Preimage resistance" at bounding box center [606, 291] width 581 height 38
click at [316, 268] on input "b. Preimage resistance" at bounding box center [316, 262] width 0 height 12
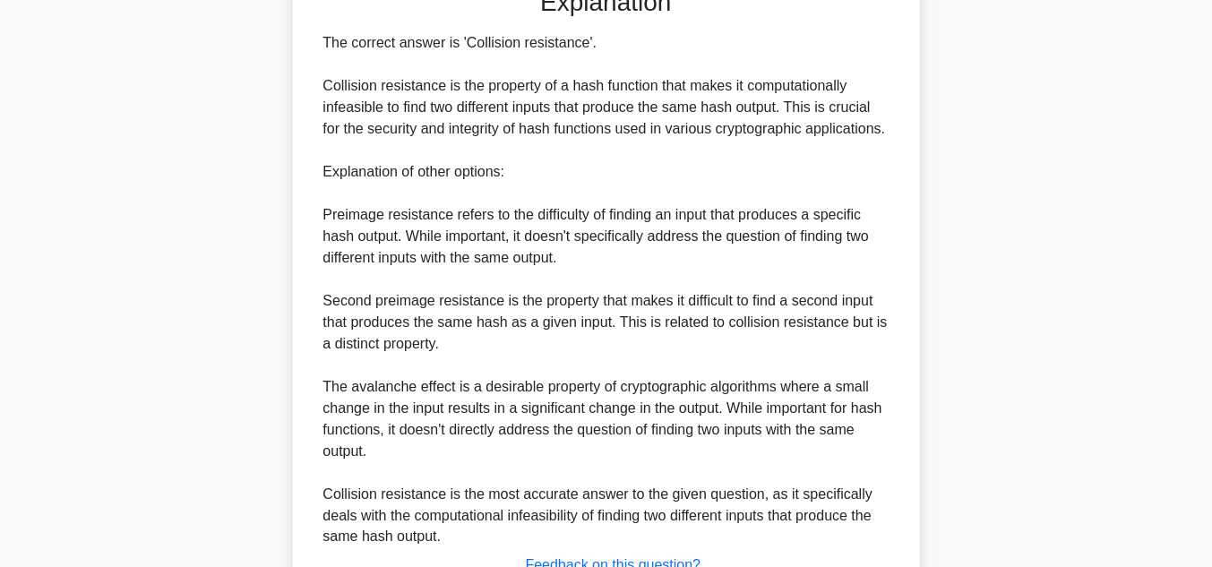
scroll to position [622, 0]
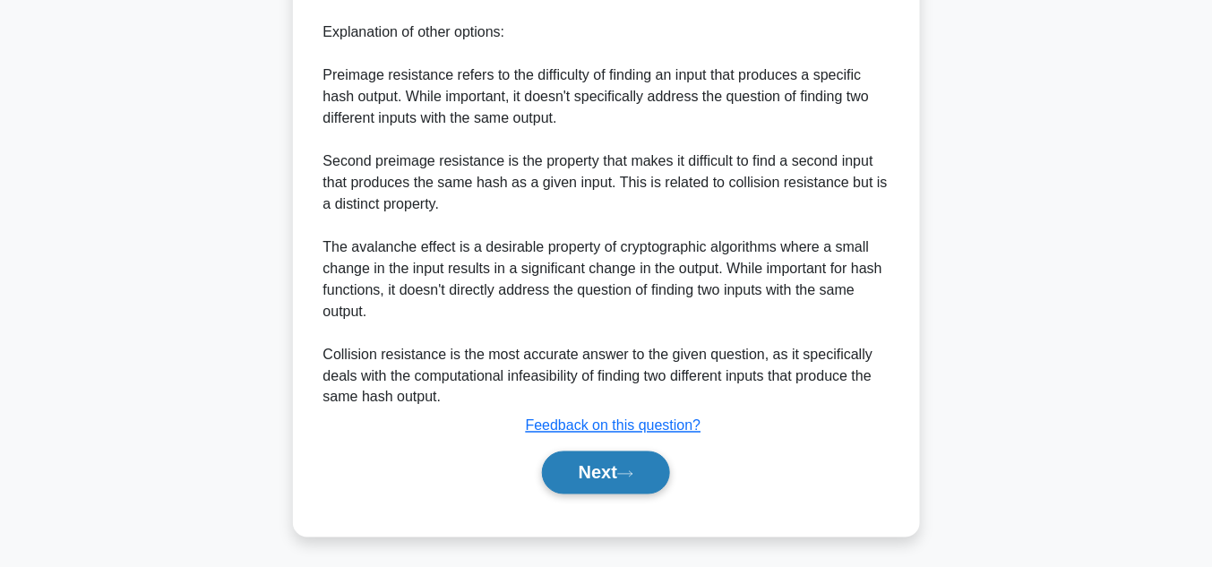
click at [624, 471] on button "Next" at bounding box center [606, 473] width 128 height 43
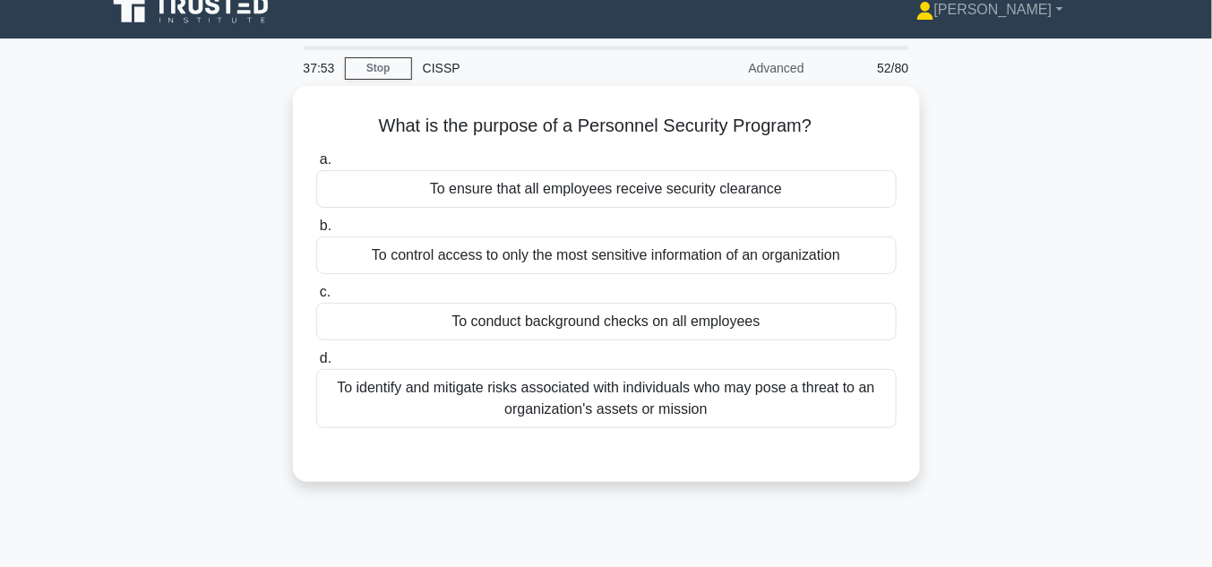
scroll to position [18, 0]
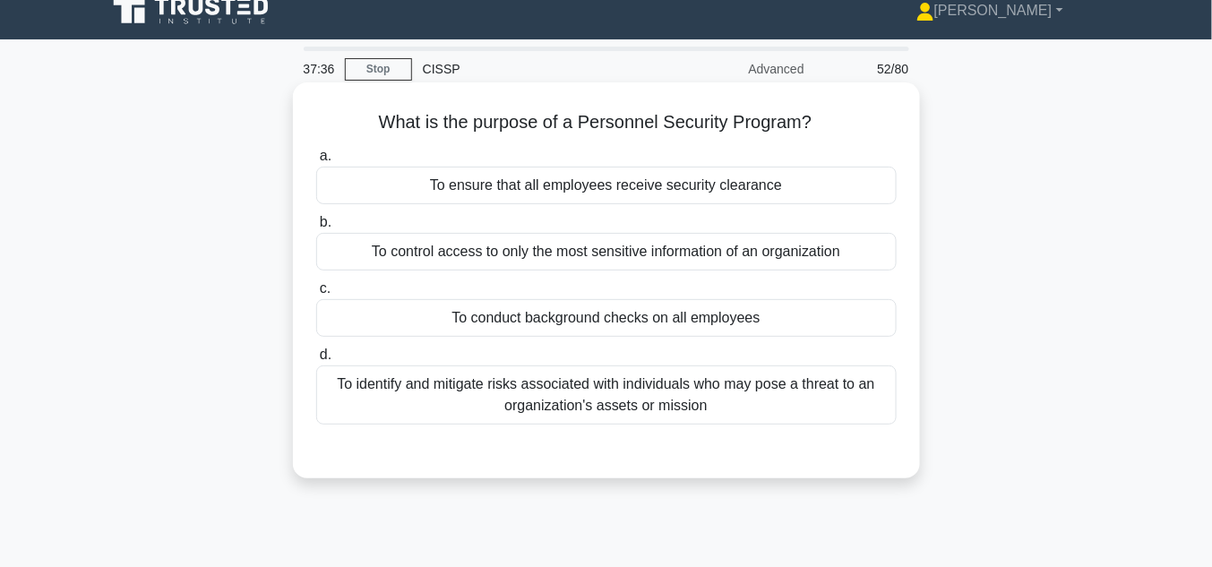
click at [668, 389] on div "To identify and mitigate risks associated with individuals who may pose a threa…" at bounding box center [606, 395] width 581 height 59
click at [316, 361] on input "d. To identify and mitigate risks associated with individuals who may pose a th…" at bounding box center [316, 355] width 0 height 12
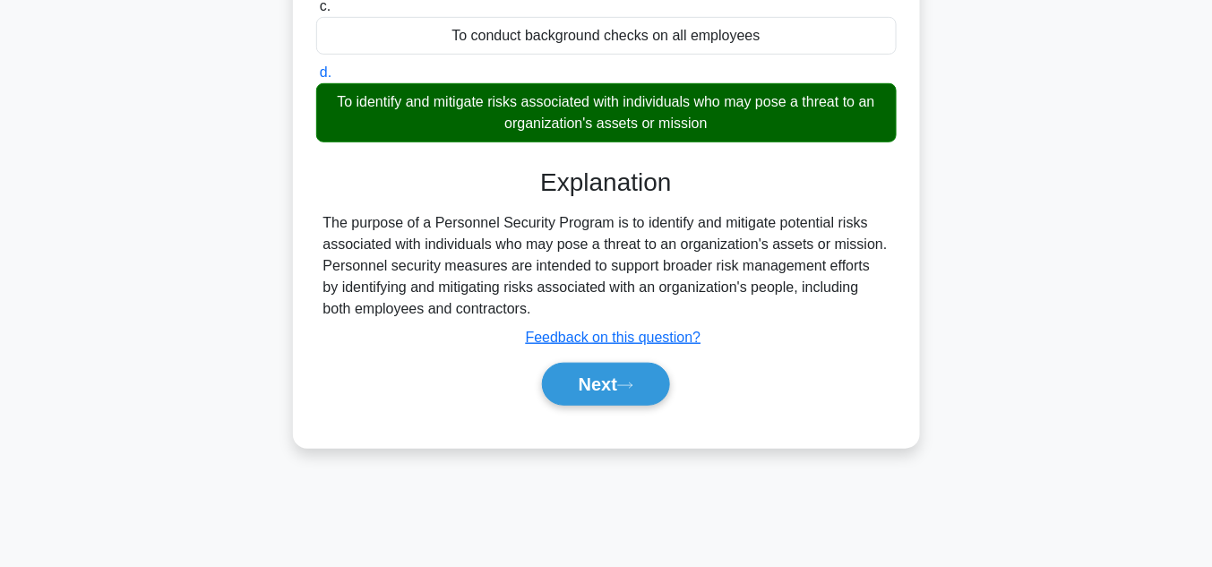
scroll to position [401, 0]
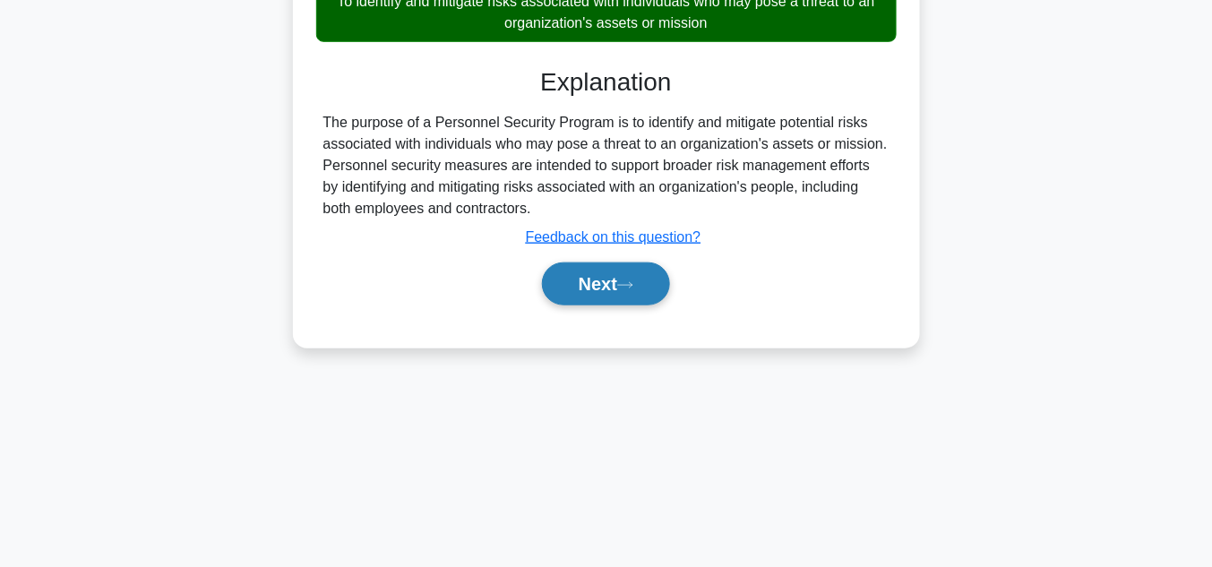
click at [604, 280] on button "Next" at bounding box center [606, 284] width 128 height 43
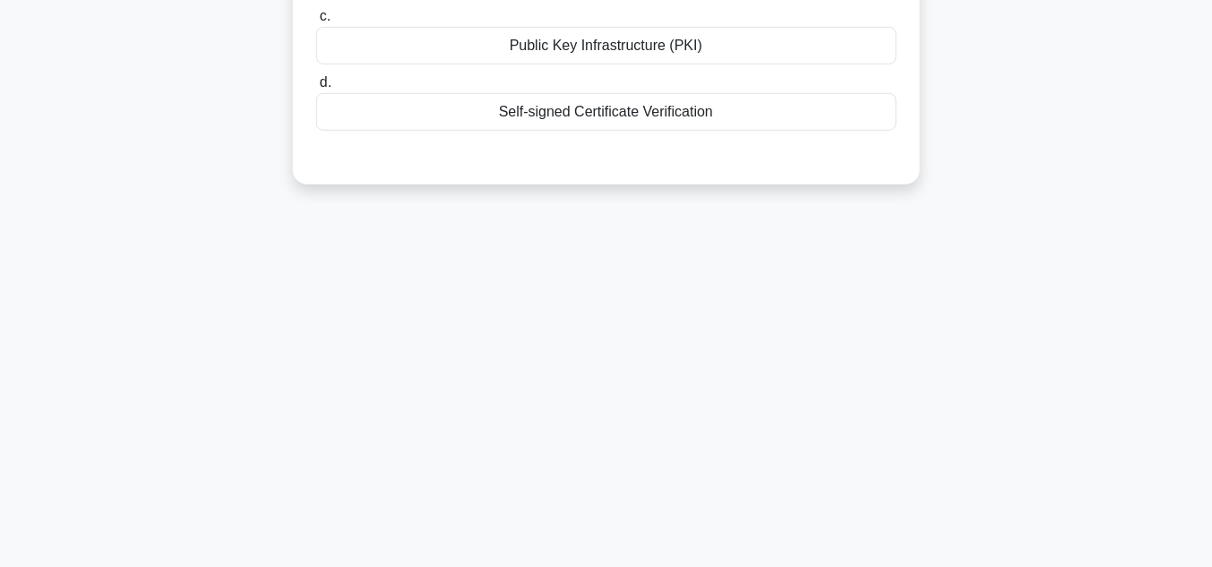
scroll to position [66, 0]
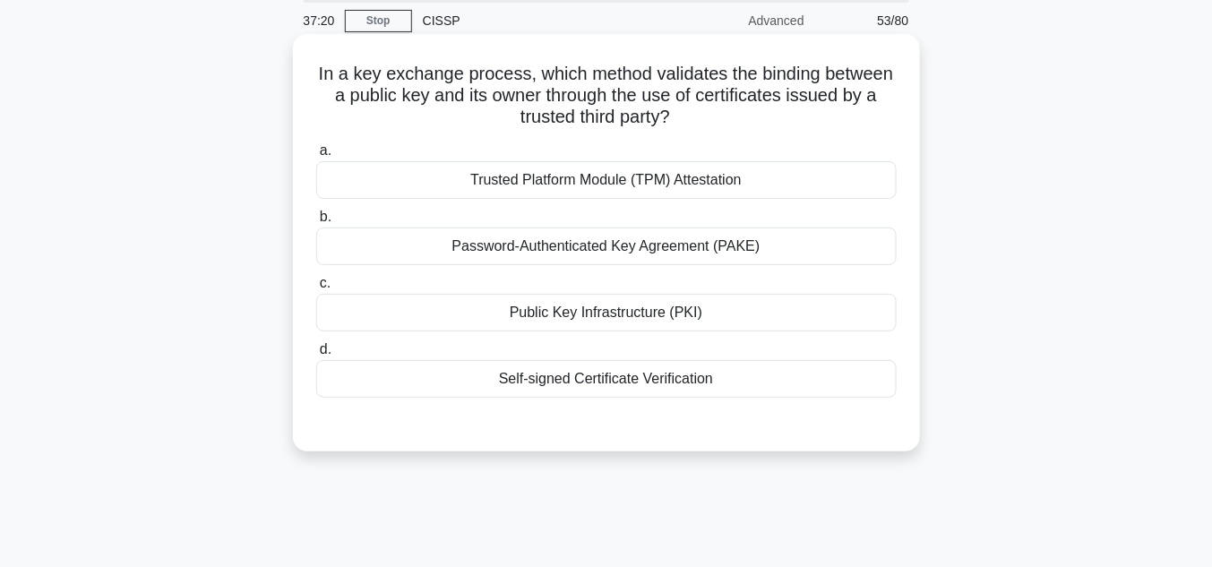
click at [577, 315] on div "Public Key Infrastructure (PKI)" at bounding box center [606, 313] width 581 height 38
click at [316, 289] on input "c. Public Key Infrastructure (PKI)" at bounding box center [316, 284] width 0 height 12
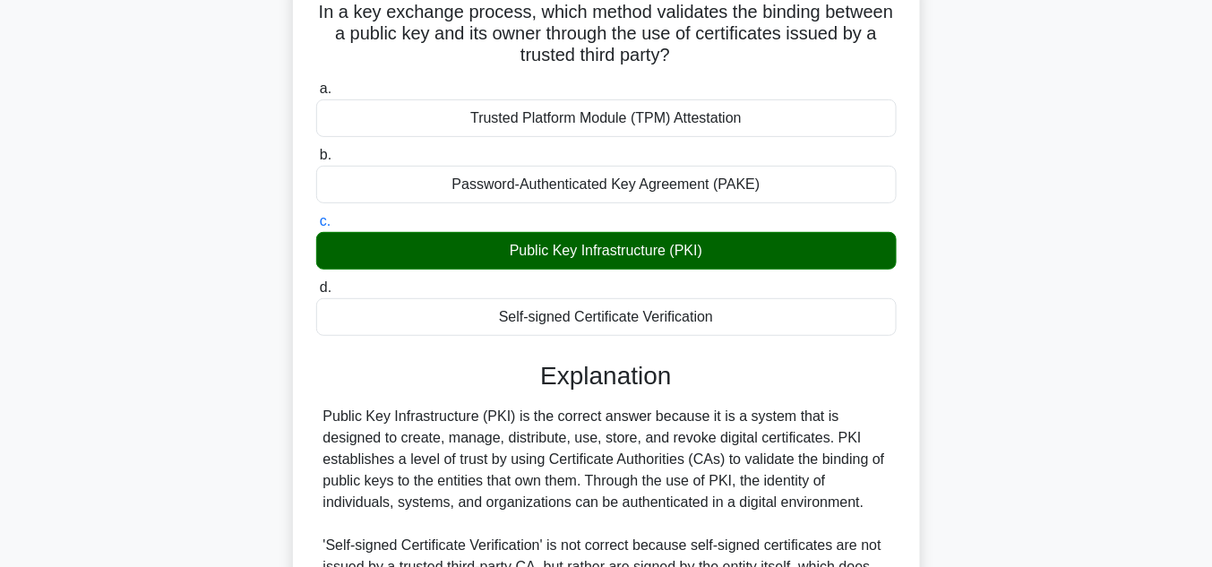
scroll to position [448, 0]
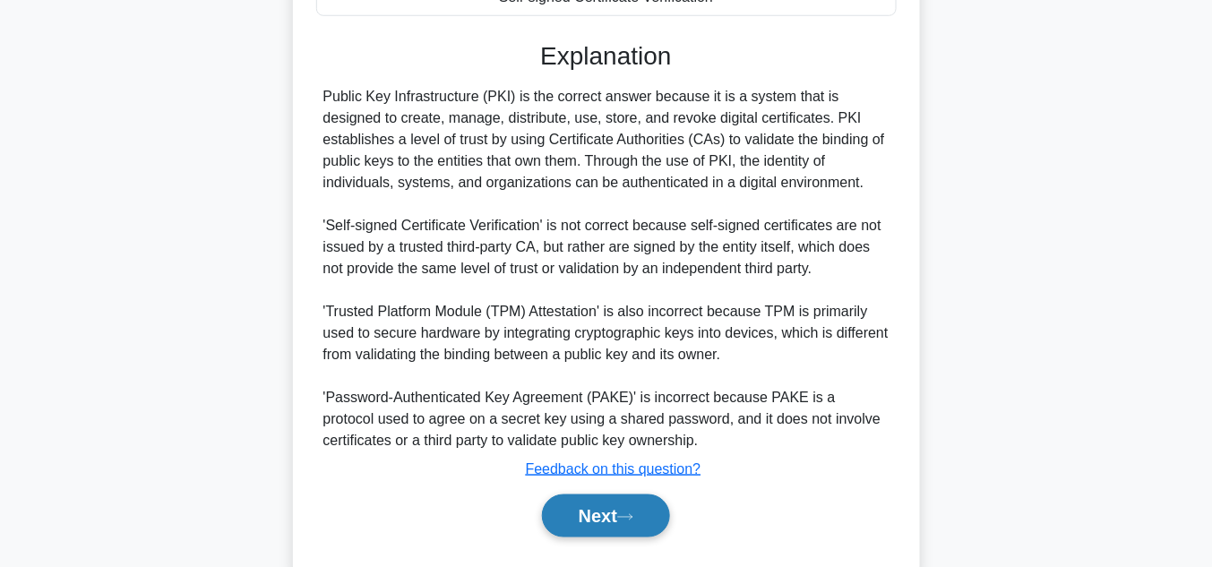
click at [607, 512] on button "Next" at bounding box center [606, 516] width 128 height 43
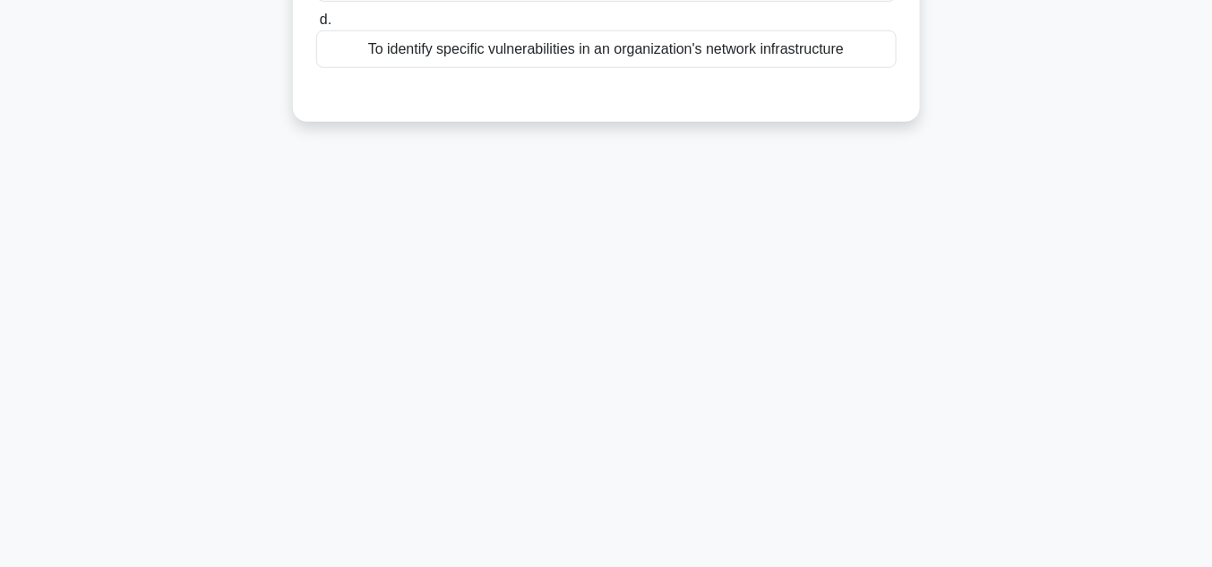
scroll to position [18, 0]
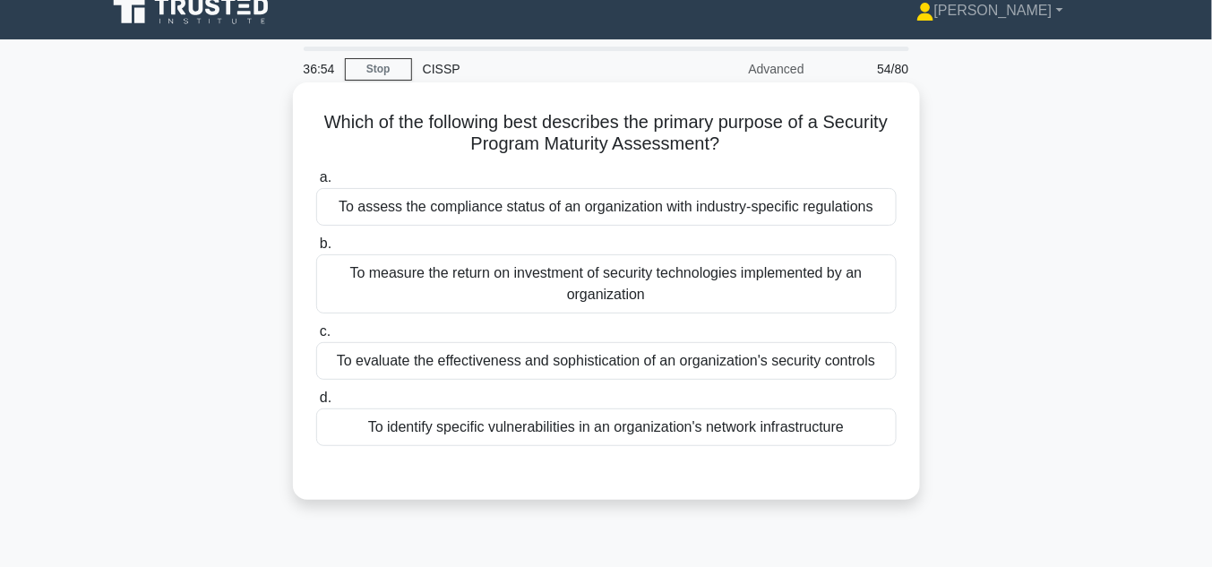
click at [602, 212] on div "To assess the compliance status of an organization with industry-specific regul…" at bounding box center [606, 207] width 581 height 38
click at [316, 184] on input "a. To assess the compliance status of an organization with industry-specific re…" at bounding box center [316, 178] width 0 height 12
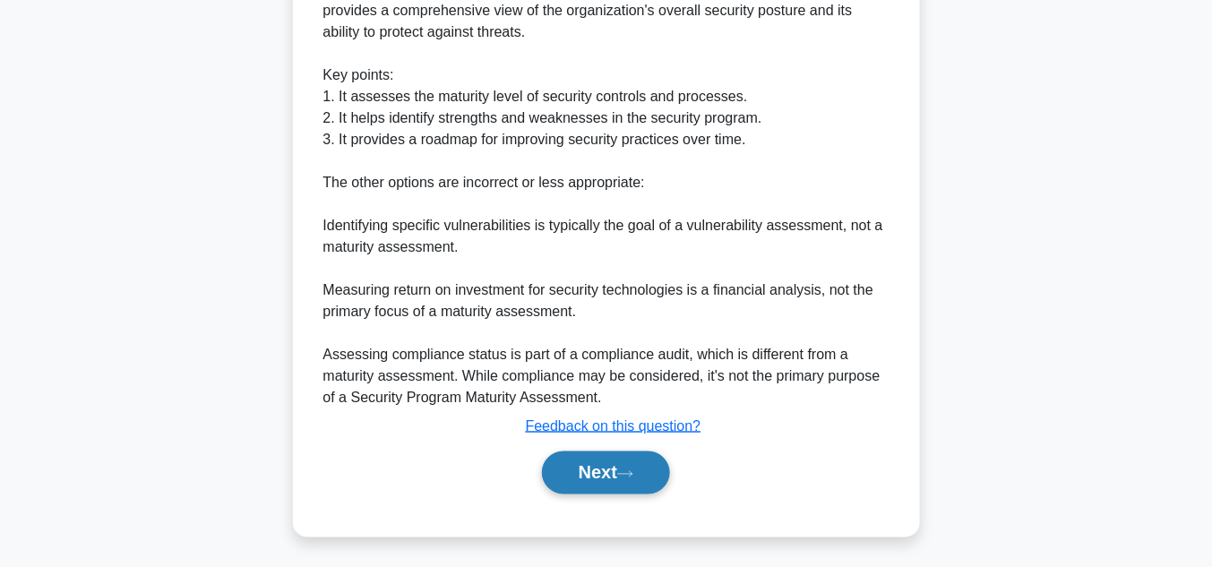
click at [616, 475] on button "Next" at bounding box center [606, 473] width 128 height 43
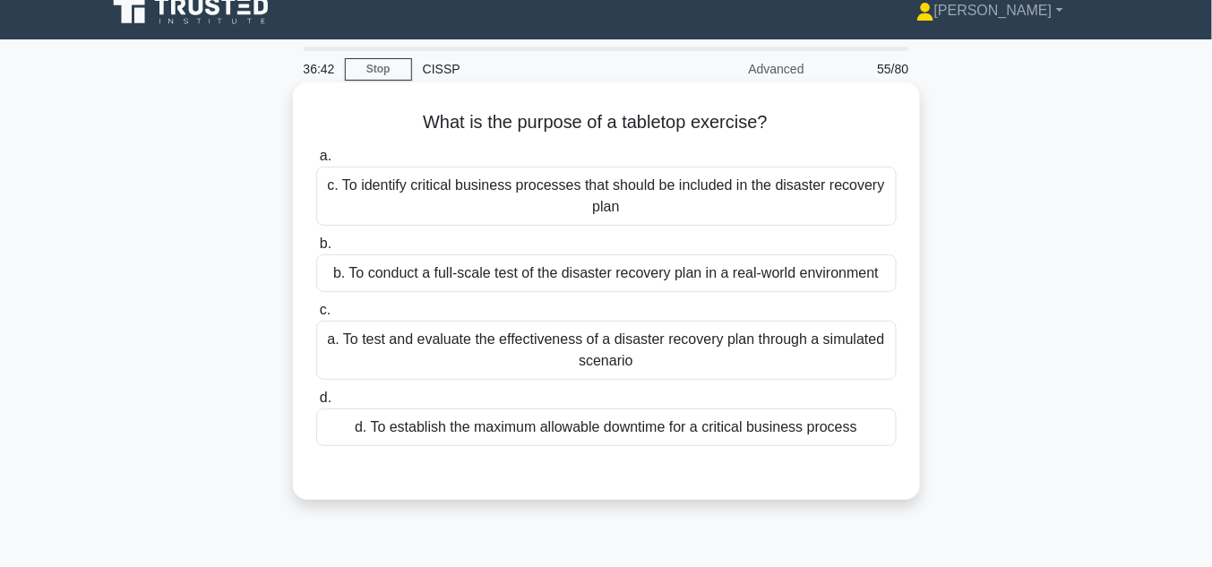
click at [479, 352] on div "a. To test and evaluate the effectiveness of a disaster recovery plan through a…" at bounding box center [606, 350] width 581 height 59
click at [316, 316] on input "c. a. To test and evaluate the effectiveness of a disaster recovery plan throug…" at bounding box center [316, 311] width 0 height 12
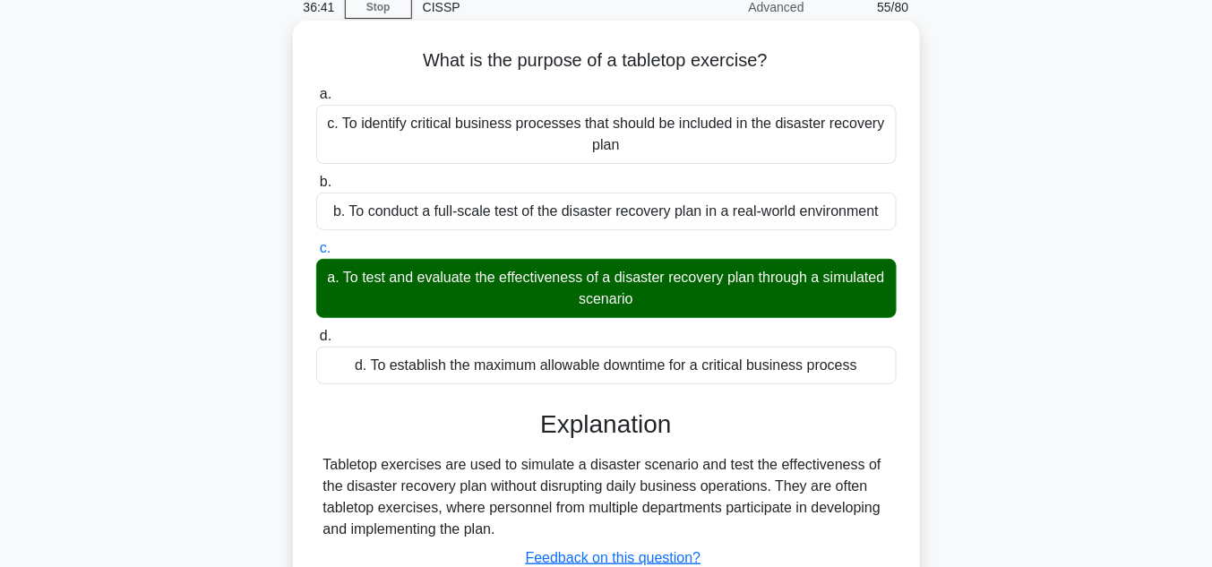
scroll to position [401, 0]
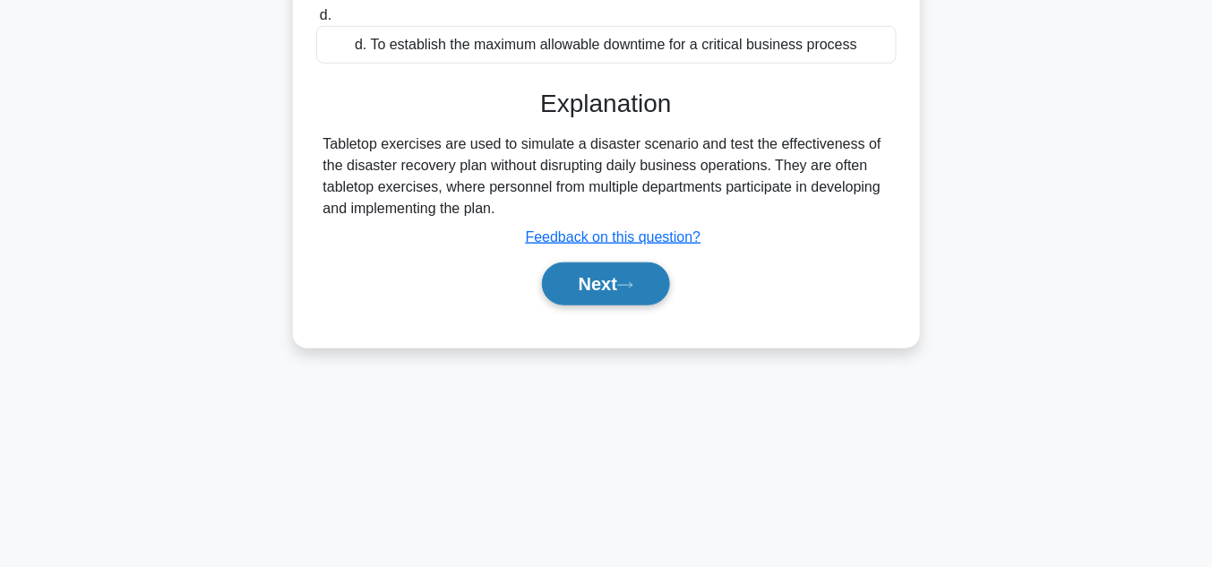
click at [657, 269] on button "Next" at bounding box center [606, 284] width 128 height 43
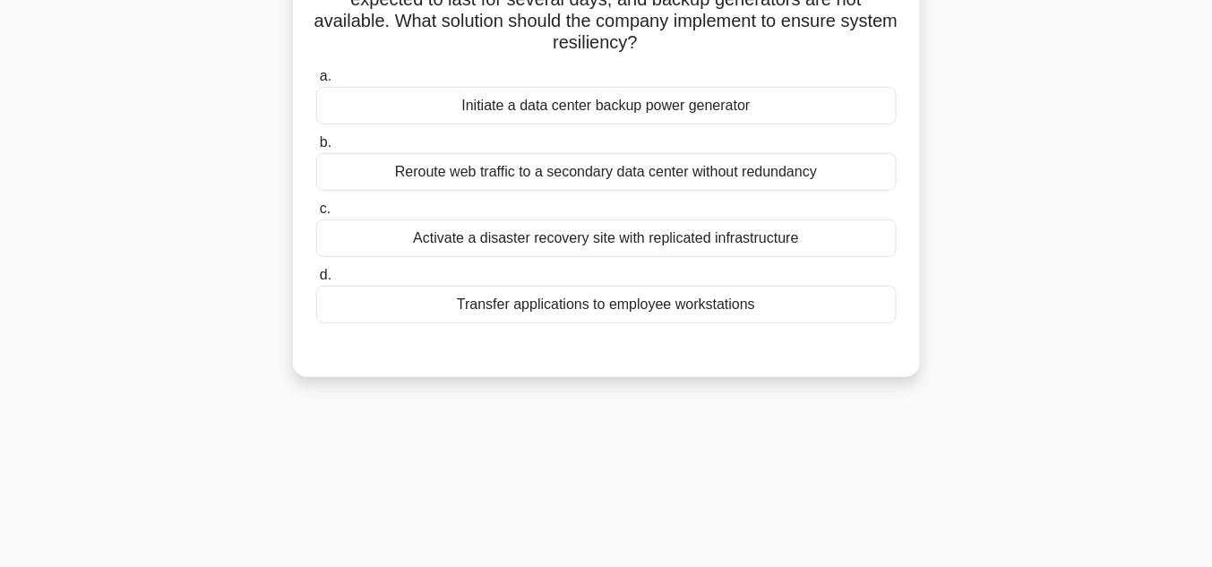
scroll to position [66, 0]
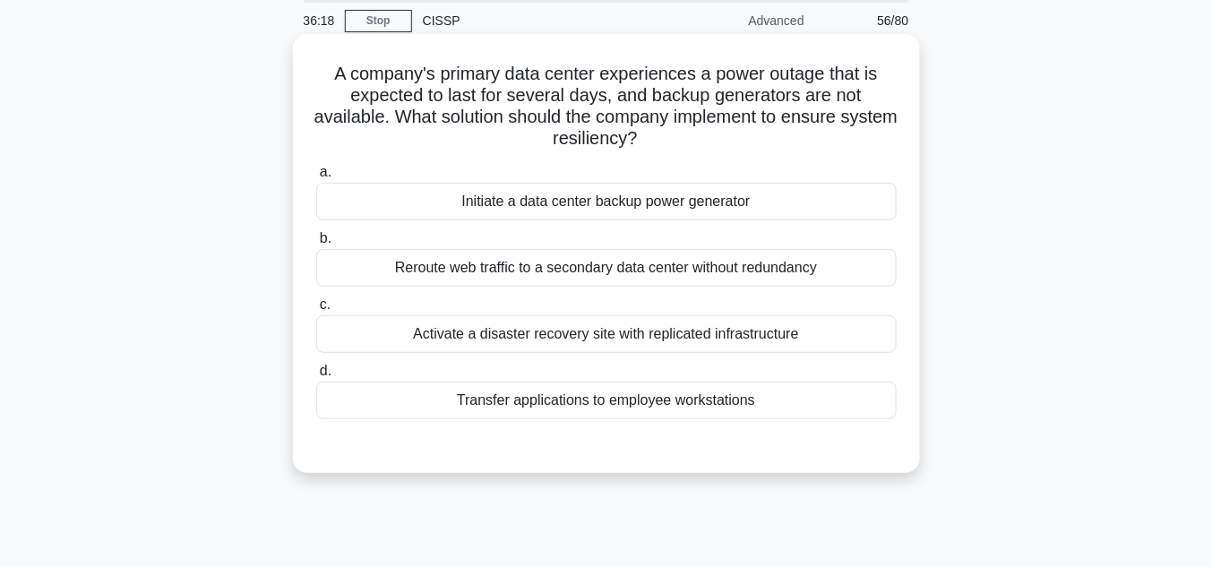
click at [599, 336] on div "Activate a disaster recovery site with replicated infrastructure" at bounding box center [606, 334] width 581 height 38
click at [316, 311] on input "c. Activate a disaster recovery site with replicated infrastructure" at bounding box center [316, 305] width 0 height 12
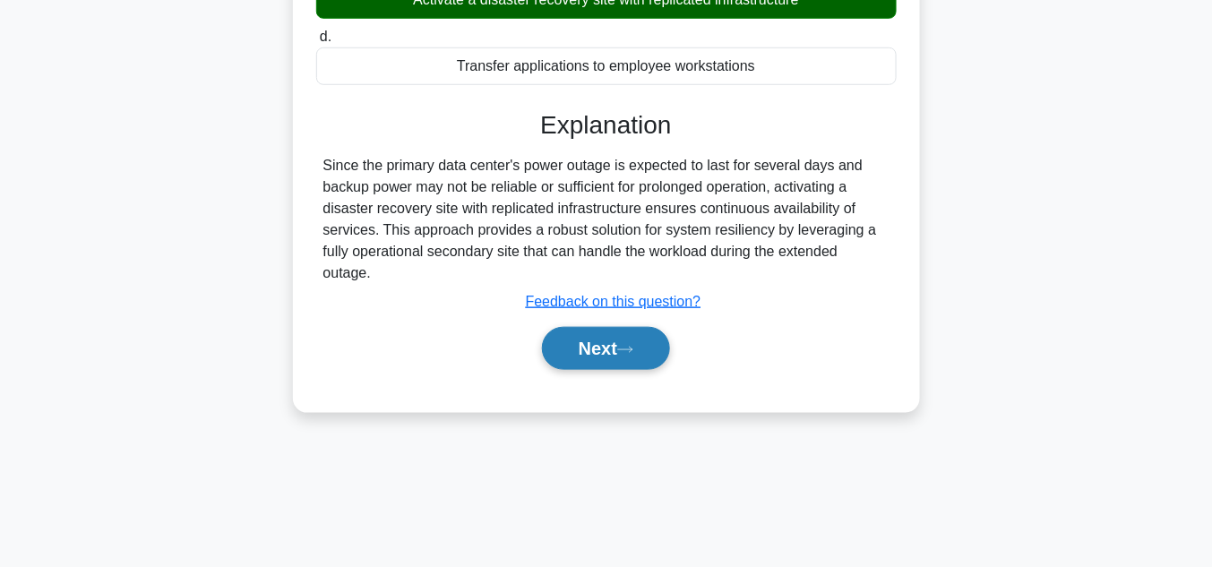
click at [608, 349] on button "Next" at bounding box center [606, 348] width 128 height 43
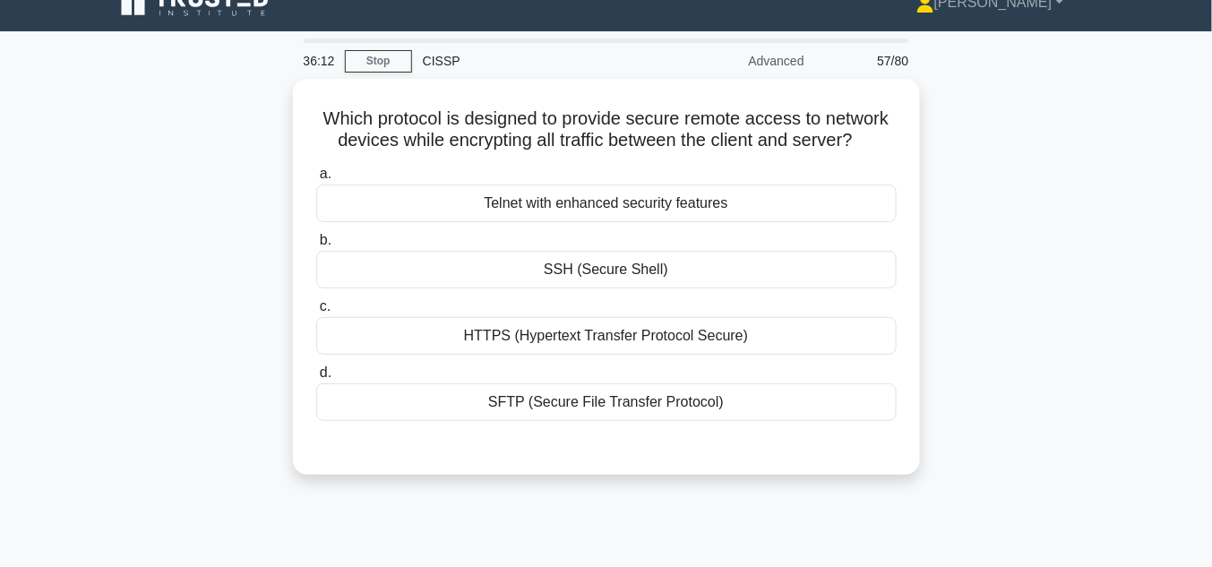
scroll to position [18, 0]
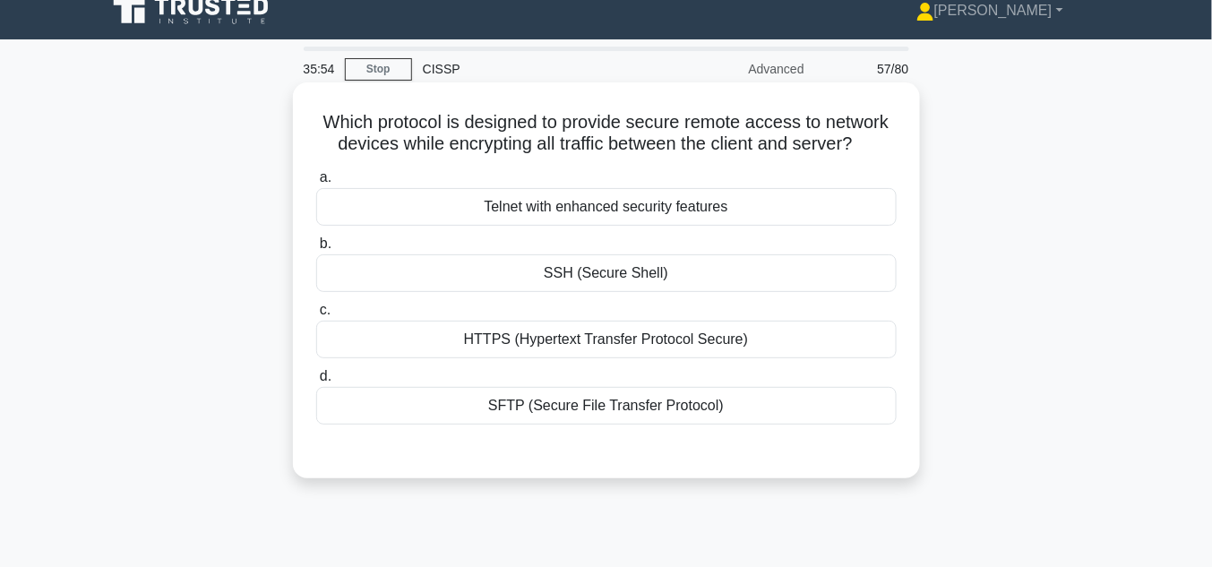
click at [663, 272] on div "SSH (Secure Shell)" at bounding box center [606, 273] width 581 height 38
click at [316, 250] on input "b. SSH (Secure Shell)" at bounding box center [316, 244] width 0 height 12
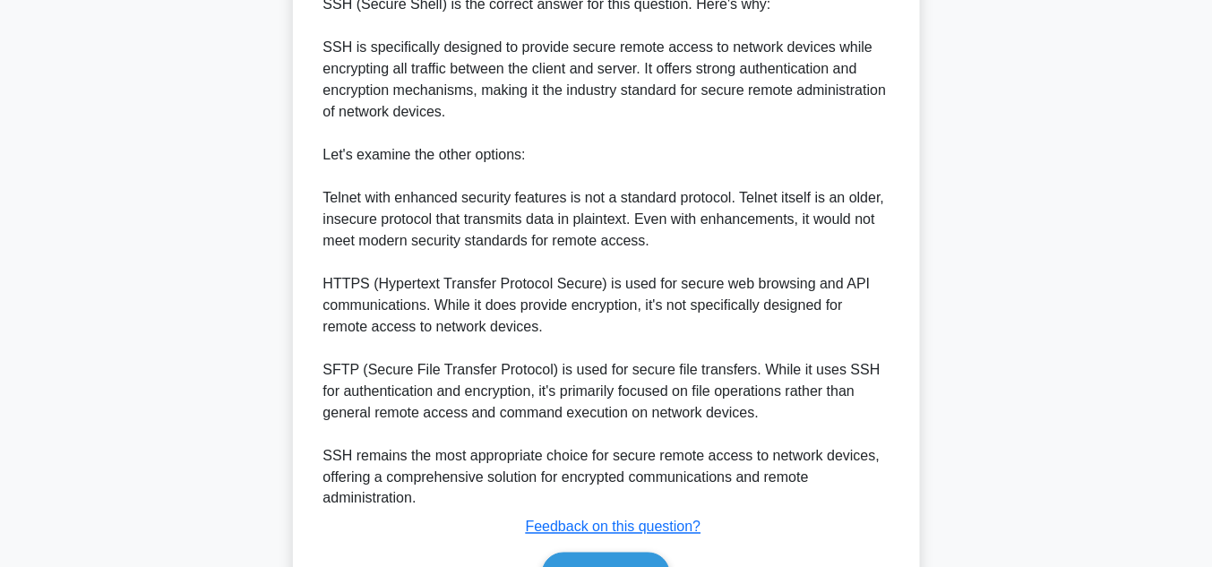
scroll to position [620, 0]
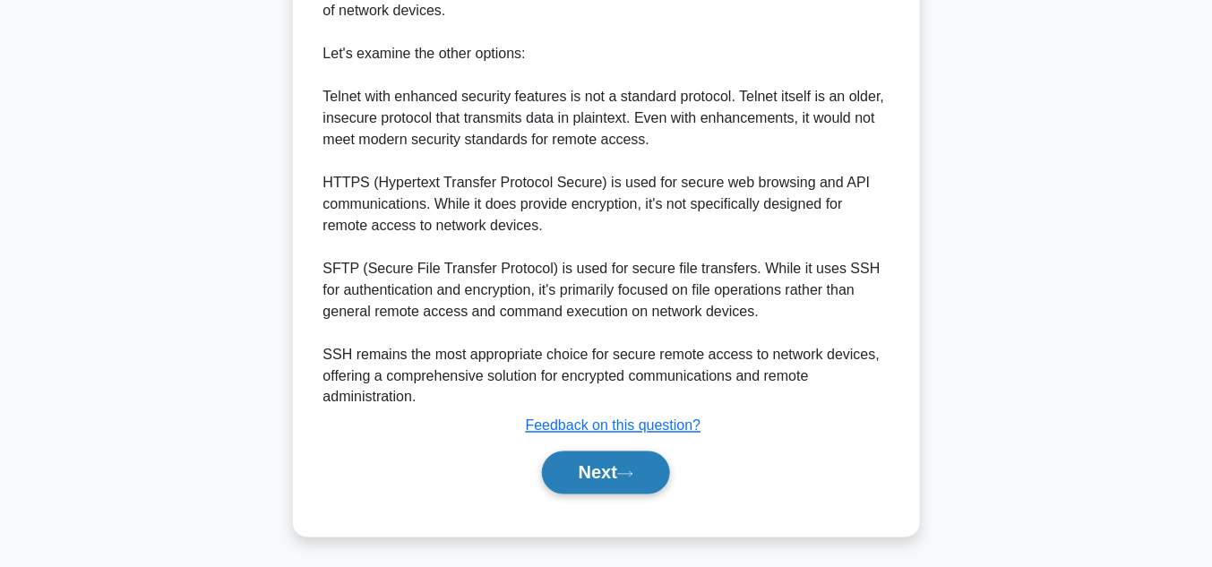
click at [596, 470] on button "Next" at bounding box center [606, 473] width 128 height 43
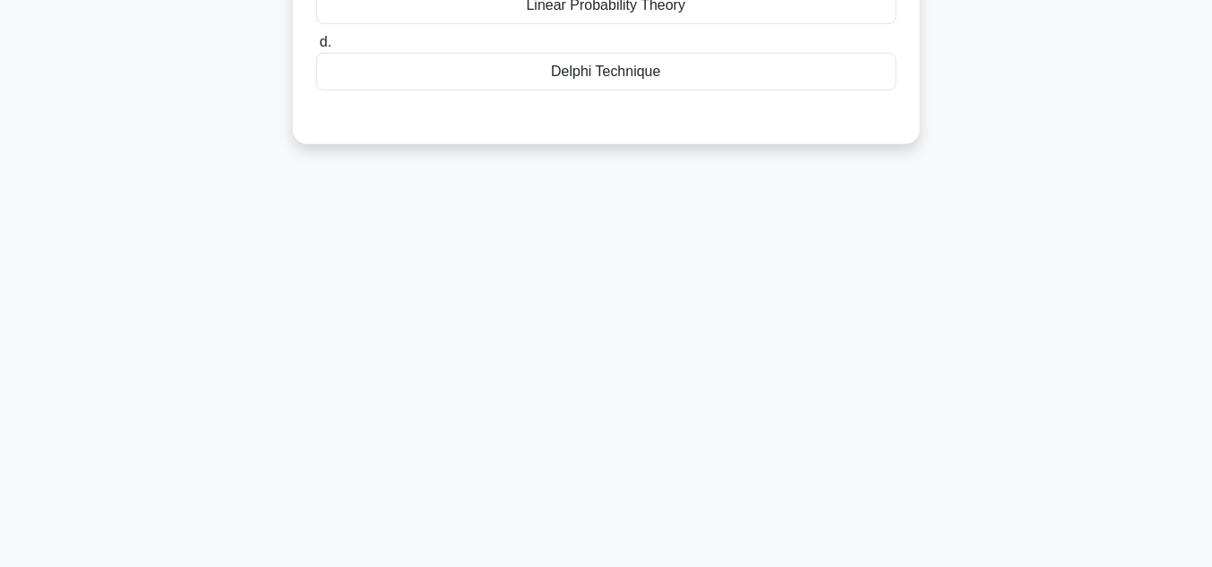
scroll to position [66, 0]
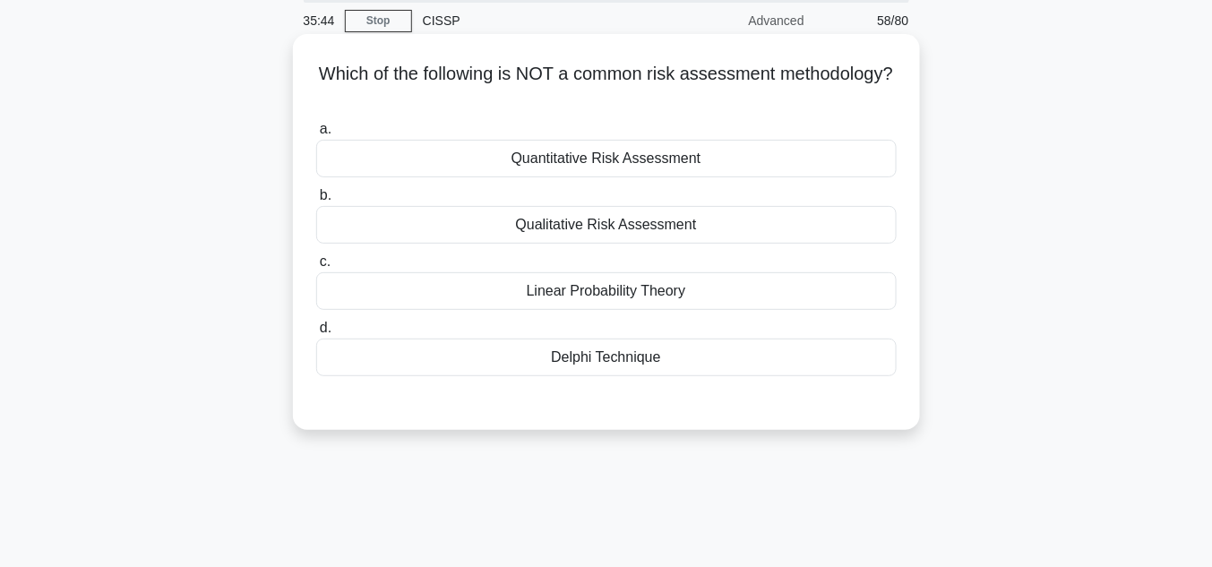
click at [641, 291] on div "Linear Probability Theory" at bounding box center [606, 291] width 581 height 38
click at [316, 268] on input "c. Linear Probability Theory" at bounding box center [316, 262] width 0 height 12
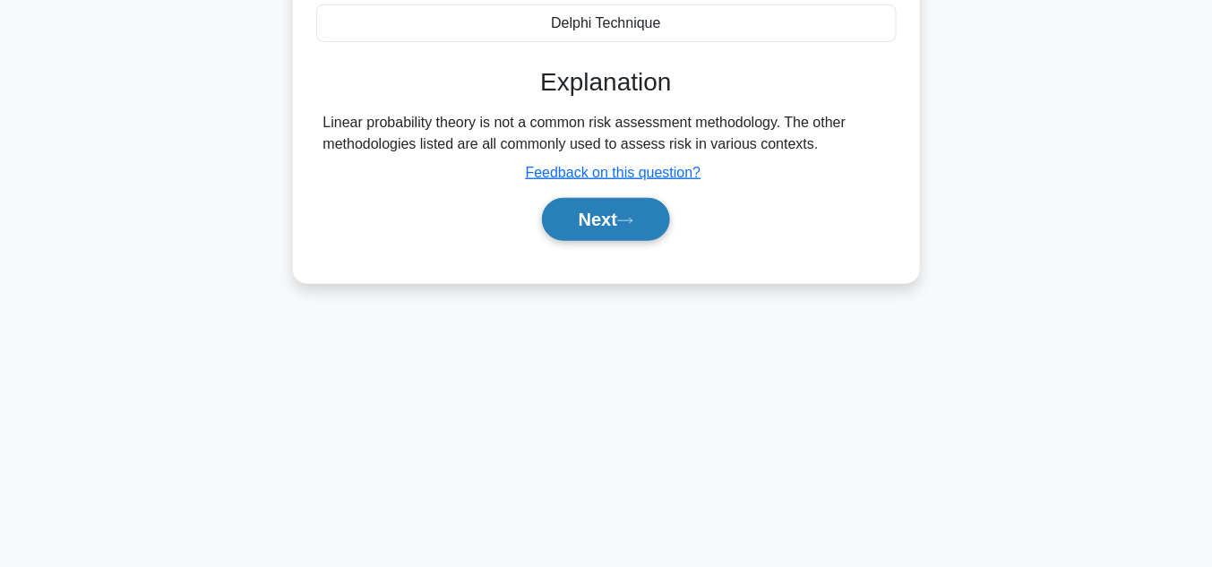
click at [602, 227] on button "Next" at bounding box center [606, 219] width 128 height 43
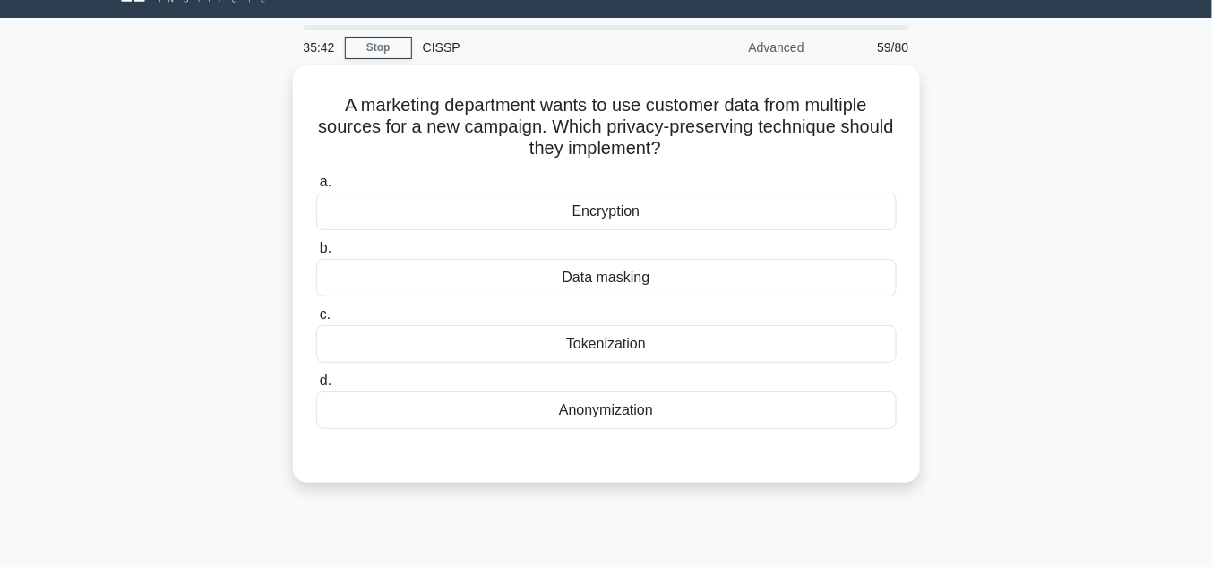
scroll to position [18, 0]
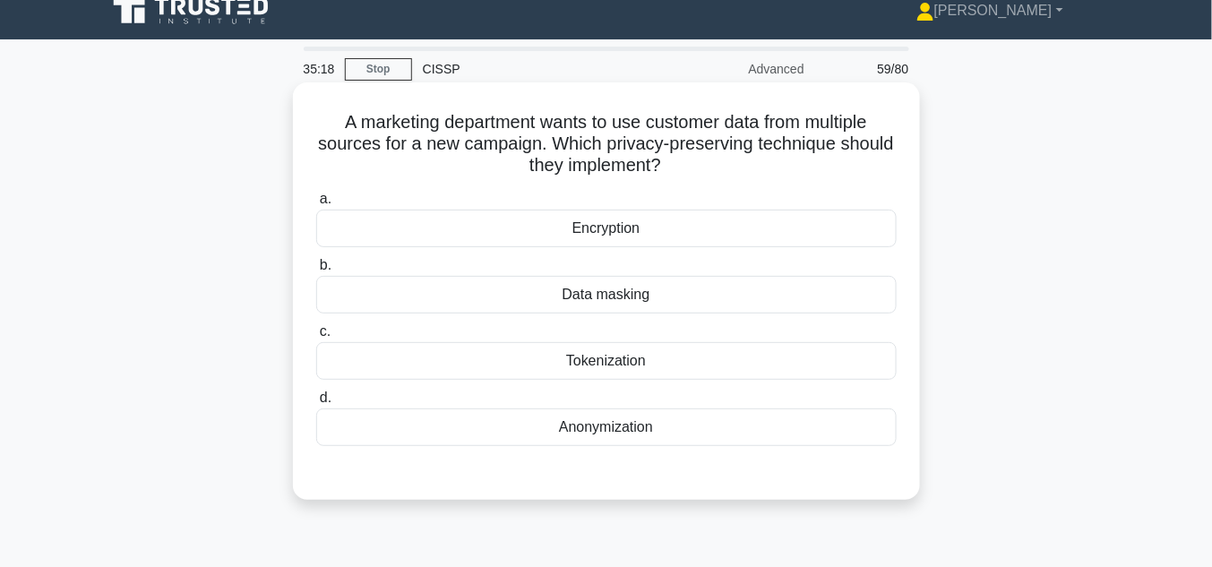
click at [616, 361] on div "Tokenization" at bounding box center [606, 361] width 581 height 38
click at [316, 338] on input "c. Tokenization" at bounding box center [316, 332] width 0 height 12
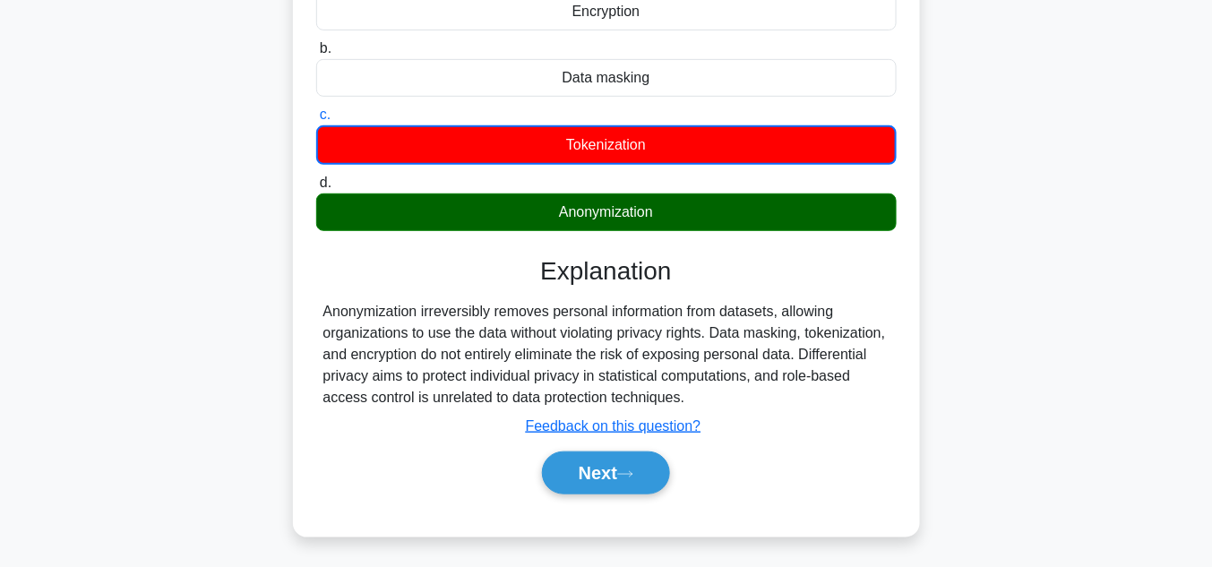
scroll to position [305, 0]
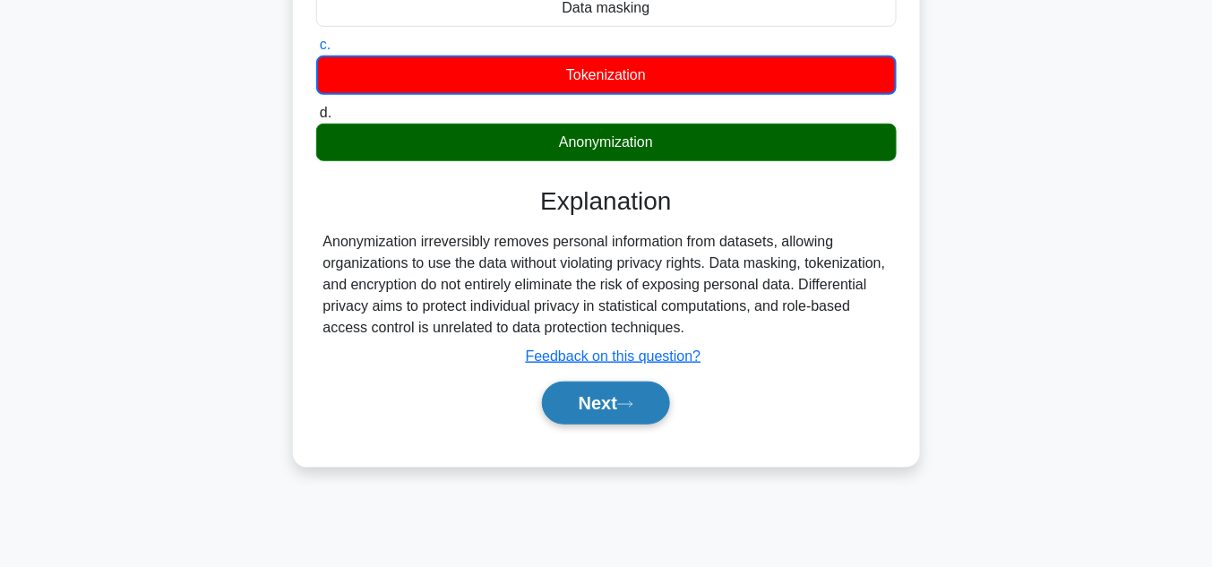
click at [625, 400] on icon at bounding box center [625, 405] width 16 height 10
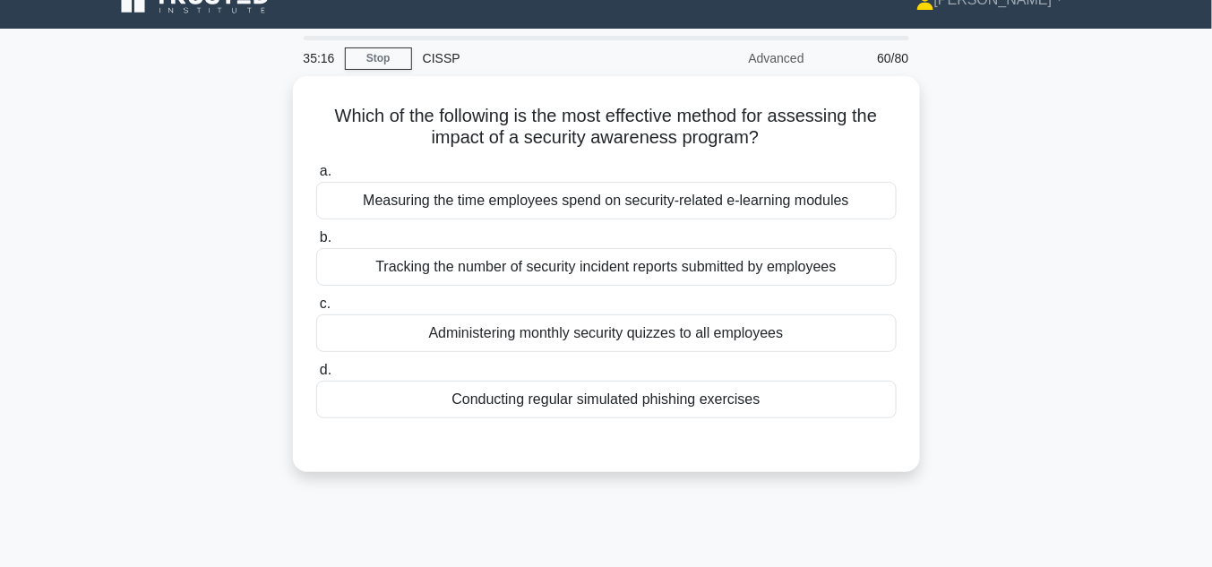
scroll to position [0, 0]
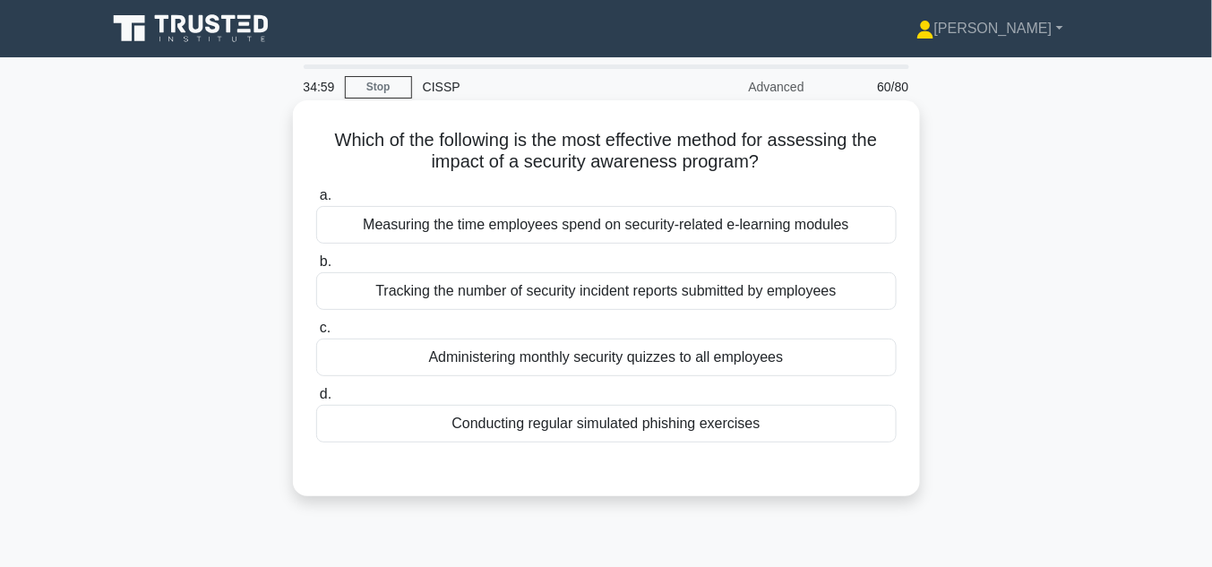
click at [578, 429] on div "Conducting regular simulated phishing exercises" at bounding box center [606, 424] width 581 height 38
click at [316, 401] on input "d. Conducting regular simulated phishing exercises" at bounding box center [316, 395] width 0 height 12
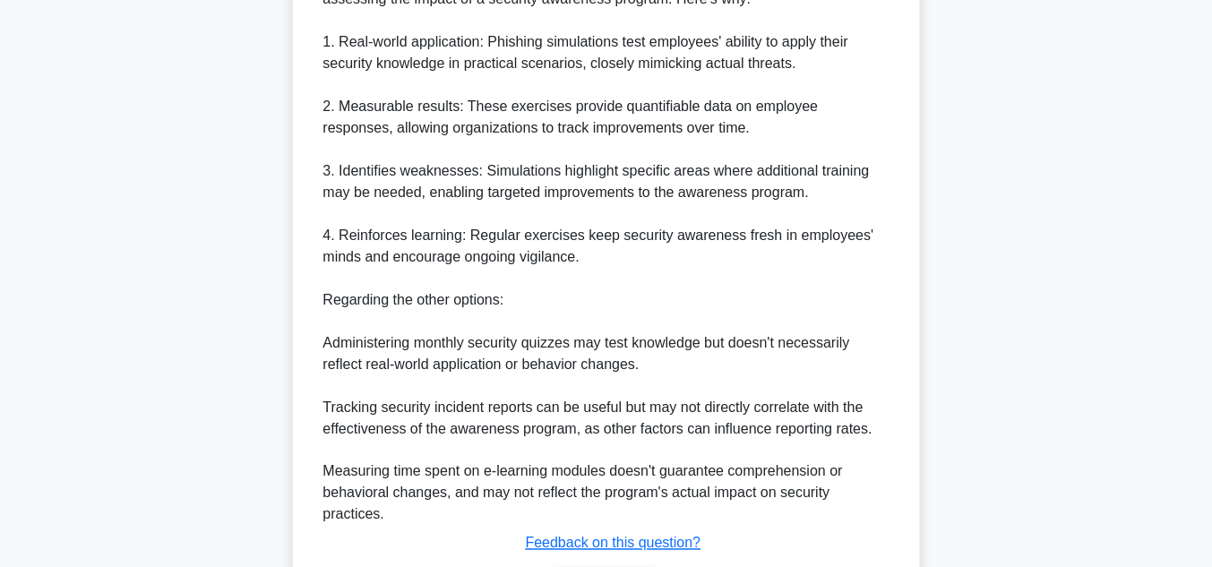
scroll to position [573, 0]
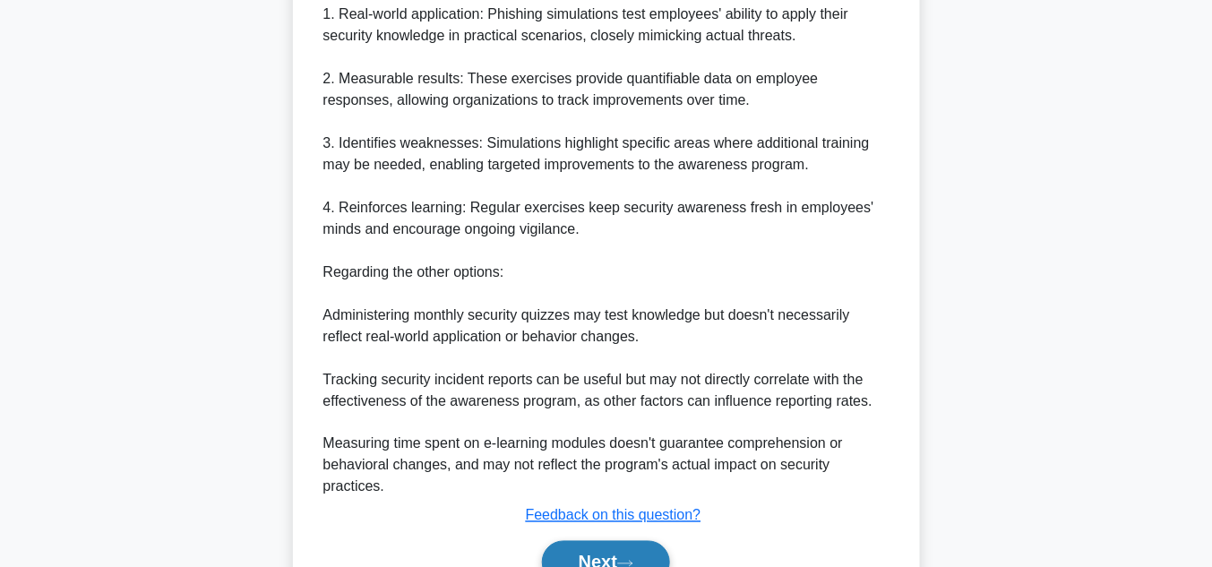
click at [583, 555] on button "Next" at bounding box center [606, 562] width 128 height 43
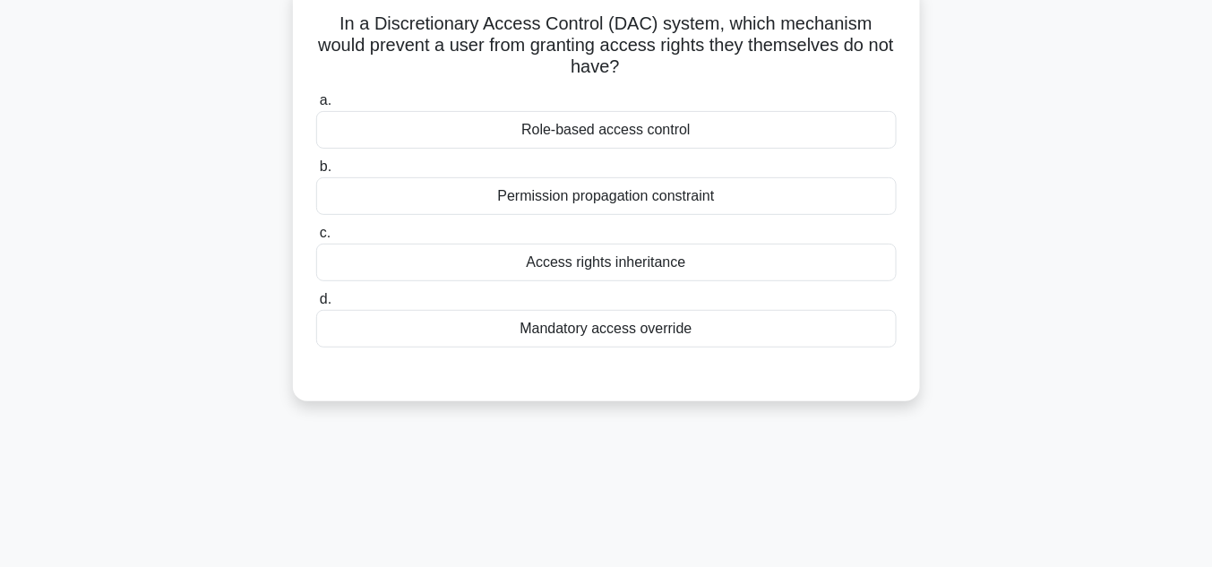
scroll to position [66, 0]
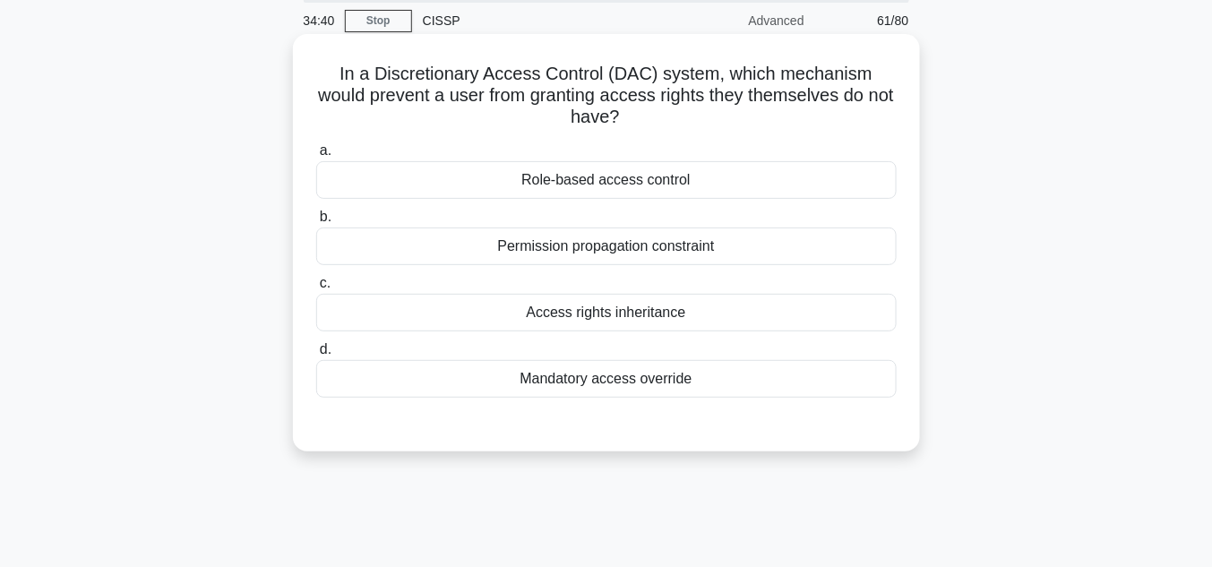
click at [733, 248] on div "Permission propagation constraint" at bounding box center [606, 247] width 581 height 38
click at [316, 223] on input "b. Permission propagation constraint" at bounding box center [316, 217] width 0 height 12
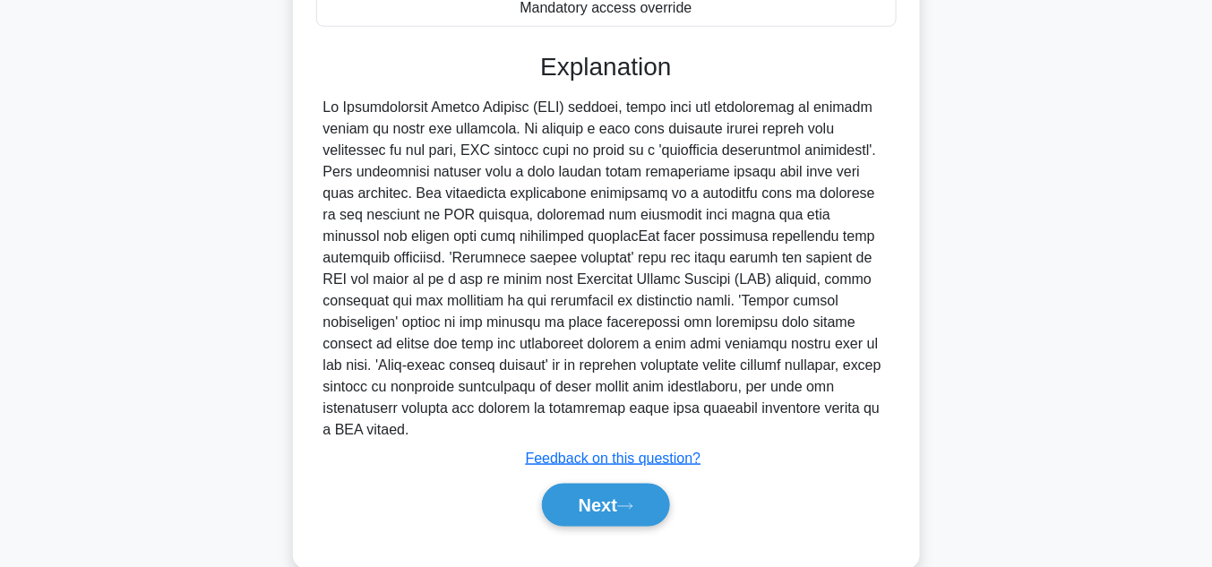
scroll to position [448, 0]
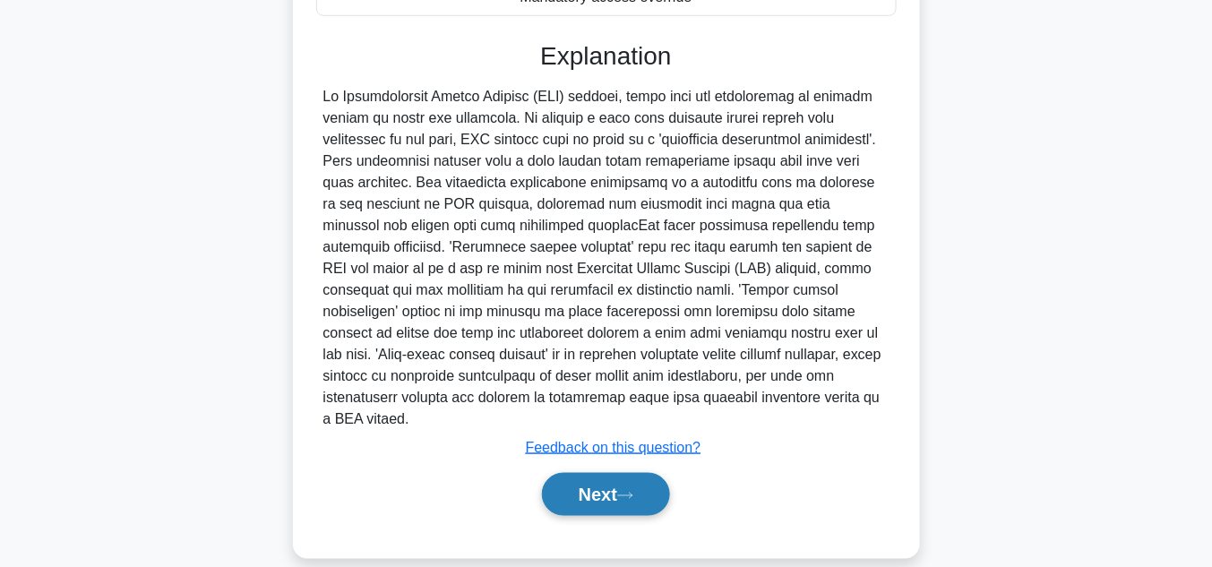
click at [602, 477] on button "Next" at bounding box center [606, 494] width 128 height 43
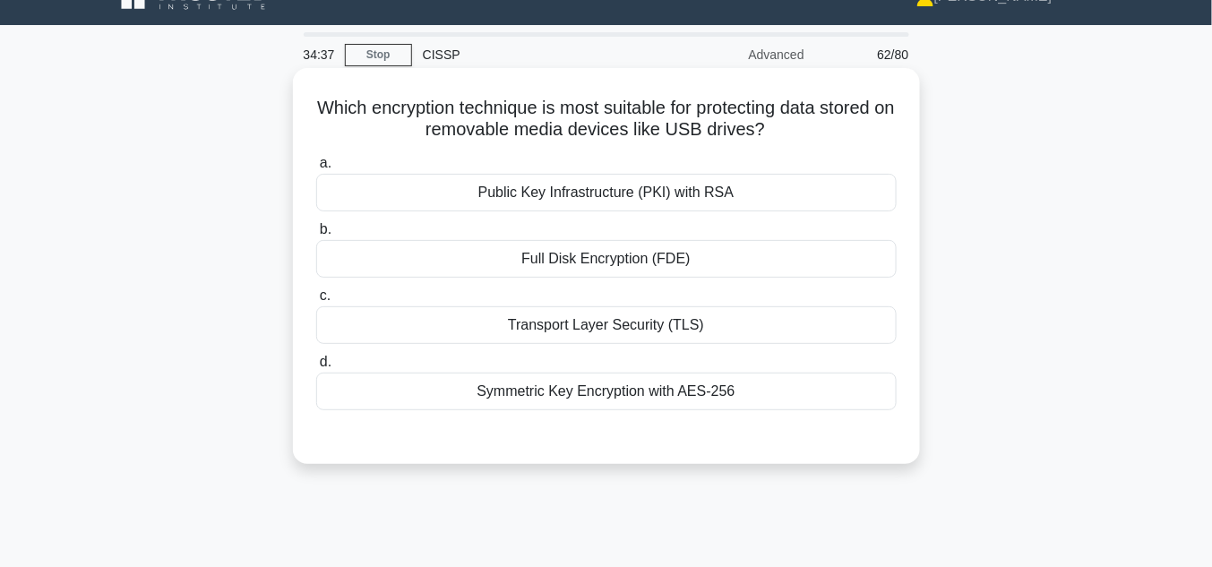
scroll to position [18, 0]
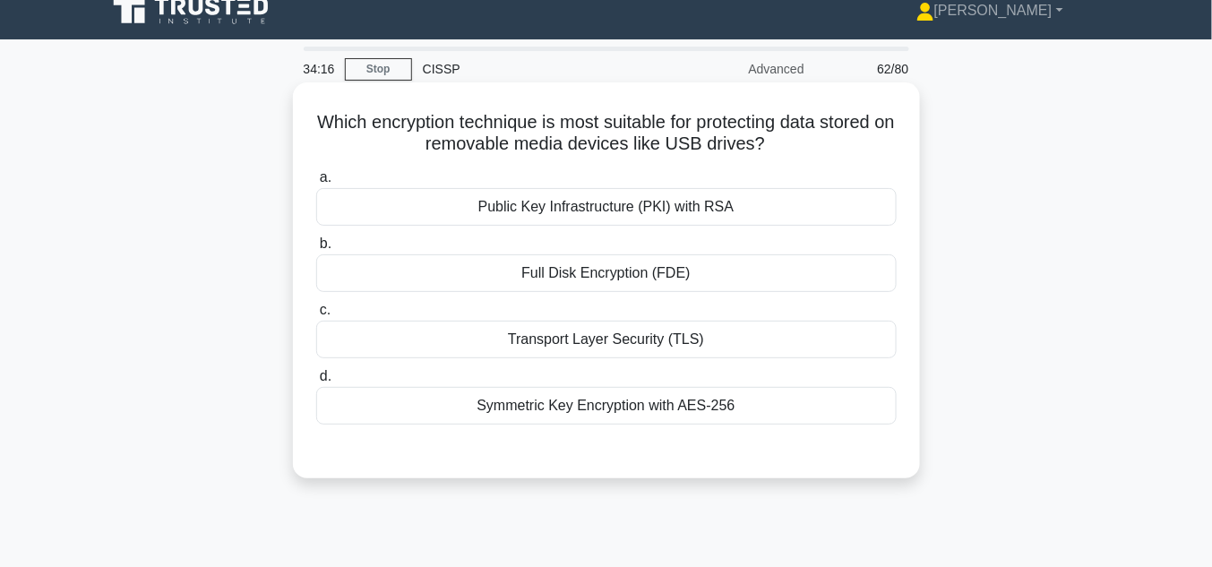
click at [631, 273] on div "Full Disk Encryption (FDE)" at bounding box center [606, 273] width 581 height 38
click at [316, 250] on input "b. Full Disk Encryption (FDE)" at bounding box center [316, 244] width 0 height 12
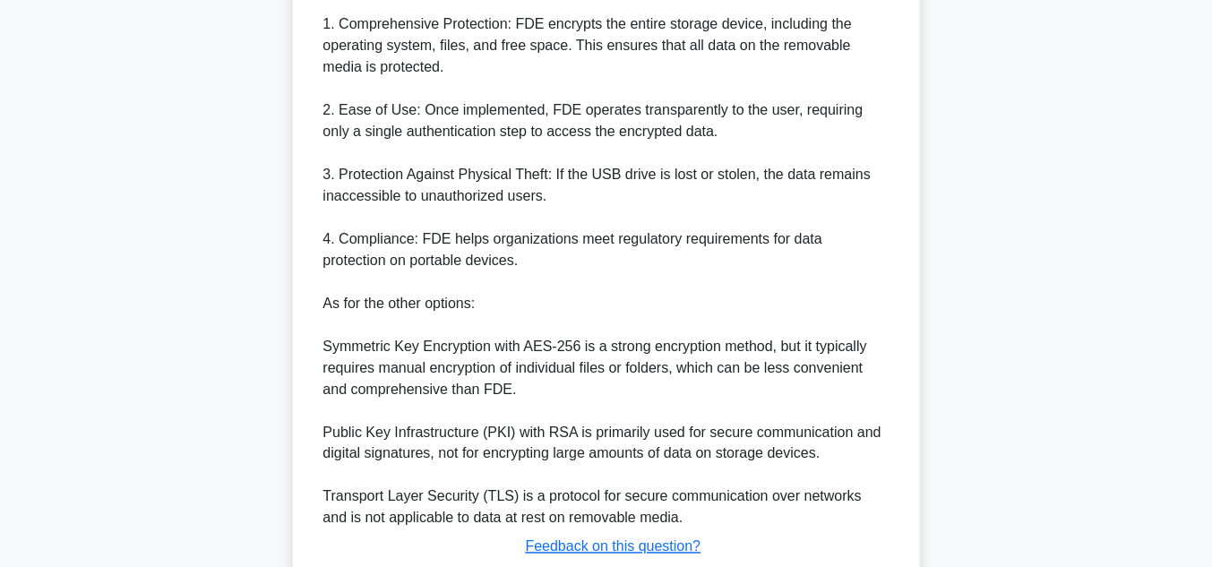
scroll to position [640, 0]
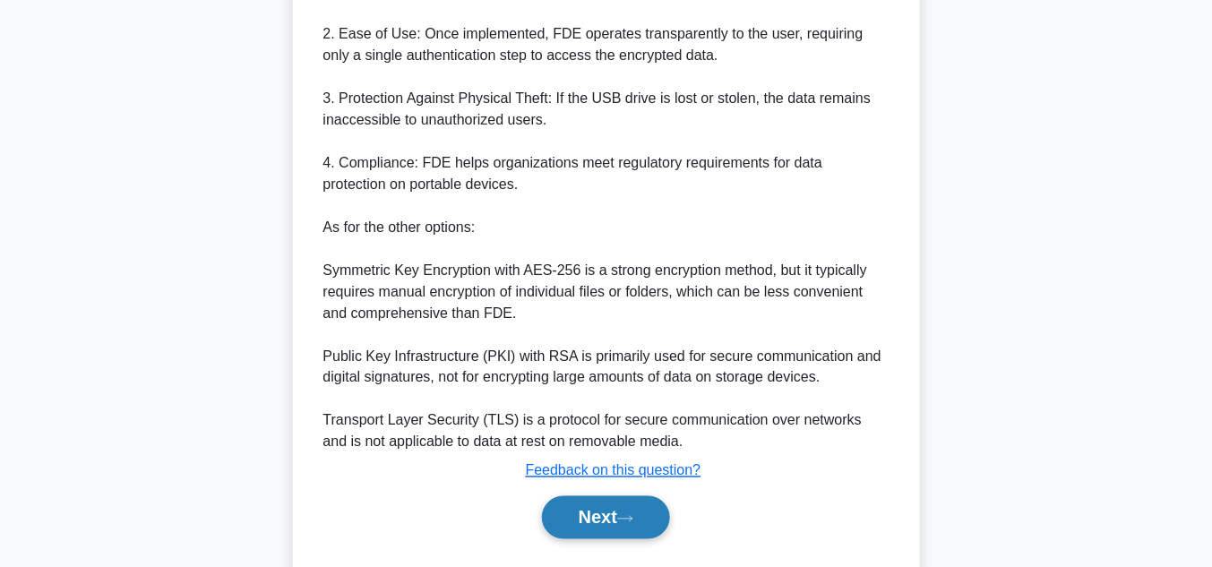
click at [629, 520] on icon at bounding box center [625, 519] width 16 height 10
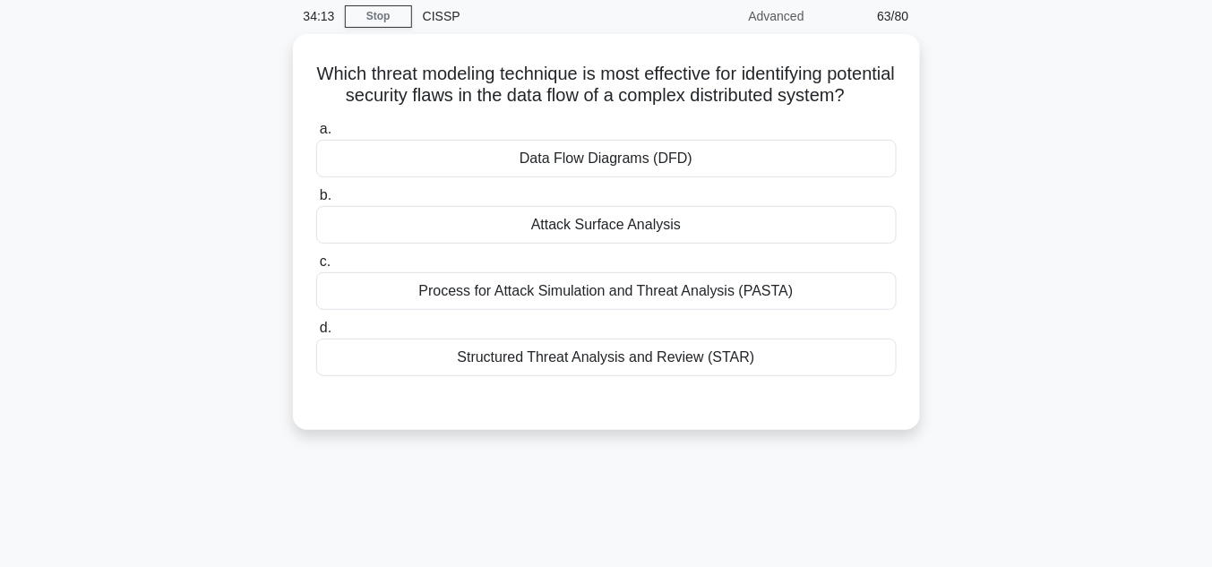
scroll to position [66, 0]
click at [612, 177] on div "Data Flow Diagrams (DFD)" at bounding box center [606, 159] width 581 height 38
click at [316, 135] on input "a. Data Flow Diagrams (DFD)" at bounding box center [316, 130] width 0 height 12
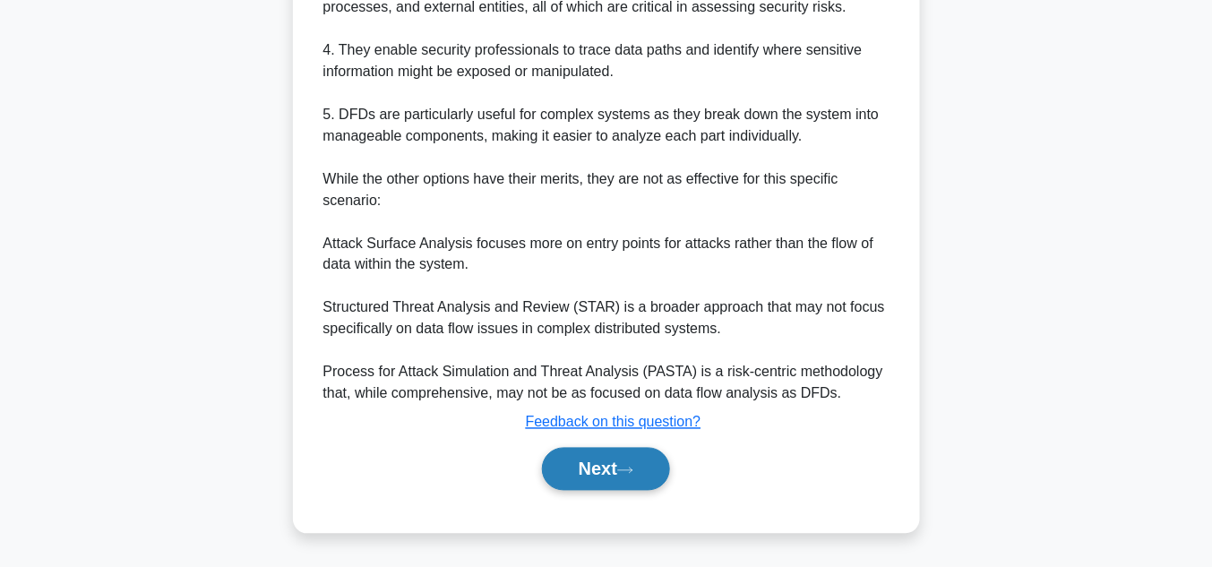
click at [597, 466] on button "Next" at bounding box center [606, 469] width 128 height 43
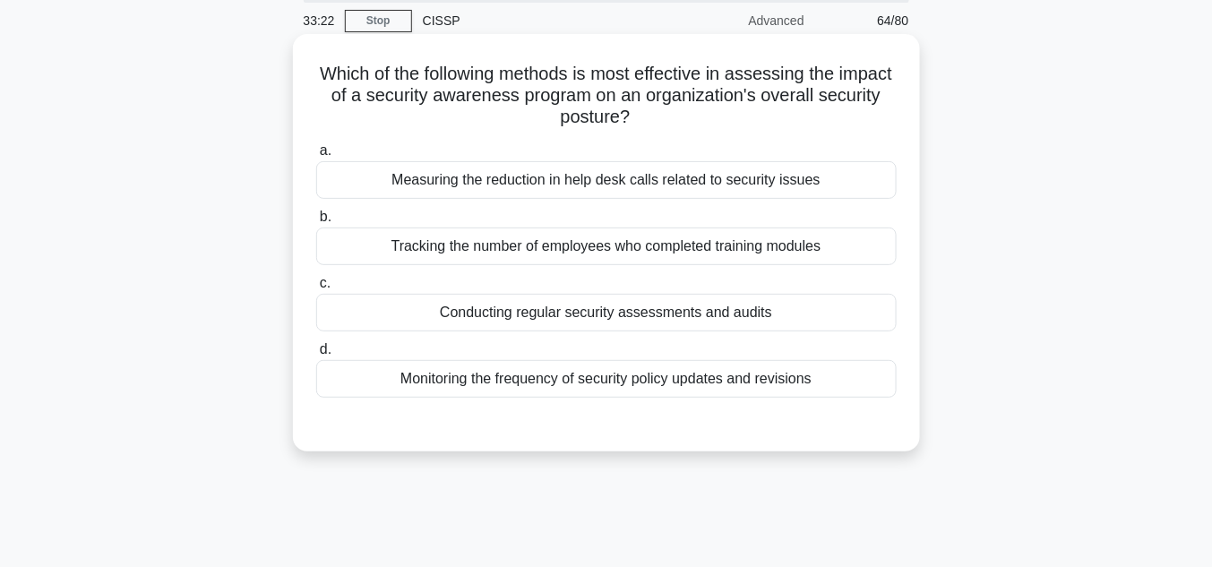
click at [772, 316] on div "Conducting regular security assessments and audits" at bounding box center [606, 313] width 581 height 38
click at [316, 289] on input "c. Conducting regular security assessments and audits" at bounding box center [316, 284] width 0 height 12
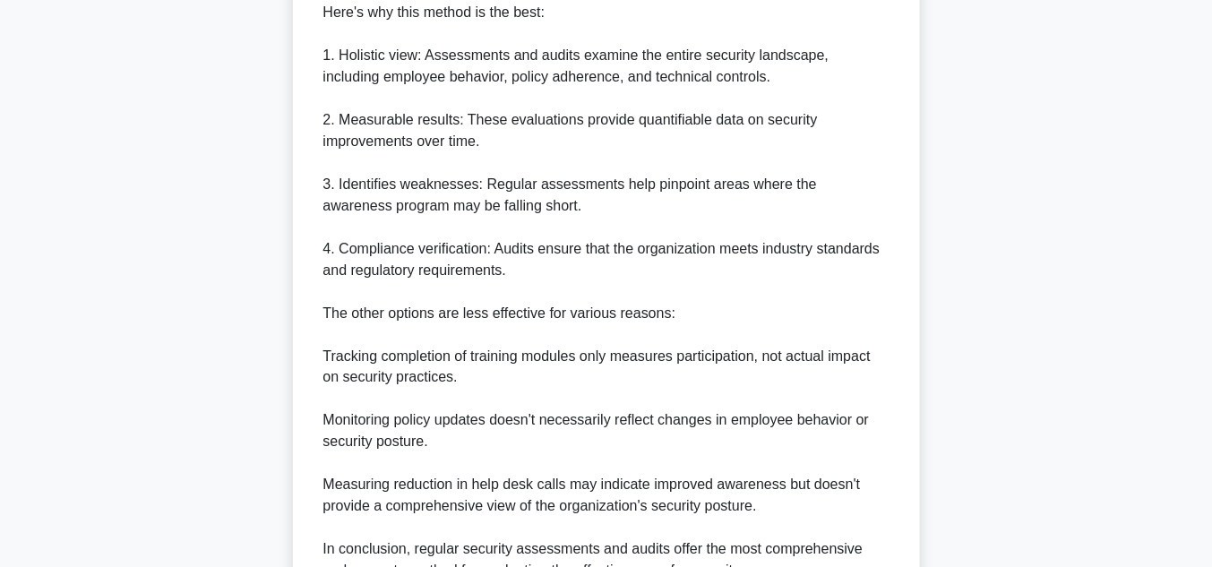
scroll to position [835, 0]
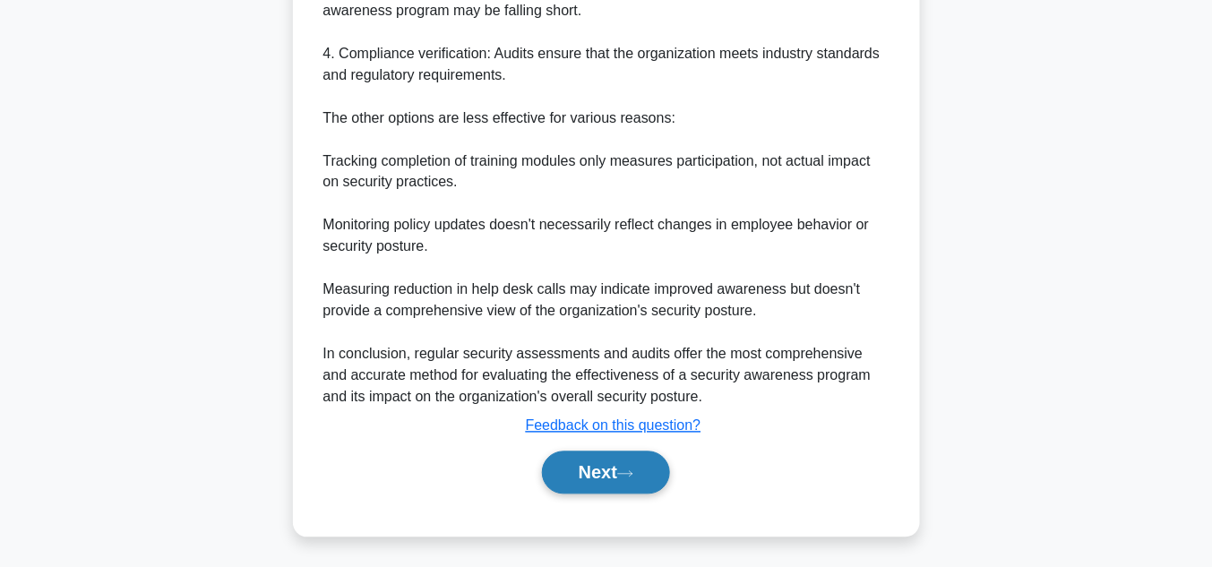
click at [592, 465] on button "Next" at bounding box center [606, 473] width 128 height 43
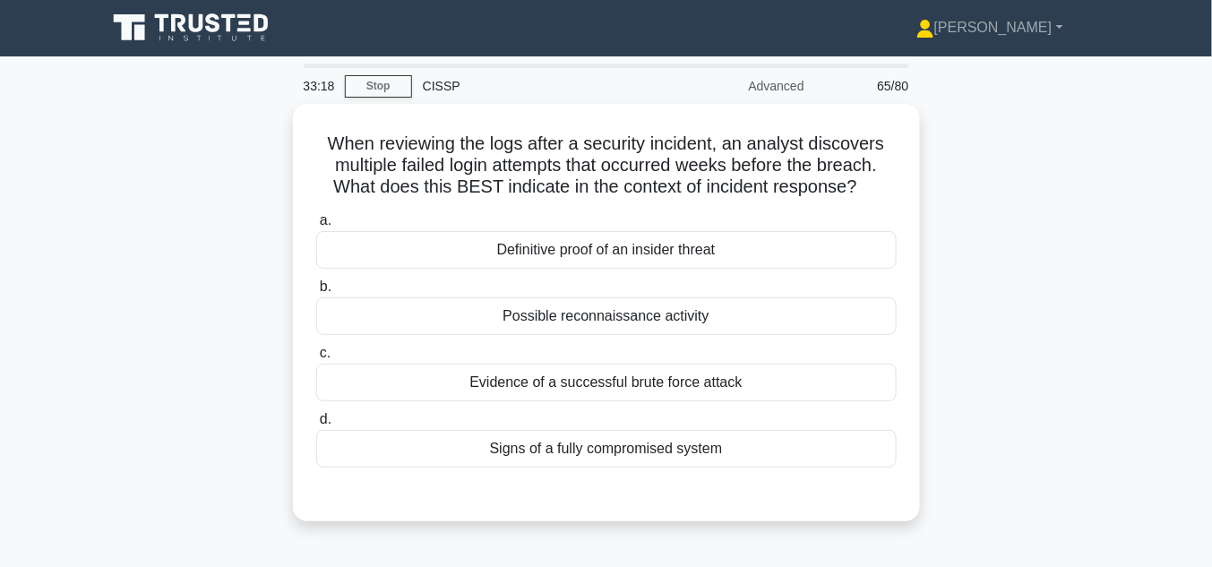
scroll to position [0, 0]
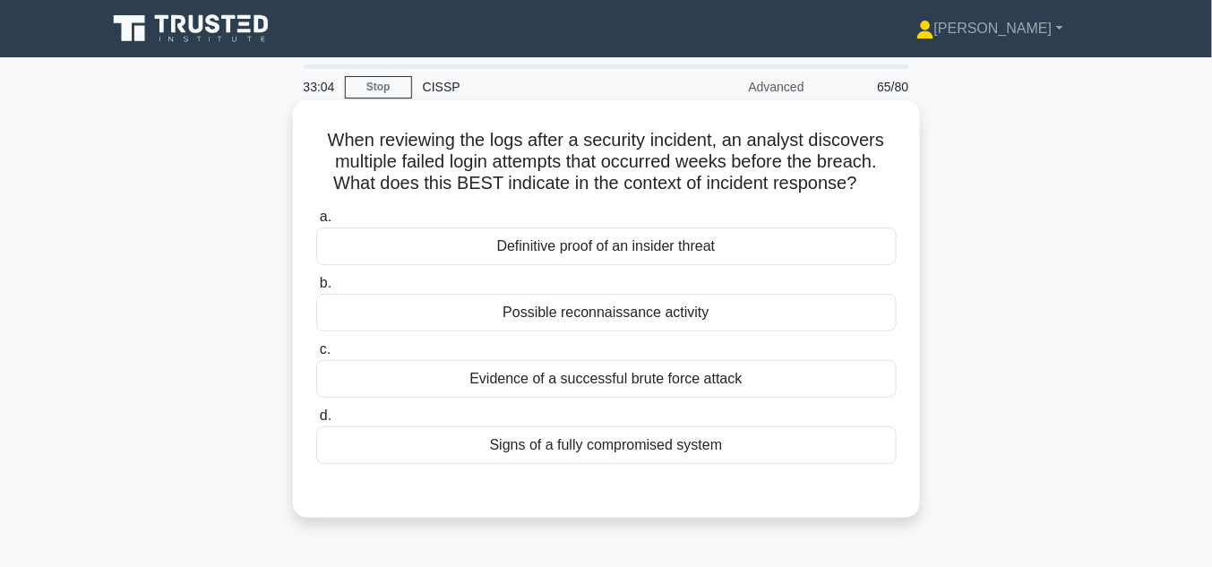
click at [657, 318] on div "Possible reconnaissance activity" at bounding box center [606, 313] width 581 height 38
click at [316, 289] on input "b. Possible reconnaissance activity" at bounding box center [316, 284] width 0 height 12
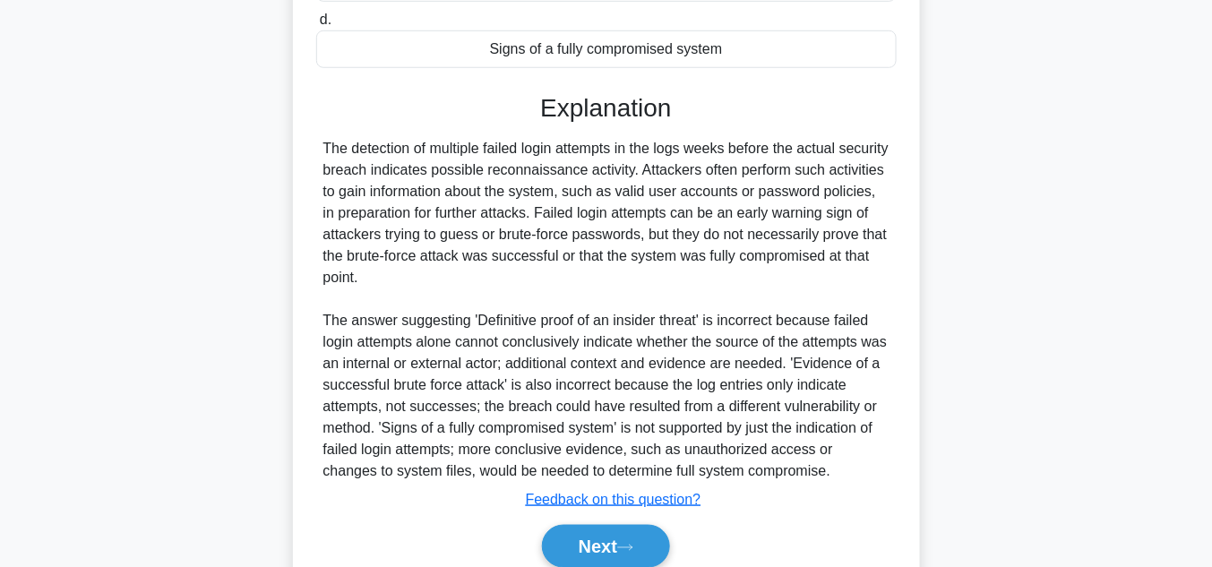
scroll to position [470, 0]
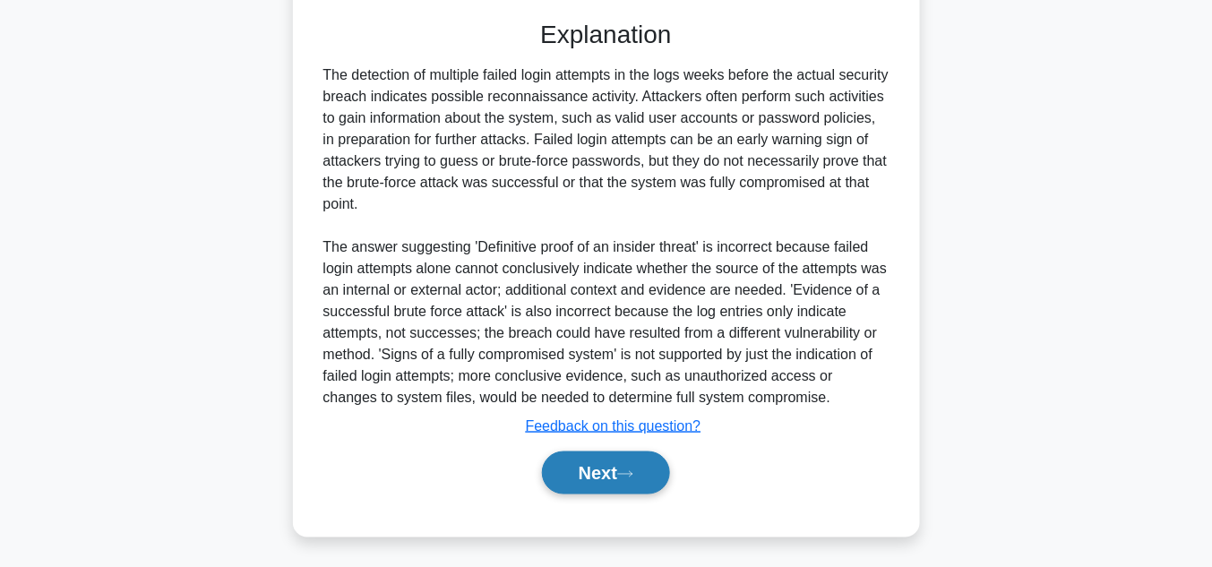
click at [625, 476] on icon at bounding box center [625, 475] width 16 height 10
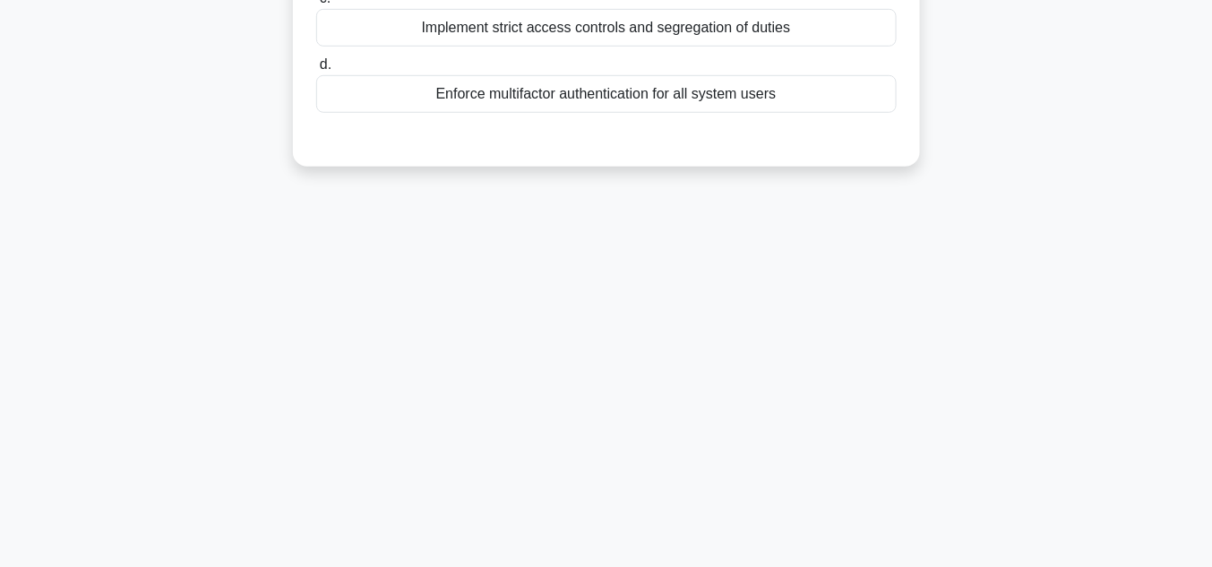
scroll to position [66, 0]
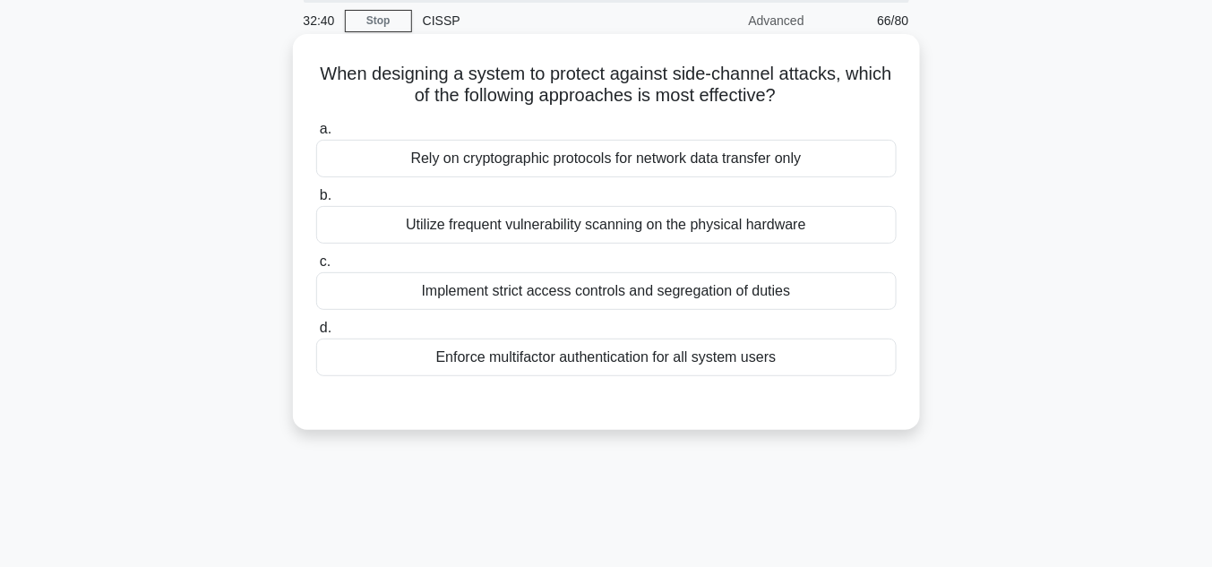
click at [683, 293] on div "Implement strict access controls and segregation of duties" at bounding box center [606, 291] width 581 height 38
click at [316, 268] on input "c. Implement strict access controls and segregation of duties" at bounding box center [316, 262] width 0 height 12
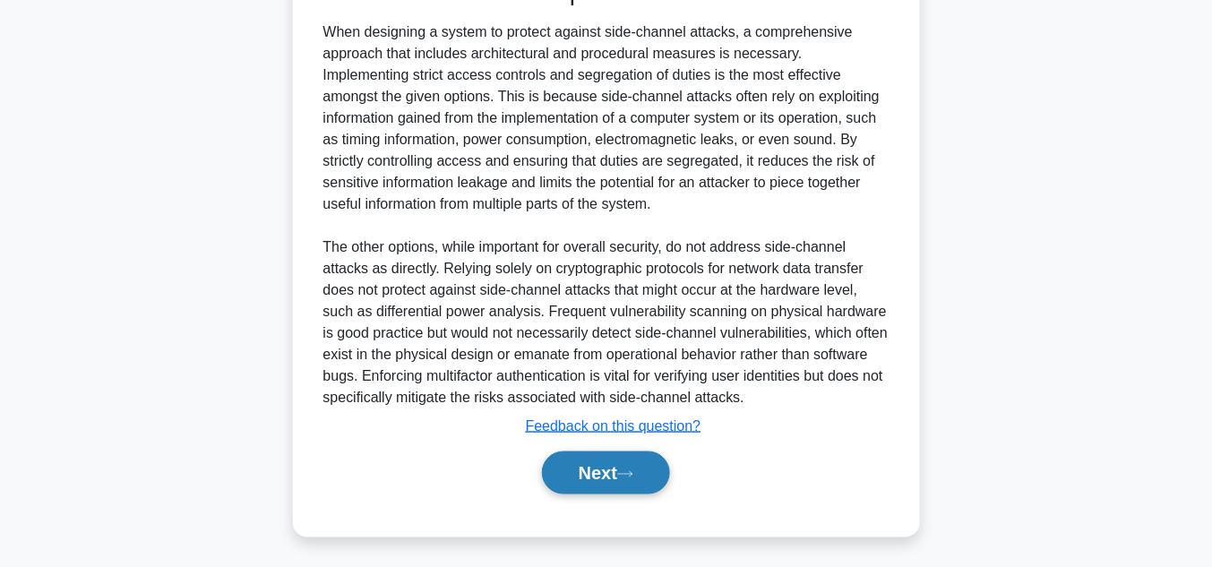
click at [634, 470] on icon at bounding box center [625, 475] width 16 height 10
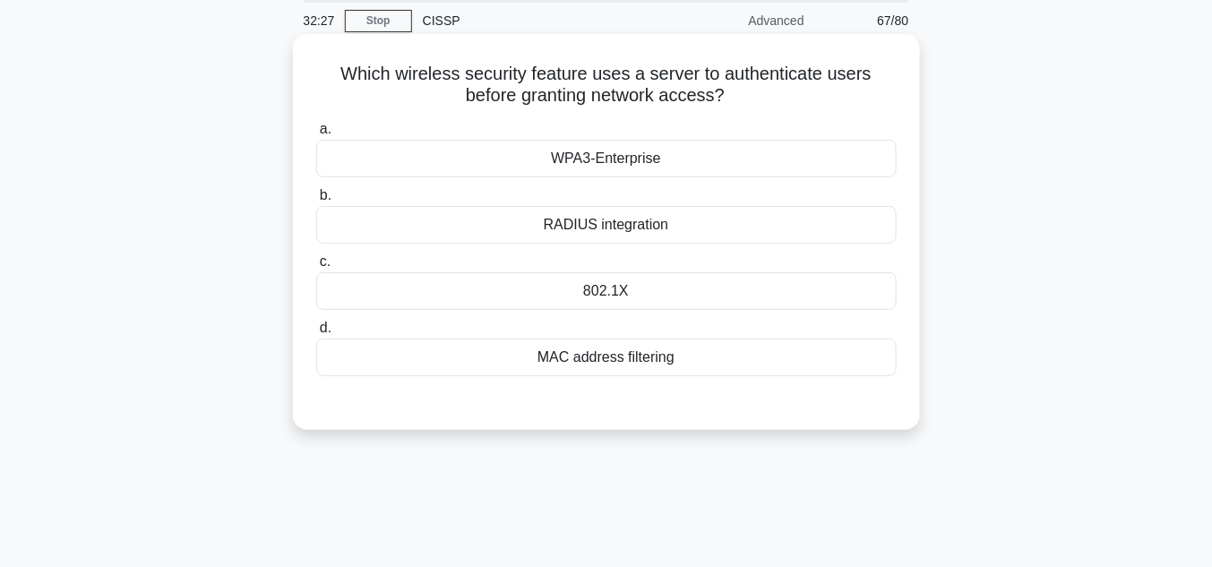
click at [643, 155] on div "WPA3-Enterprise" at bounding box center [606, 159] width 581 height 38
click at [316, 135] on input "a. WPA3-Enterprise" at bounding box center [316, 130] width 0 height 12
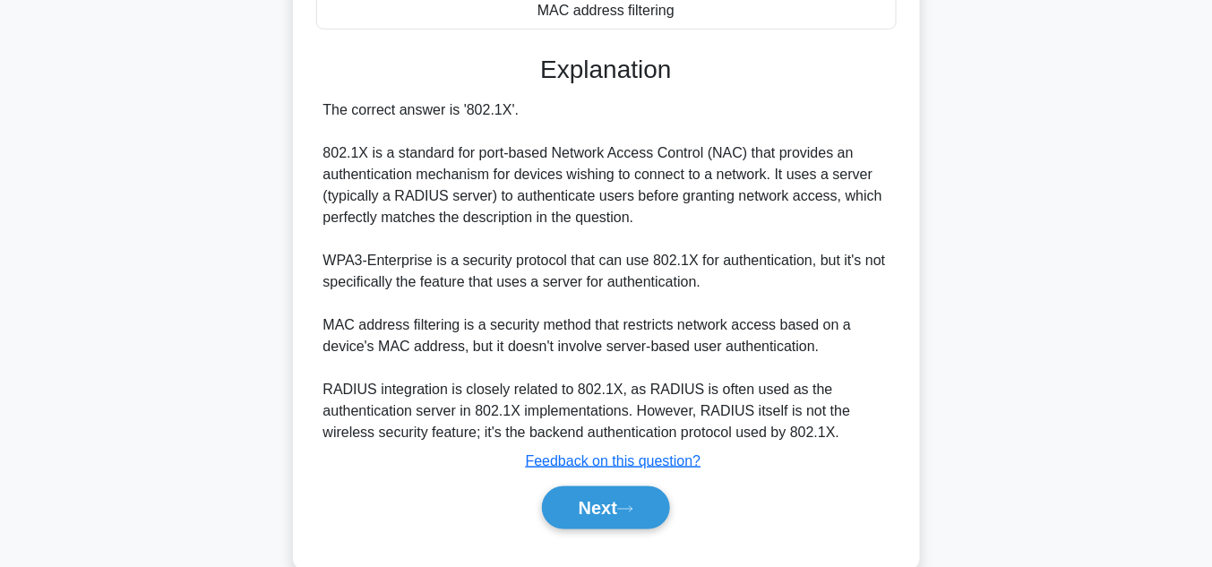
scroll to position [450, 0]
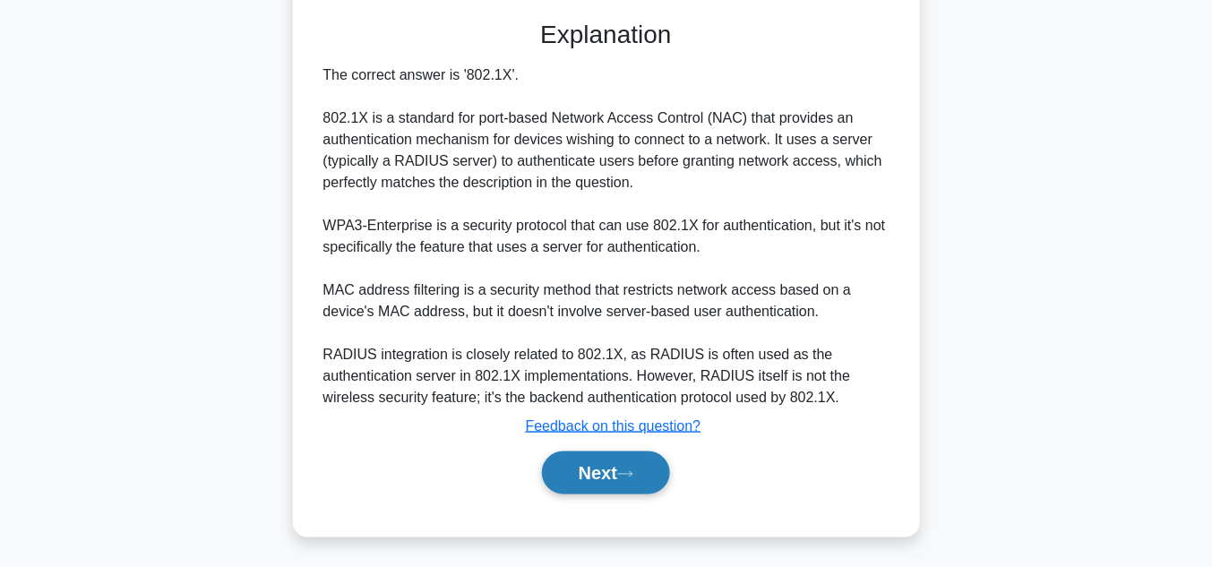
click at [629, 455] on button "Next" at bounding box center [606, 473] width 128 height 43
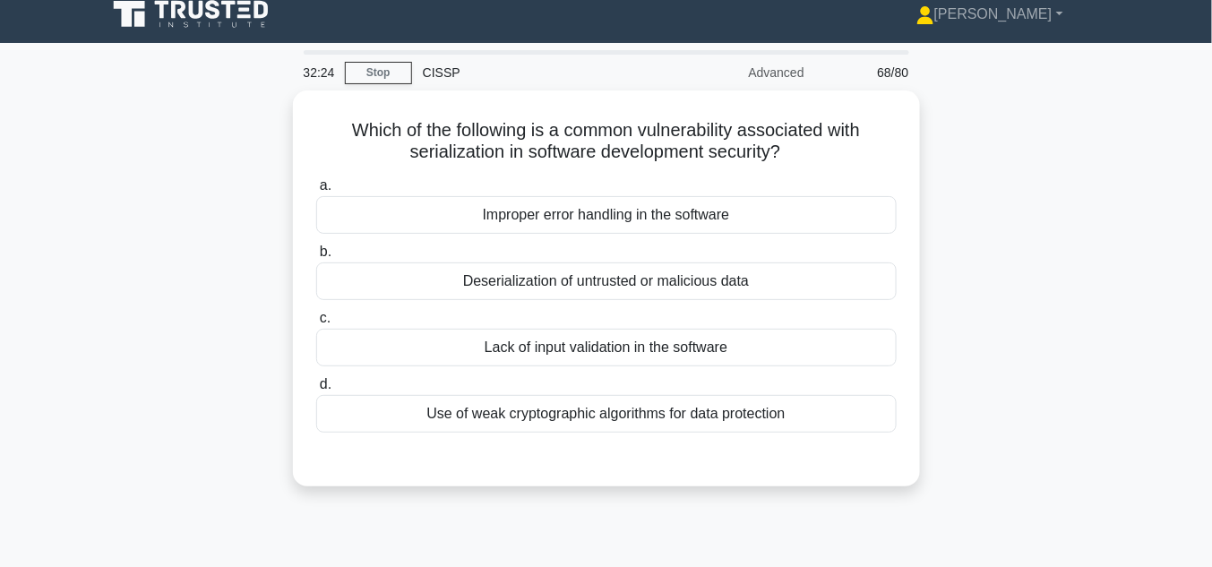
scroll to position [0, 0]
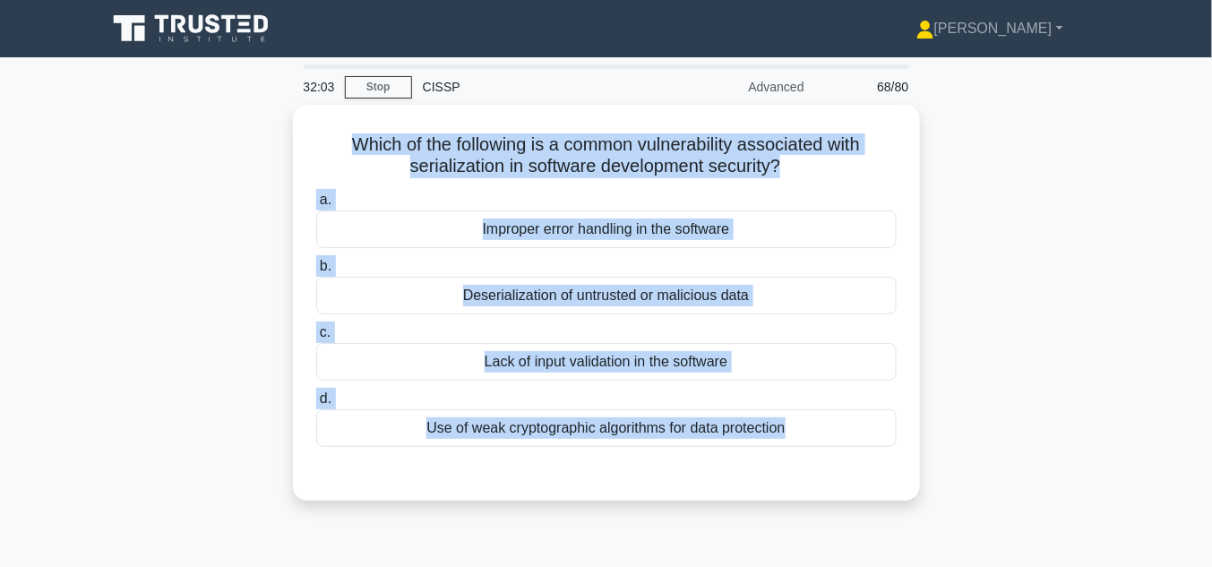
drag, startPoint x: 335, startPoint y: 151, endPoint x: 783, endPoint y: 520, distance: 580.5
click at [781, 526] on div "32:03 Stop CISSP Advanced 68/80 Which of the following is a common vulnerabilit…" at bounding box center [606, 513] width 1021 height 896
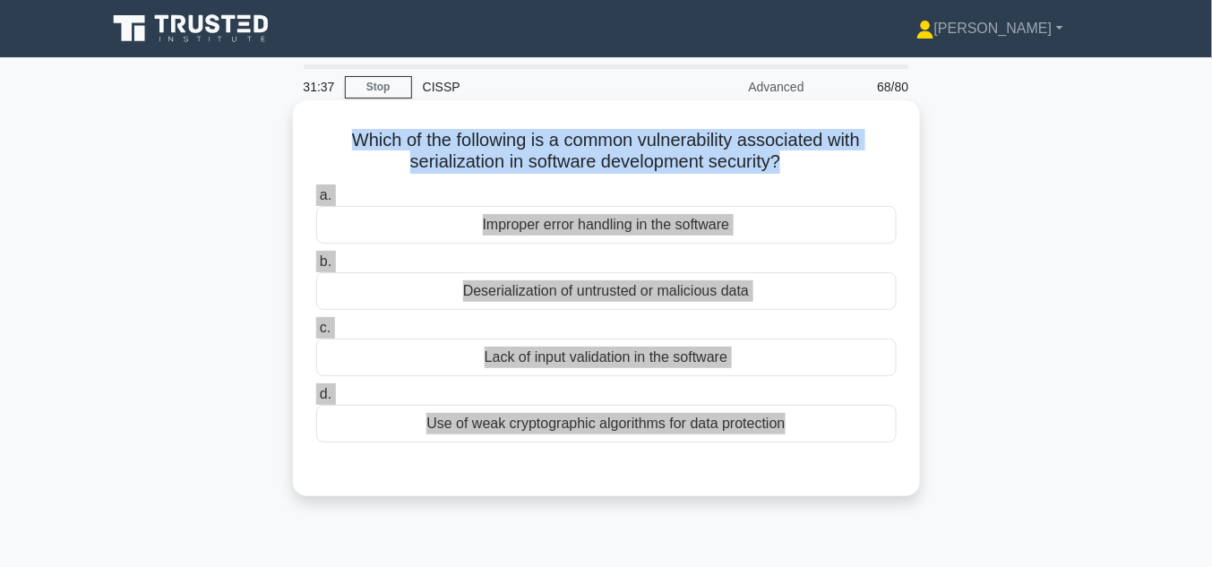
click at [667, 291] on div "Deserialization of untrusted or malicious data" at bounding box center [606, 291] width 581 height 38
click at [316, 268] on input "b. Deserialization of untrusted or malicious data" at bounding box center [316, 262] width 0 height 12
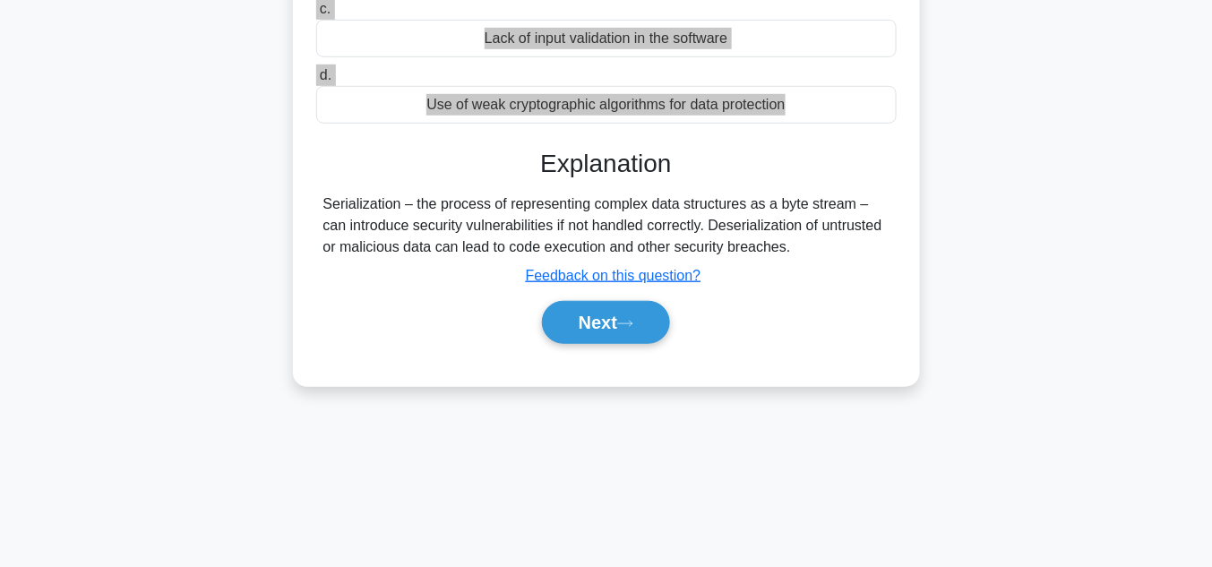
scroll to position [334, 0]
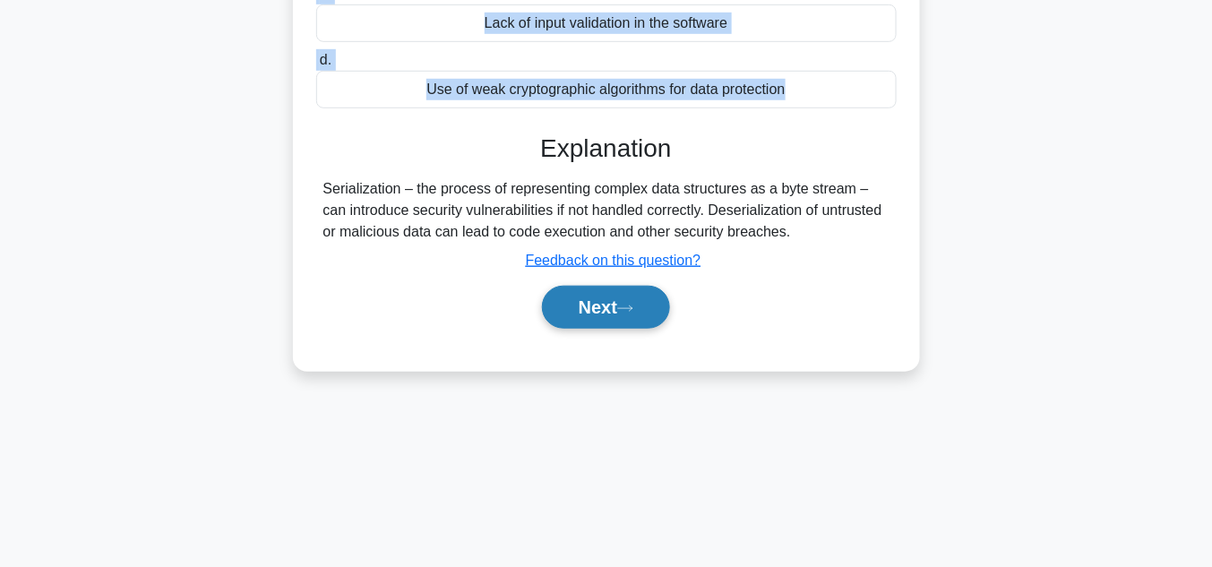
click at [593, 306] on button "Next" at bounding box center [606, 307] width 128 height 43
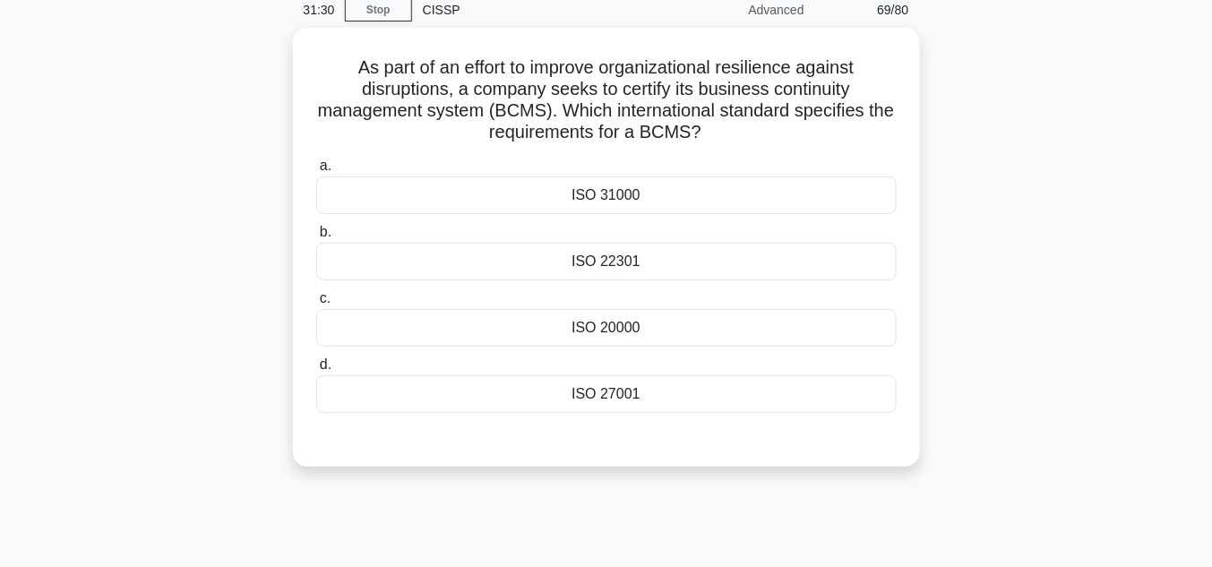
scroll to position [0, 0]
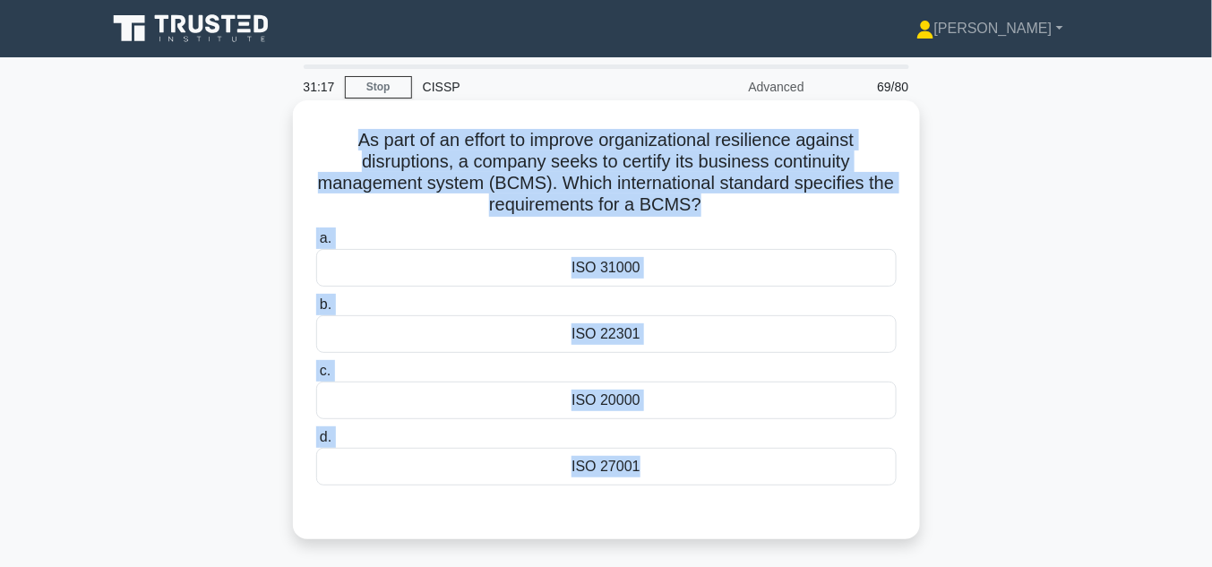
drag, startPoint x: 342, startPoint y: 134, endPoint x: 744, endPoint y: 500, distance: 543.0
click at [744, 500] on div "As part of an effort to improve organizational resilience against disruptions, …" at bounding box center [606, 320] width 613 height 425
click at [641, 335] on div "ISO 22301" at bounding box center [606, 334] width 581 height 38
click at [316, 311] on input "b. ISO 22301" at bounding box center [316, 305] width 0 height 12
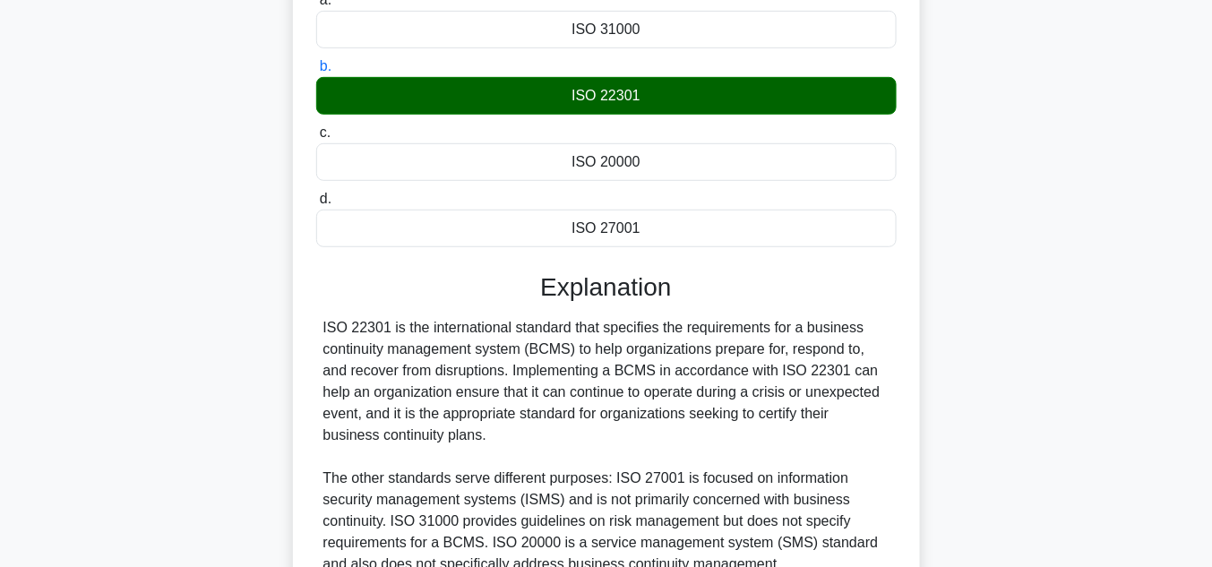
scroll to position [405, 0]
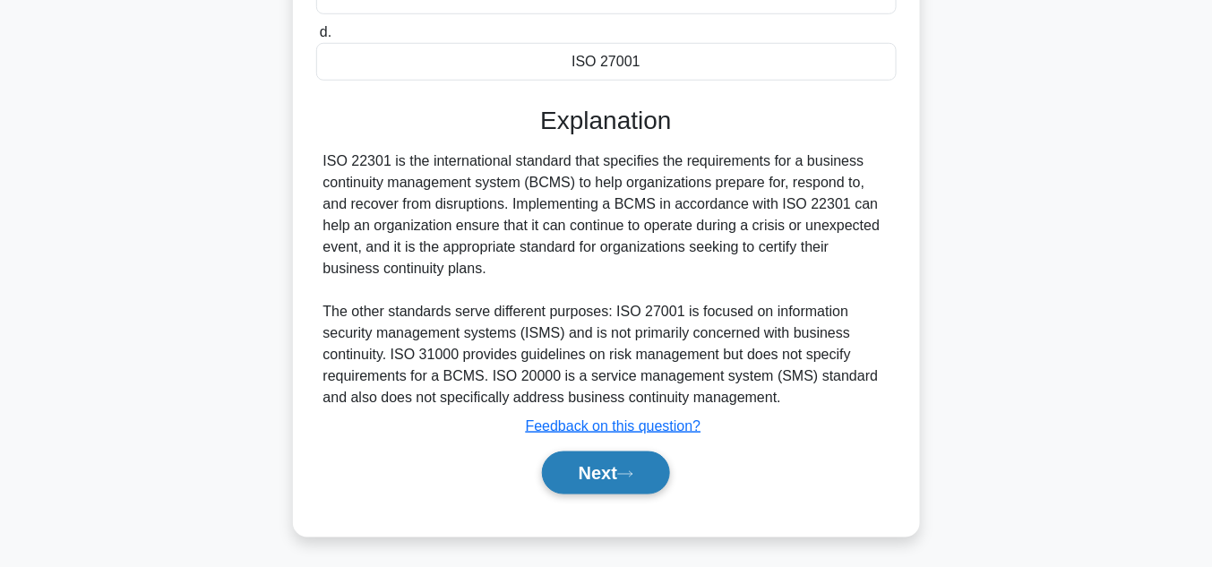
click at [618, 471] on button "Next" at bounding box center [606, 473] width 128 height 43
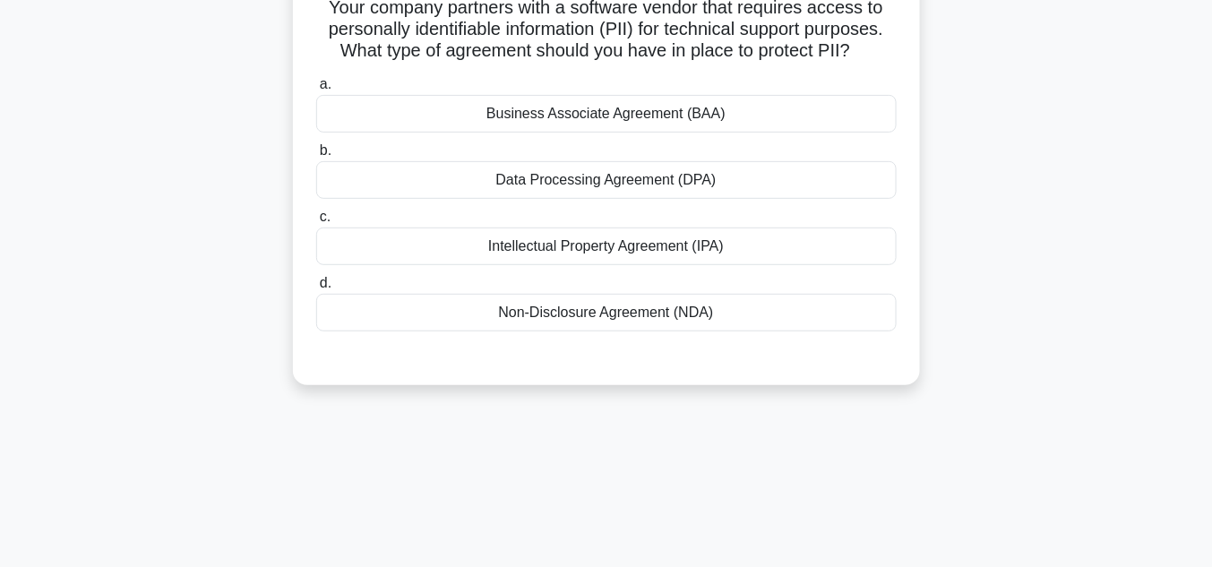
scroll to position [66, 0]
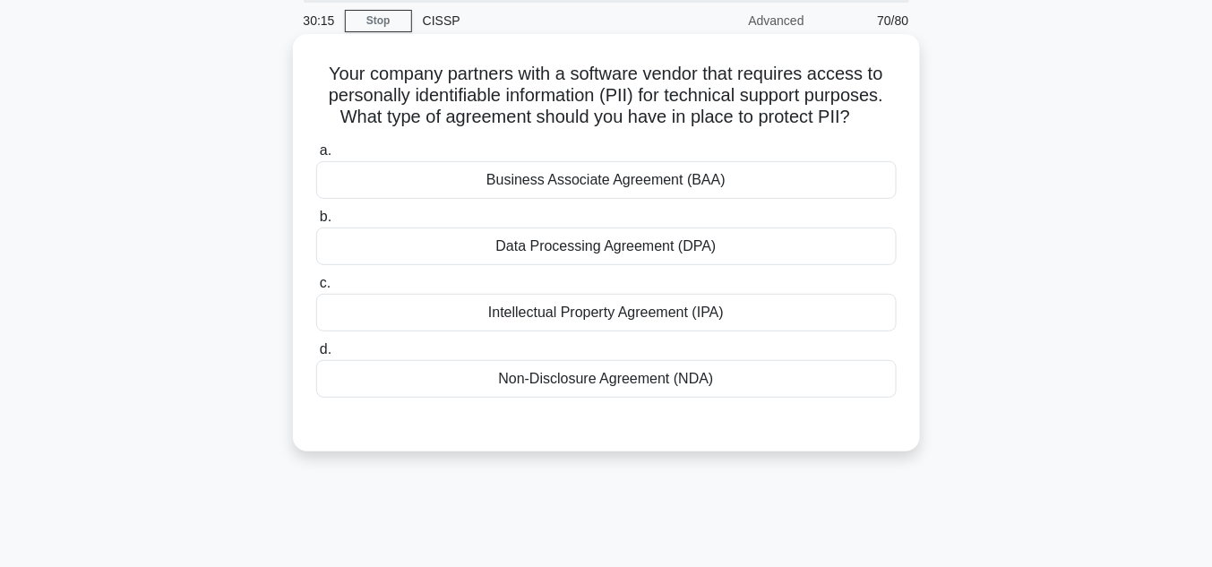
click at [616, 381] on div "Non-Disclosure Agreement (NDA)" at bounding box center [606, 379] width 581 height 38
click at [316, 356] on input "d. Non-Disclosure Agreement (NDA)" at bounding box center [316, 350] width 0 height 12
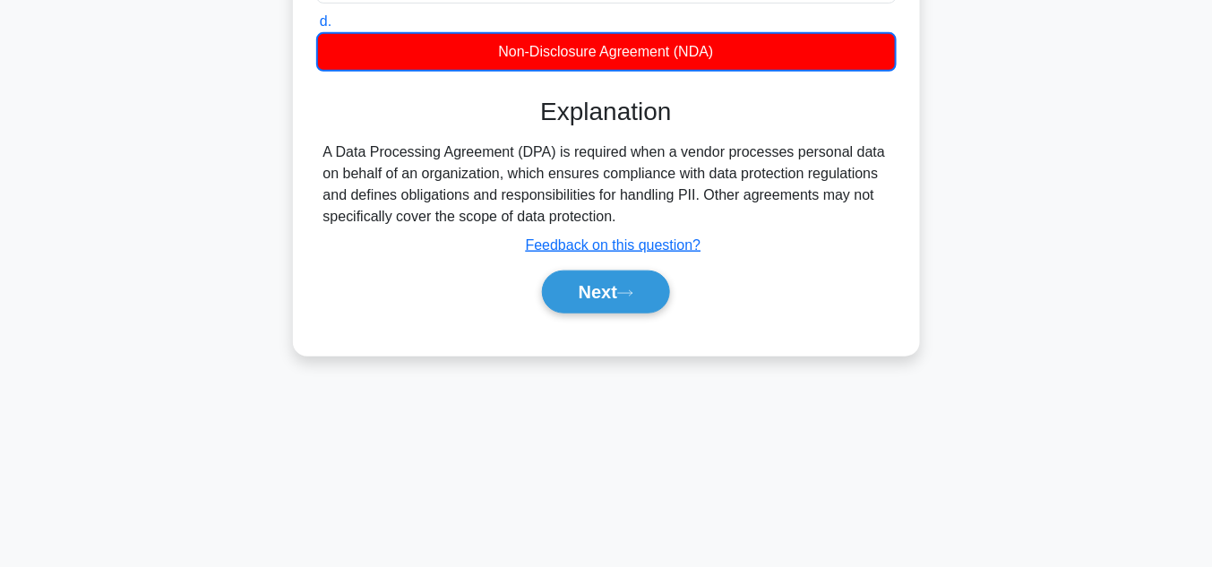
scroll to position [401, 0]
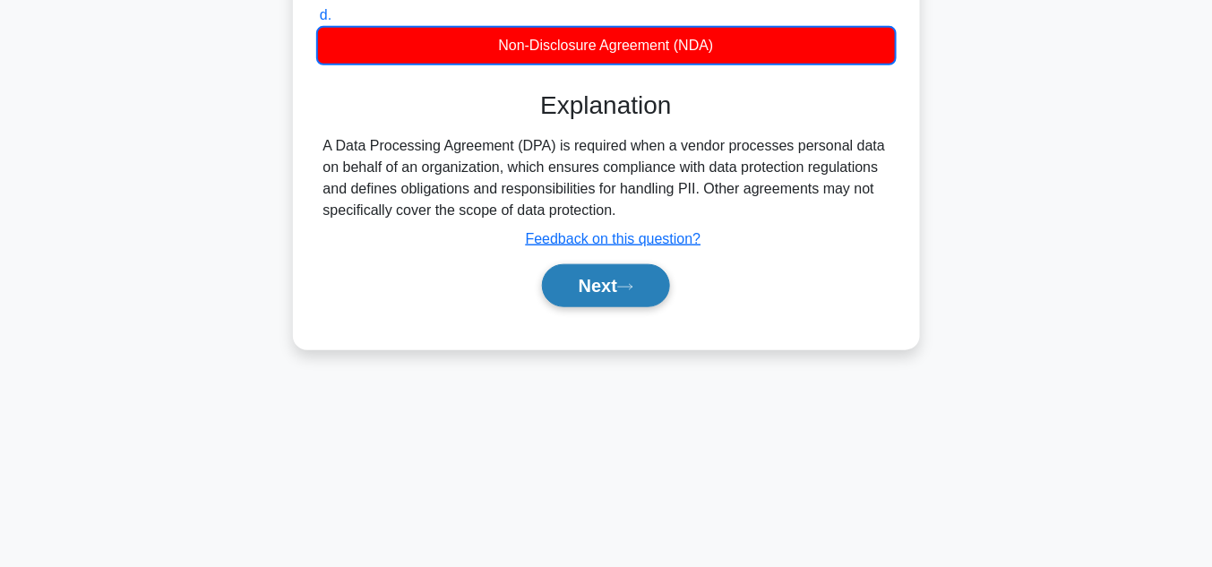
click at [642, 289] on button "Next" at bounding box center [606, 285] width 128 height 43
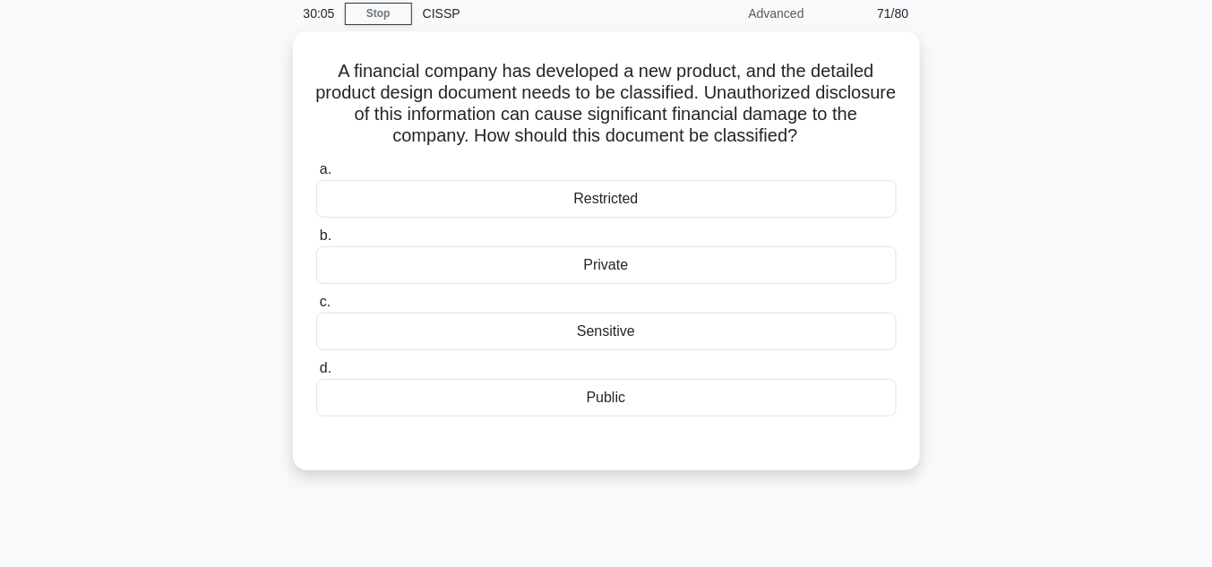
scroll to position [66, 0]
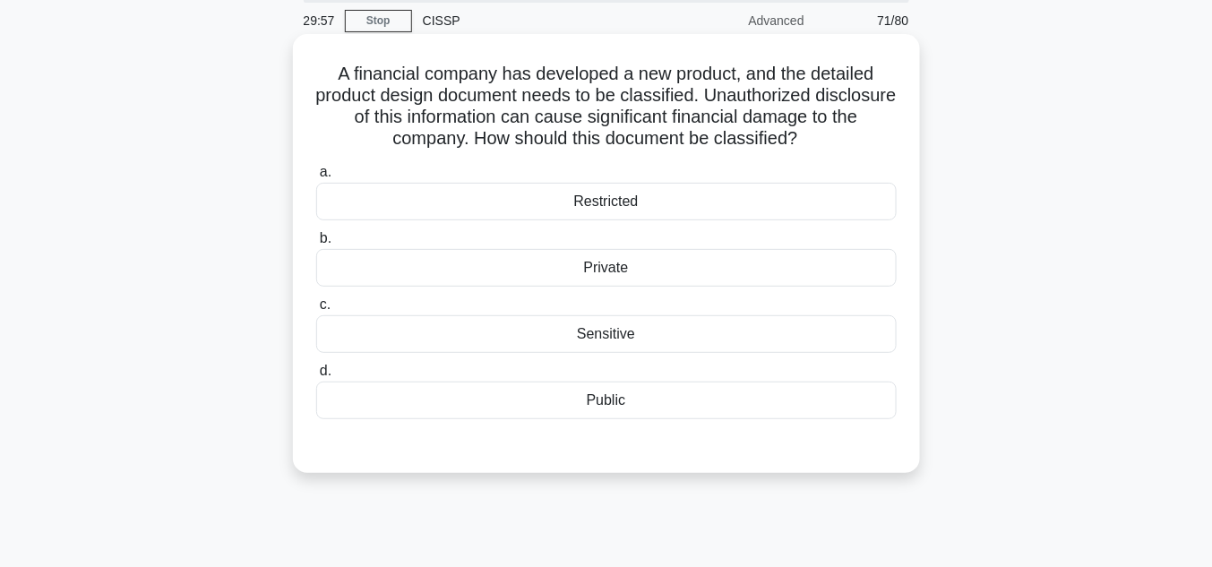
click at [639, 337] on div "Sensitive" at bounding box center [606, 334] width 581 height 38
click at [316, 311] on input "c. Sensitive" at bounding box center [316, 305] width 0 height 12
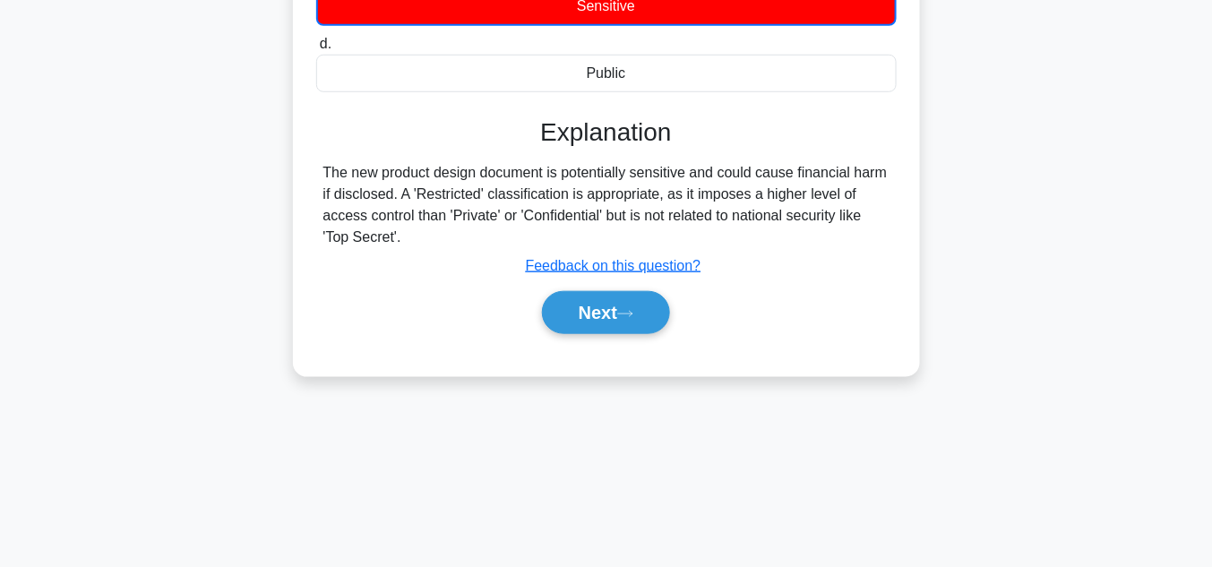
scroll to position [401, 0]
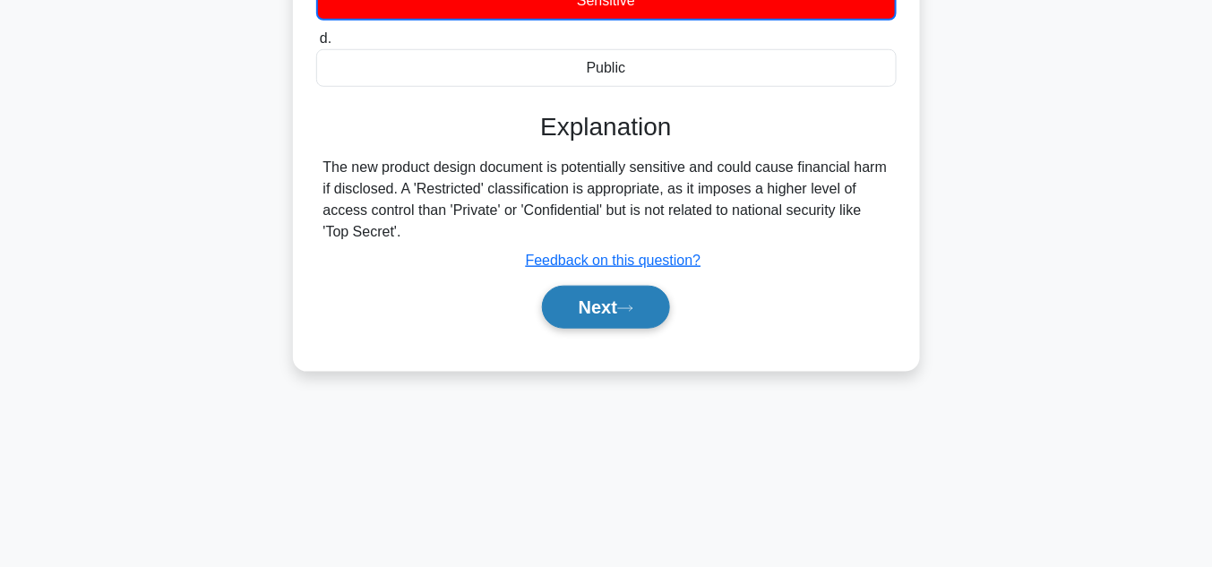
click at [622, 290] on button "Next" at bounding box center [606, 307] width 128 height 43
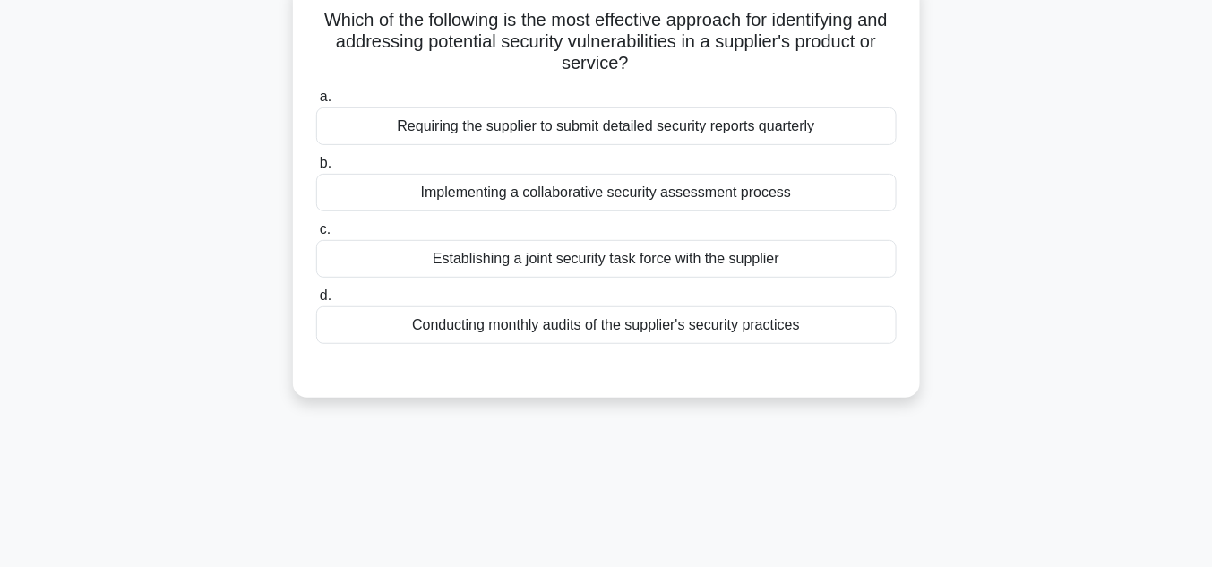
scroll to position [66, 0]
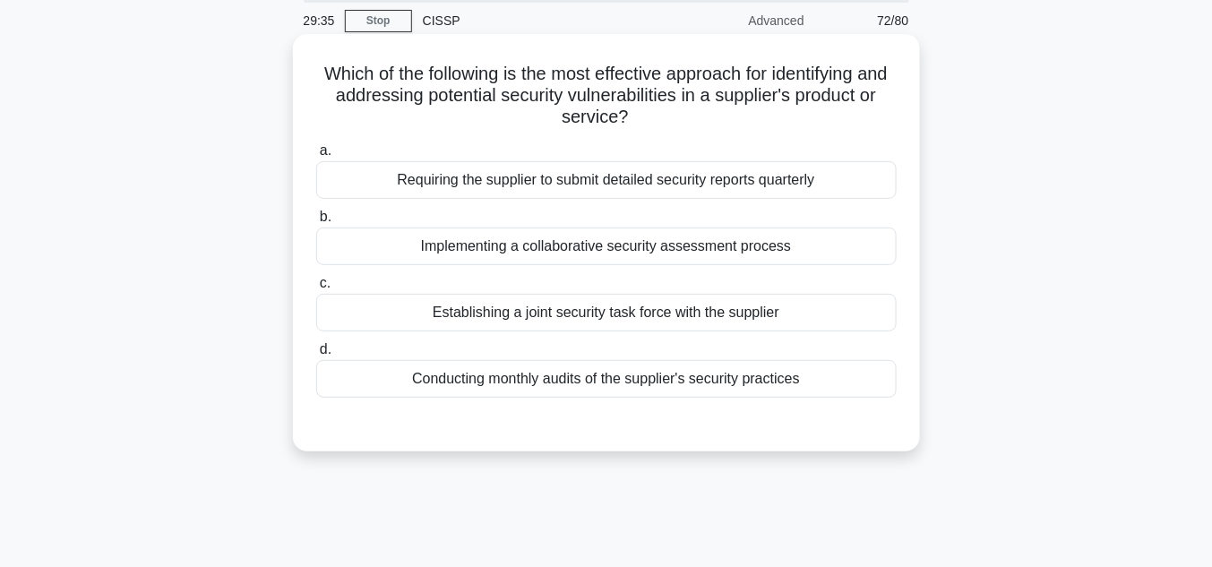
click at [653, 248] on div "Implementing a collaborative security assessment process" at bounding box center [606, 247] width 581 height 38
click at [316, 223] on input "b. Implementing a collaborative security assessment process" at bounding box center [316, 217] width 0 height 12
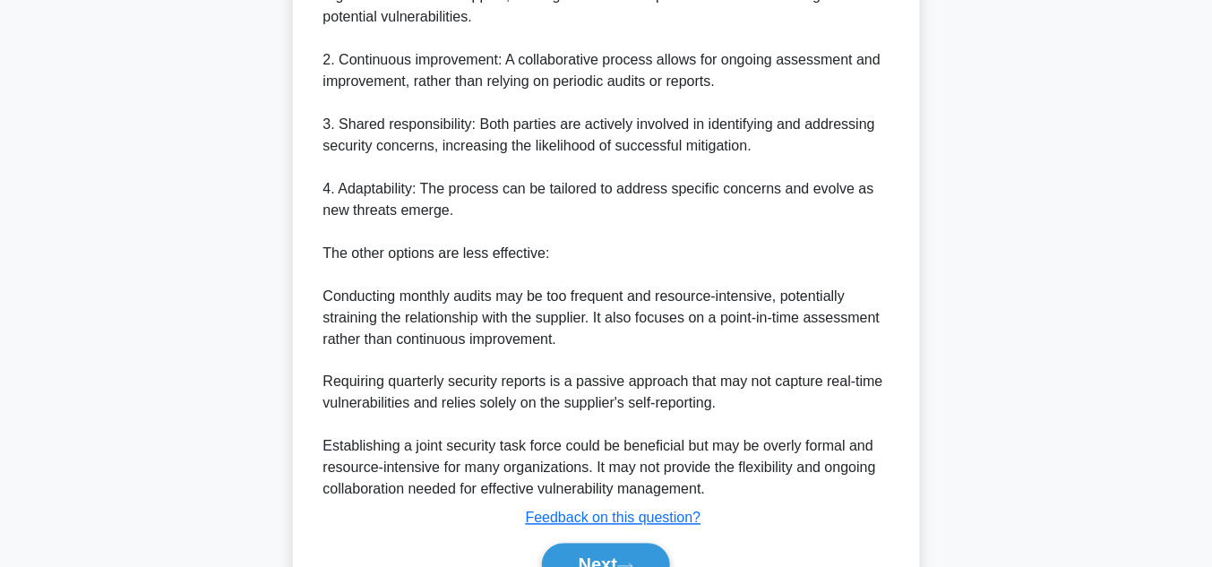
scroll to position [735, 0]
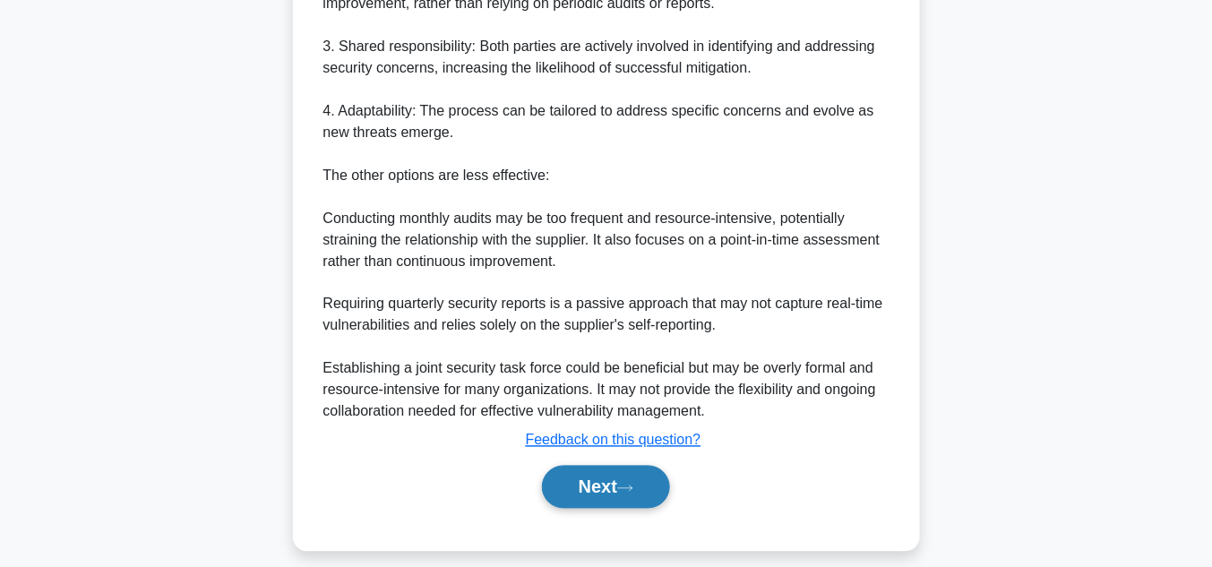
click at [582, 484] on button "Next" at bounding box center [606, 487] width 128 height 43
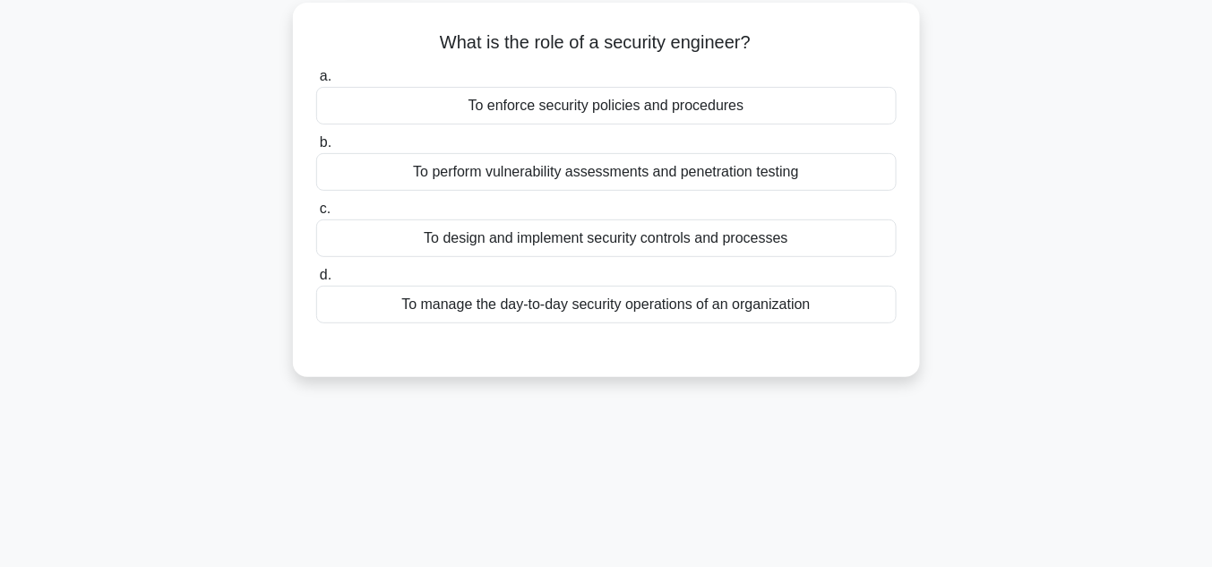
scroll to position [66, 0]
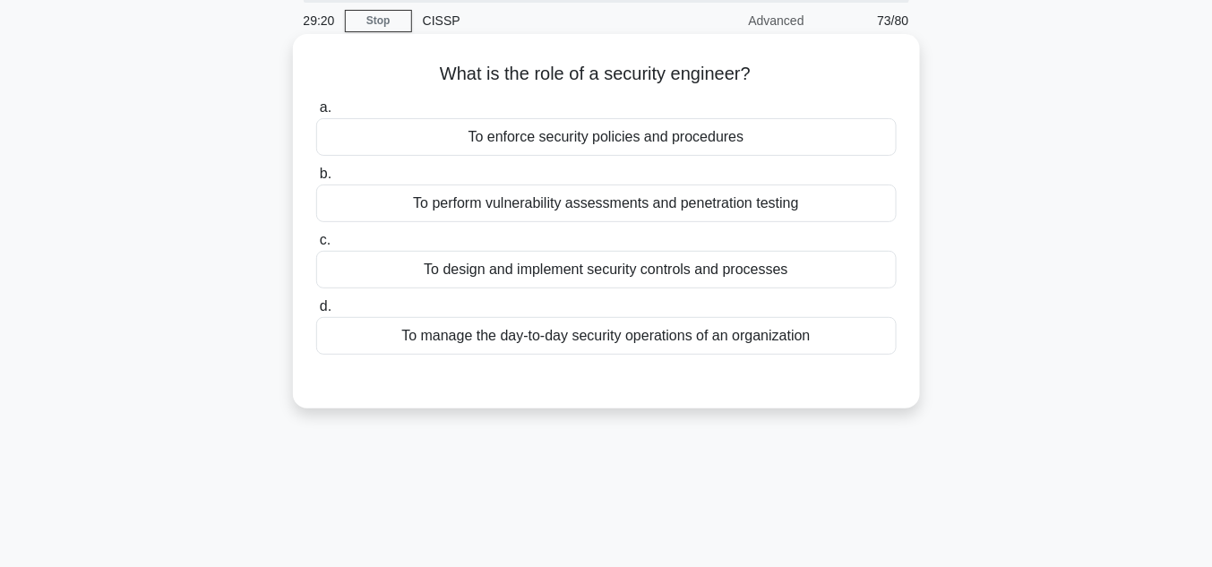
click at [618, 271] on div "To design and implement security controls and processes" at bounding box center [606, 270] width 581 height 38
click at [316, 246] on input "c. To design and implement security controls and processes" at bounding box center [316, 241] width 0 height 12
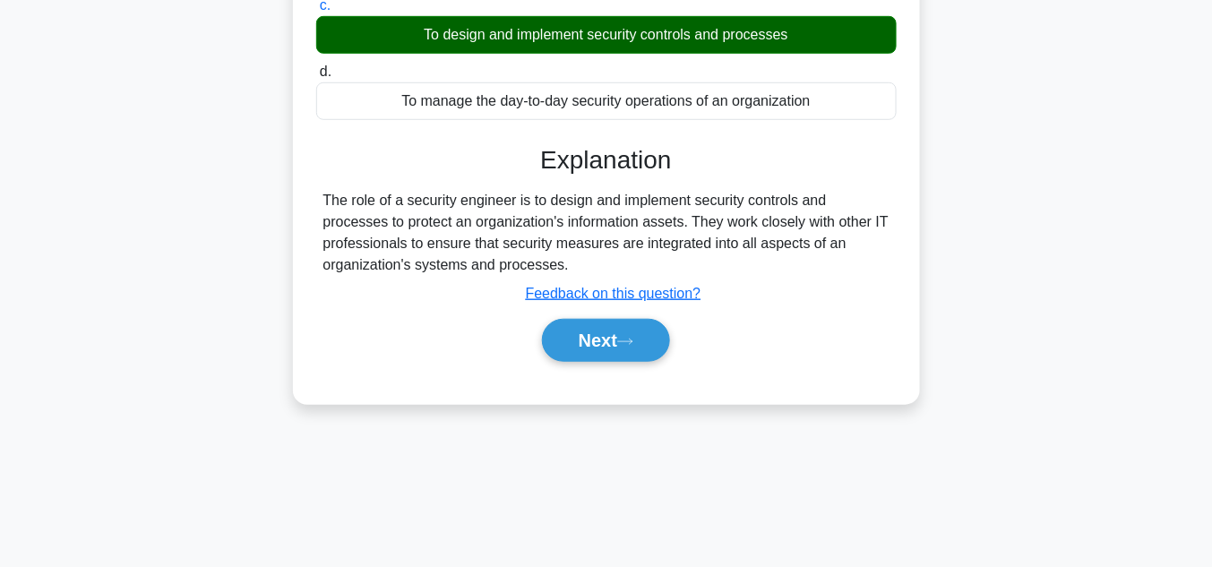
scroll to position [353, 0]
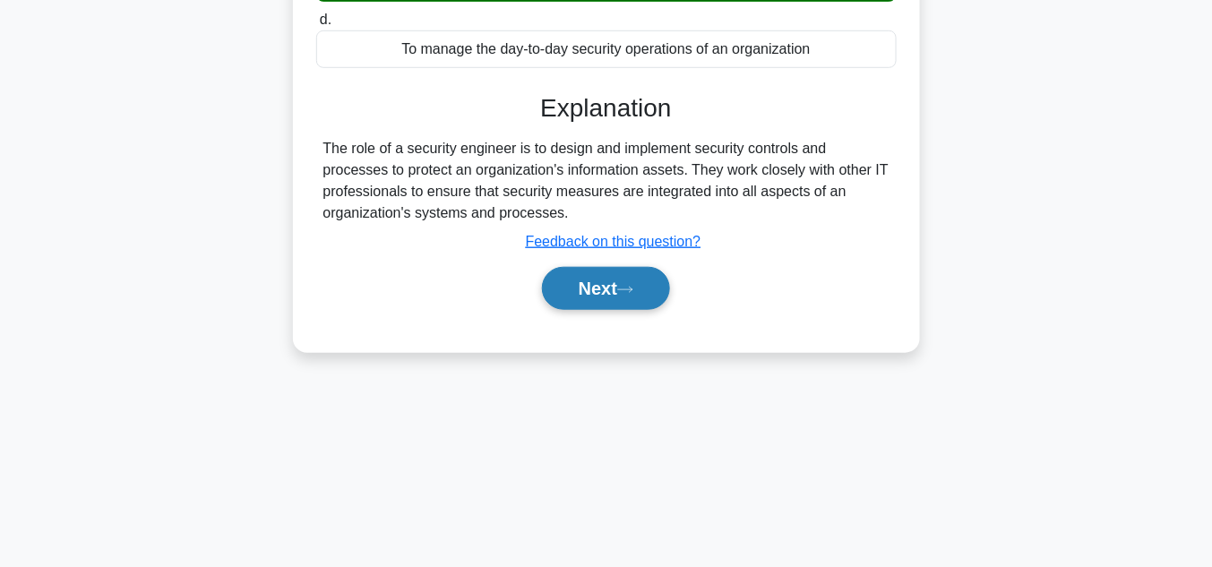
click at [614, 292] on button "Next" at bounding box center [606, 288] width 128 height 43
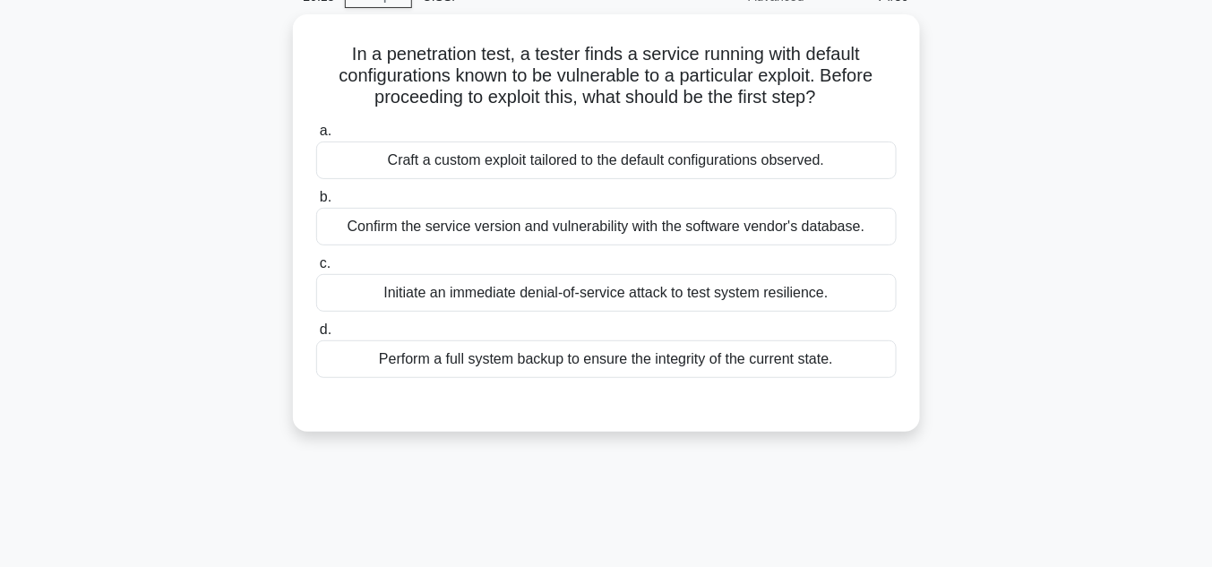
scroll to position [18, 0]
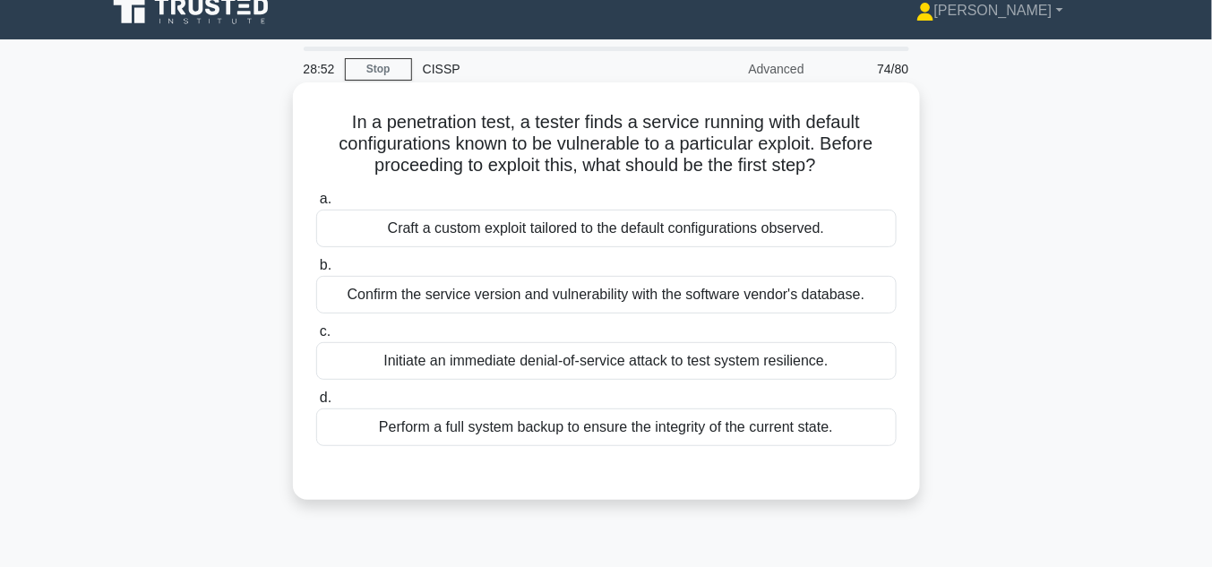
click at [659, 294] on div "Confirm the service version and vulnerability with the software vendor's databa…" at bounding box center [606, 295] width 581 height 38
click at [316, 272] on input "b. Confirm the service version and vulnerability with the software vendor's dat…" at bounding box center [316, 266] width 0 height 12
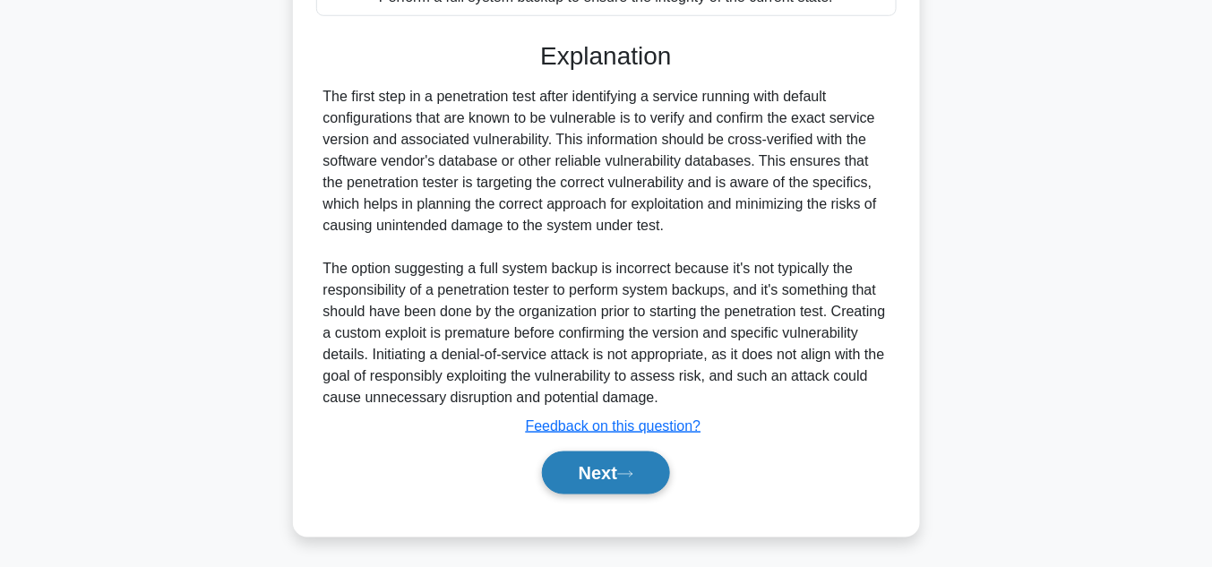
click at [614, 469] on button "Next" at bounding box center [606, 473] width 128 height 43
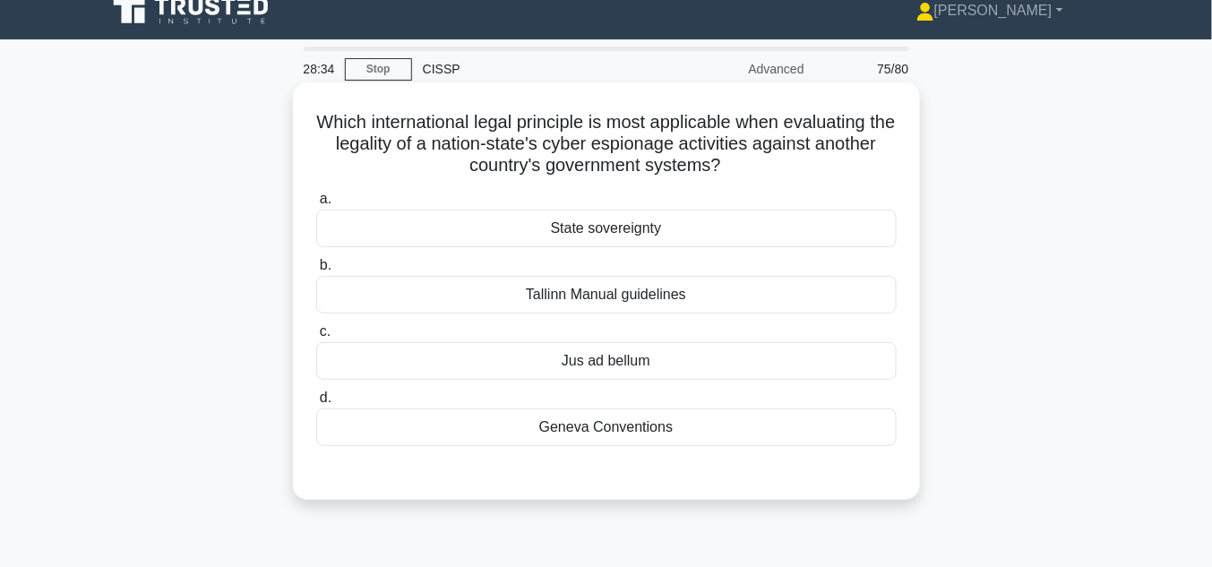
click at [628, 228] on div "State sovereignty" at bounding box center [606, 229] width 581 height 38
click at [316, 205] on input "a. State sovereignty" at bounding box center [316, 200] width 0 height 12
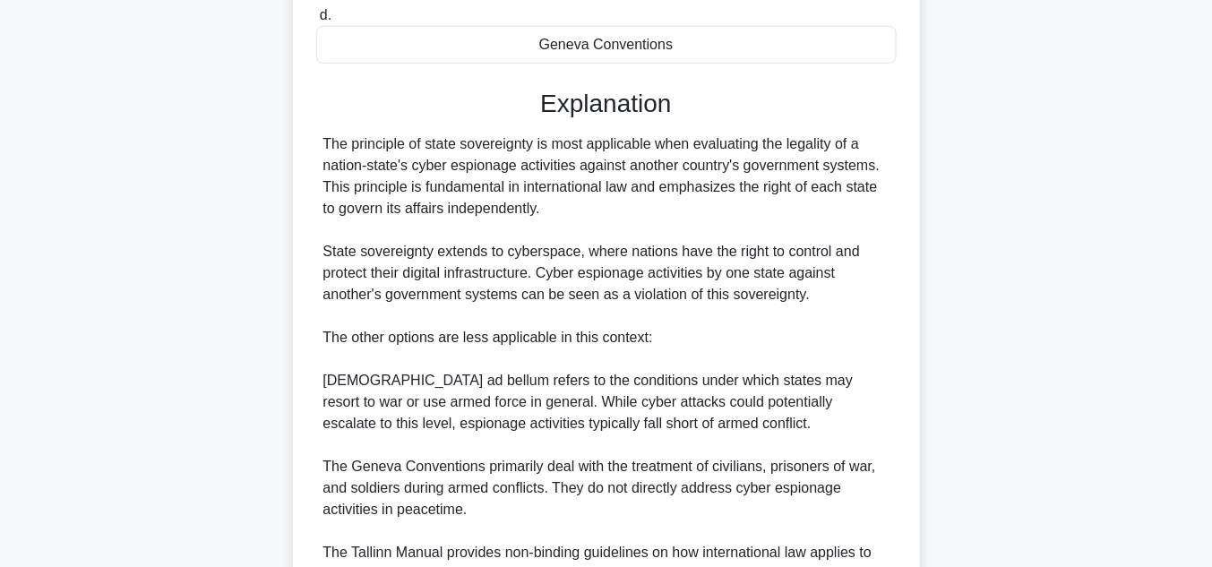
scroll to position [663, 0]
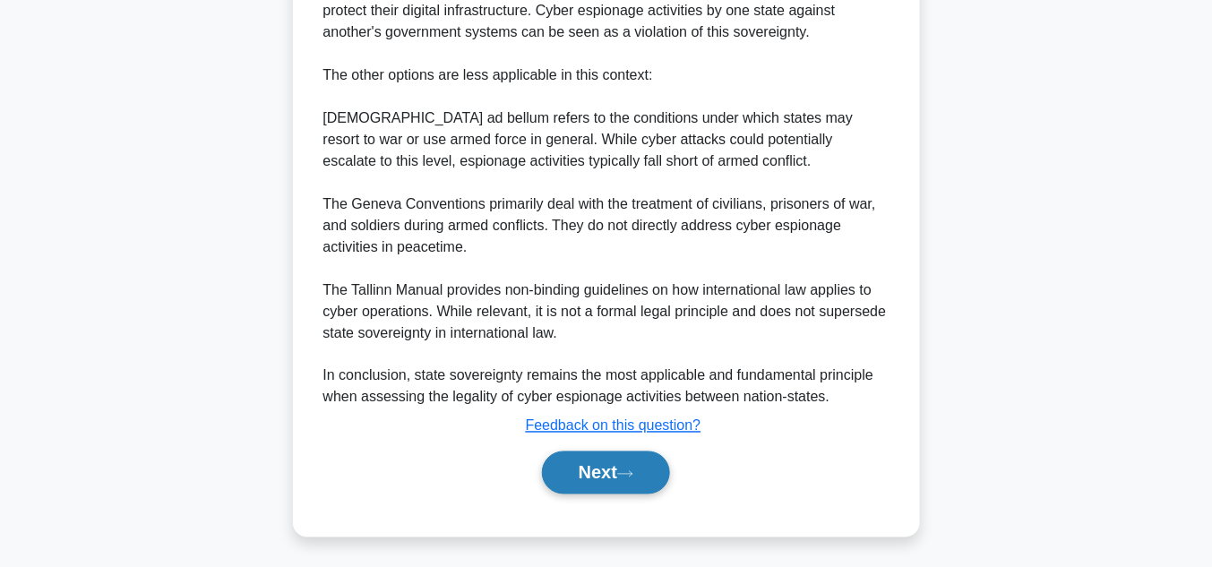
click at [599, 471] on button "Next" at bounding box center [606, 473] width 128 height 43
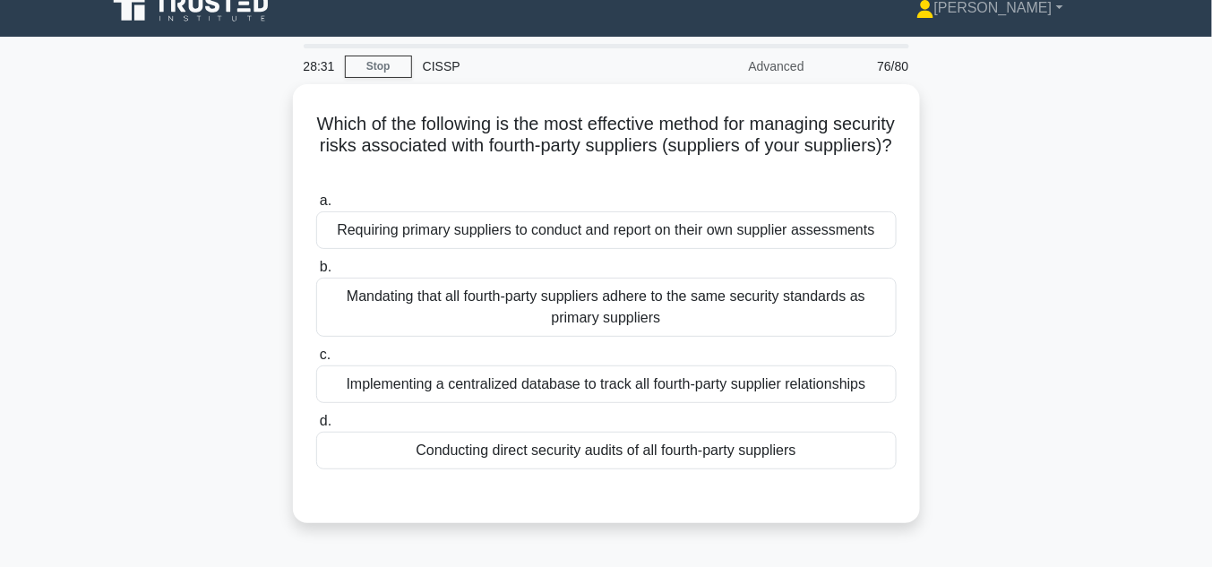
scroll to position [18, 0]
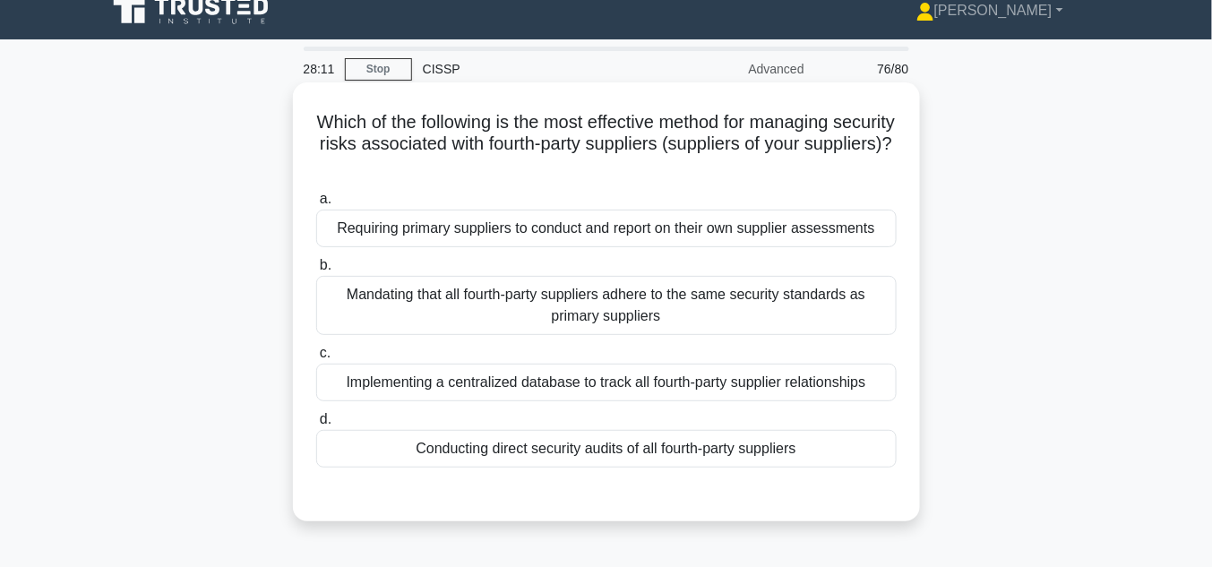
click at [772, 306] on div "Mandating that all fourth-party suppliers adhere to the same security standards…" at bounding box center [606, 305] width 581 height 59
click at [316, 272] on input "b. Mandating that all fourth-party suppliers adhere to the same security standa…" at bounding box center [316, 266] width 0 height 12
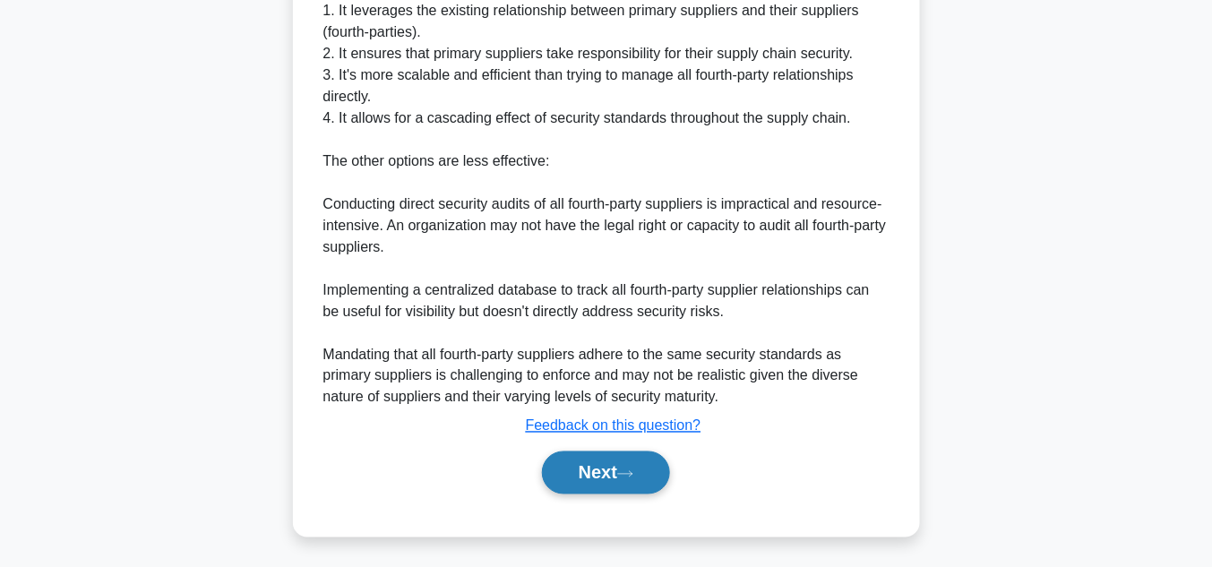
click at [572, 472] on button "Next" at bounding box center [606, 473] width 128 height 43
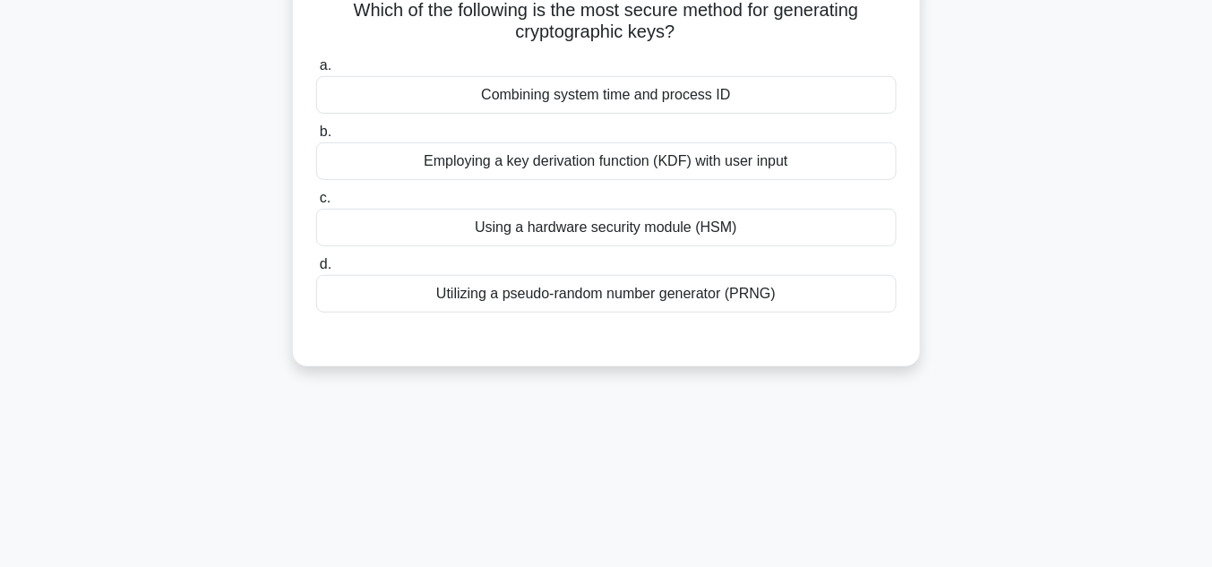
scroll to position [66, 0]
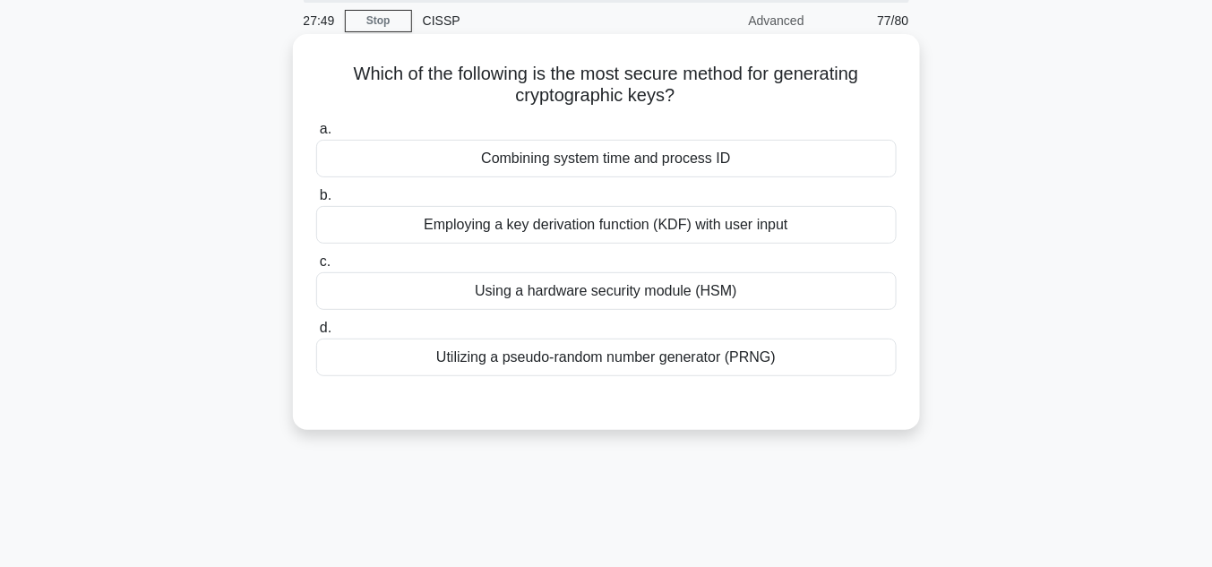
click at [665, 156] on div "Combining system time and process ID" at bounding box center [606, 159] width 581 height 38
click at [316, 135] on input "a. Combining system time and process ID" at bounding box center [316, 130] width 0 height 12
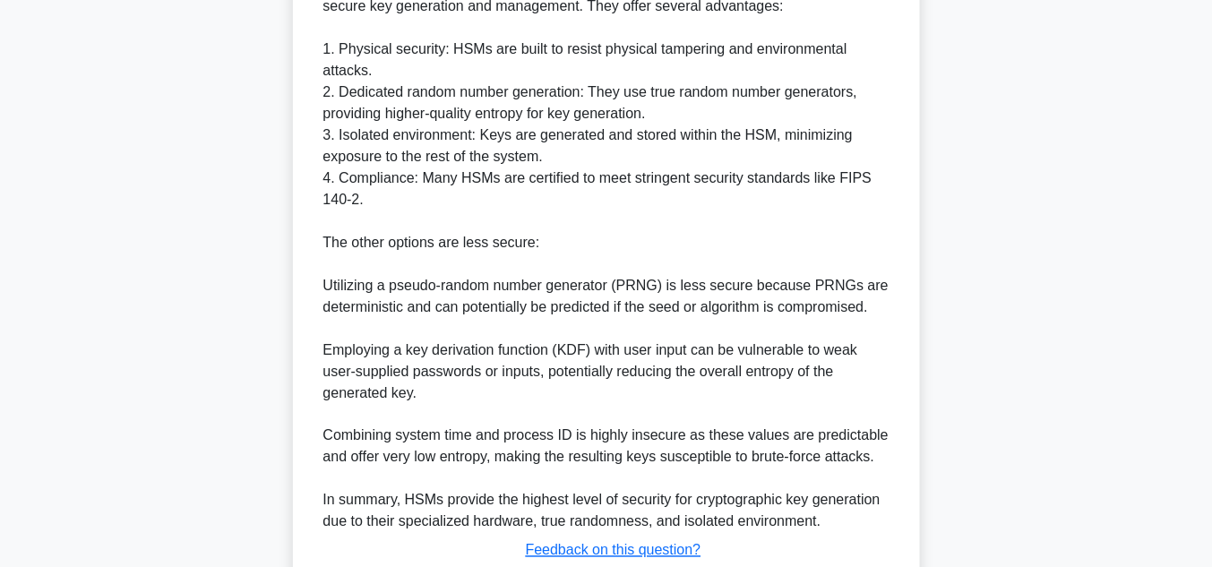
scroll to position [687, 0]
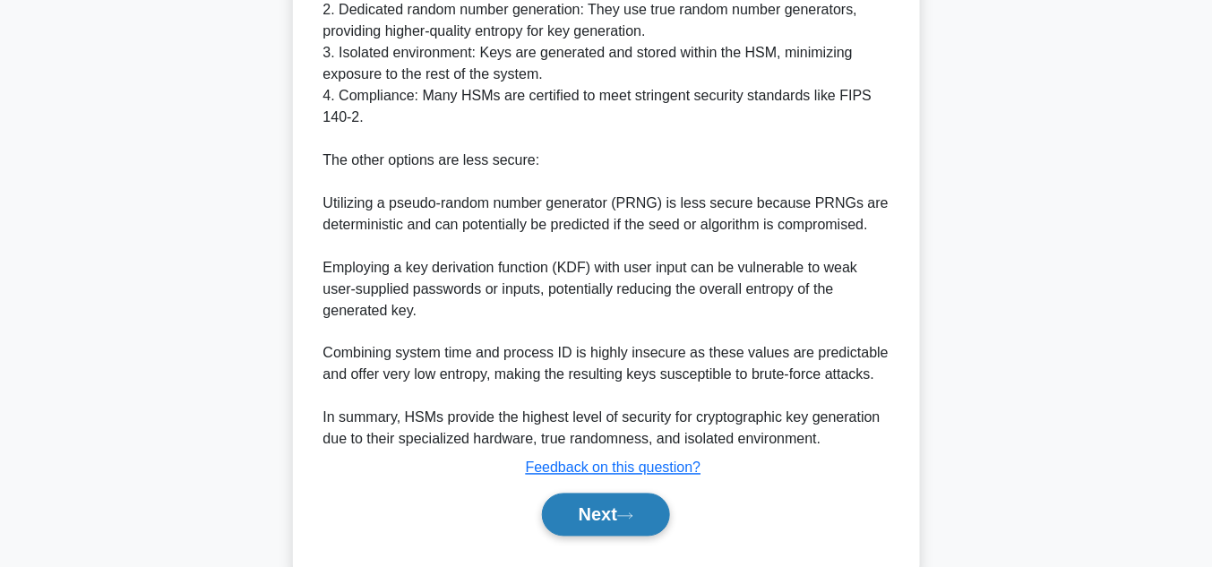
click at [614, 508] on button "Next" at bounding box center [606, 515] width 128 height 43
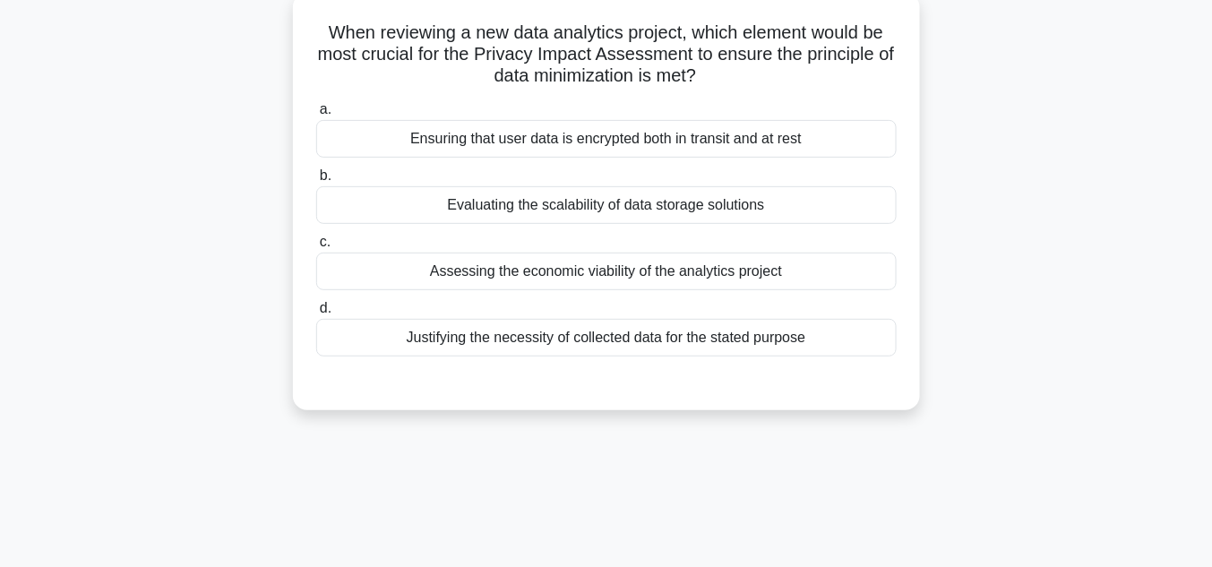
scroll to position [66, 0]
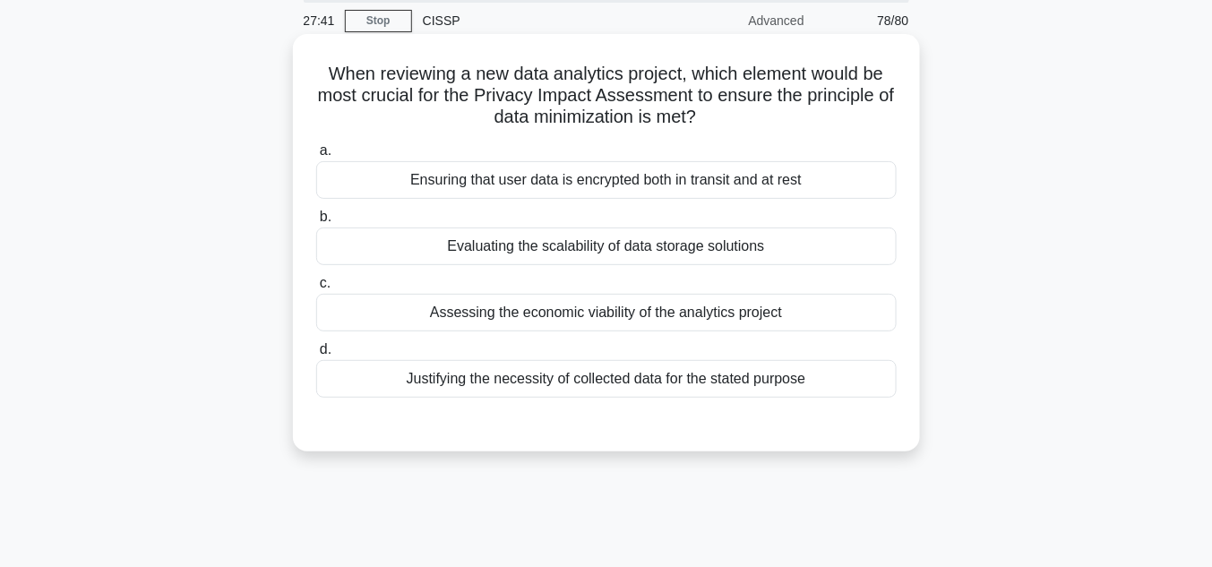
drag, startPoint x: 312, startPoint y: 65, endPoint x: 848, endPoint y: 392, distance: 627.8
click at [848, 392] on div "When reviewing a new data analytics project, which element would be most crucia…" at bounding box center [606, 242] width 613 height 403
click at [541, 381] on div "Justifying the necessity of collected data for the stated purpose" at bounding box center [606, 379] width 581 height 38
click at [316, 356] on input "d. Justifying the necessity of collected data for the stated purpose" at bounding box center [316, 350] width 0 height 12
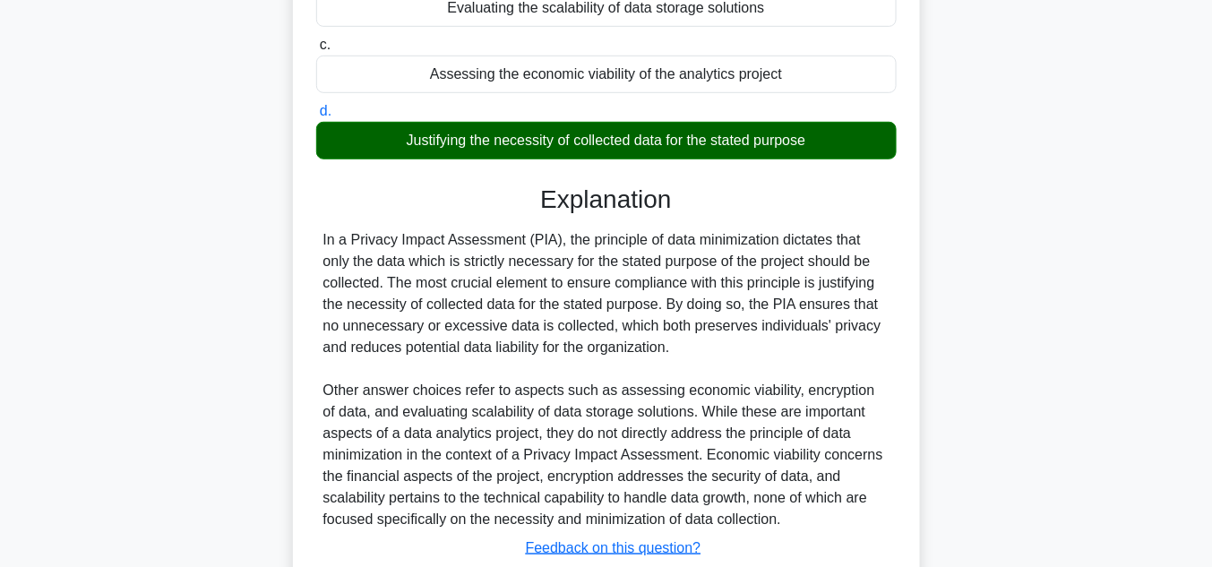
scroll to position [401, 0]
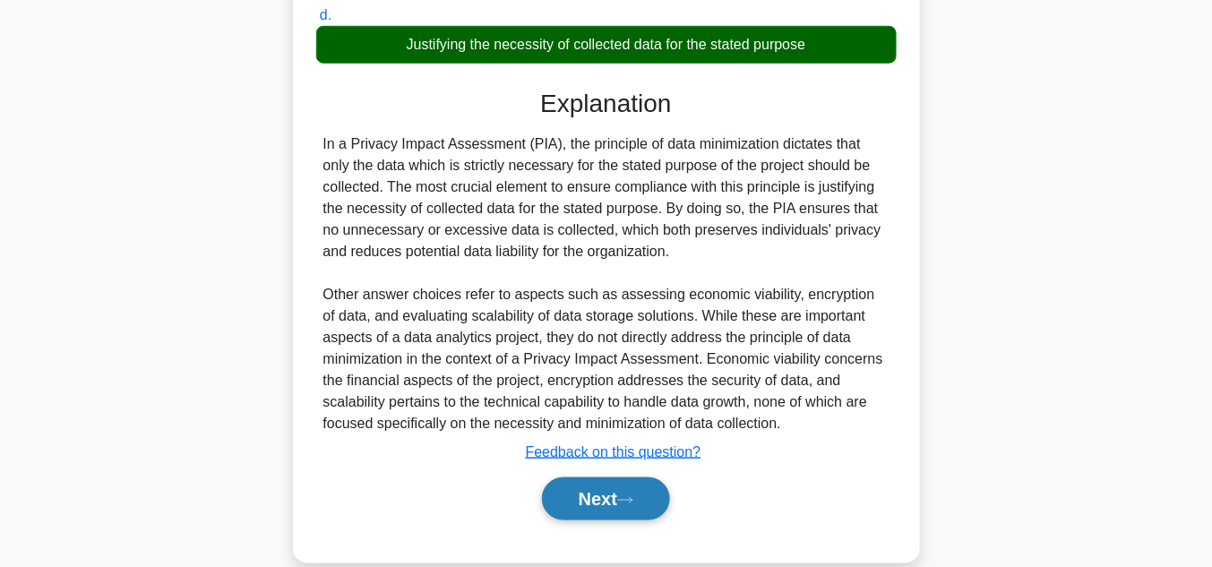
click at [570, 497] on button "Next" at bounding box center [606, 499] width 128 height 43
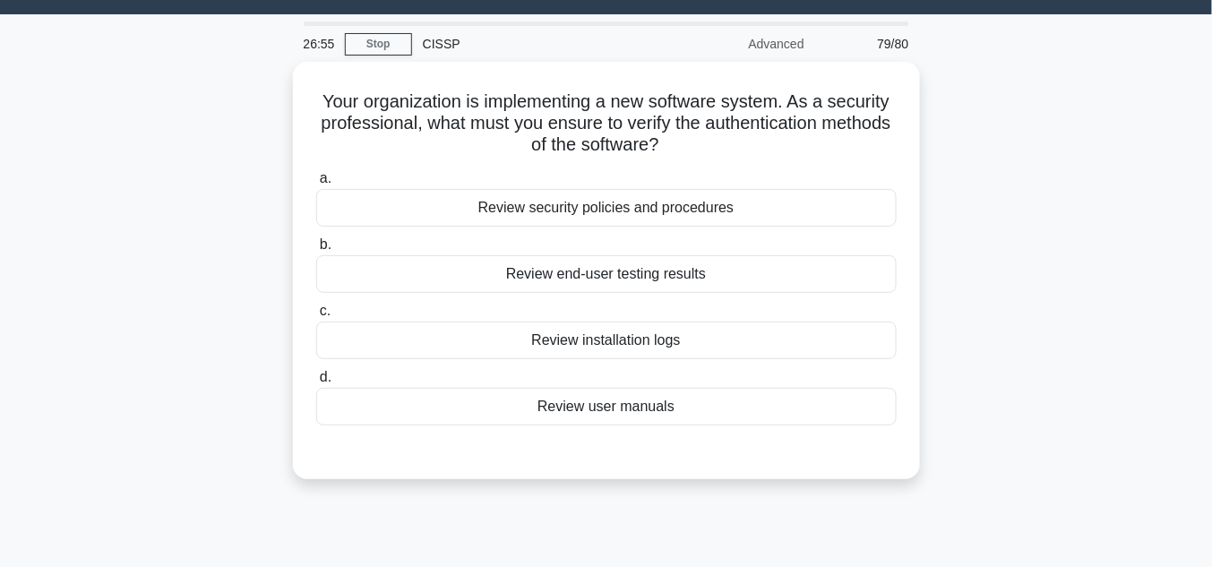
scroll to position [18, 0]
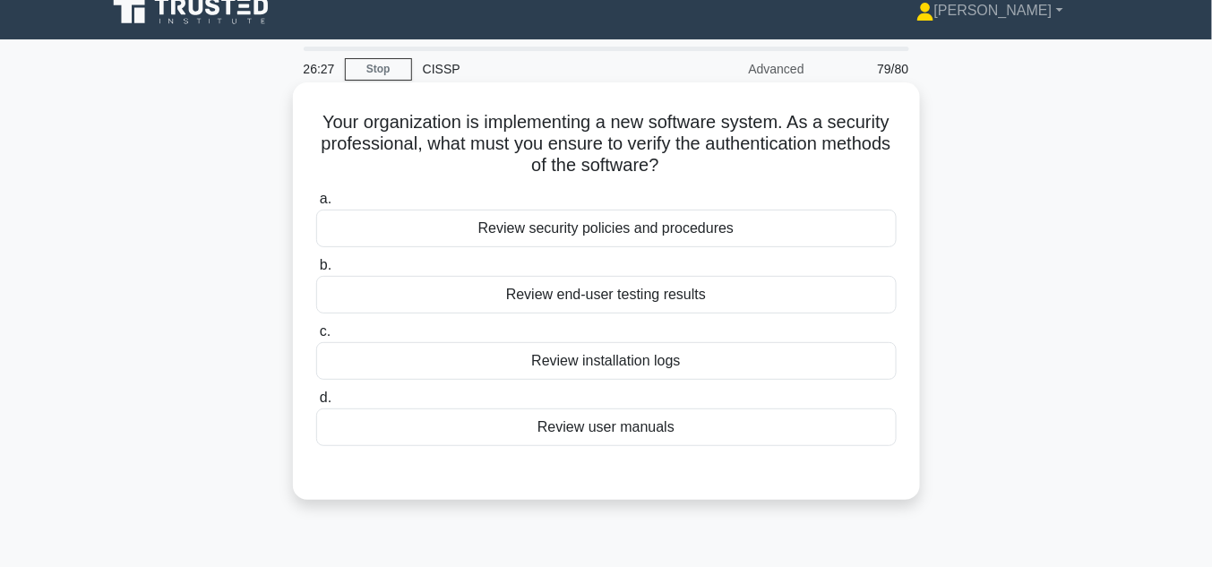
click at [665, 228] on div "Review security policies and procedures" at bounding box center [606, 229] width 581 height 38
click at [316, 205] on input "a. Review security policies and procedures" at bounding box center [316, 200] width 0 height 12
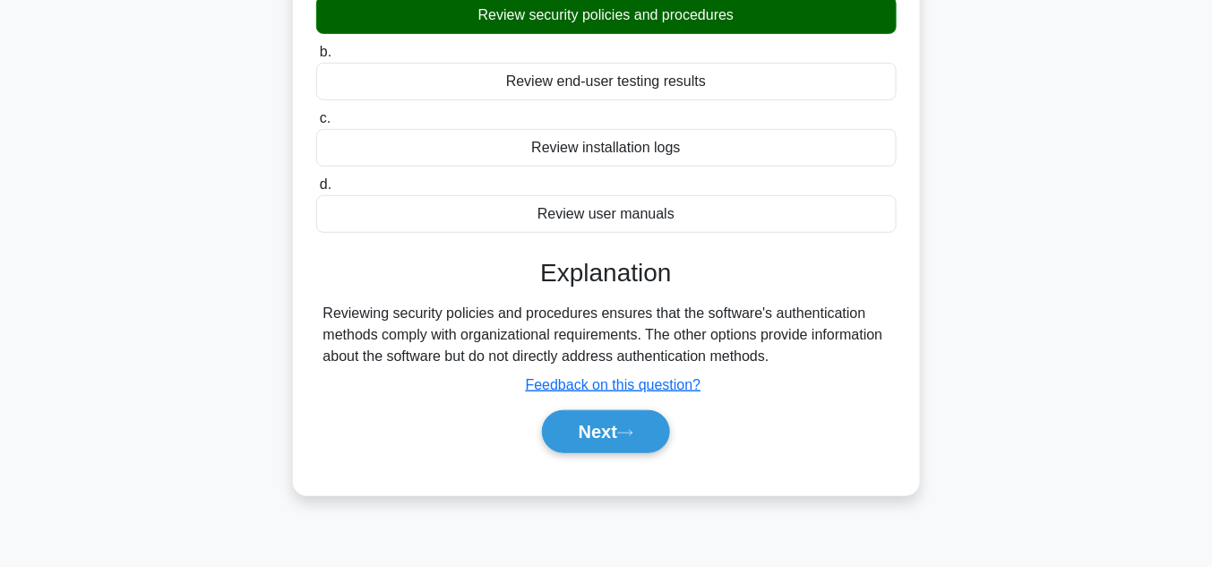
scroll to position [305, 0]
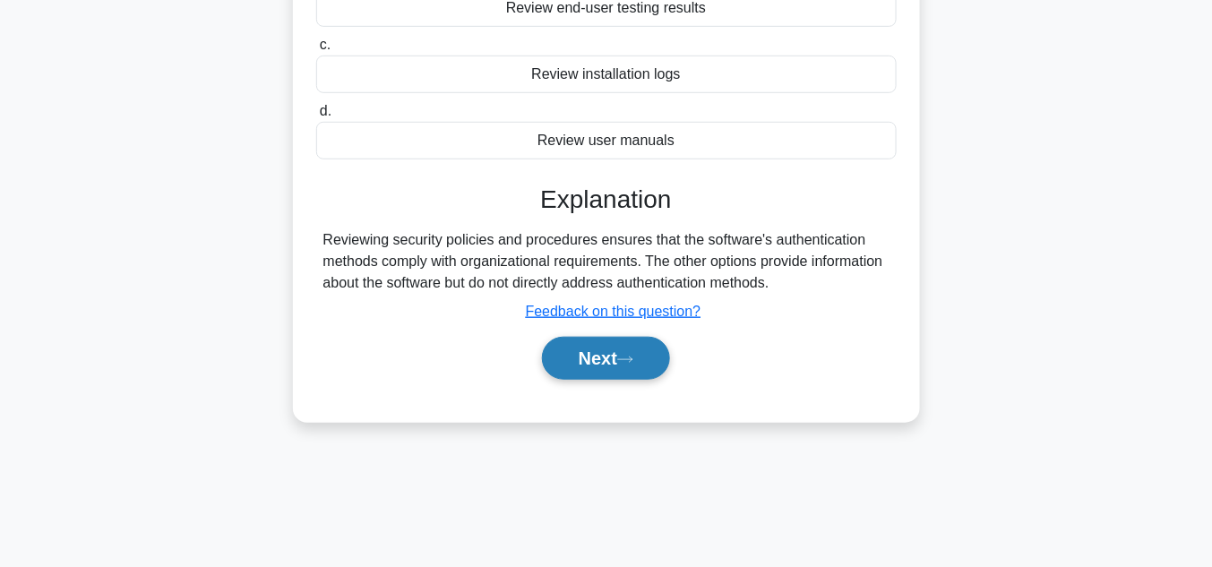
click at [622, 349] on button "Next" at bounding box center [606, 358] width 128 height 43
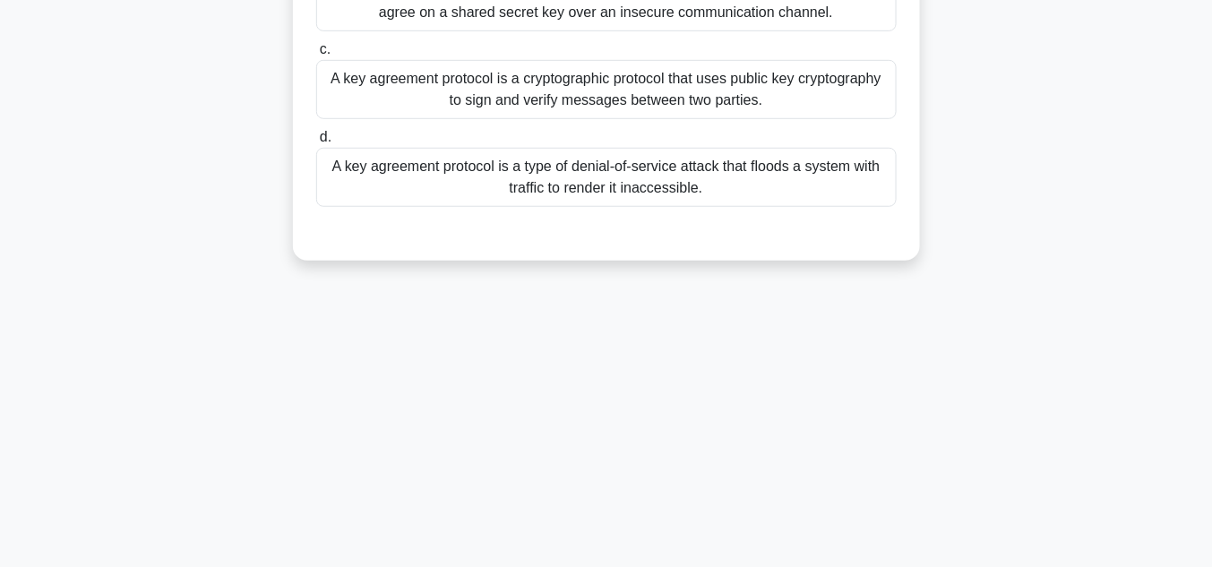
scroll to position [18, 0]
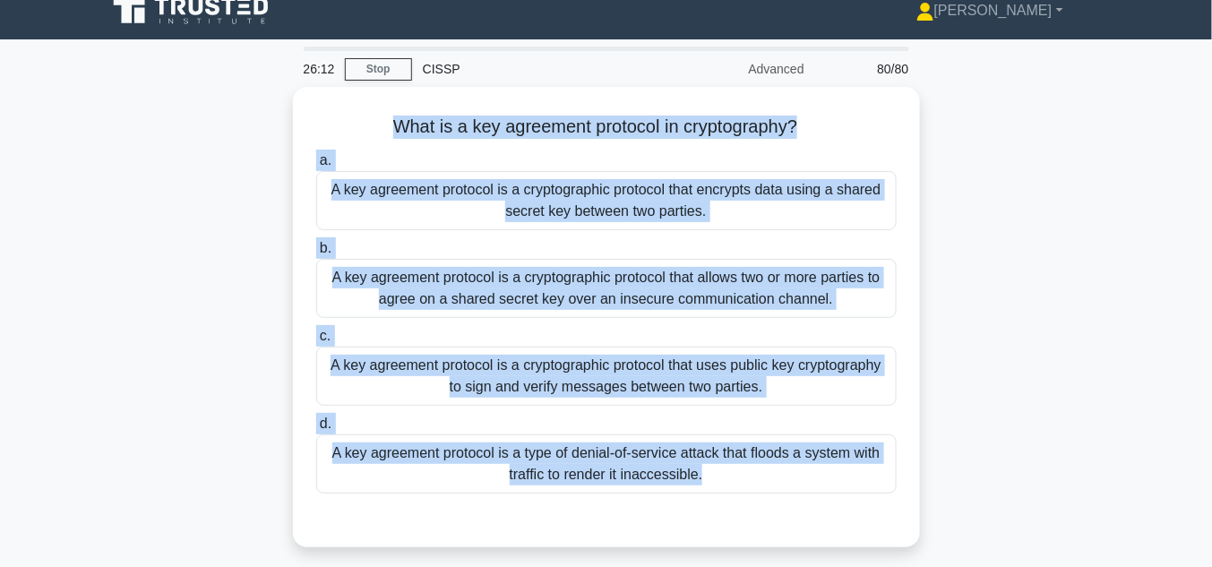
drag, startPoint x: 378, startPoint y: 110, endPoint x: 975, endPoint y: 501, distance: 713.3
click at [975, 501] on div "What is a key agreement protocol in cryptography? .spinner_0XTQ{transform-origi…" at bounding box center [606, 328] width 1021 height 482
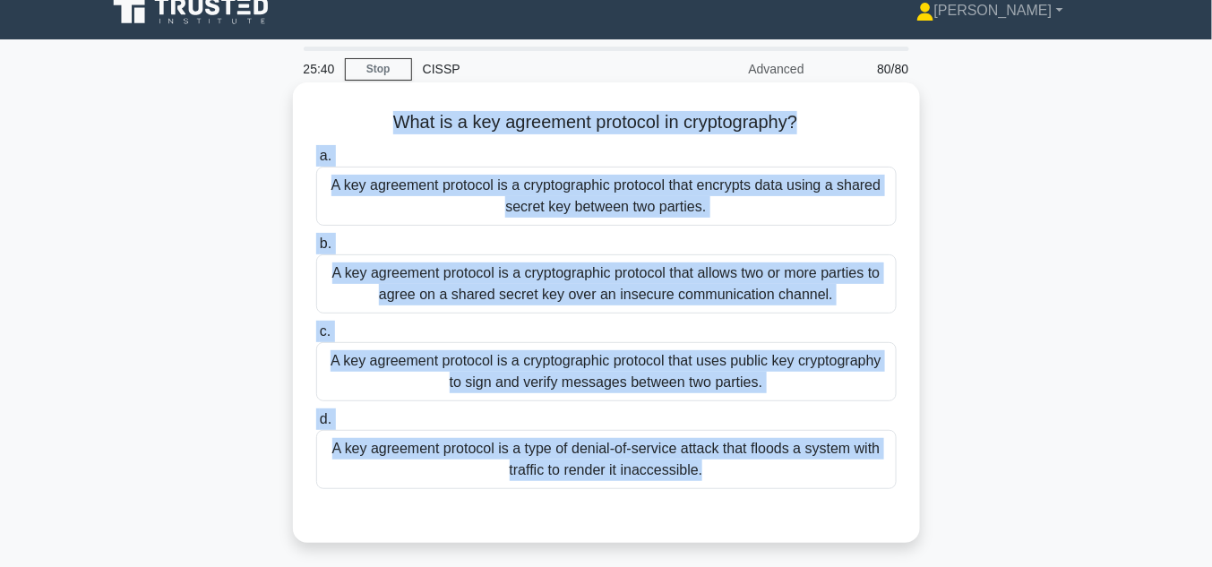
click at [665, 280] on div "A key agreement protocol is a cryptographic protocol that allows two or more pa…" at bounding box center [606, 283] width 581 height 59
click at [316, 250] on input "b. A key agreement protocol is a cryptographic protocol that allows two or more…" at bounding box center [316, 244] width 0 height 12
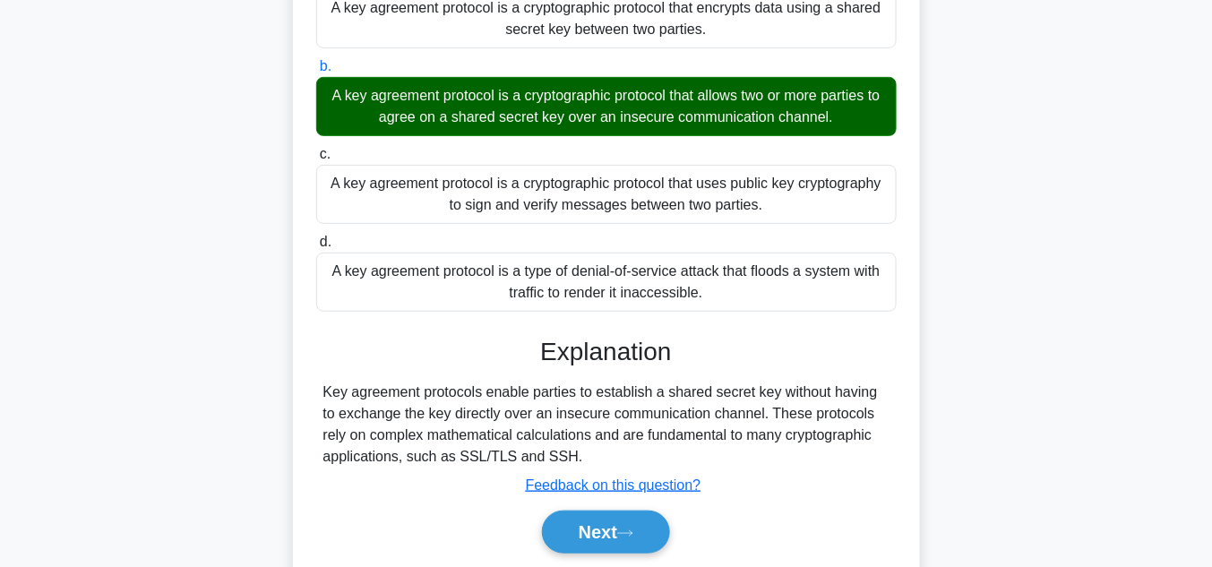
scroll to position [257, 0]
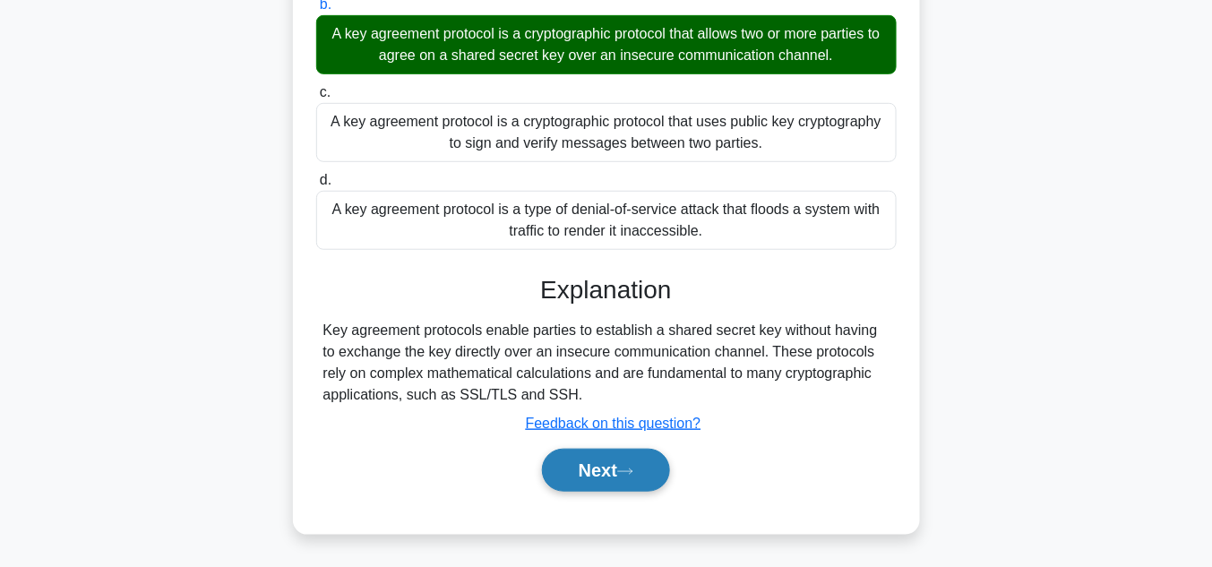
click at [608, 470] on button "Next" at bounding box center [606, 470] width 128 height 43
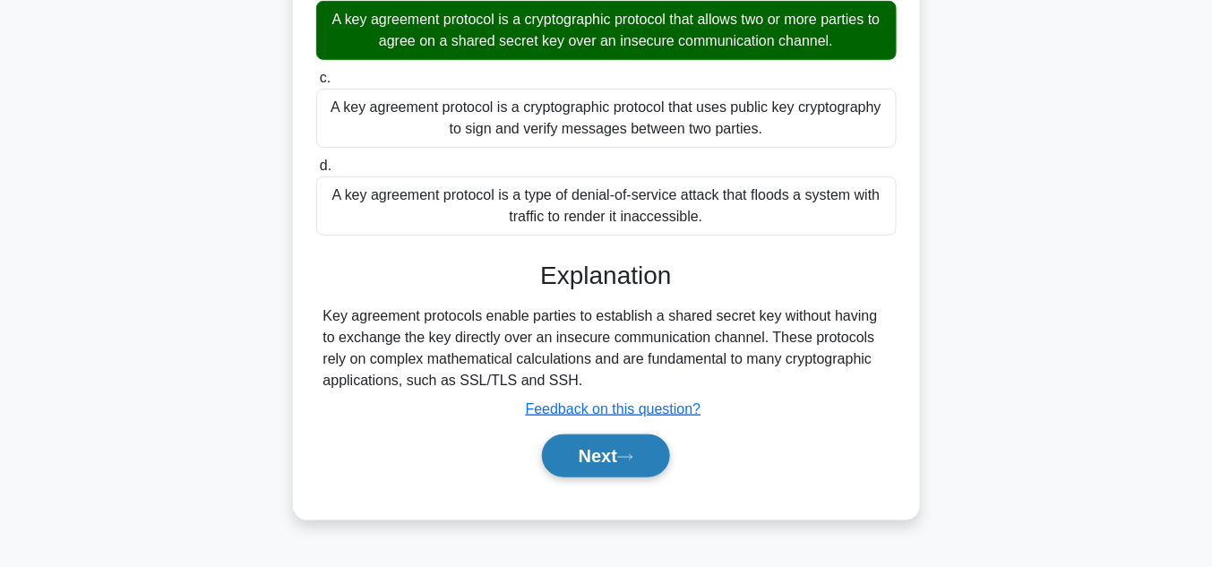
scroll to position [305, 0]
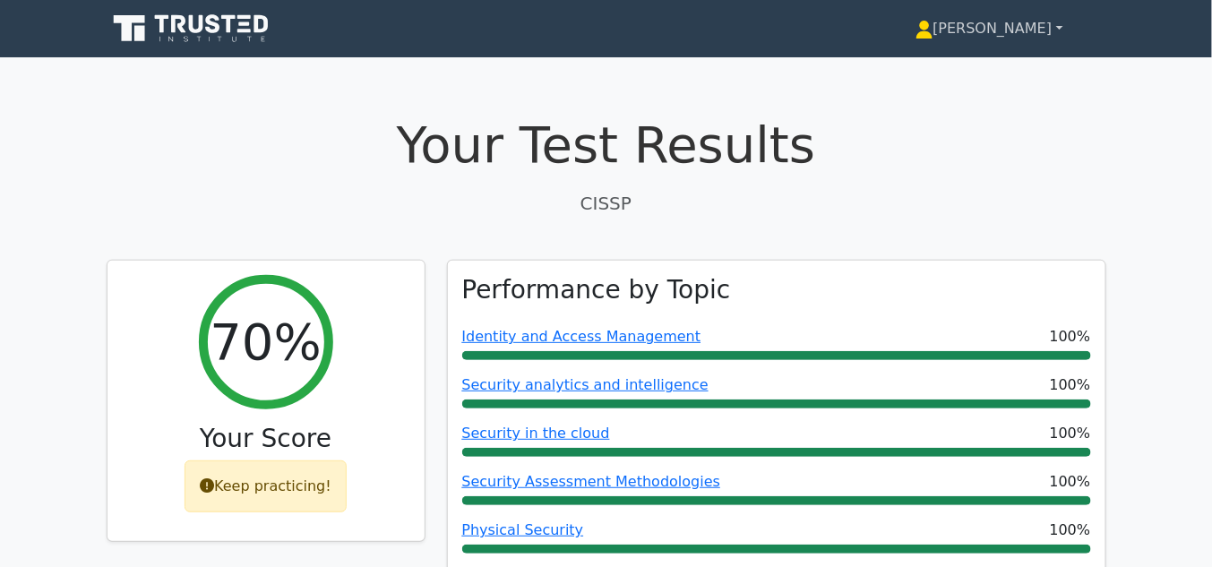
click at [1017, 32] on link "[PERSON_NAME]" at bounding box center [990, 29] width 234 height 36
click at [1053, 31] on link "[PERSON_NAME]" at bounding box center [990, 29] width 234 height 36
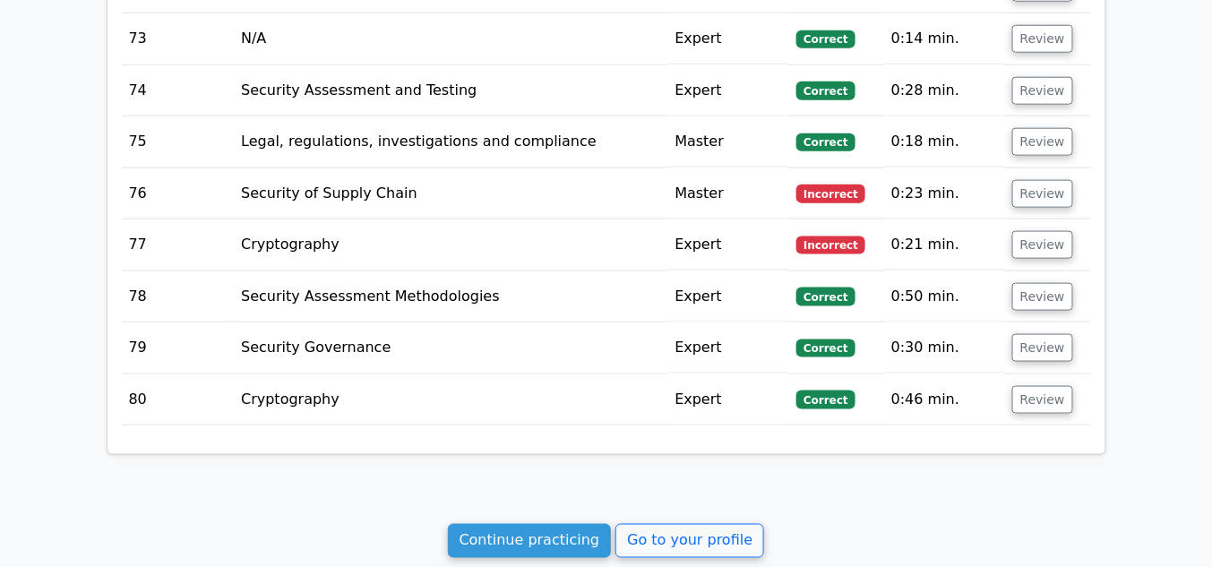
scroll to position [6690, 0]
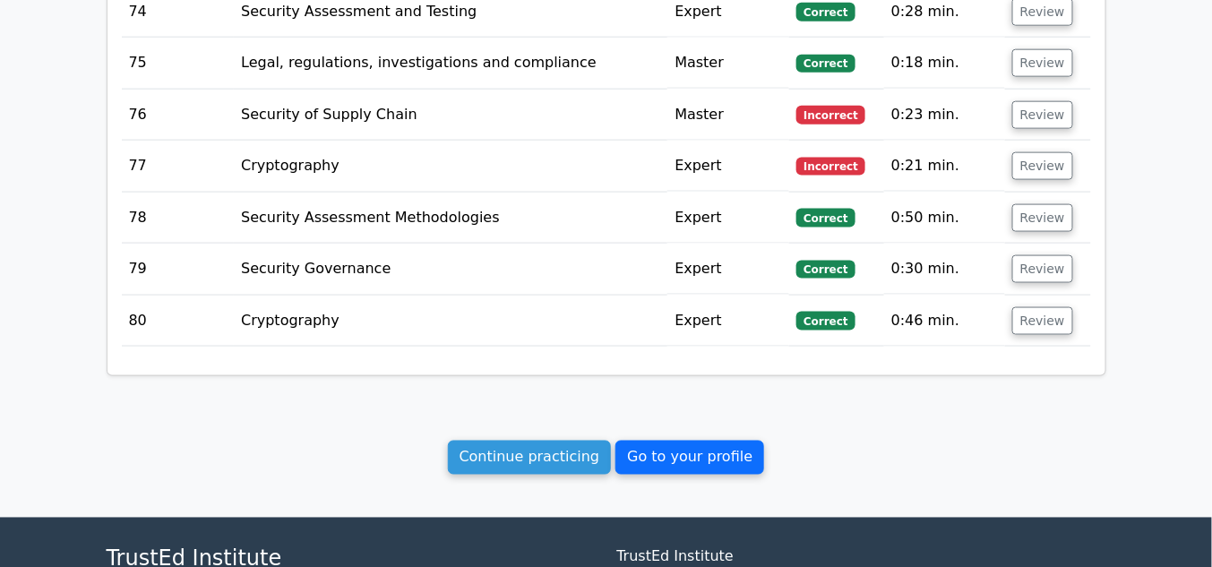
click at [711, 441] on link "Go to your profile" at bounding box center [690, 458] width 149 height 34
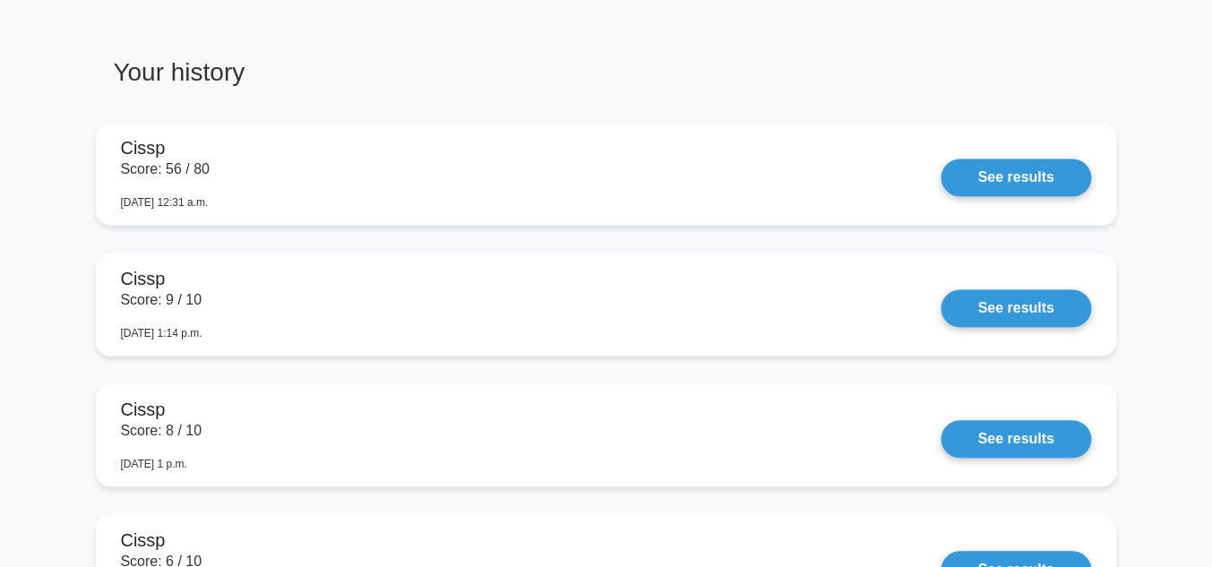
scroll to position [908, 0]
